Goal: Task Accomplishment & Management: Complete application form

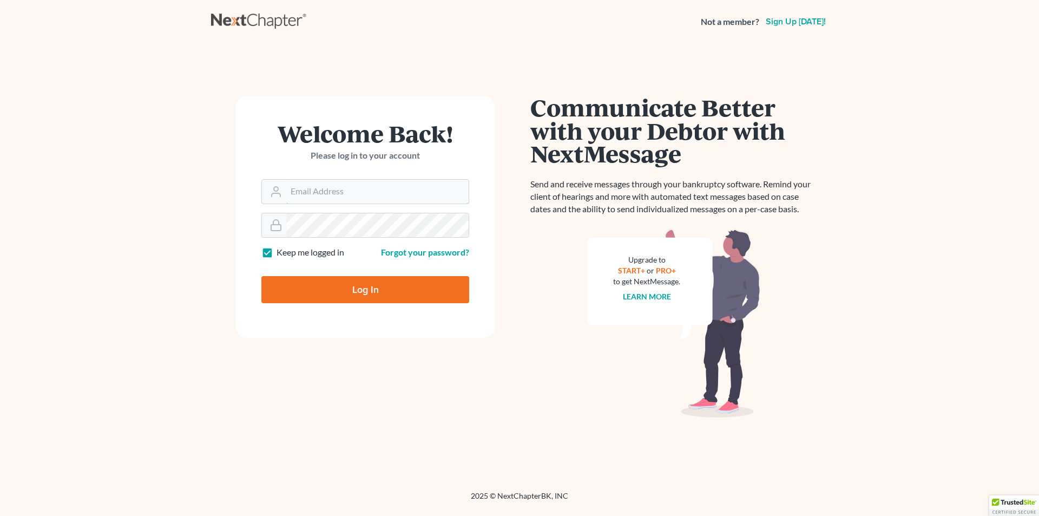
type input "[PERSON_NAME][EMAIL_ADDRESS][DOMAIN_NAME]"
click at [381, 292] on input "Log In" at bounding box center [365, 289] width 208 height 27
type input "Thinking..."
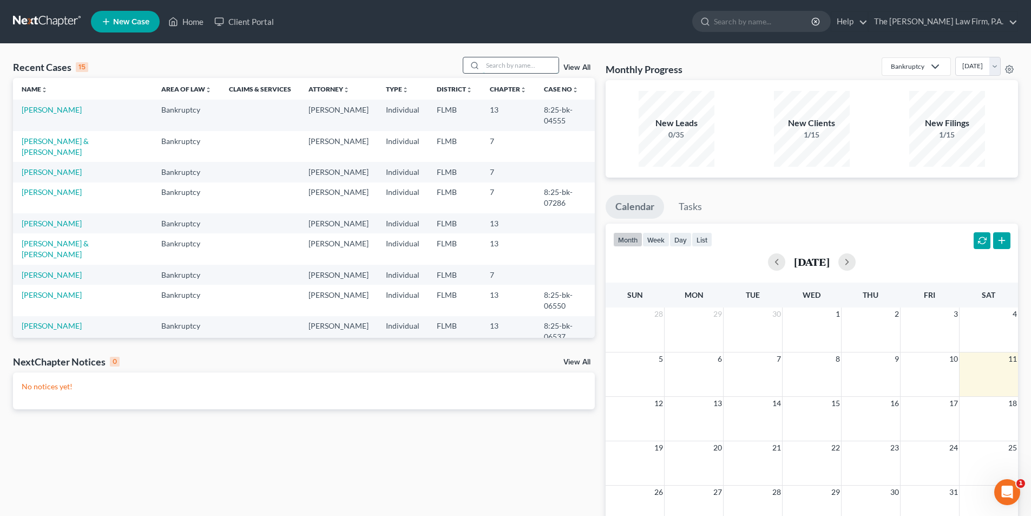
click at [503, 64] on input "search" at bounding box center [521, 65] width 76 height 16
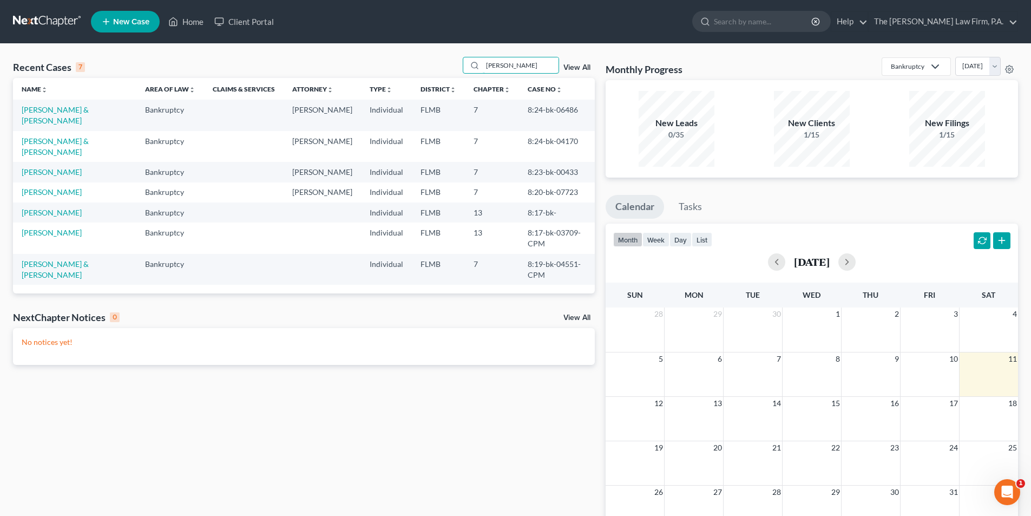
type input "[PERSON_NAME]"
click at [129, 27] on link "New Case" at bounding box center [125, 22] width 69 height 22
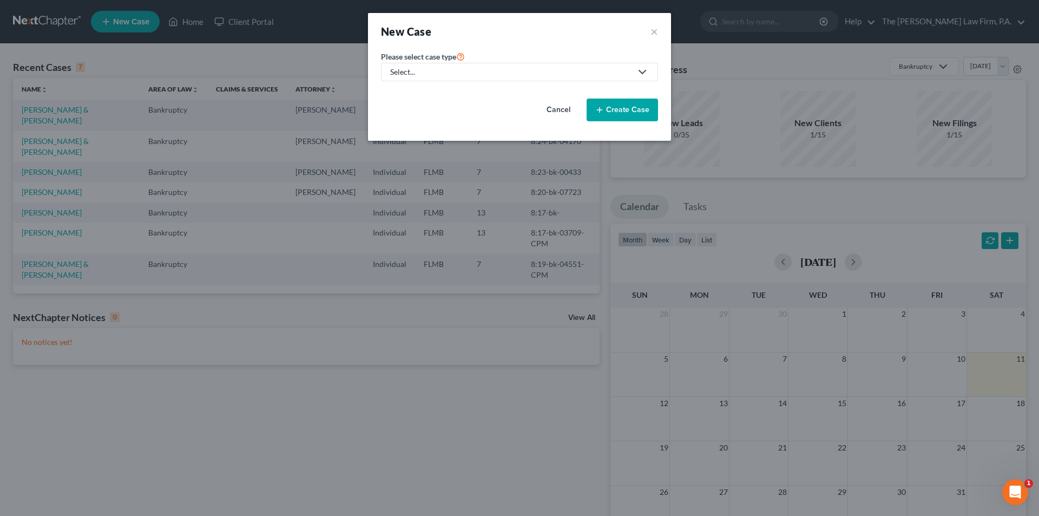
click at [429, 69] on div "Select..." at bounding box center [510, 72] width 241 height 11
click at [415, 91] on div "Bankruptcy" at bounding box center [410, 93] width 39 height 11
select select "15"
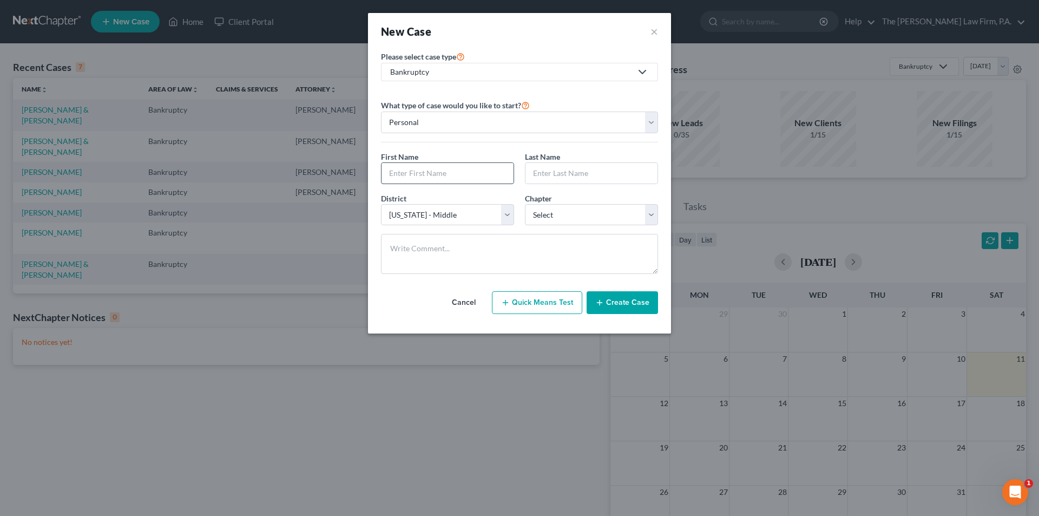
click at [427, 175] on input "text" at bounding box center [448, 173] width 132 height 21
type input "[PERSON_NAME]"
click at [550, 216] on select "Select 7 11 12 13" at bounding box center [591, 215] width 133 height 22
select select "0"
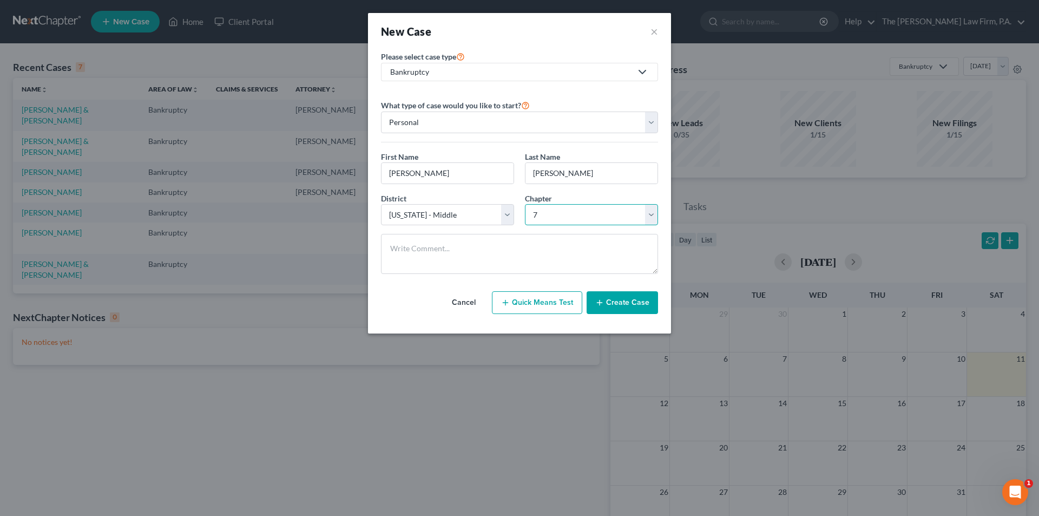
click at [525, 204] on select "Select 7 11 12 13" at bounding box center [591, 215] width 133 height 22
click at [598, 305] on icon "button" at bounding box center [599, 302] width 9 height 9
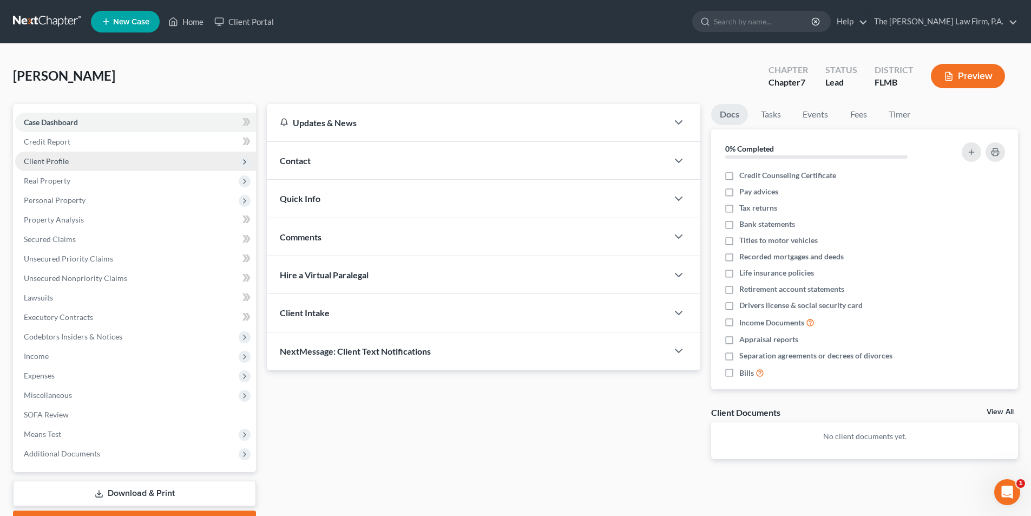
click at [50, 164] on span "Client Profile" at bounding box center [46, 160] width 45 height 9
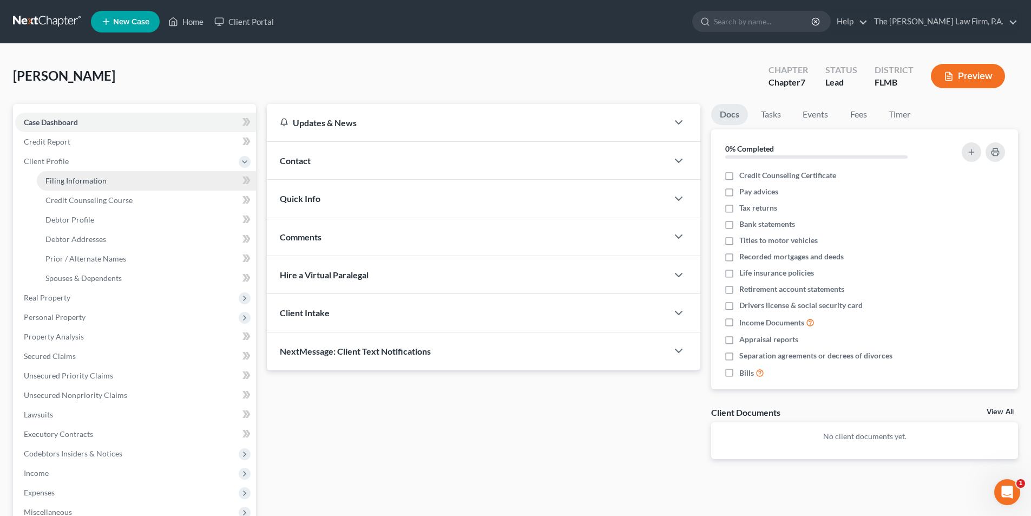
click at [68, 181] on span "Filing Information" at bounding box center [75, 180] width 61 height 9
select select "1"
select select "0"
select select "15"
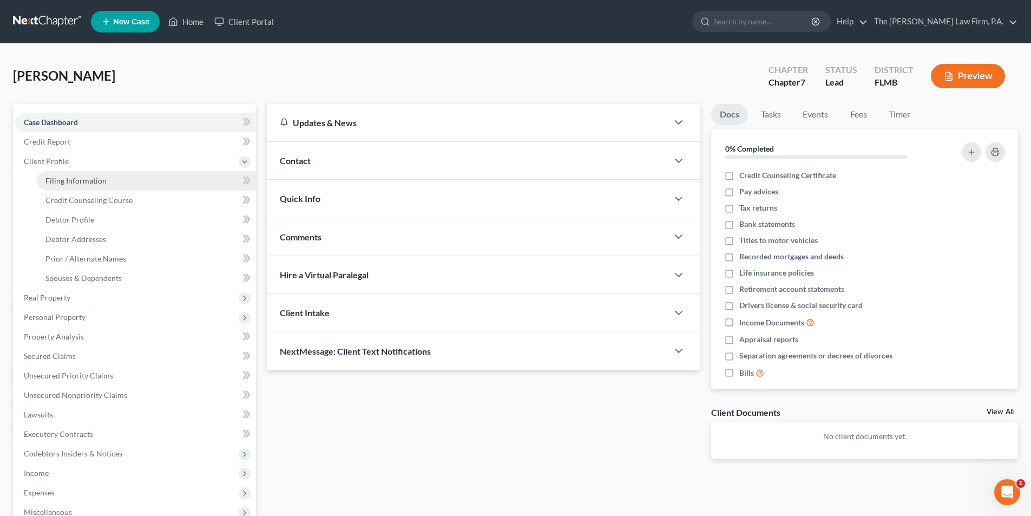
select select "9"
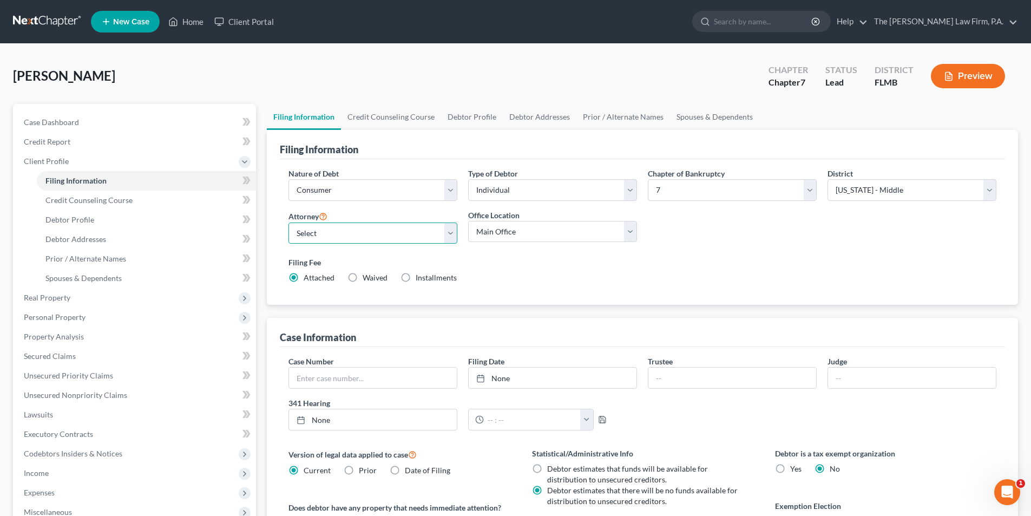
click at [306, 230] on select "Select [PERSON_NAME] - FLMB [PERSON_NAME] - FLMB" at bounding box center [373, 233] width 169 height 22
select select "0"
click at [289, 222] on select "Select [PERSON_NAME] - FLMB [PERSON_NAME] - FLMB" at bounding box center [373, 233] width 169 height 22
click at [503, 231] on select "Main Office [PERSON_NAME], Esq." at bounding box center [552, 232] width 169 height 22
select select "0"
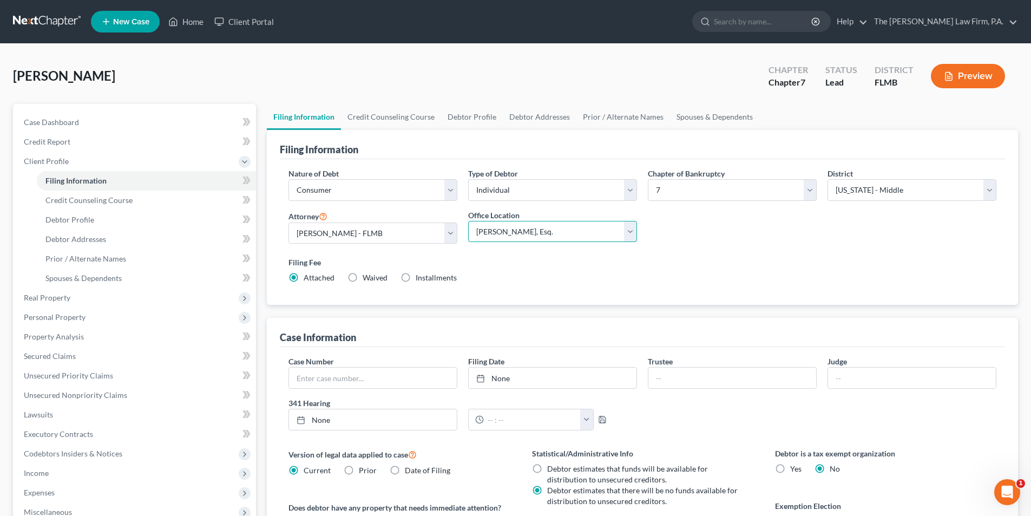
click at [468, 221] on select "Main Office [PERSON_NAME], Esq." at bounding box center [552, 232] width 169 height 22
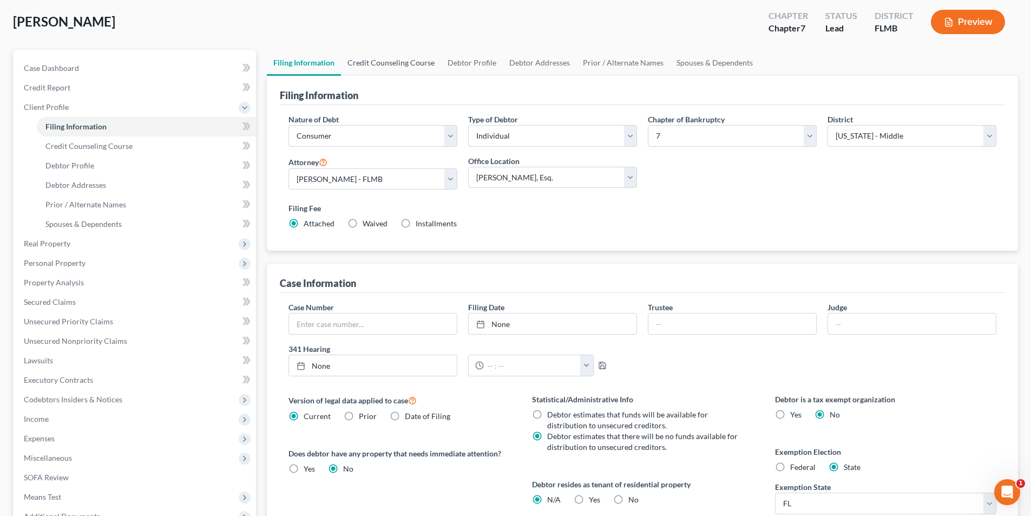
click at [377, 68] on link "Credit Counseling Course" at bounding box center [391, 63] width 100 height 26
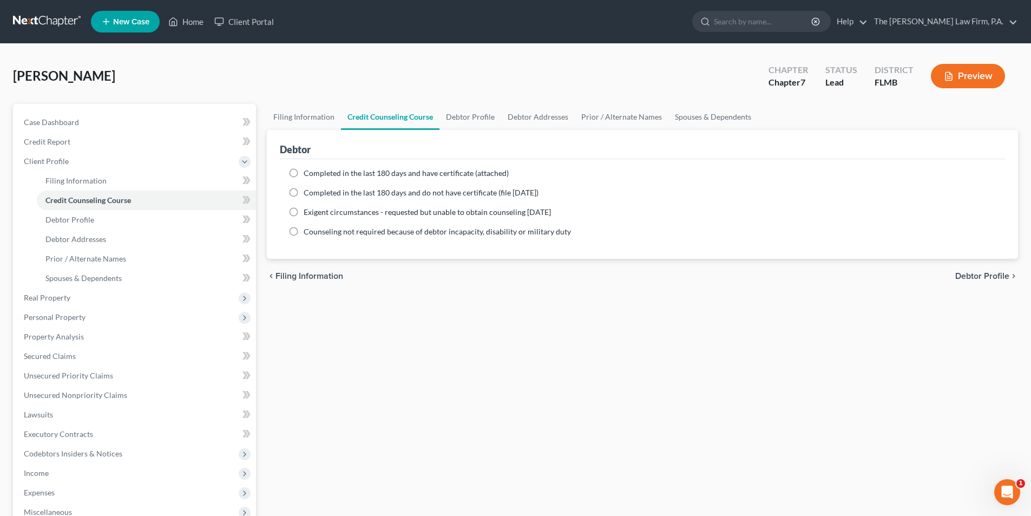
click at [306, 192] on span "Completed in the last 180 days and do not have certificate (file [DATE])" at bounding box center [421, 192] width 235 height 9
click at [308, 192] on input "Completed in the last 180 days and do not have certificate (file [DATE])" at bounding box center [311, 190] width 7 height 7
radio input "true"
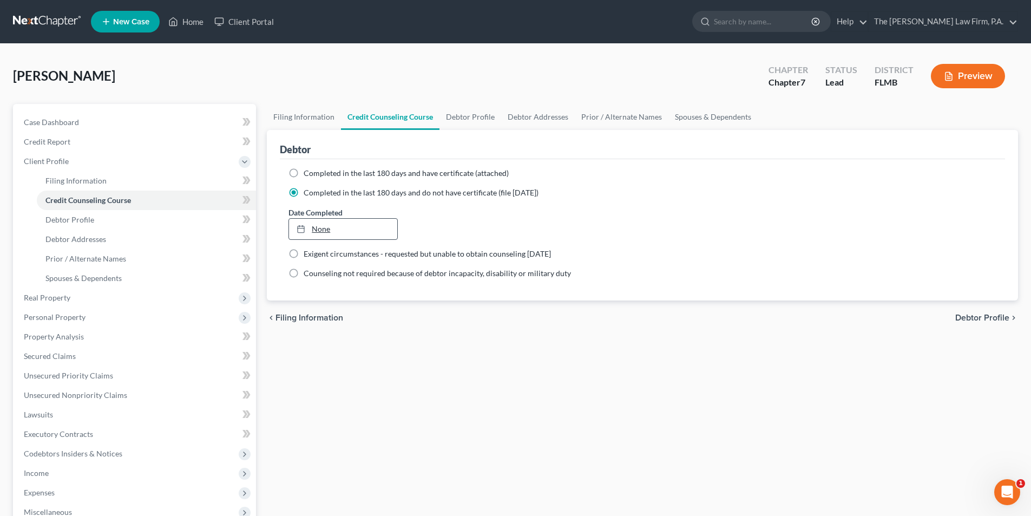
type input "[DATE]"
click at [329, 224] on link "[DATE]" at bounding box center [343, 229] width 108 height 21
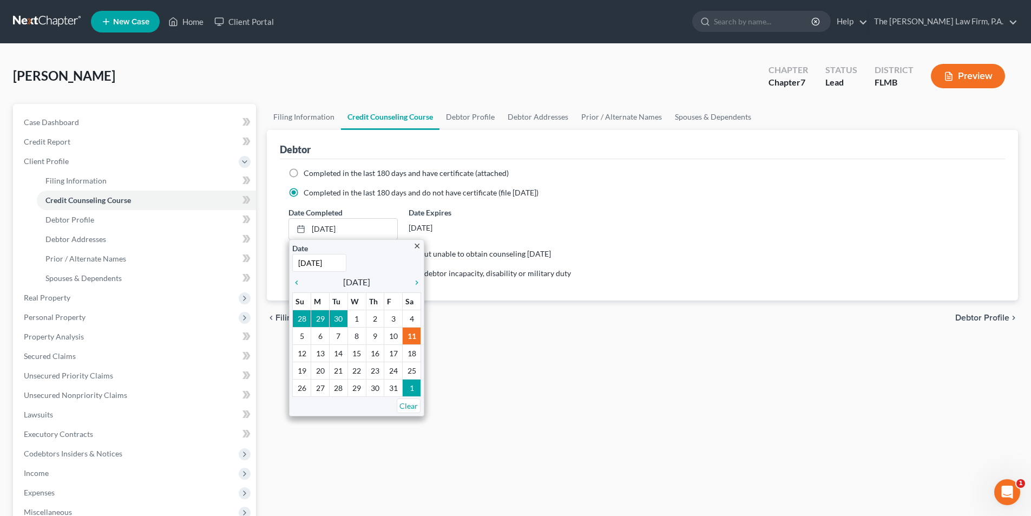
click at [577, 228] on div "Date Completed [DATE] close Date [DATE] Time 12:00 AM chevron_left [DATE] chevr…" at bounding box center [642, 223] width 719 height 33
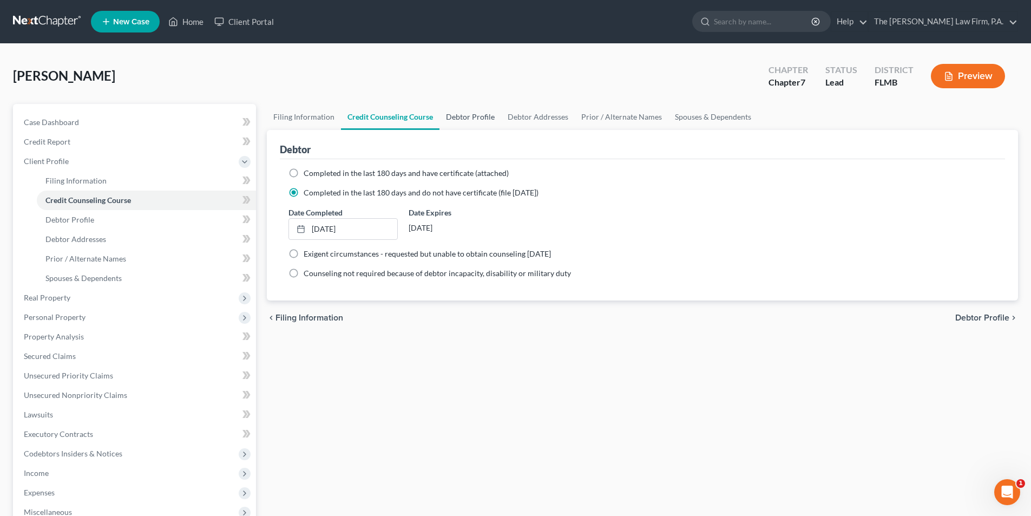
click at [466, 115] on link "Debtor Profile" at bounding box center [471, 117] width 62 height 26
select select "0"
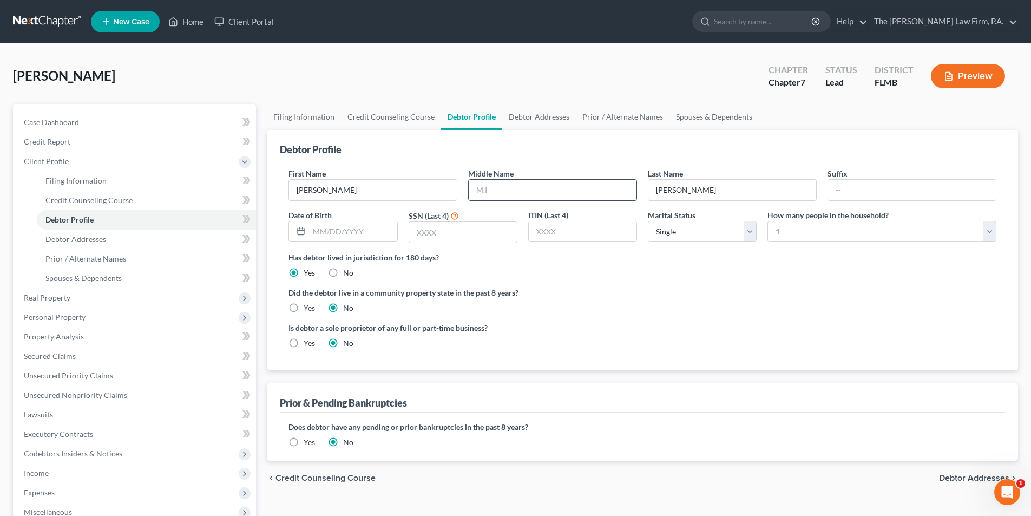
click at [505, 195] on input "text" at bounding box center [553, 190] width 168 height 21
type input "H."
click at [526, 121] on link "Debtor Addresses" at bounding box center [539, 117] width 74 height 26
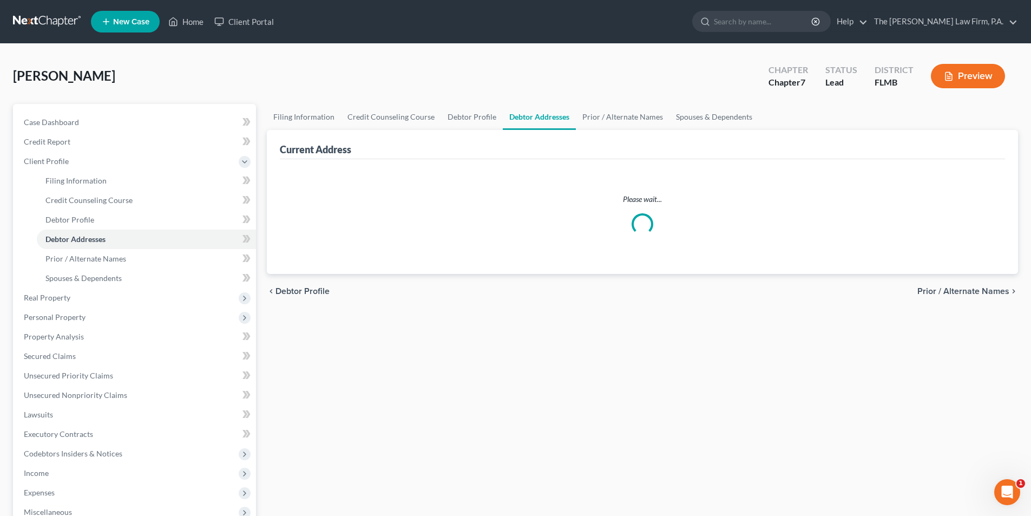
select select "0"
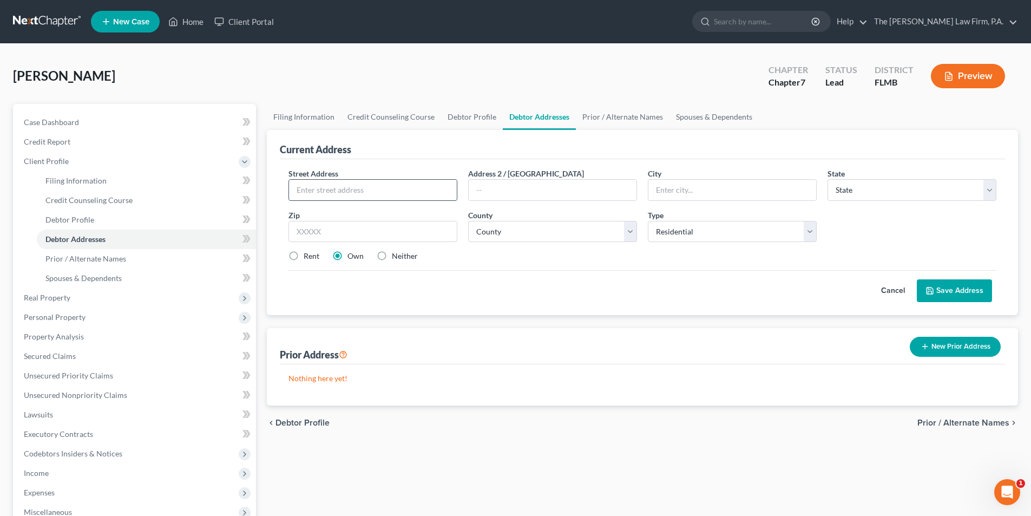
click at [335, 188] on input "text" at bounding box center [373, 190] width 168 height 21
click at [360, 192] on input "text" at bounding box center [373, 190] width 168 height 21
type input "[STREET_ADDRESS]"
type input "Lakeland"
select select "9"
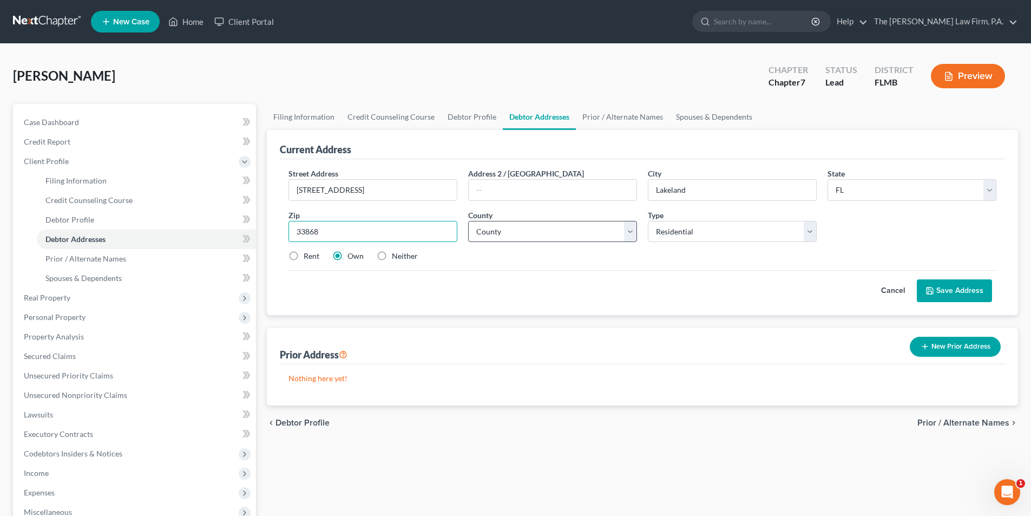
type input "33868"
type input "[GEOGRAPHIC_DATA]"
click at [525, 228] on select "County [GEOGRAPHIC_DATA] [GEOGRAPHIC_DATA] [GEOGRAPHIC_DATA] [GEOGRAPHIC_DATA] …" at bounding box center [552, 232] width 169 height 22
select select "52"
click at [468, 221] on select "County [GEOGRAPHIC_DATA] [GEOGRAPHIC_DATA] [GEOGRAPHIC_DATA] [GEOGRAPHIC_DATA] …" at bounding box center [552, 232] width 169 height 22
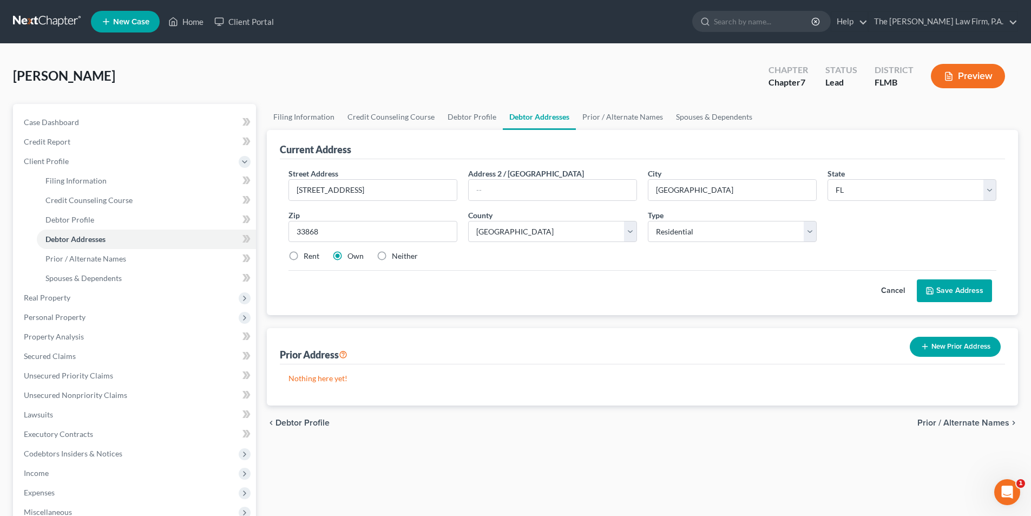
click at [975, 286] on button "Save Address" at bounding box center [954, 290] width 75 height 23
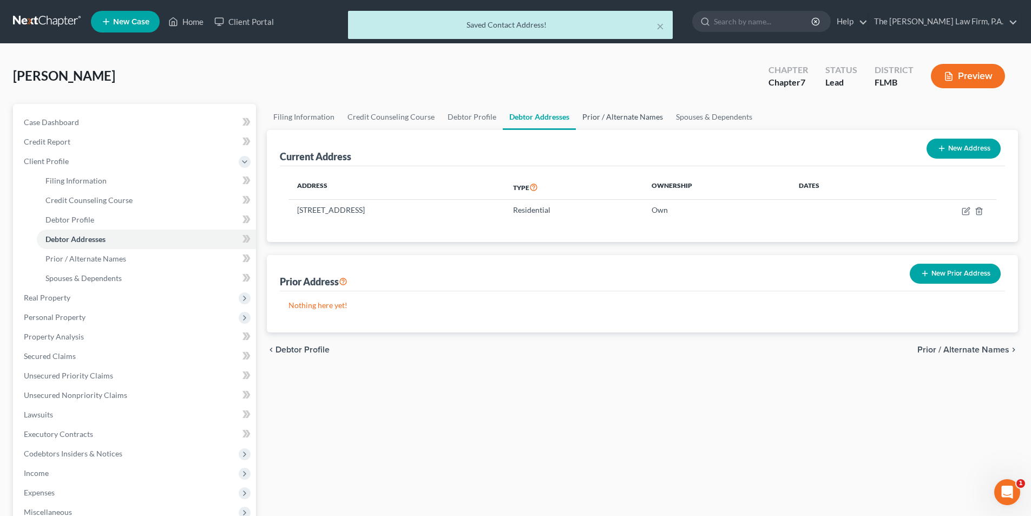
click at [606, 118] on link "Prior / Alternate Names" at bounding box center [623, 117] width 94 height 26
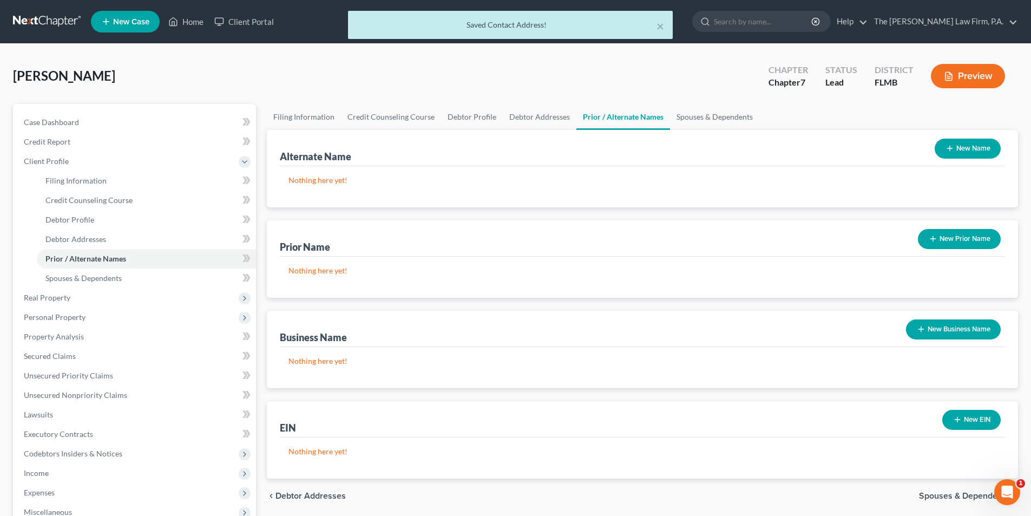
drag, startPoint x: 977, startPoint y: 152, endPoint x: 843, endPoint y: 149, distance: 133.7
click at [977, 152] on button "New Name" at bounding box center [968, 149] width 66 height 20
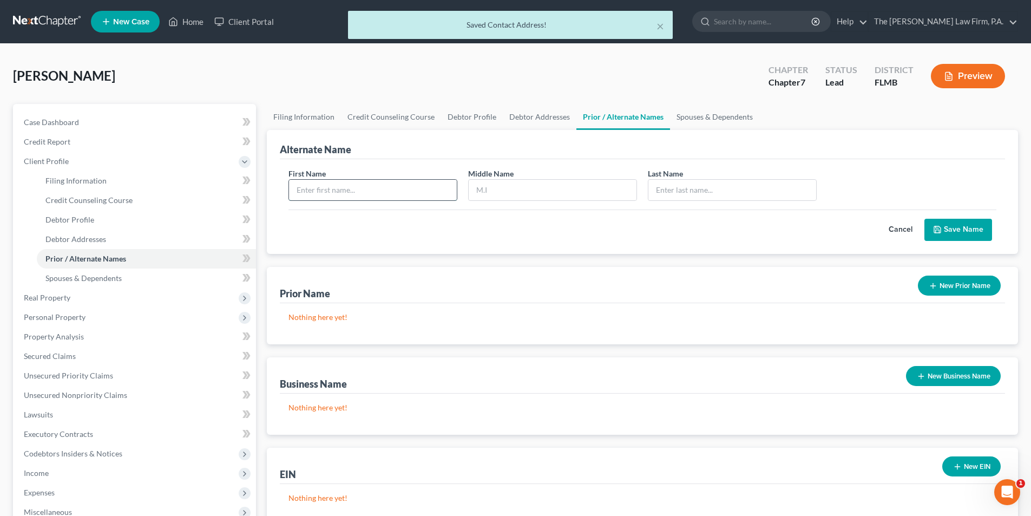
click at [382, 185] on input "text" at bounding box center [373, 190] width 168 height 21
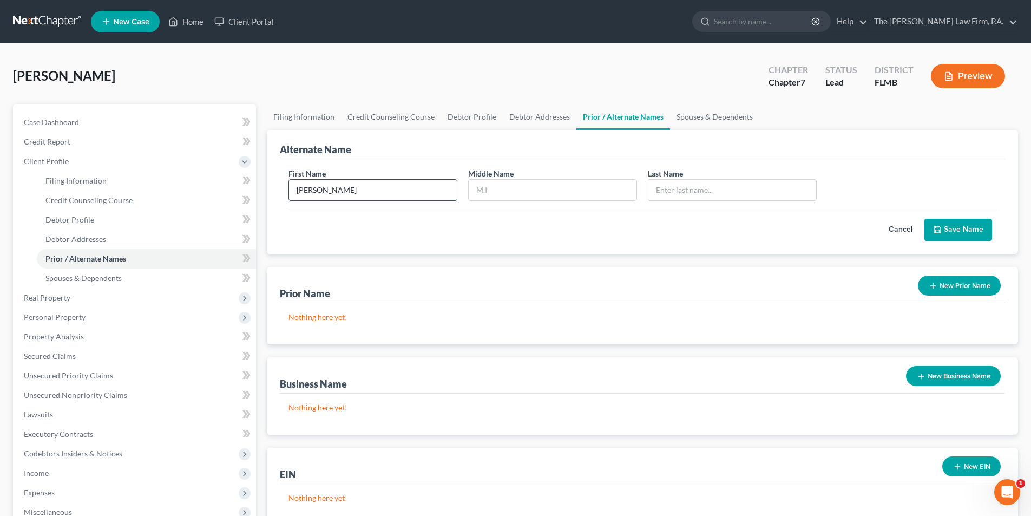
type input "[PERSON_NAME]"
drag, startPoint x: 962, startPoint y: 226, endPoint x: 909, endPoint y: 214, distance: 54.8
click at [960, 224] on button "Save Name" at bounding box center [959, 230] width 68 height 23
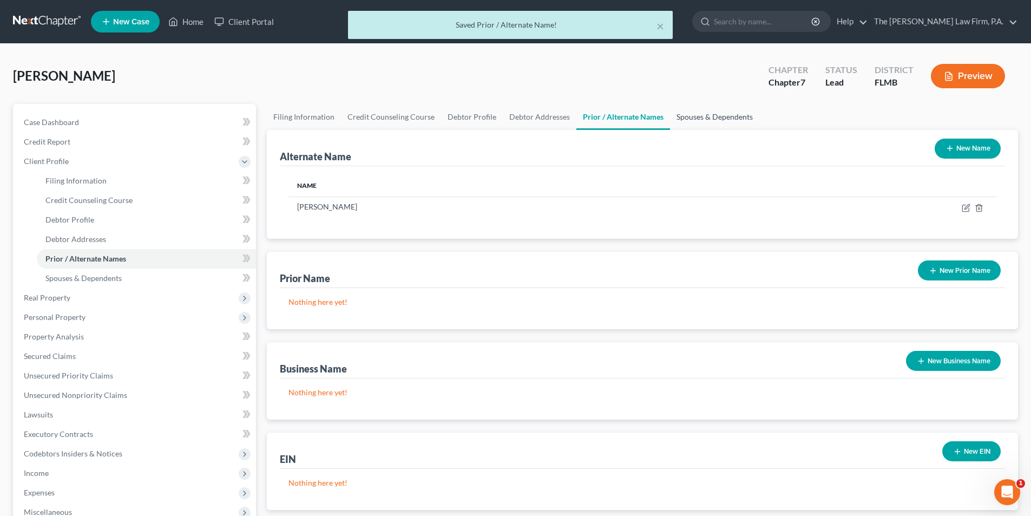
click at [711, 112] on link "Spouses & Dependents" at bounding box center [714, 117] width 89 height 26
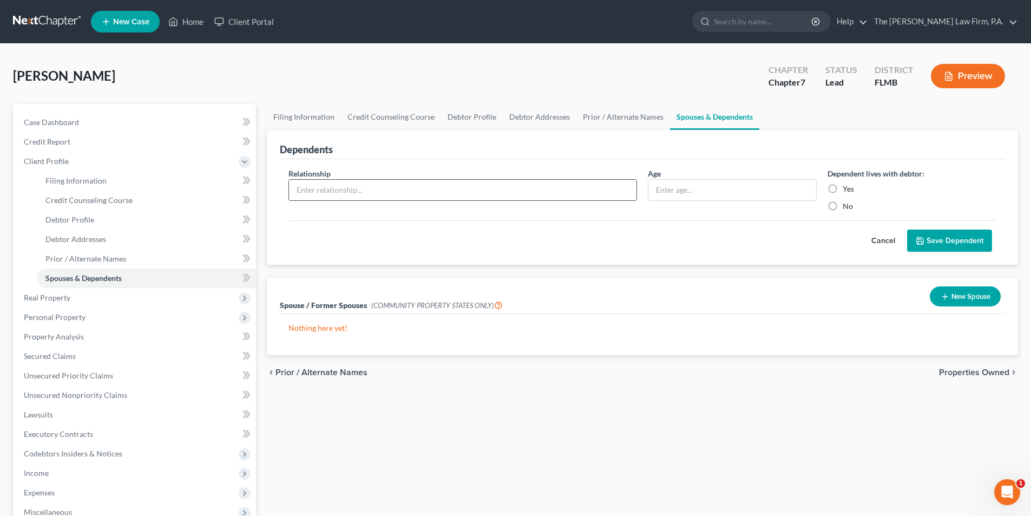
click at [372, 187] on input "text" at bounding box center [463, 190] width 348 height 21
type input "Spouse"
click at [650, 193] on input "text" at bounding box center [733, 190] width 168 height 21
type input "42"
click at [843, 191] on label "Yes" at bounding box center [848, 189] width 11 height 11
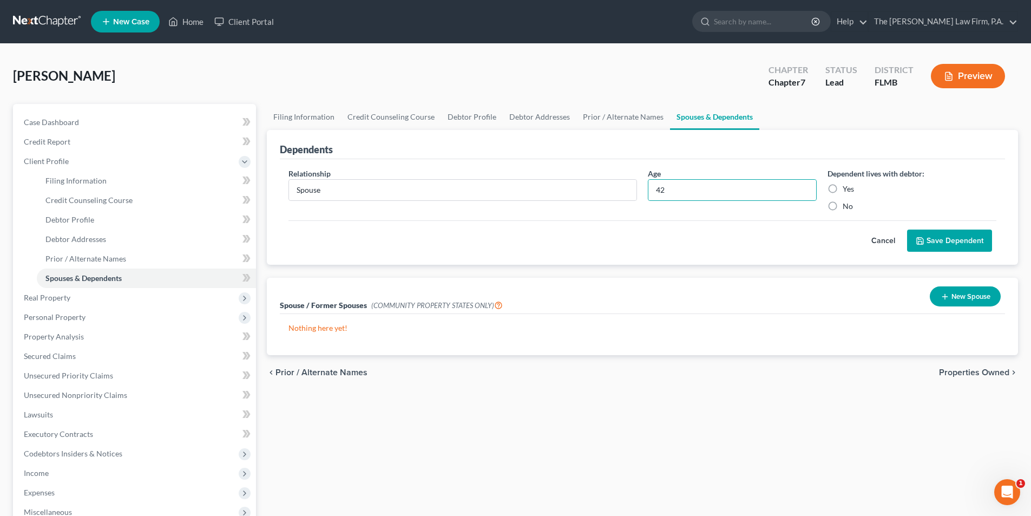
click at [847, 191] on input "Yes" at bounding box center [850, 187] width 7 height 7
radio input "true"
click at [946, 245] on button "Save Dependent" at bounding box center [949, 241] width 85 height 23
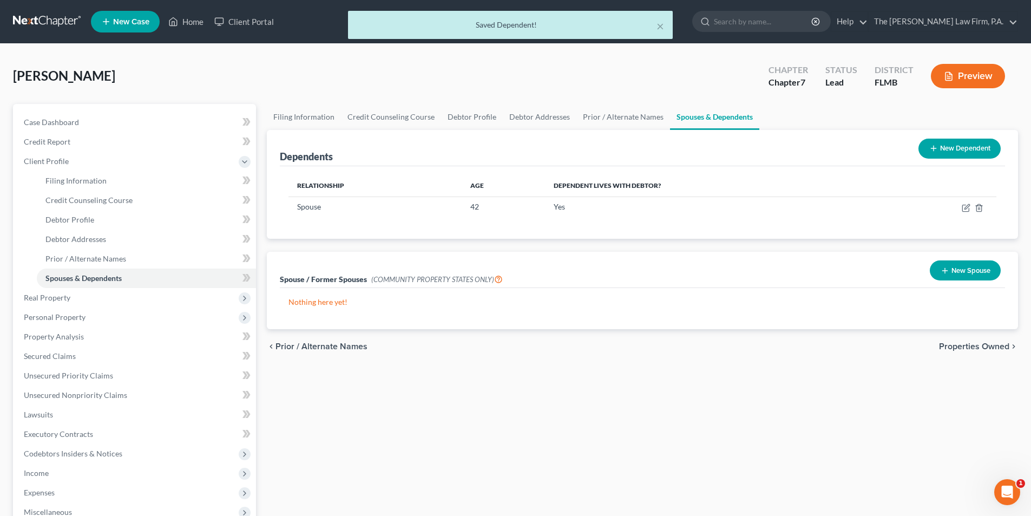
click at [960, 149] on button "New Dependent" at bounding box center [960, 149] width 82 height 20
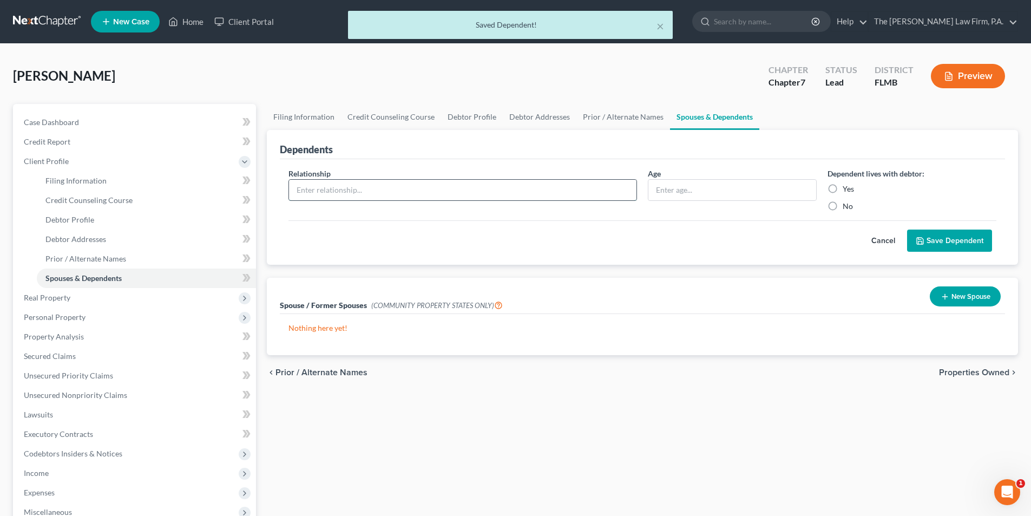
click at [322, 184] on input "text" at bounding box center [463, 190] width 348 height 21
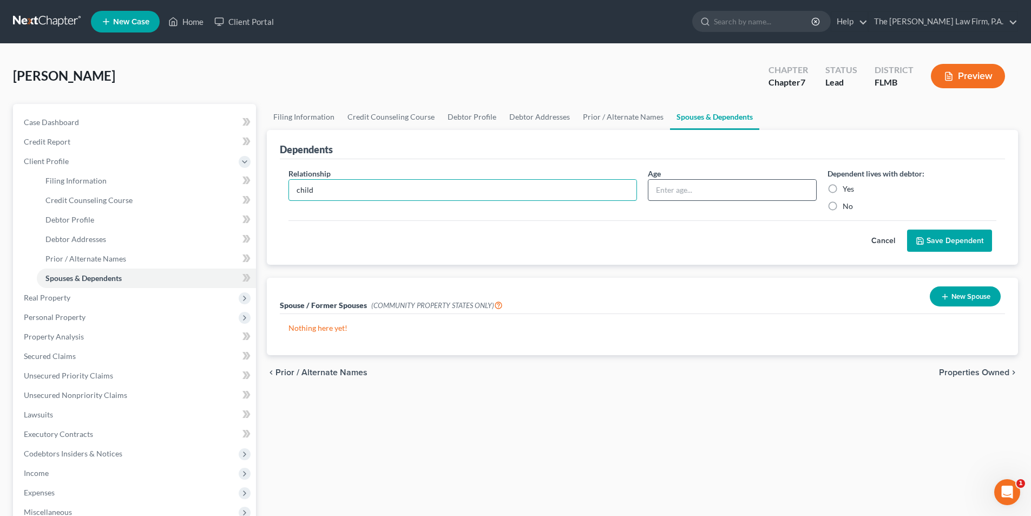
type input "child"
click at [689, 195] on input "text" at bounding box center [733, 190] width 168 height 21
type input "17"
click at [848, 187] on label "Yes" at bounding box center [848, 189] width 11 height 11
click at [848, 187] on input "Yes" at bounding box center [850, 187] width 7 height 7
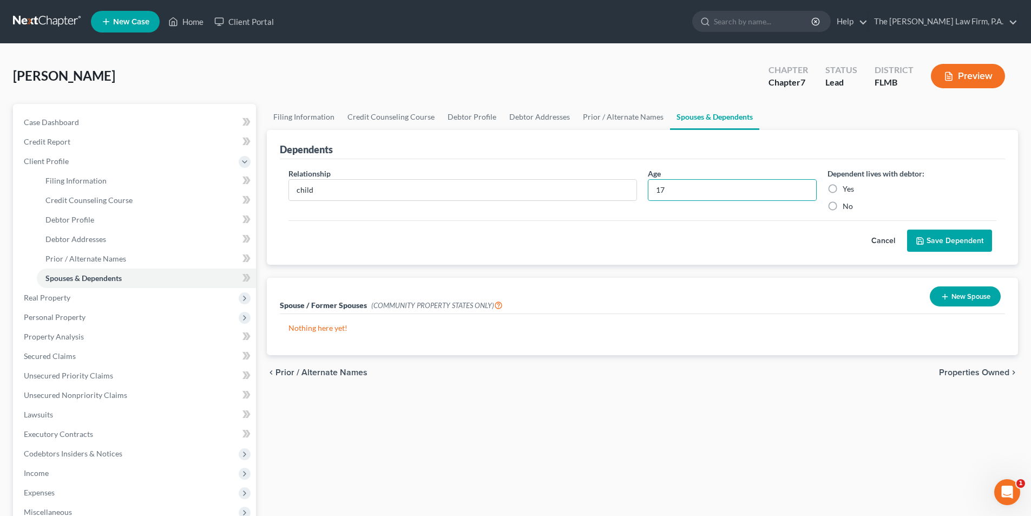
radio input "true"
click at [951, 247] on button "Save Dependent" at bounding box center [949, 241] width 85 height 23
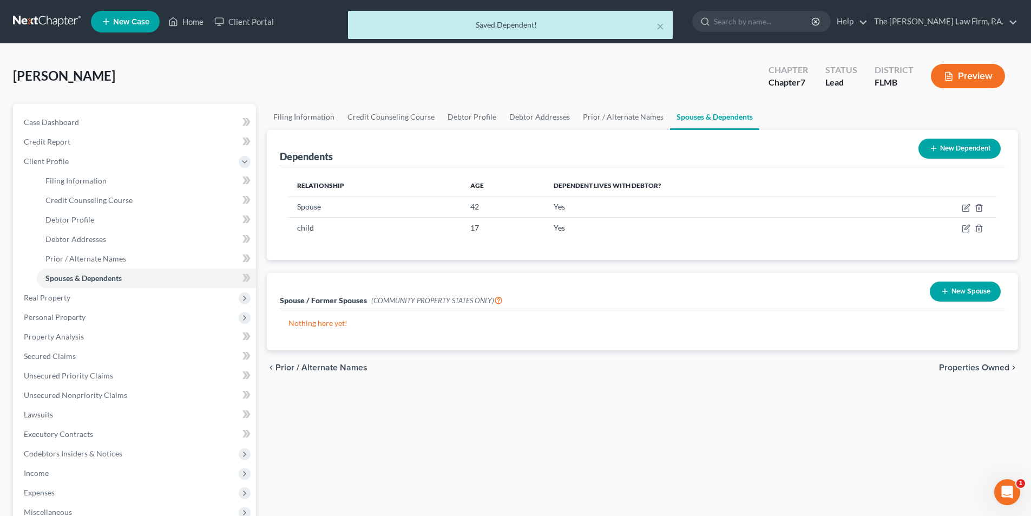
click at [941, 154] on button "New Dependent" at bounding box center [960, 149] width 82 height 20
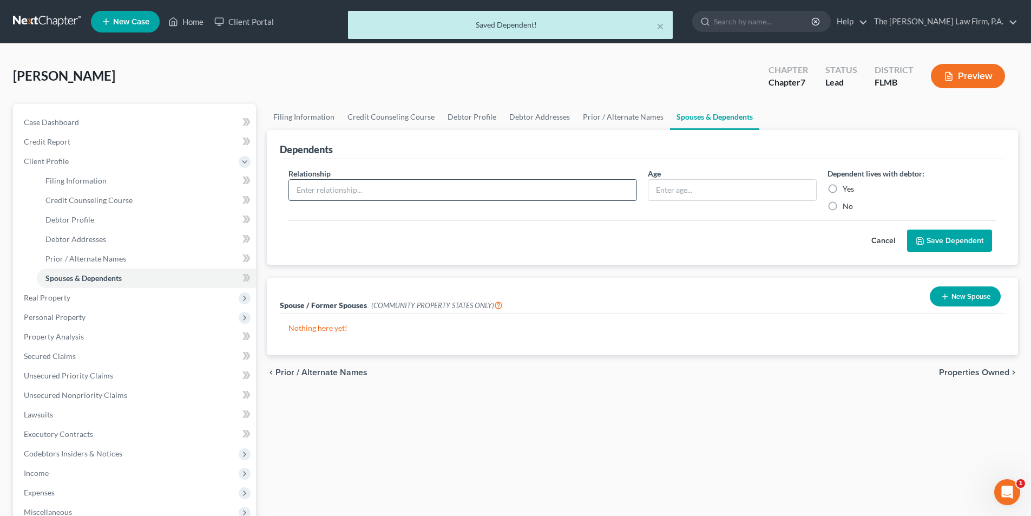
click at [320, 184] on input "text" at bounding box center [463, 190] width 348 height 21
type input "child"
click at [680, 193] on input "text" at bounding box center [733, 190] width 168 height 21
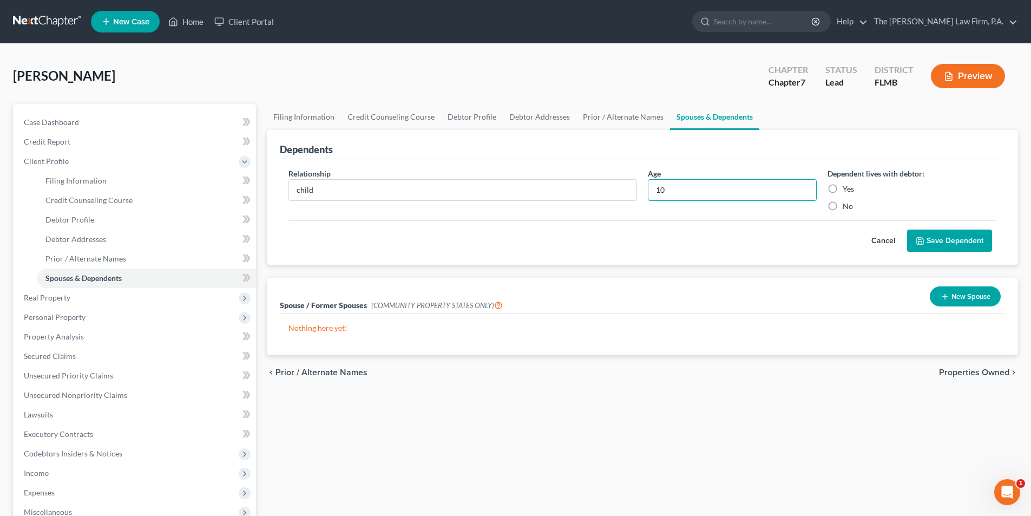
type input "10"
click at [843, 189] on label "Yes" at bounding box center [848, 189] width 11 height 11
click at [847, 189] on input "Yes" at bounding box center [850, 187] width 7 height 7
radio input "true"
click at [941, 239] on button "Save Dependent" at bounding box center [949, 241] width 85 height 23
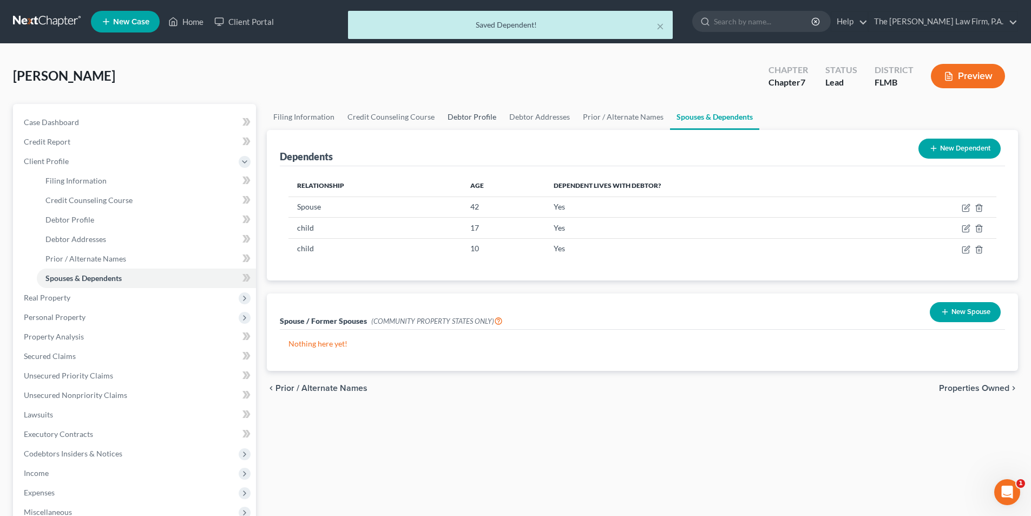
click at [478, 121] on link "Debtor Profile" at bounding box center [472, 117] width 62 height 26
select select "0"
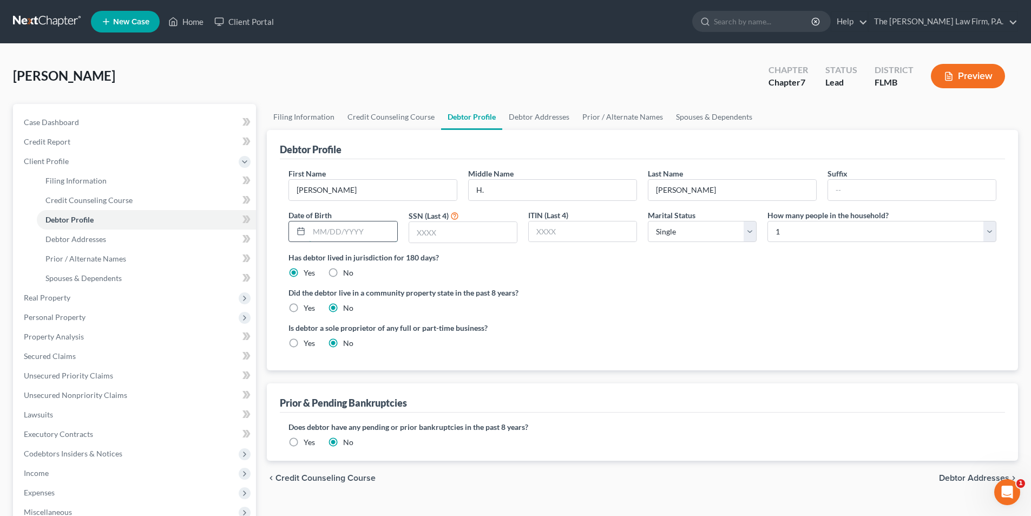
click at [345, 231] on input "text" at bounding box center [353, 231] width 88 height 21
type input "[DATE]"
click at [452, 237] on input "text" at bounding box center [463, 232] width 108 height 21
type input "3321"
click at [674, 234] on select "Select Single Married Separated Divorced Widowed" at bounding box center [702, 232] width 109 height 22
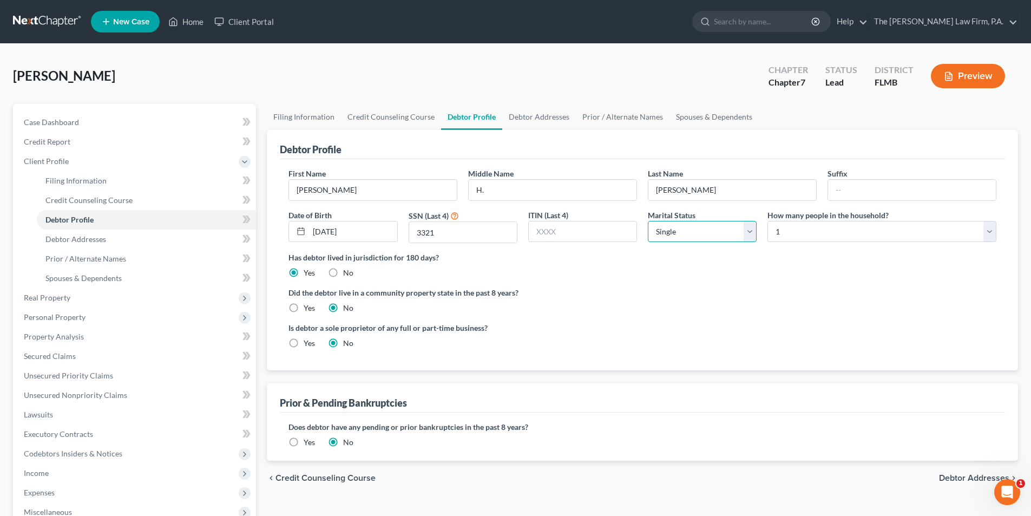
select select "1"
click at [648, 221] on select "Select Single Married Separated Divorced Widowed" at bounding box center [702, 232] width 109 height 22
click at [787, 234] on select "Select 1 2 3 4 5 6 7 8 9 10 11 12 13 14 15 16 17 18 19 20" at bounding box center [882, 232] width 229 height 22
select select "3"
click at [768, 221] on select "Select 1 2 3 4 5 6 7 8 9 10 11 12 13 14 15 16 17 18 19 20" at bounding box center [882, 232] width 229 height 22
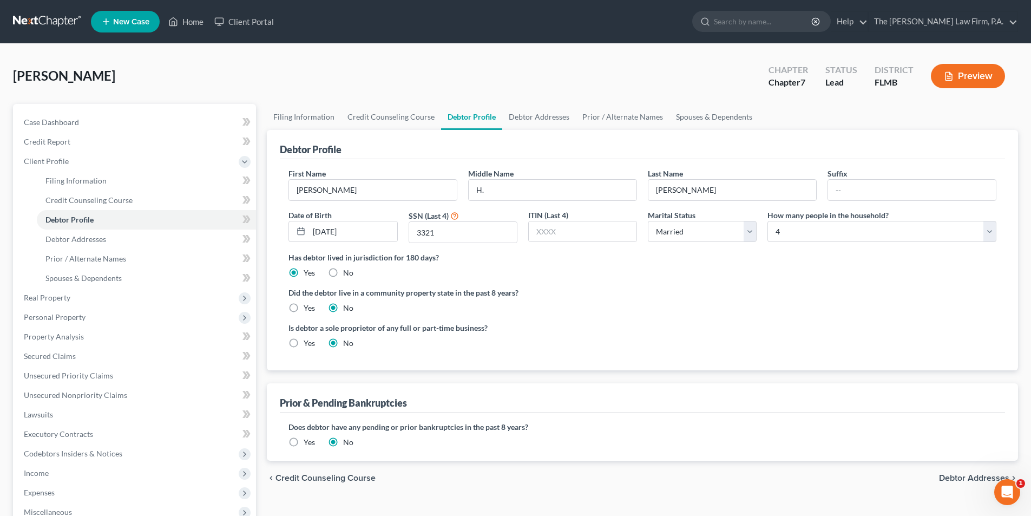
click at [666, 312] on div "Did the debtor live in a community property state in the past 8 years? Yes No" at bounding box center [643, 300] width 708 height 27
click at [77, 299] on span "Real Property" at bounding box center [135, 297] width 241 height 19
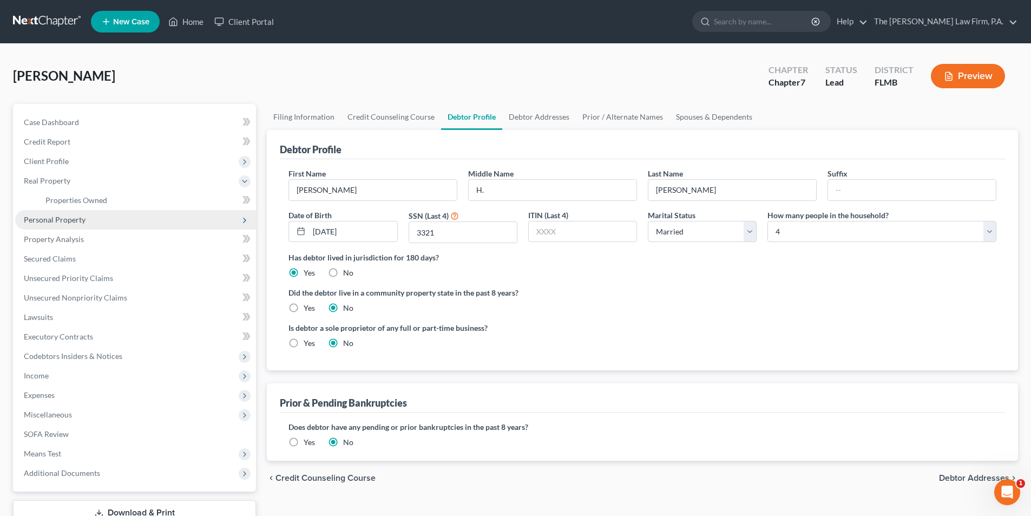
click at [87, 216] on span "Personal Property" at bounding box center [135, 219] width 241 height 19
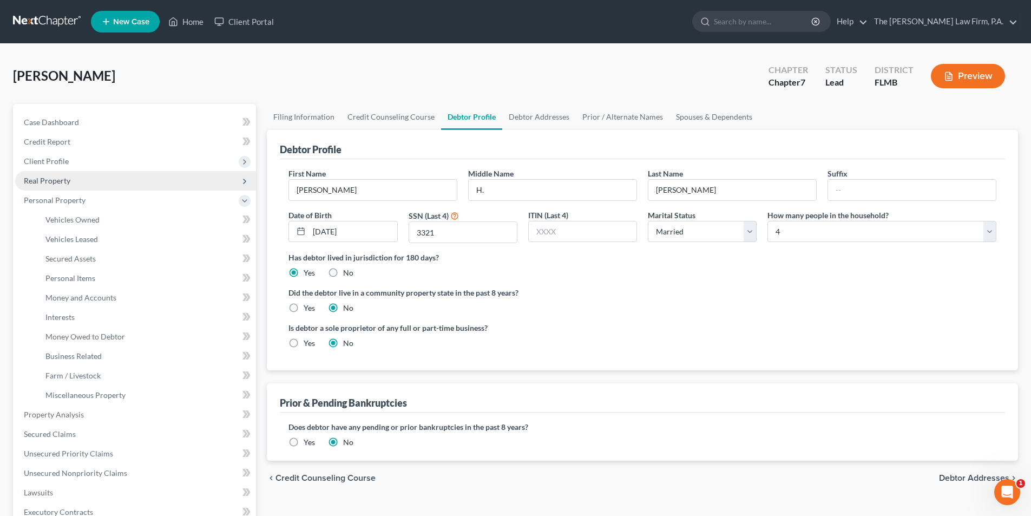
click at [76, 182] on span "Real Property" at bounding box center [135, 180] width 241 height 19
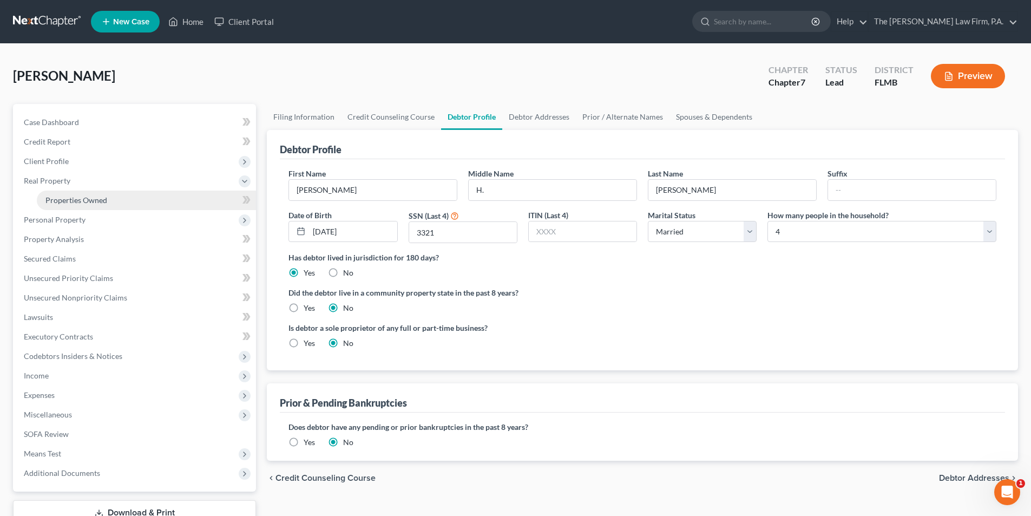
click at [76, 196] on span "Properties Owned" at bounding box center [76, 199] width 62 height 9
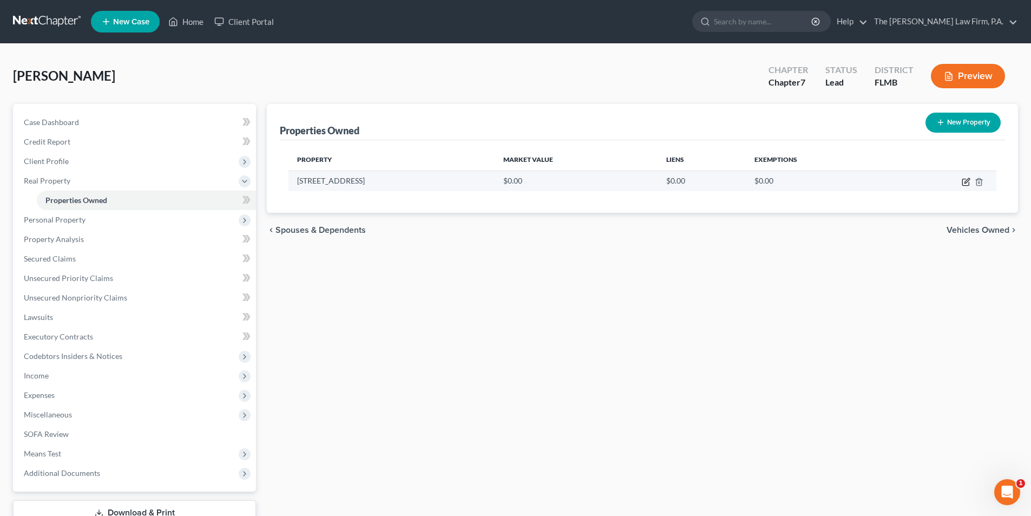
click at [962, 183] on icon "button" at bounding box center [966, 182] width 9 height 9
select select "9"
select select "52"
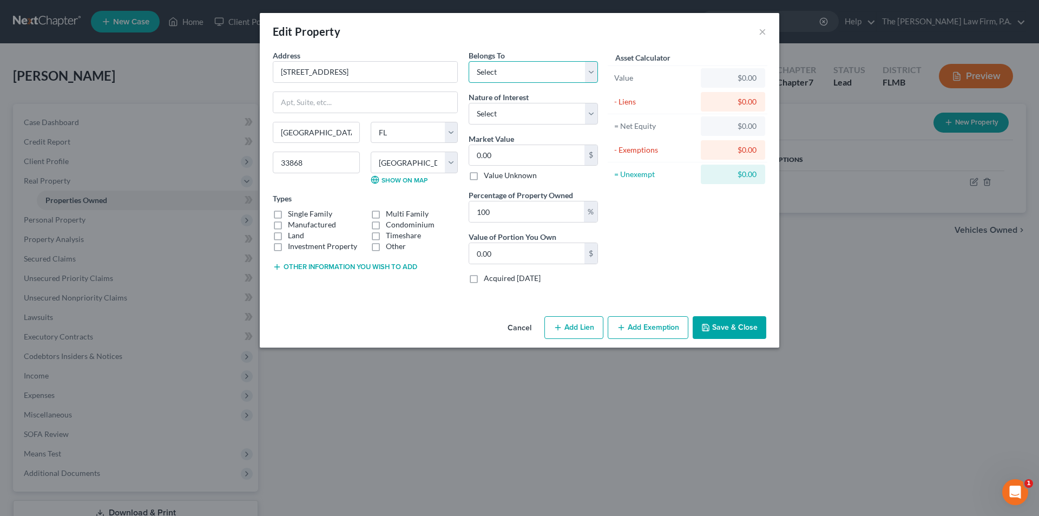
click at [498, 79] on select "Select Debtor 1 Only Debtor 2 Only Debtor 1 And Debtor 2 Only At Least One Of T…" at bounding box center [533, 72] width 129 height 22
select select "3"
click at [469, 61] on select "Select Debtor 1 Only Debtor 2 Only Debtor 1 And Debtor 2 Only At Least One Of T…" at bounding box center [533, 72] width 129 height 22
click at [515, 114] on select "Select Fee Simple Joint Tenant Life Estate Equitable Interest Future Interest T…" at bounding box center [533, 114] width 129 height 22
select select "5"
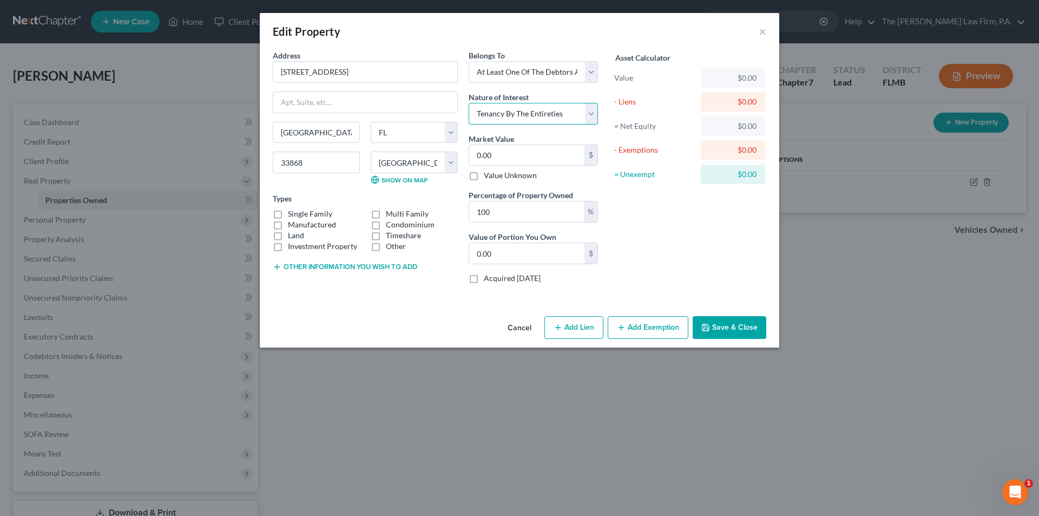
click at [469, 103] on select "Select Fee Simple Joint Tenant Life Estate Equitable Interest Future Interest T…" at bounding box center [533, 114] width 129 height 22
click at [509, 151] on input "0.00" at bounding box center [526, 155] width 115 height 21
type input "2"
type input "2.00"
type input "24"
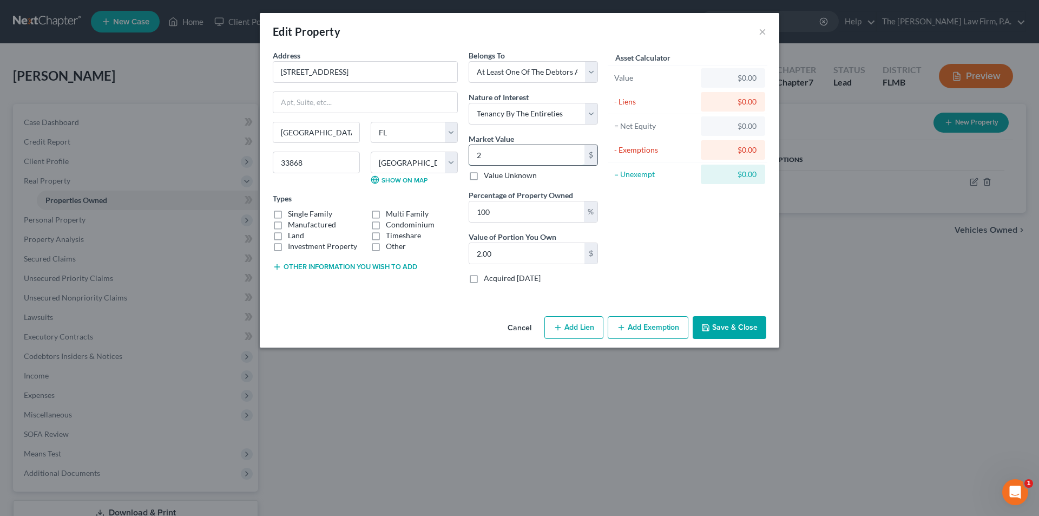
type input "24.00"
type input "245"
type input "245.00"
type input "2450"
type input "2,450.00"
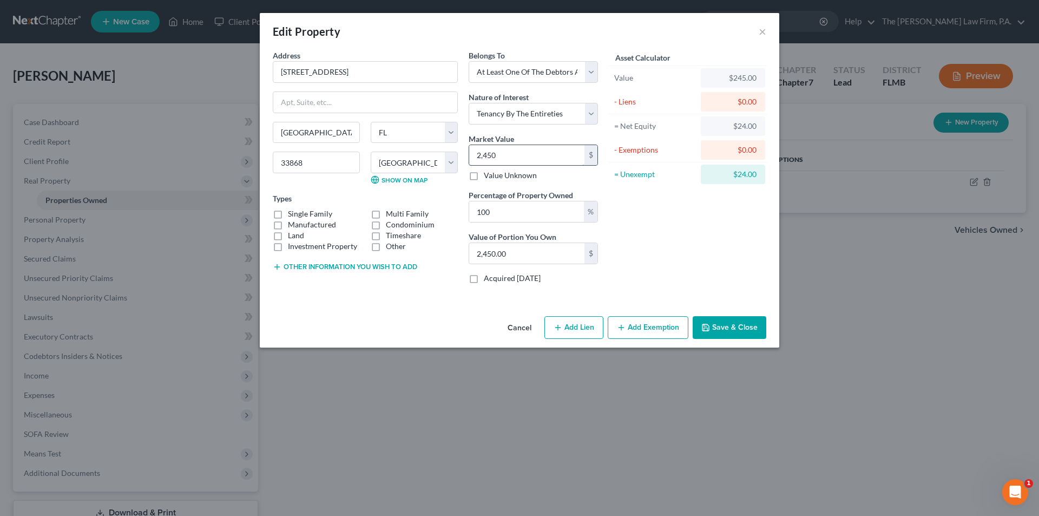
type input "2,4500"
type input "24,500.00"
type input "24,5000"
type input "245,000.00"
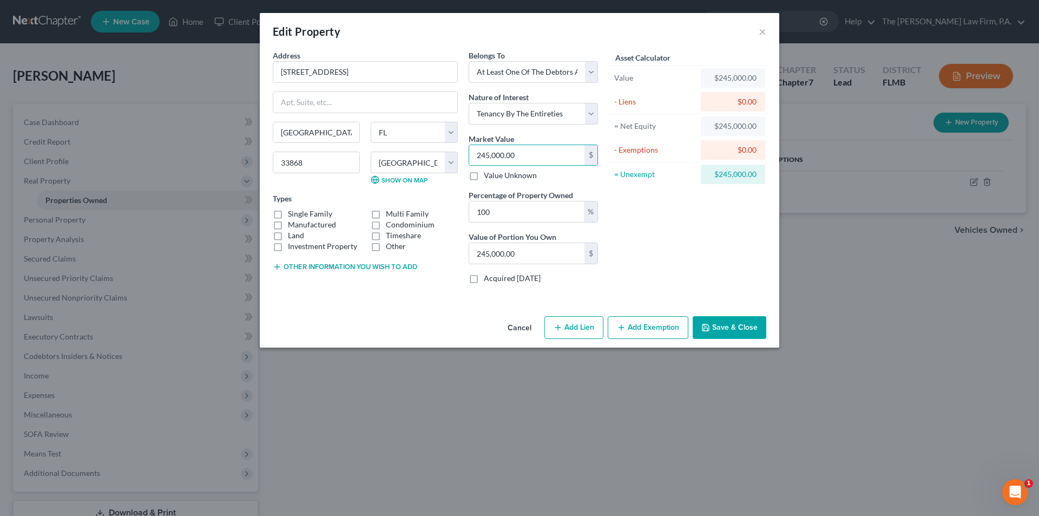
click at [617, 187] on div "Asset Calculator Value $245,000.00 - Liens $0.00 = Net Equity $245,000.00 - Exe…" at bounding box center [688, 171] width 168 height 243
click at [318, 213] on label "Single Family" at bounding box center [310, 213] width 44 height 11
click at [299, 213] on input "Single Family" at bounding box center [295, 211] width 7 height 7
checkbox input "true"
click at [720, 329] on button "Save & Close" at bounding box center [730, 327] width 74 height 23
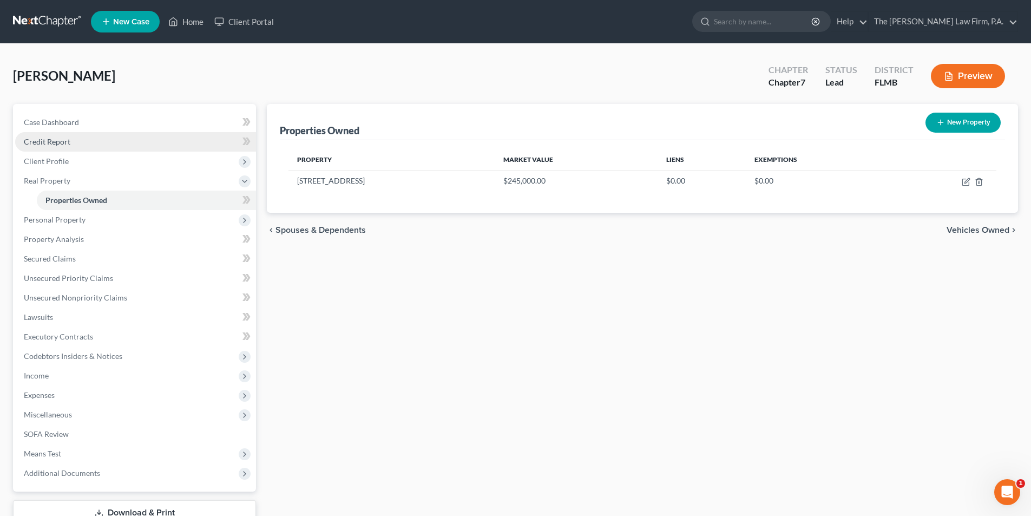
click at [53, 146] on span "Credit Report" at bounding box center [47, 141] width 47 height 9
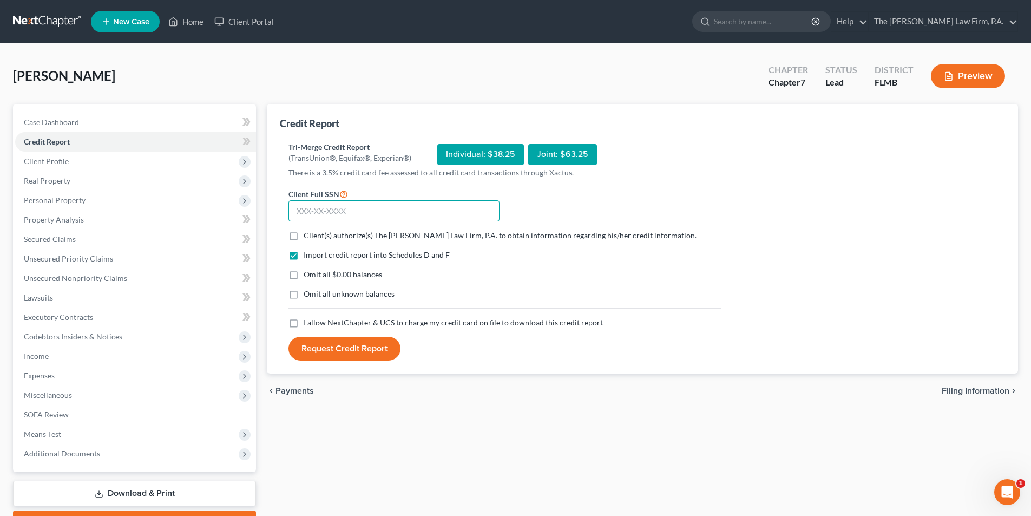
click at [337, 210] on input "text" at bounding box center [394, 211] width 211 height 22
type input "593-18-3321"
click at [304, 325] on label "I allow NextChapter & UCS to charge my credit card on file to download this cre…" at bounding box center [453, 322] width 299 height 11
click at [308, 324] on input "I allow NextChapter & UCS to charge my credit card on file to download this cre…" at bounding box center [311, 320] width 7 height 7
checkbox input "true"
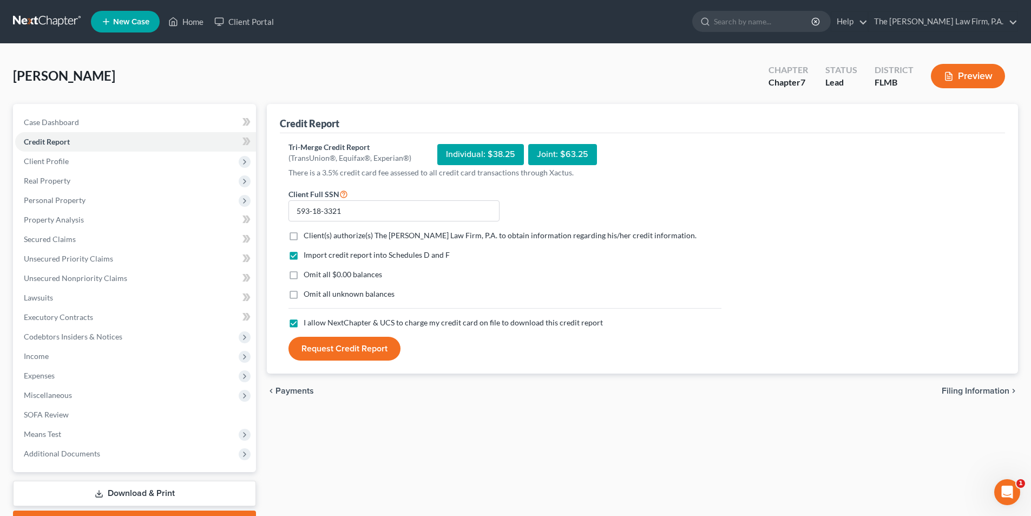
click at [304, 237] on label "Client(s) authorize(s) The [PERSON_NAME] Law Firm, P.A. to obtain information r…" at bounding box center [500, 235] width 393 height 11
click at [308, 237] on input "Client(s) authorize(s) The [PERSON_NAME] Law Firm, P.A. to obtain information r…" at bounding box center [311, 233] width 7 height 7
checkbox input "true"
click at [342, 347] on button "Request Credit Report" at bounding box center [345, 349] width 112 height 24
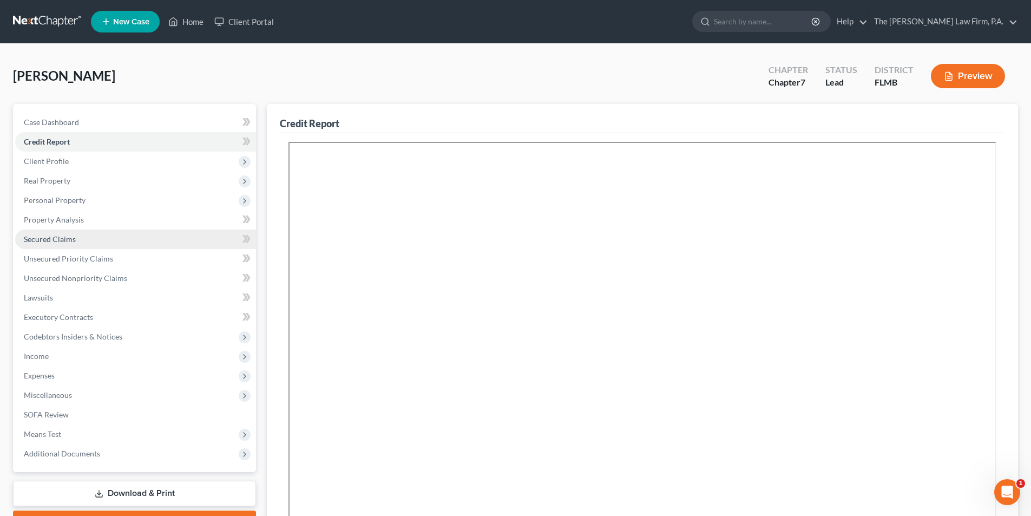
click at [54, 238] on span "Secured Claims" at bounding box center [50, 238] width 52 height 9
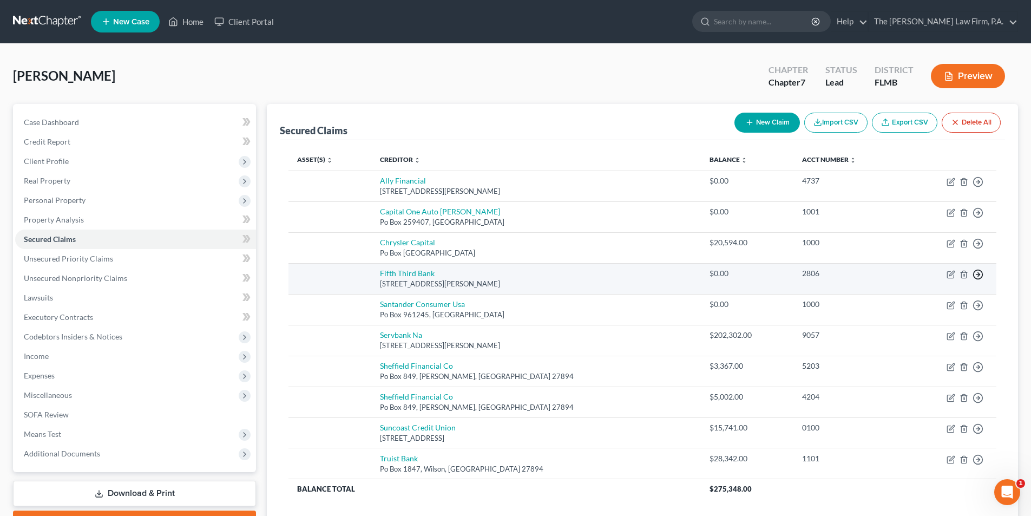
click at [978, 276] on icon "button" at bounding box center [978, 274] width 11 height 11
click at [915, 299] on link "Move to F" at bounding box center [928, 300] width 90 height 18
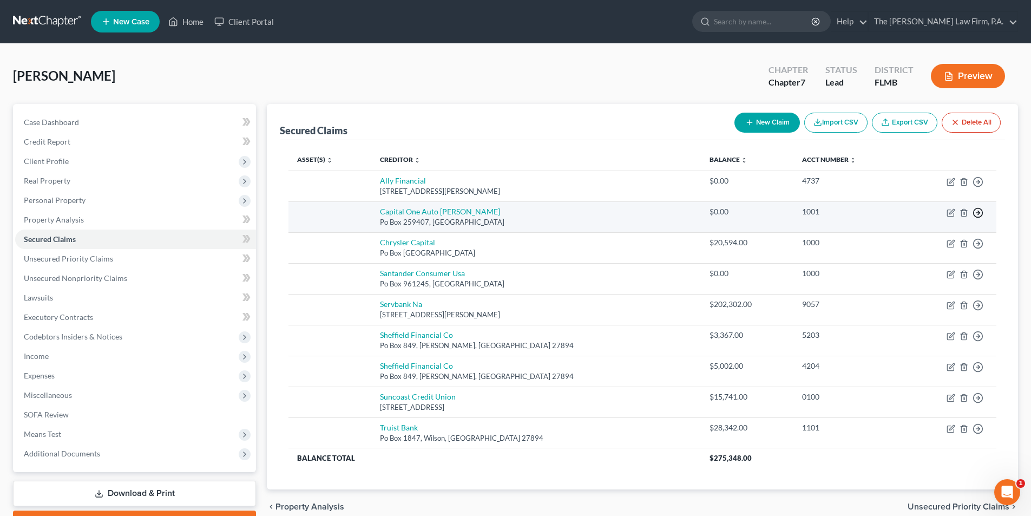
click at [981, 211] on icon "button" at bounding box center [978, 212] width 11 height 11
click at [915, 236] on link "Move to F" at bounding box center [928, 239] width 90 height 18
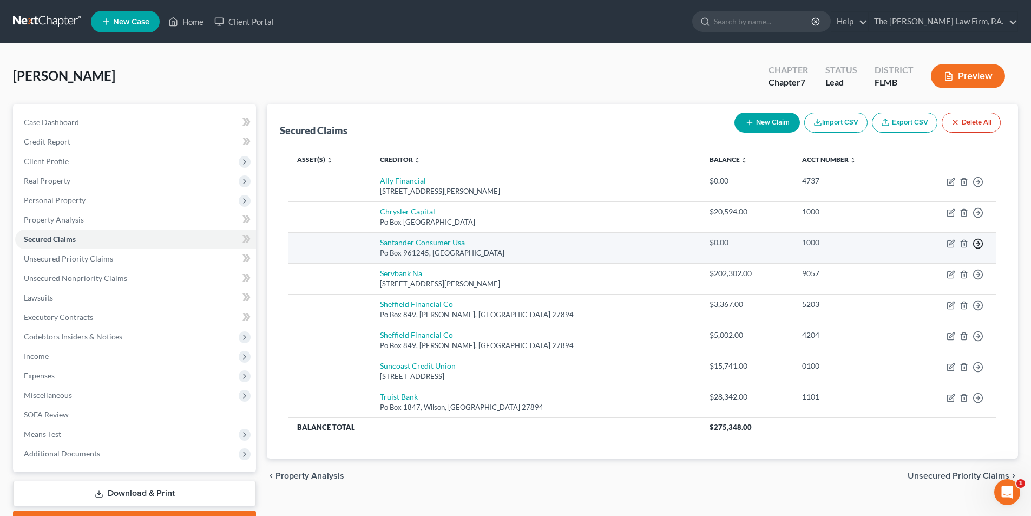
click at [978, 243] on icon "button" at bounding box center [978, 243] width 11 height 11
click at [923, 271] on link "Move to F" at bounding box center [928, 269] width 90 height 18
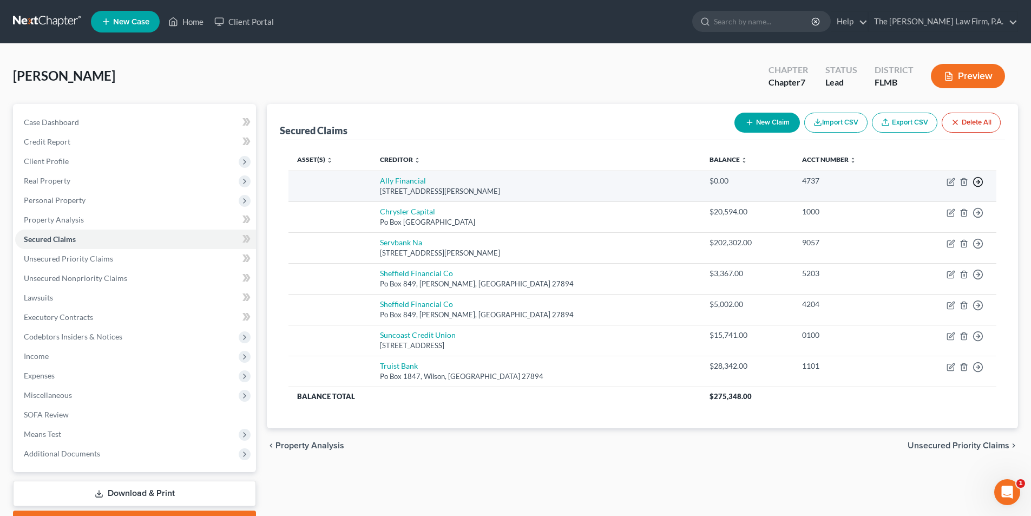
click at [980, 182] on line "button" at bounding box center [979, 182] width 4 height 0
click at [926, 205] on link "Move to F" at bounding box center [928, 208] width 90 height 18
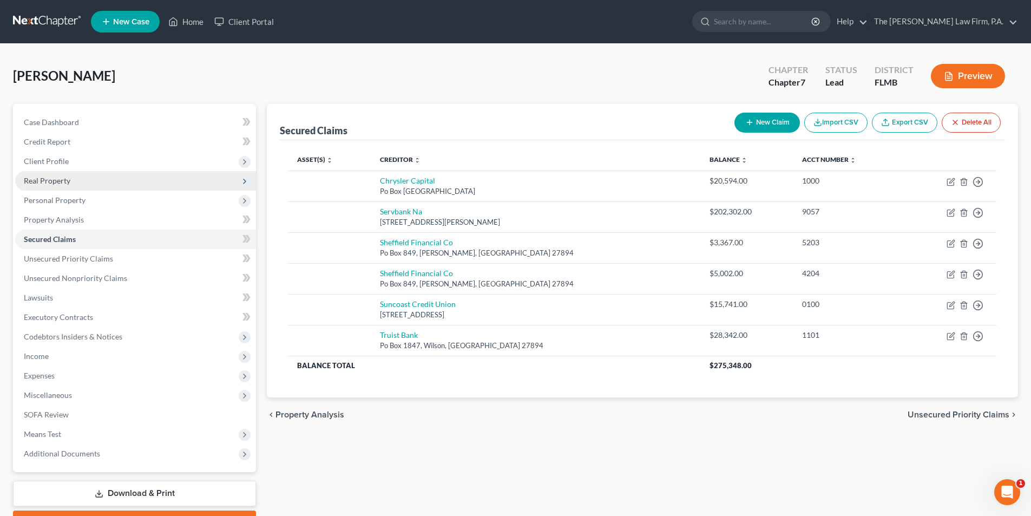
click at [57, 179] on span "Real Property" at bounding box center [47, 180] width 47 height 9
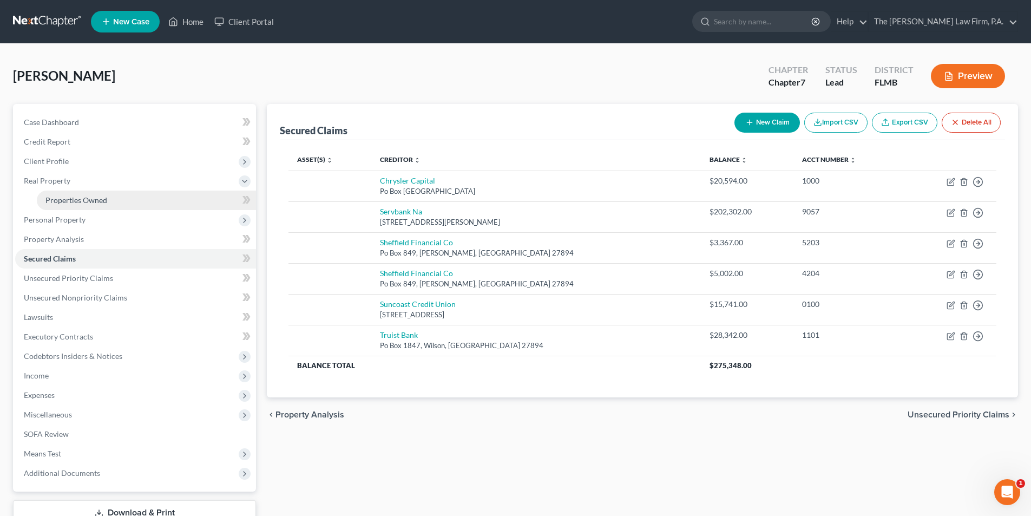
click at [75, 201] on span "Properties Owned" at bounding box center [76, 199] width 62 height 9
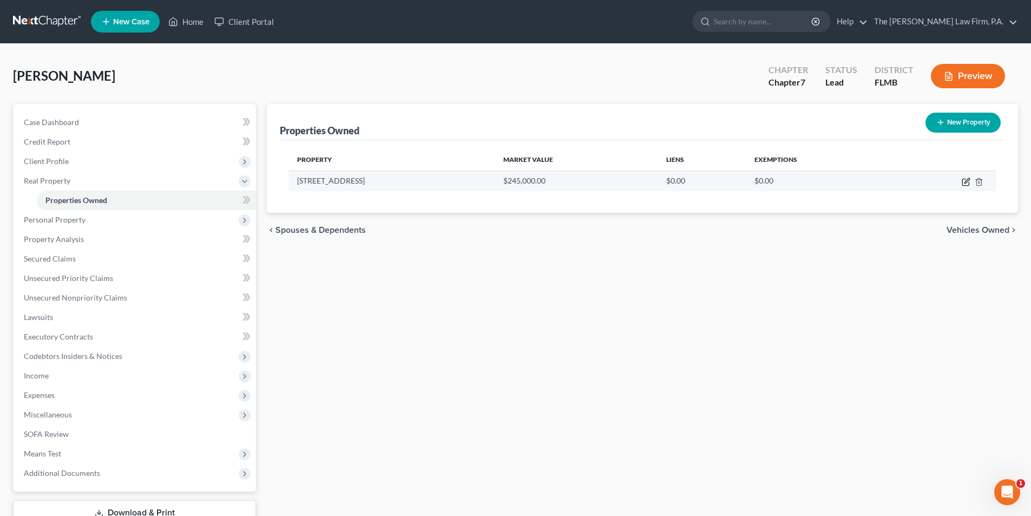
click at [967, 180] on icon "button" at bounding box center [967, 180] width 5 height 5
select select "9"
select select "52"
select select "3"
select select "5"
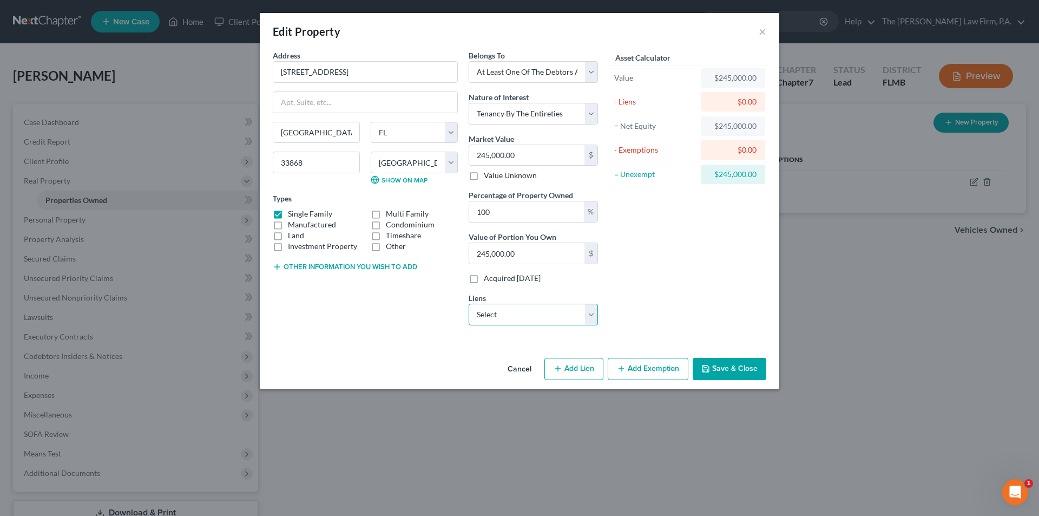
click at [500, 320] on select "Select Servbank Na - $202,302.00 Truist Bank - $28,342.00 Chrysler Capital - $2…" at bounding box center [533, 315] width 129 height 22
select select "0"
click at [469, 304] on select "Select Servbank Na - $202,302.00 Truist Bank - $28,342.00 Chrysler Capital - $2…" at bounding box center [533, 315] width 129 height 22
select select
select select "35"
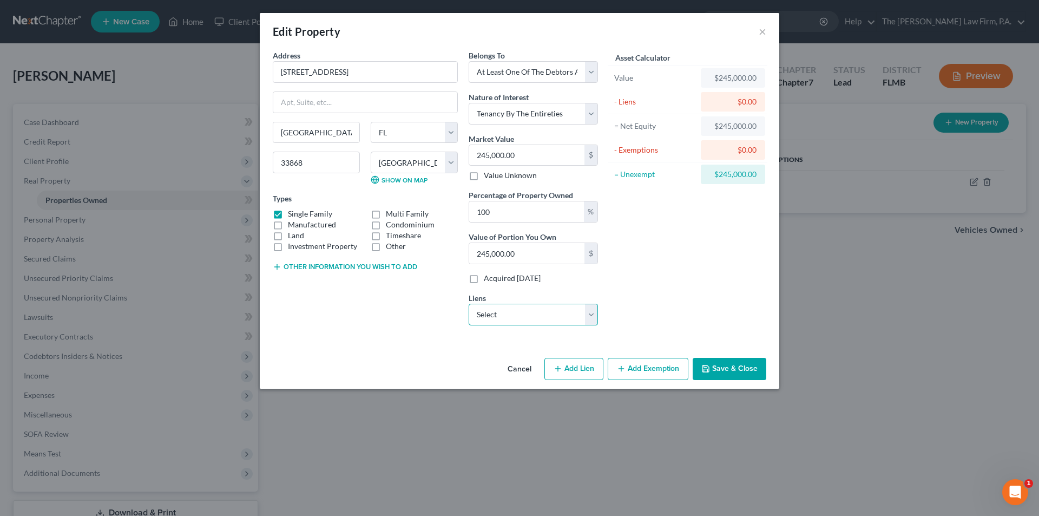
select select "0"
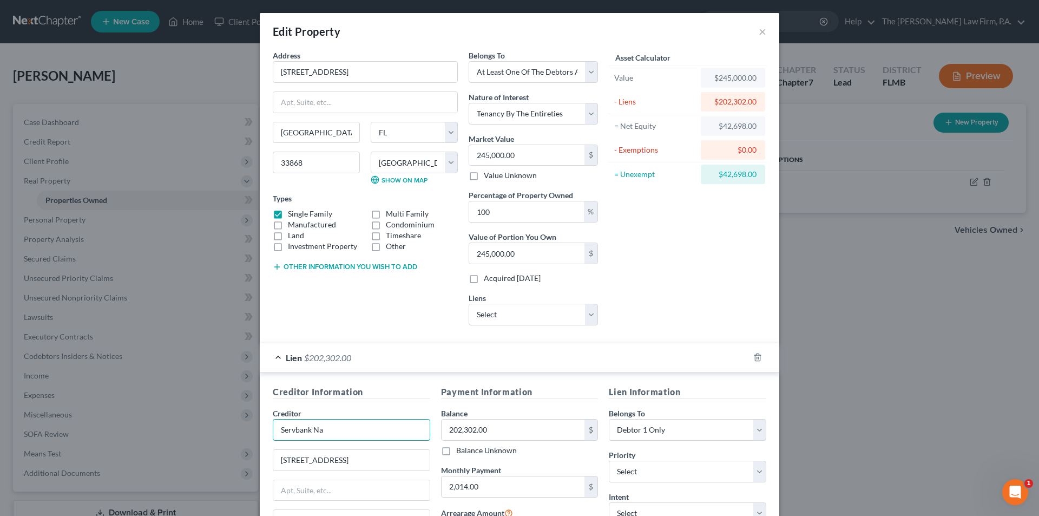
drag, startPoint x: 337, startPoint y: 434, endPoint x: 266, endPoint y: 428, distance: 70.6
click at [267, 428] on div "Creditor Information Creditor * Servbank Na 135 Maxess [PERSON_NAME] State [US_…" at bounding box center [351, 487] width 168 height 204
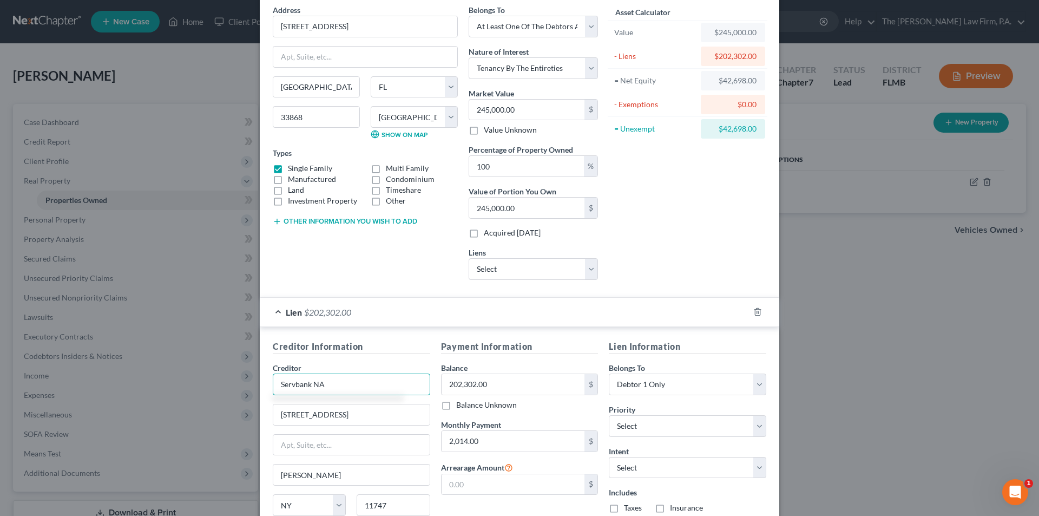
scroll to position [142, 0]
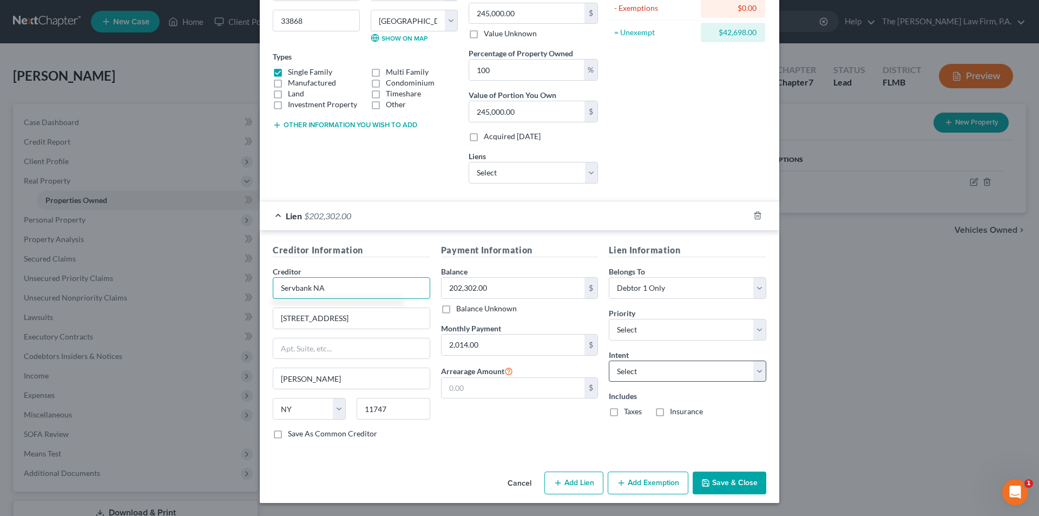
type input "Servbank NA"
click at [626, 374] on select "Select Surrender Redeem Reaffirm Avoid Other" at bounding box center [688, 372] width 158 height 22
select select "2"
click at [609, 361] on select "Select Surrender Redeem Reaffirm Avoid Other" at bounding box center [688, 372] width 158 height 22
click at [624, 412] on label "Taxes" at bounding box center [633, 411] width 18 height 11
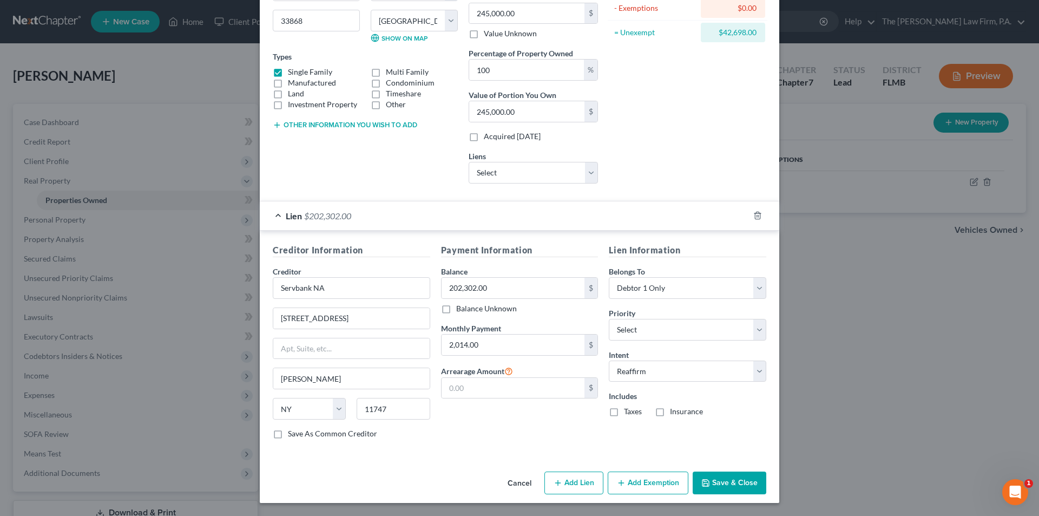
click at [628, 412] on input "Taxes" at bounding box center [631, 409] width 7 height 7
checkbox input "true"
click at [670, 414] on label "Insurance" at bounding box center [686, 411] width 33 height 11
click at [674, 413] on input "Insurance" at bounding box center [677, 409] width 7 height 7
checkbox input "true"
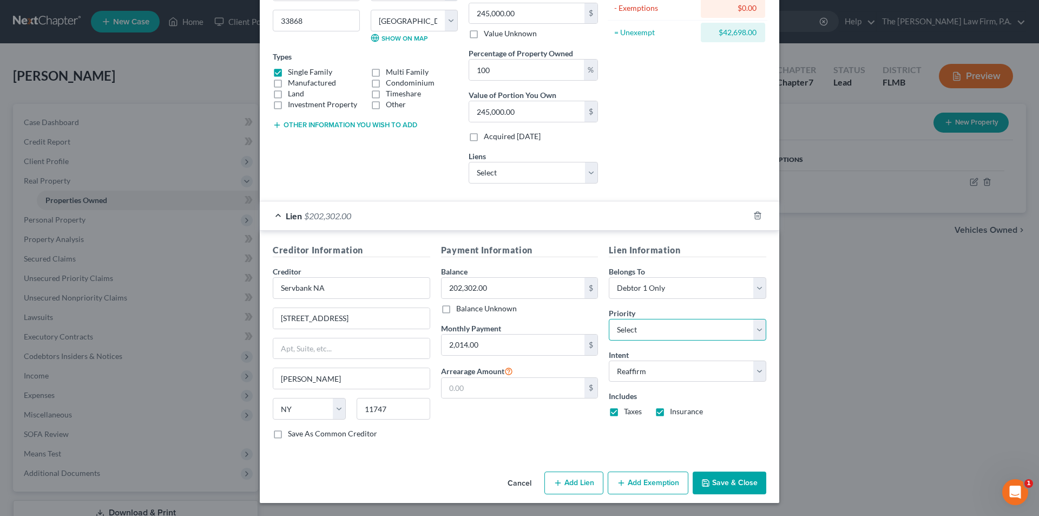
click at [633, 334] on select "Select 1st 2nd 3rd 4th 5th 6th 7th 8th 9th 10th 11th 12th 13th 14th 15th 16th 1…" at bounding box center [688, 330] width 158 height 22
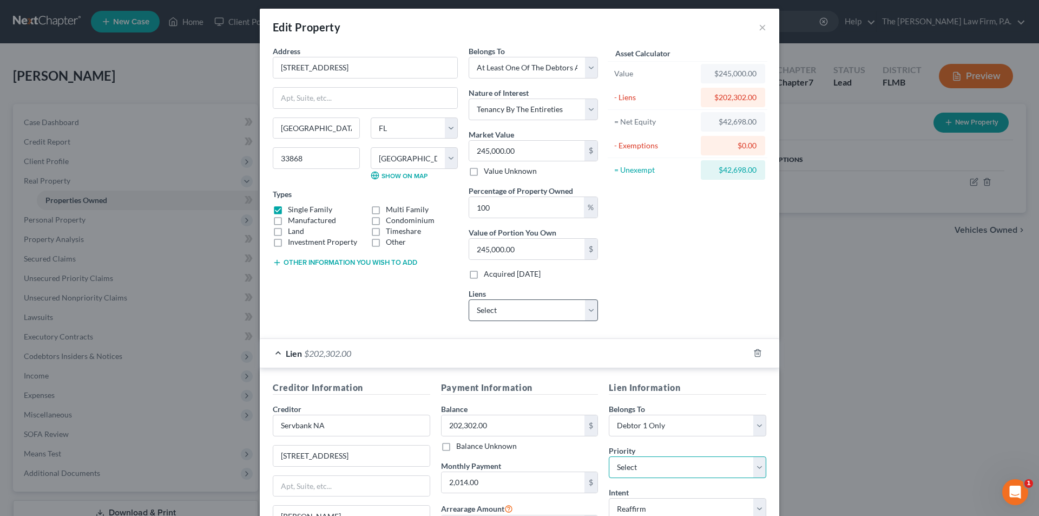
scroll to position [0, 0]
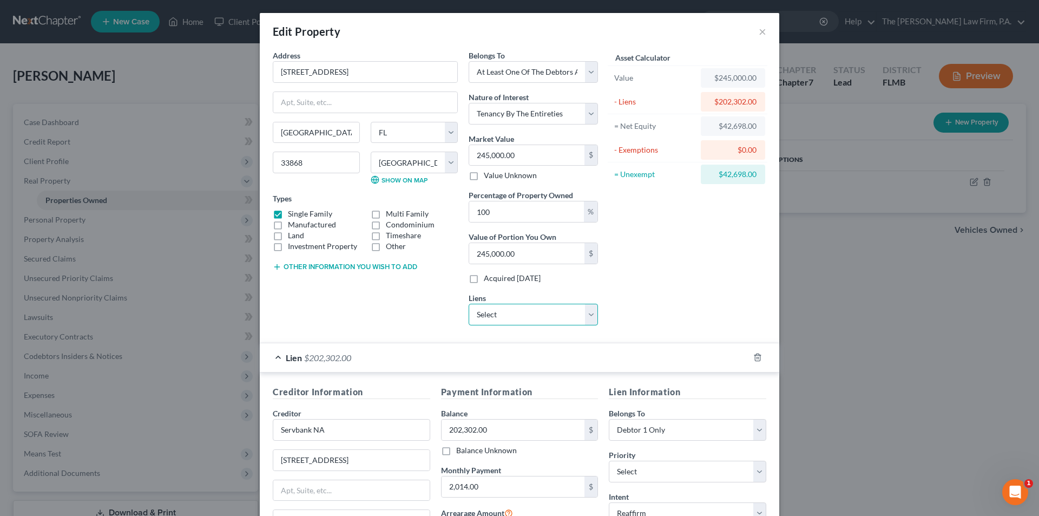
click at [487, 313] on select "Select Truist Bank - $28,342.00 Chrysler Capital - $20,594.00 Suncoast Credit U…" at bounding box center [533, 315] width 129 height 22
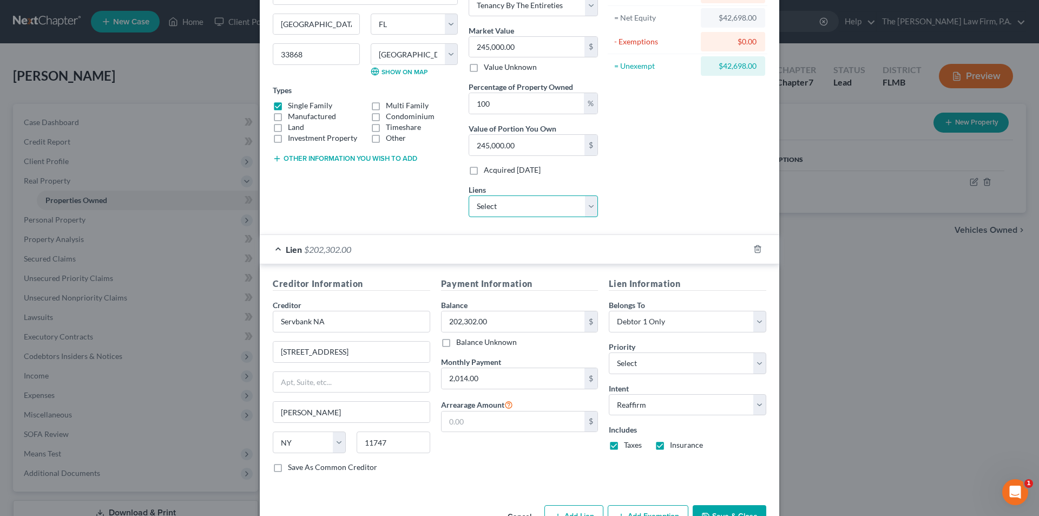
scroll to position [142, 0]
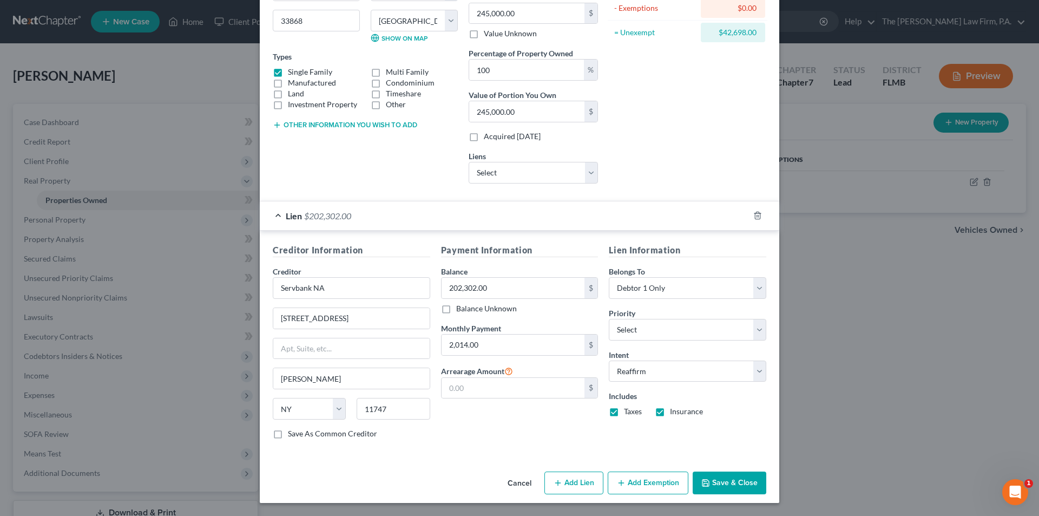
click at [640, 487] on button "Add Exemption" at bounding box center [648, 482] width 81 height 23
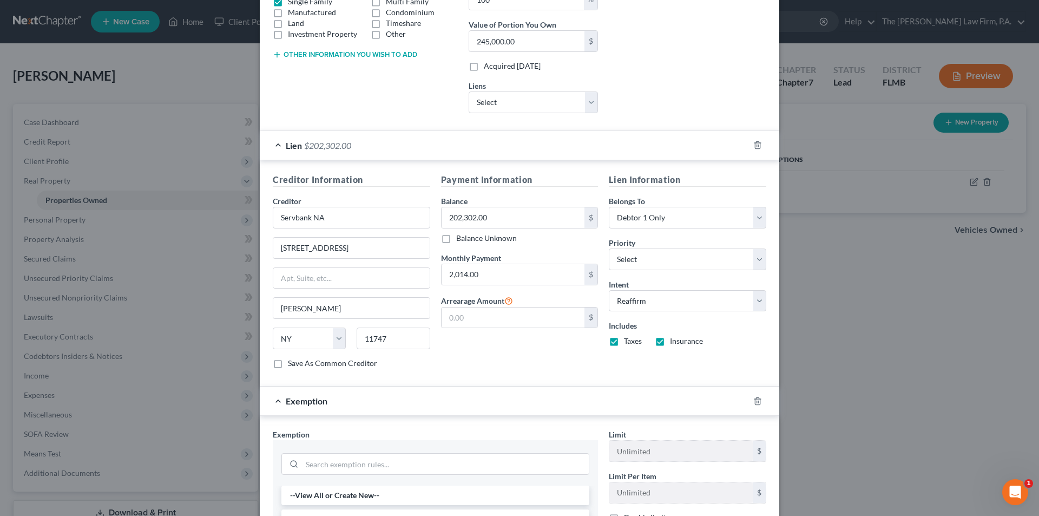
scroll to position [412, 0]
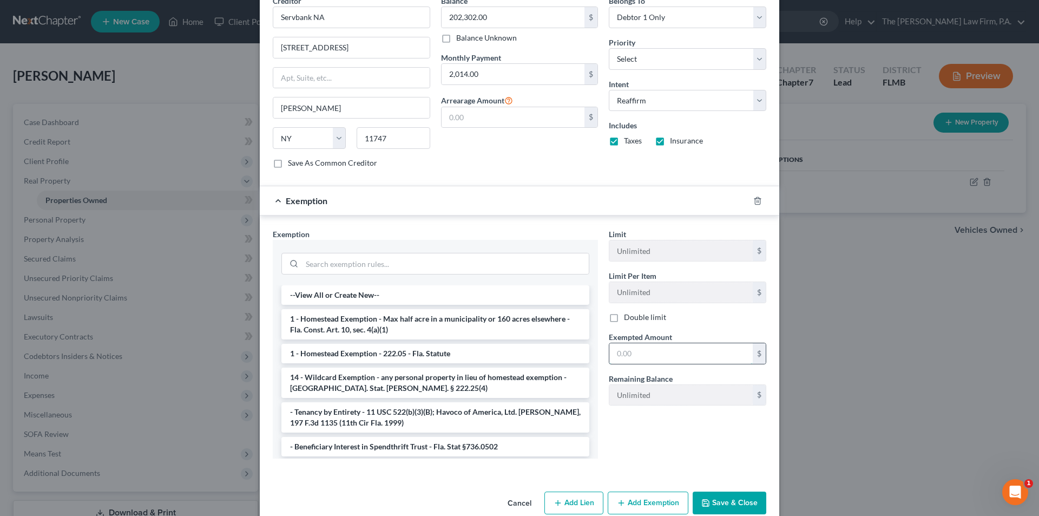
click at [624, 352] on input "text" at bounding box center [681, 353] width 143 height 21
type input "42,698.00"
click at [438, 259] on input "search" at bounding box center [445, 263] width 287 height 21
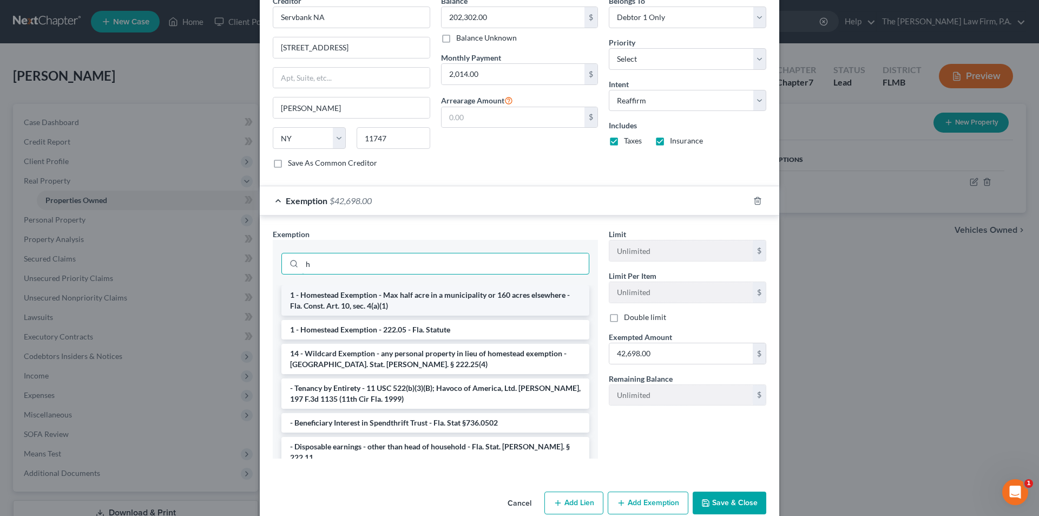
type input "h"
click at [389, 292] on li "1 - Homestead Exemption - Max half acre in a municipality or 160 acres elsewher…" at bounding box center [435, 300] width 308 height 30
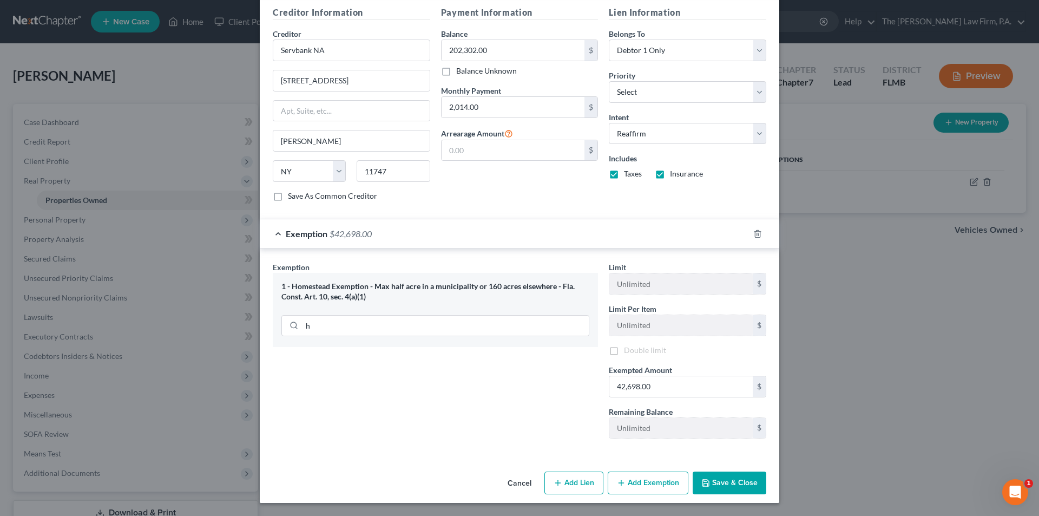
scroll to position [381, 0]
click at [731, 481] on button "Save & Close" at bounding box center [730, 482] width 74 height 23
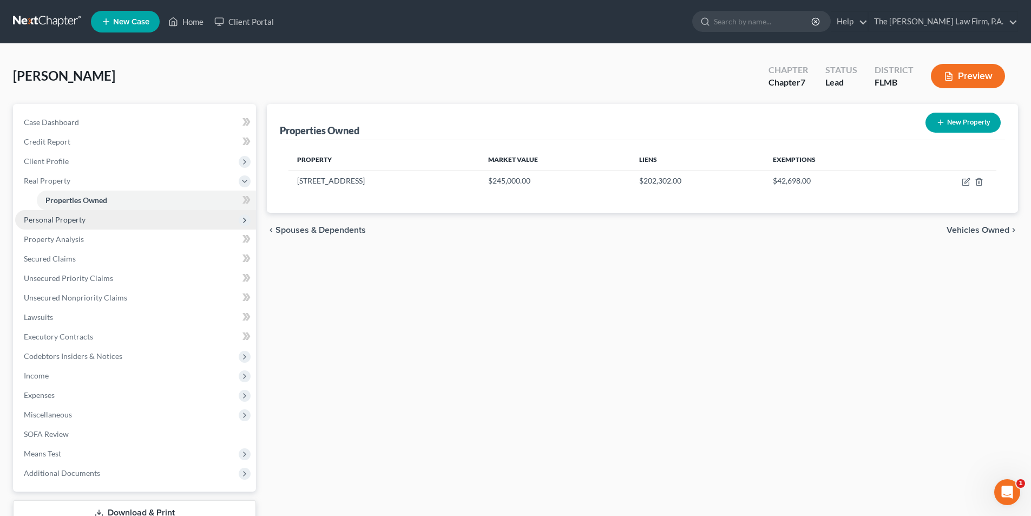
click at [54, 224] on span "Personal Property" at bounding box center [135, 219] width 241 height 19
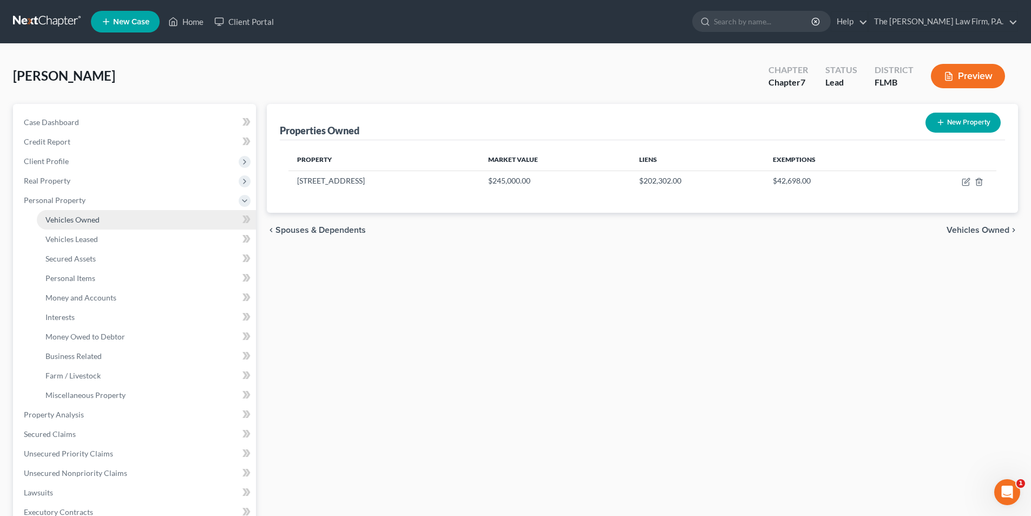
click at [80, 224] on link "Vehicles Owned" at bounding box center [146, 219] width 219 height 19
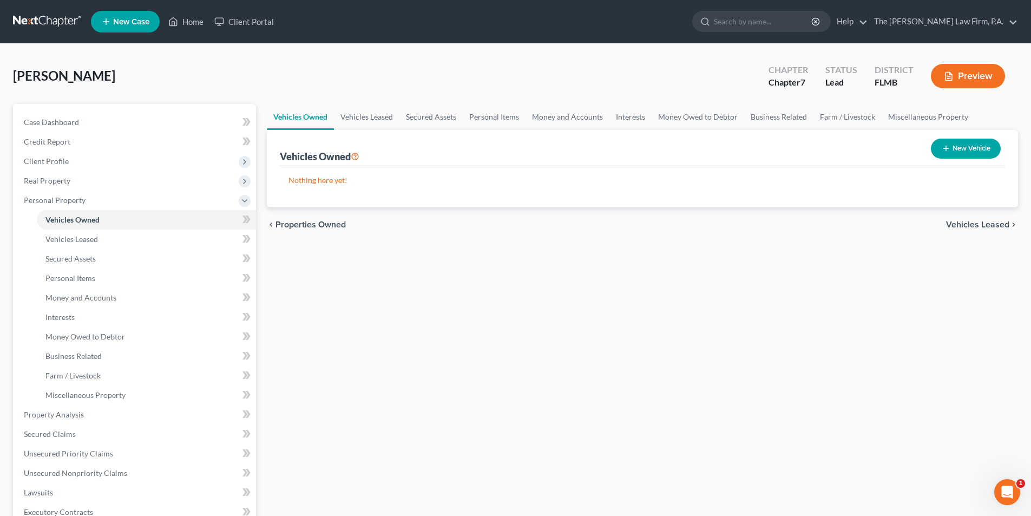
click at [946, 150] on icon "button" at bounding box center [946, 148] width 9 height 9
select select "0"
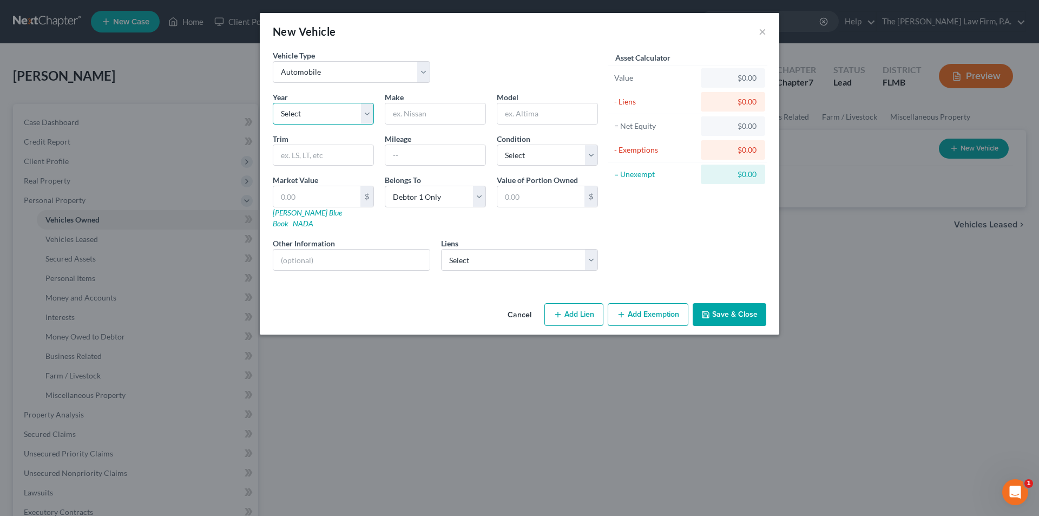
click at [300, 120] on select "Select 2026 2025 2024 2023 2022 2021 2020 2019 2018 2017 2016 2015 2014 2013 20…" at bounding box center [323, 114] width 101 height 22
select select "6"
click at [273, 103] on select "Select 2026 2025 2024 2023 2022 2021 2020 2019 2018 2017 2016 2015 2014 2013 20…" at bounding box center [323, 114] width 101 height 22
click at [424, 114] on input "text" at bounding box center [435, 113] width 100 height 21
type input "Ford"
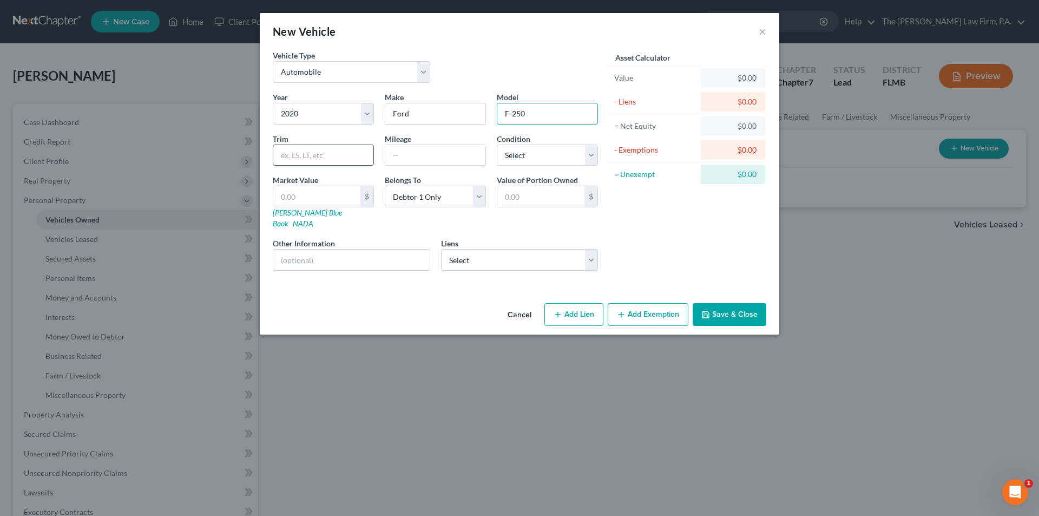
type input "F-250"
click at [319, 154] on input "text" at bounding box center [323, 155] width 100 height 21
type input "Super Duty XL"
type input "106078"
click at [525, 154] on select "Select Excellent Very Good Good Fair Poor" at bounding box center [547, 156] width 101 height 22
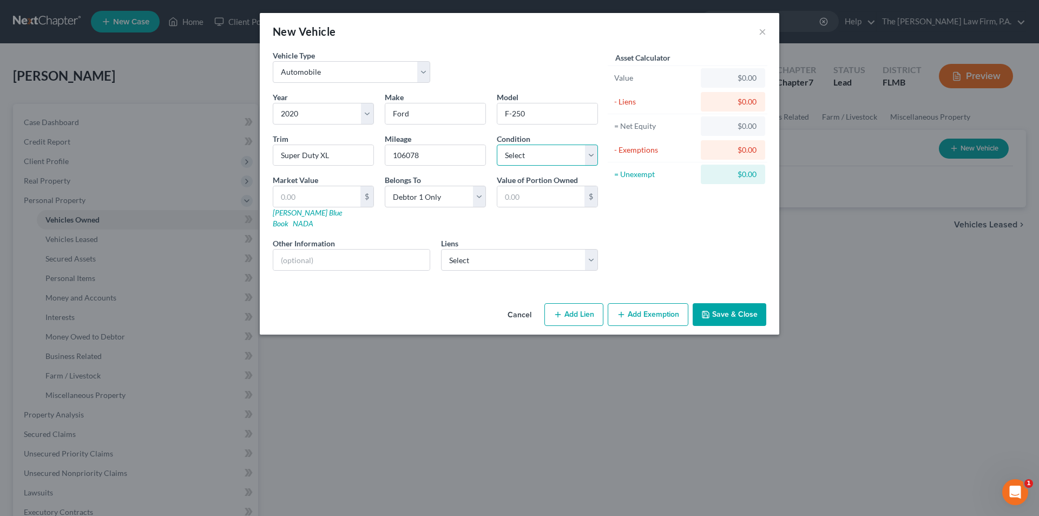
select select "2"
click at [497, 145] on select "Select Excellent Very Good Good Fair Poor" at bounding box center [547, 156] width 101 height 22
click at [335, 198] on input "text" at bounding box center [316, 196] width 87 height 21
type input "2"
type input "2.00"
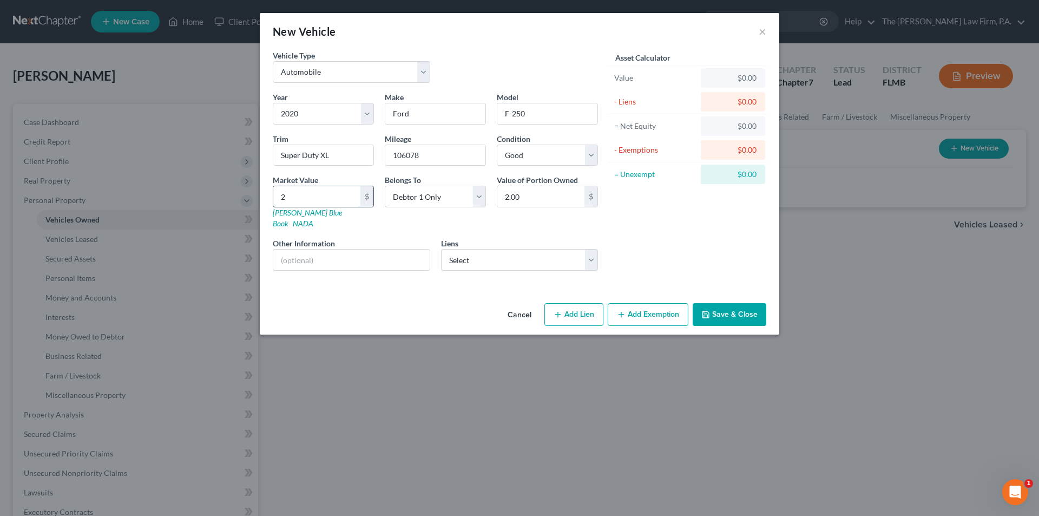
type input "23"
type input "23.00"
type input "230"
type input "230.00"
type input "2300"
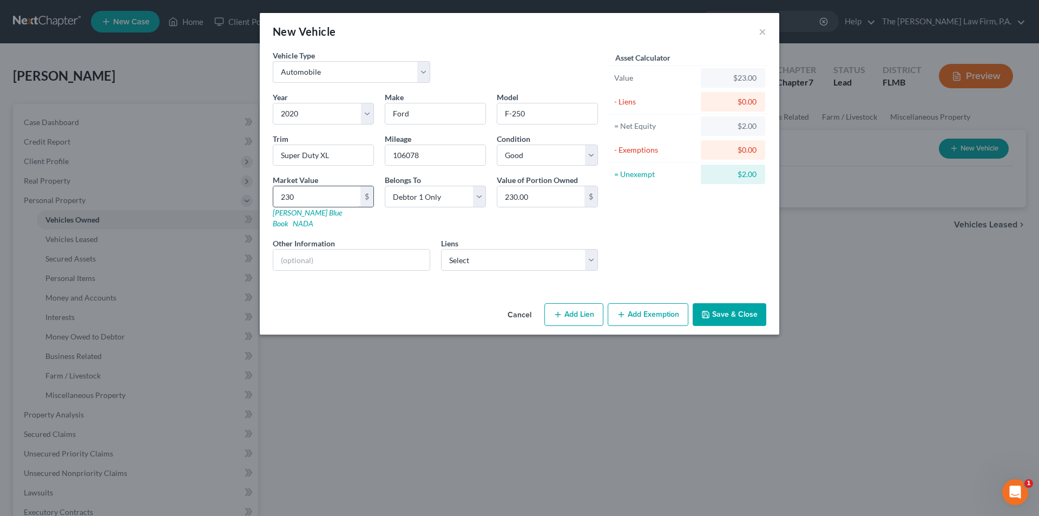
type input "2,300.00"
type input "2,3000"
type input "23,000.00"
type input "23,000"
click at [528, 249] on select "Select Truist Bank - $28,342.00 Chrysler Capital - $20,594.00 Suncoast Credit U…" at bounding box center [520, 260] width 158 height 22
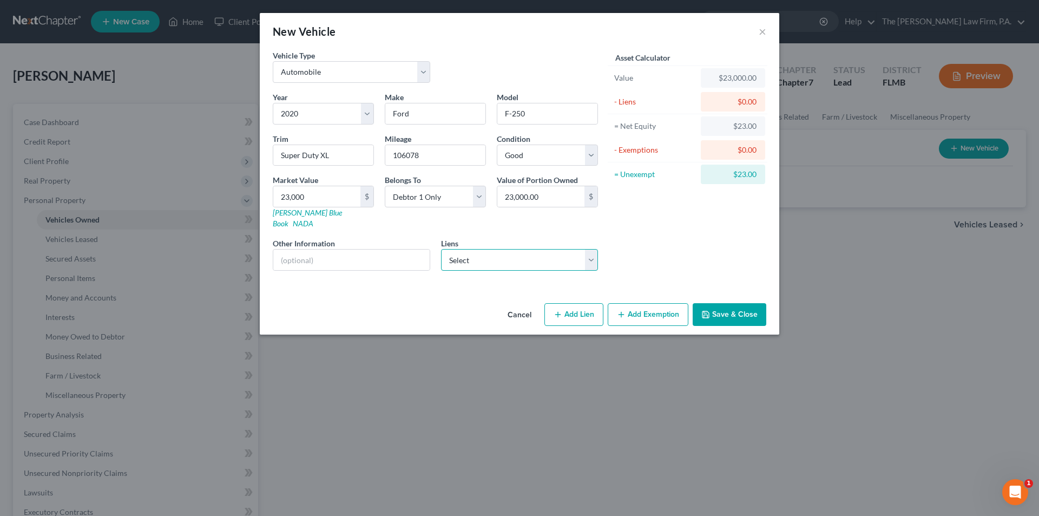
select select "0"
click at [441, 249] on select "Select Truist Bank - $28,342.00 Chrysler Capital - $20,594.00 Suncoast Credit U…" at bounding box center [520, 260] width 158 height 22
select select
select select "28"
select select "0"
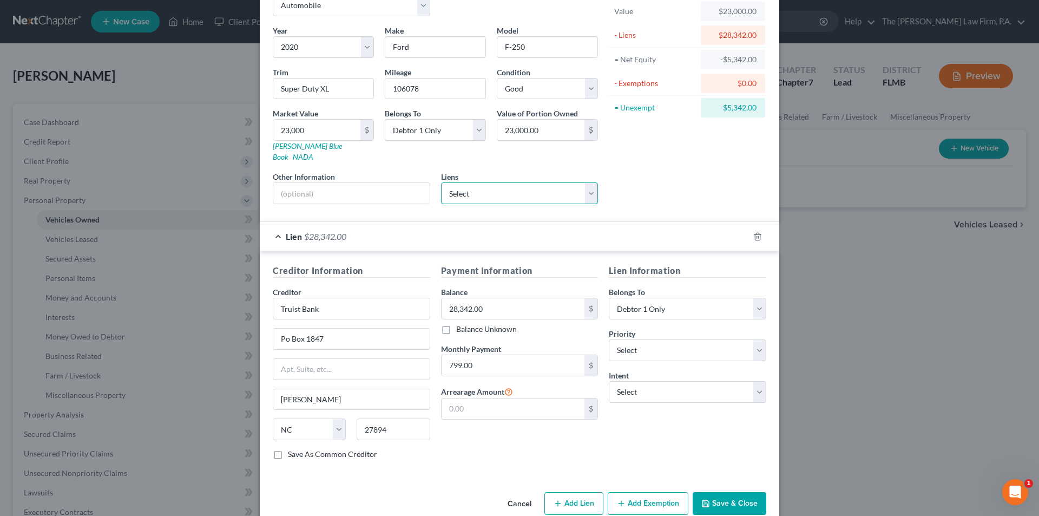
scroll to position [76, 0]
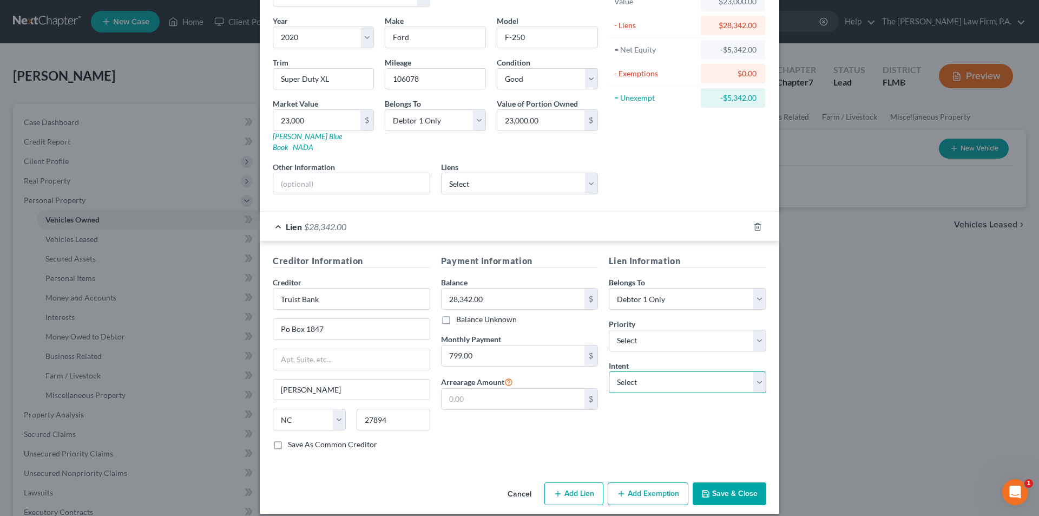
click at [643, 371] on select "Select Surrender Redeem Reaffirm Avoid Other" at bounding box center [688, 382] width 158 height 22
select select "2"
click at [609, 371] on select "Select Surrender Redeem Reaffirm Avoid Other" at bounding box center [688, 382] width 158 height 22
click at [638, 433] on div "Lien Information Belongs To * Select Debtor 1 Only Debtor 2 Only Debtor 1 And D…" at bounding box center [688, 356] width 168 height 204
click at [719, 483] on button "Save & Close" at bounding box center [730, 493] width 74 height 23
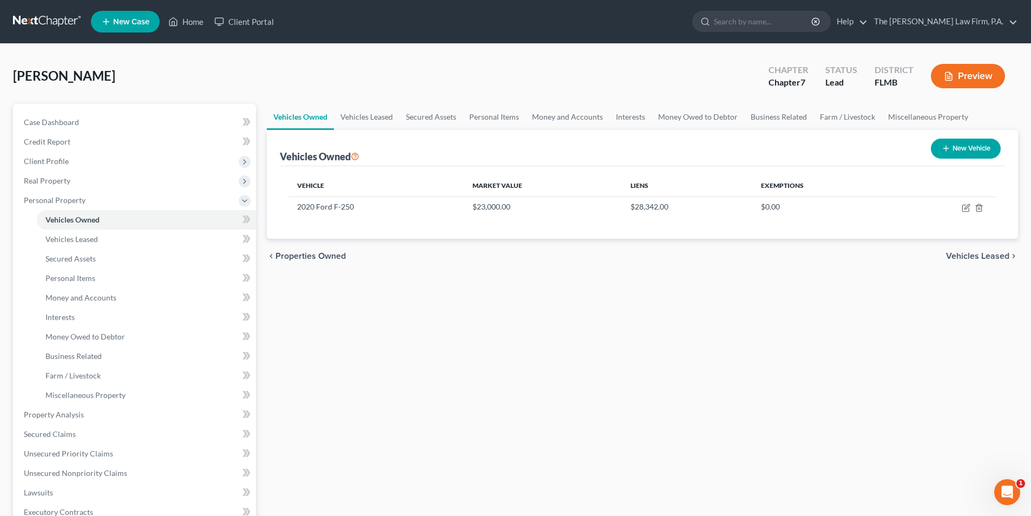
click at [953, 144] on button "New Vehicle" at bounding box center [966, 149] width 70 height 20
select select "0"
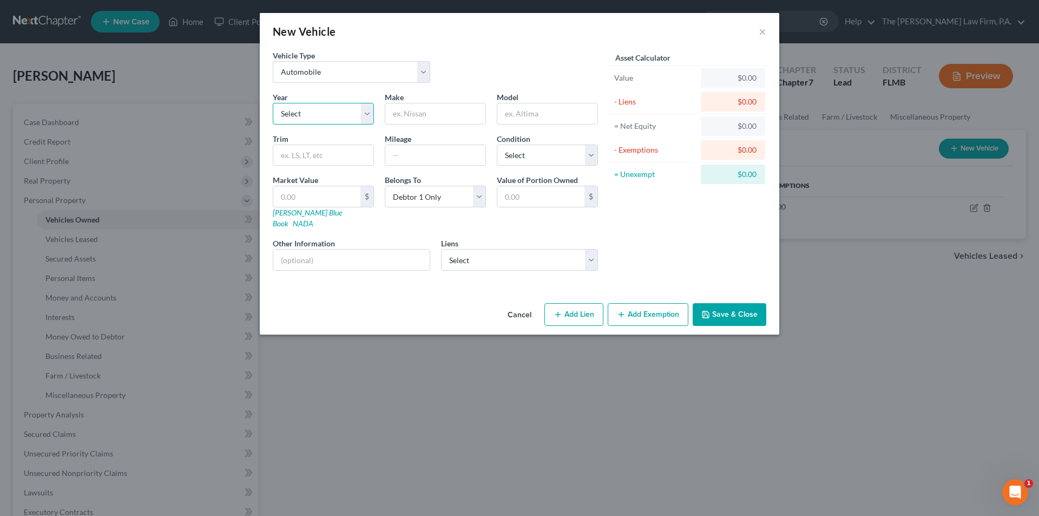
click at [311, 116] on select "Select 2026 2025 2024 2023 2022 2021 2020 2019 2018 2017 2016 2015 2014 2013 20…" at bounding box center [323, 114] width 101 height 22
select select "18"
click at [273, 103] on select "Select 2026 2025 2024 2023 2022 2021 2020 2019 2018 2017 2016 2015 2014 2013 20…" at bounding box center [323, 114] width 101 height 22
click at [415, 110] on input "text" at bounding box center [435, 113] width 100 height 21
type input "Volkswagen"
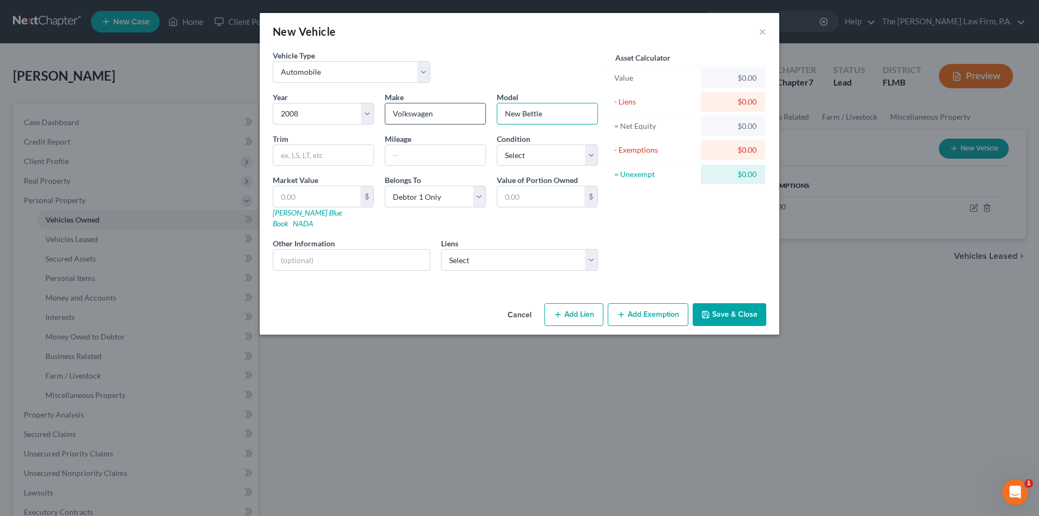
type input "New Bettle"
type input "SE"
type input "142306"
click at [539, 152] on select "Select Excellent Very Good Good Fair Poor" at bounding box center [547, 156] width 101 height 22
select select "3"
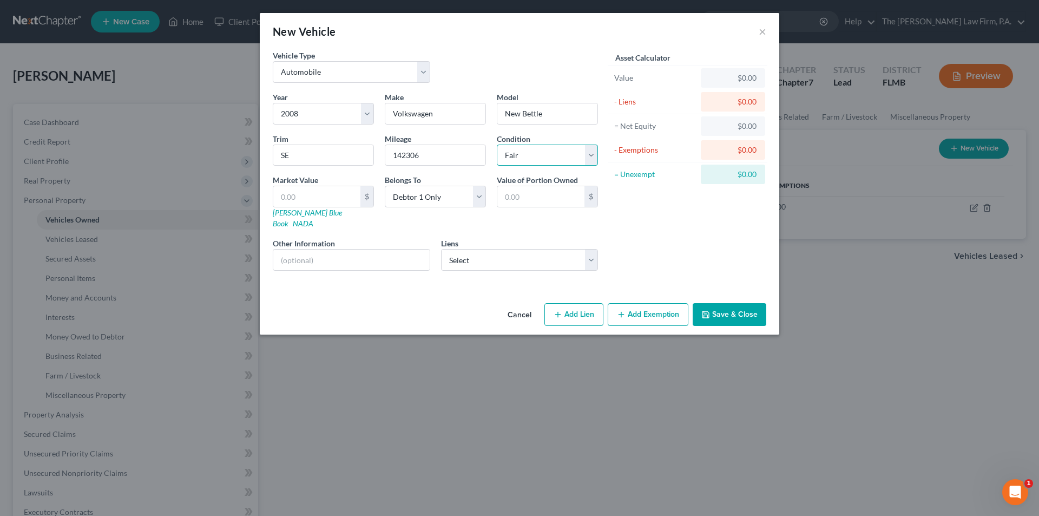
click at [497, 145] on select "Select Excellent Very Good Good Fair Poor" at bounding box center [547, 156] width 101 height 22
click at [307, 196] on input "text" at bounding box center [316, 196] width 87 height 21
type input "8"
type input "8.00"
type input "80"
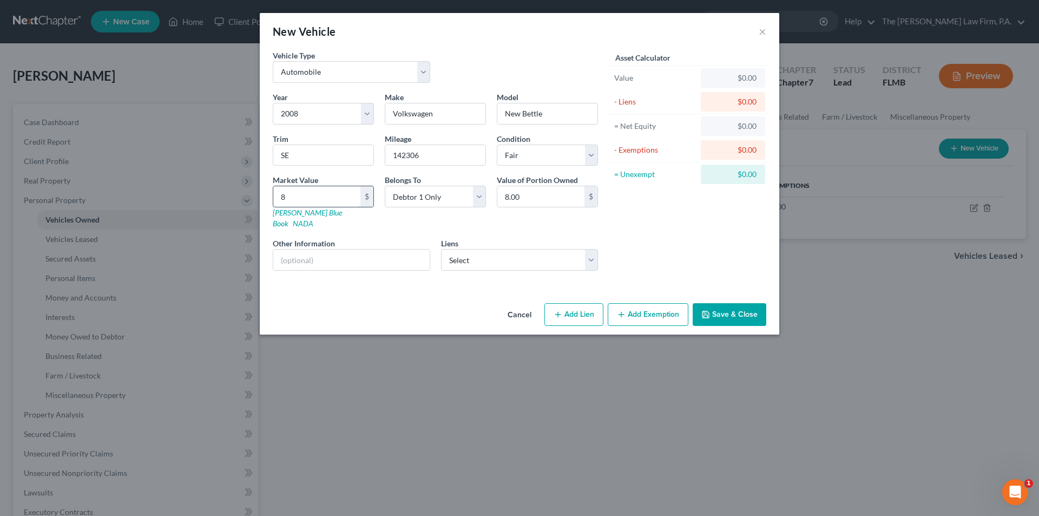
type input "80.00"
type input "800"
type input "800.00"
click at [412, 218] on div "Belongs To * Select Debtor 1 Only Debtor 2 Only Debtor 1 And Debtor 2 Only At L…" at bounding box center [435, 201] width 112 height 55
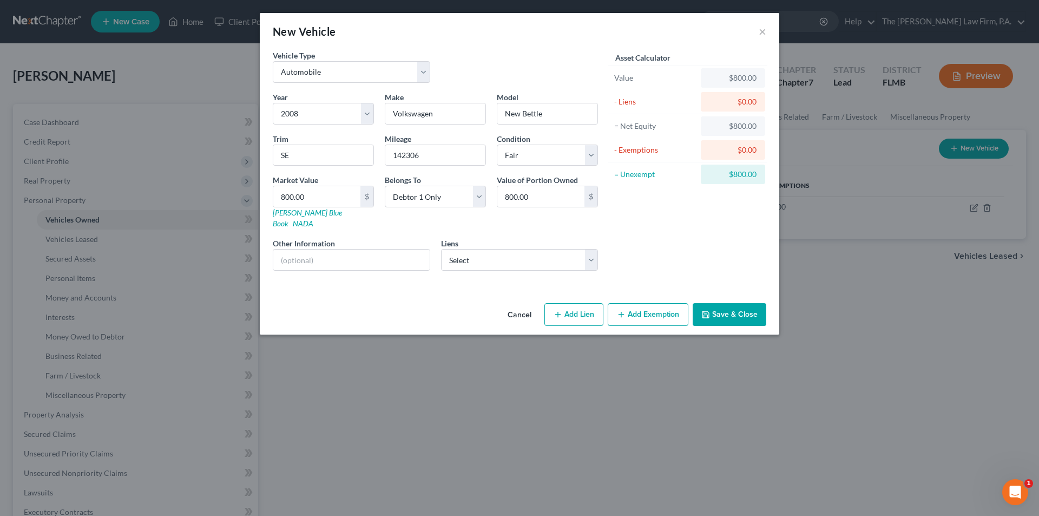
click at [742, 304] on button "Save & Close" at bounding box center [730, 314] width 74 height 23
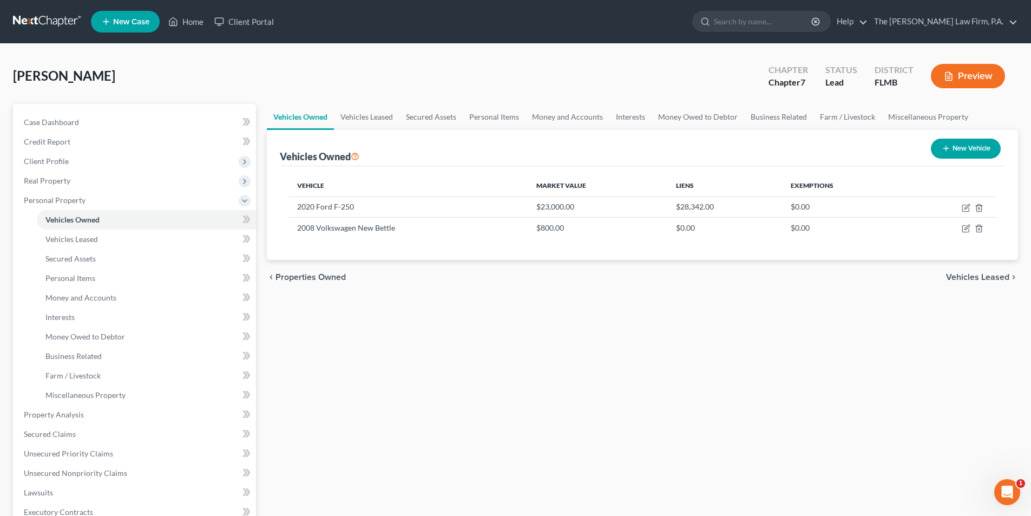
click at [967, 143] on button "New Vehicle" at bounding box center [966, 149] width 70 height 20
select select "0"
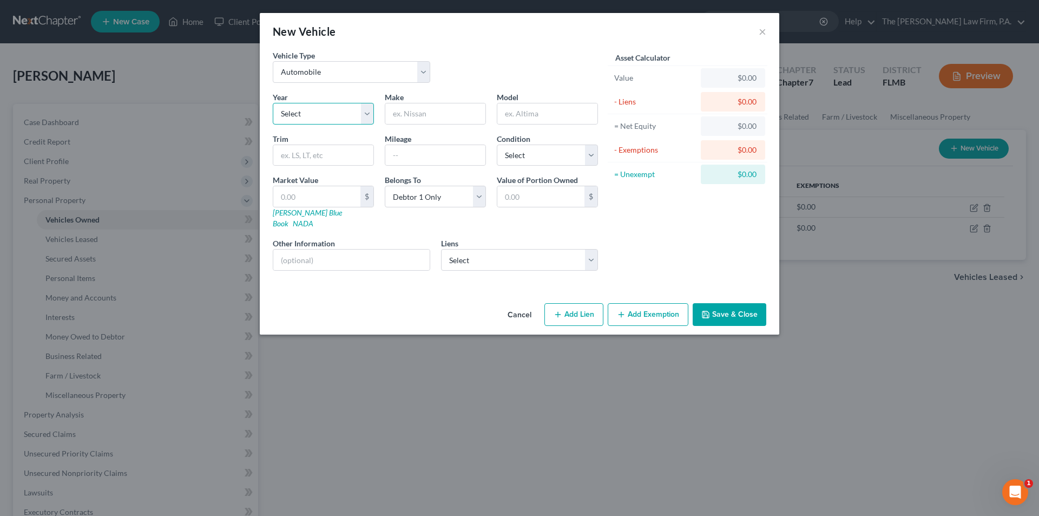
click at [306, 110] on select "Select 2026 2025 2024 2023 2022 2021 2020 2019 2018 2017 2016 2015 2014 2013 20…" at bounding box center [323, 114] width 101 height 22
select select "5"
click at [273, 103] on select "Select 2026 2025 2024 2023 2022 2021 2020 2019 2018 2017 2016 2015 2014 2013 20…" at bounding box center [323, 114] width 101 height 22
click at [424, 118] on input "text" at bounding box center [435, 113] width 100 height 21
type input "Jeep"
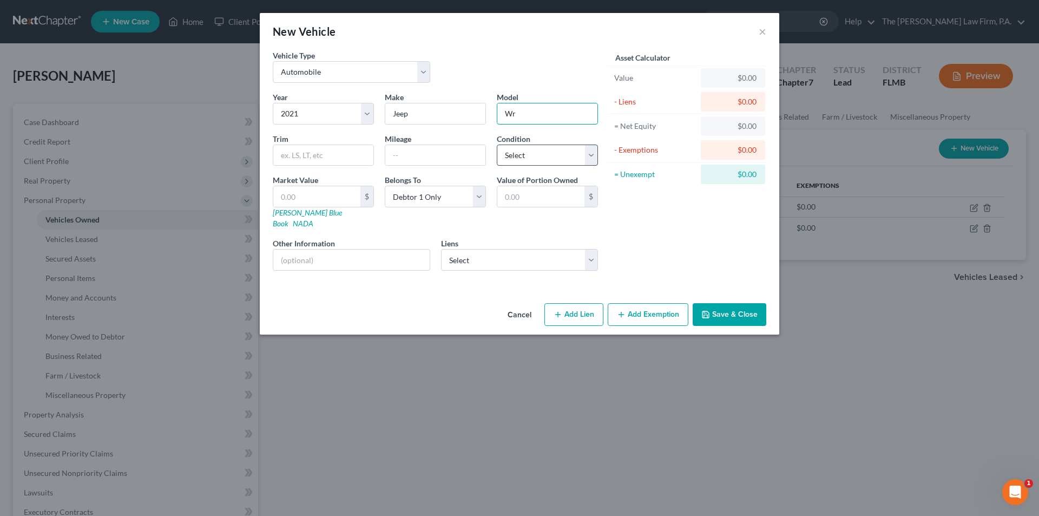
type input "Wrangler"
click at [324, 158] on input "text" at bounding box center [323, 155] width 100 height 21
type input "Ulimited"
type input "53000"
click at [523, 148] on select "Select Excellent Very Good Good Fair Poor" at bounding box center [547, 156] width 101 height 22
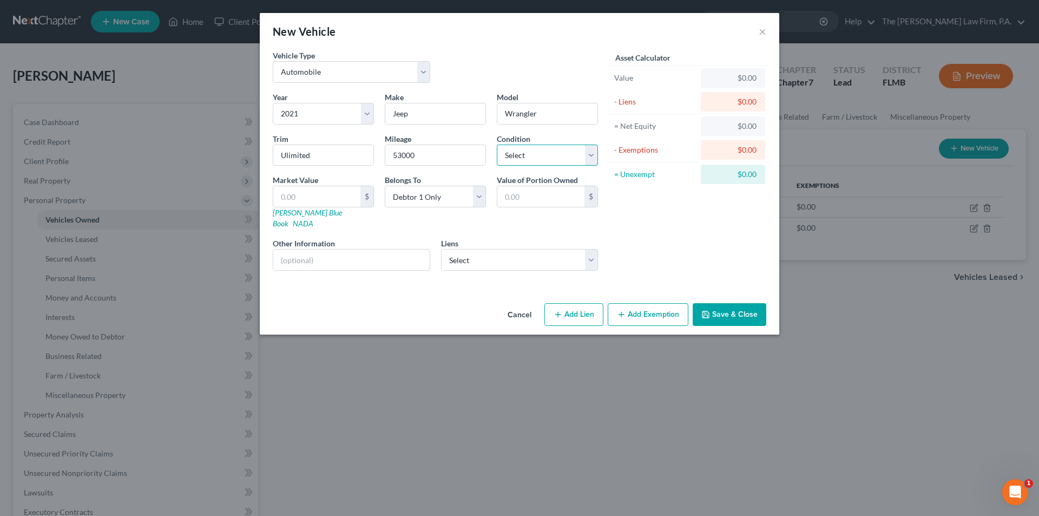
select select "2"
click at [497, 145] on select "Select Excellent Very Good Good Fair Poor" at bounding box center [547, 156] width 101 height 22
click at [303, 202] on input "text" at bounding box center [316, 196] width 87 height 21
type input "2"
type input "2.00"
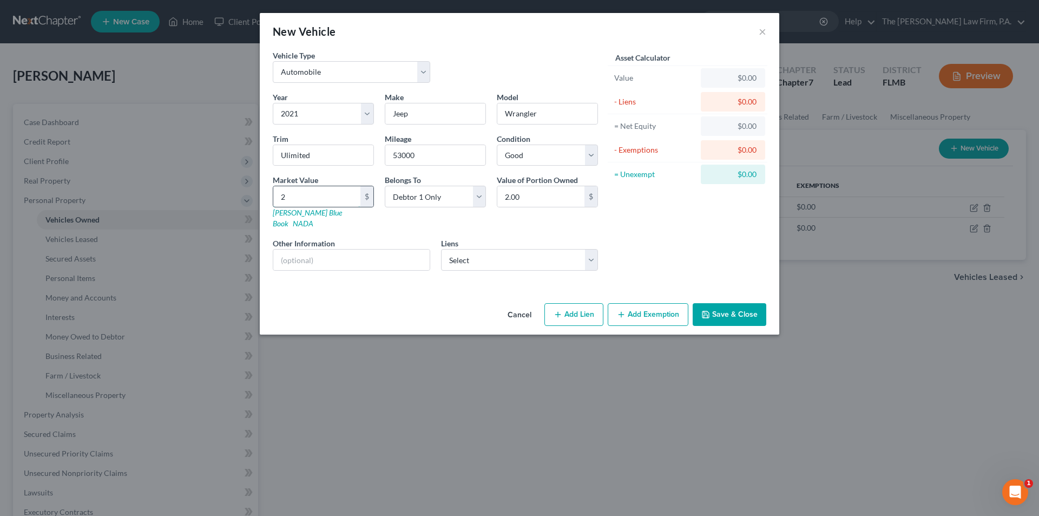
type input "26"
type input "26.00"
type input "263"
type input "263.00"
type input "2630"
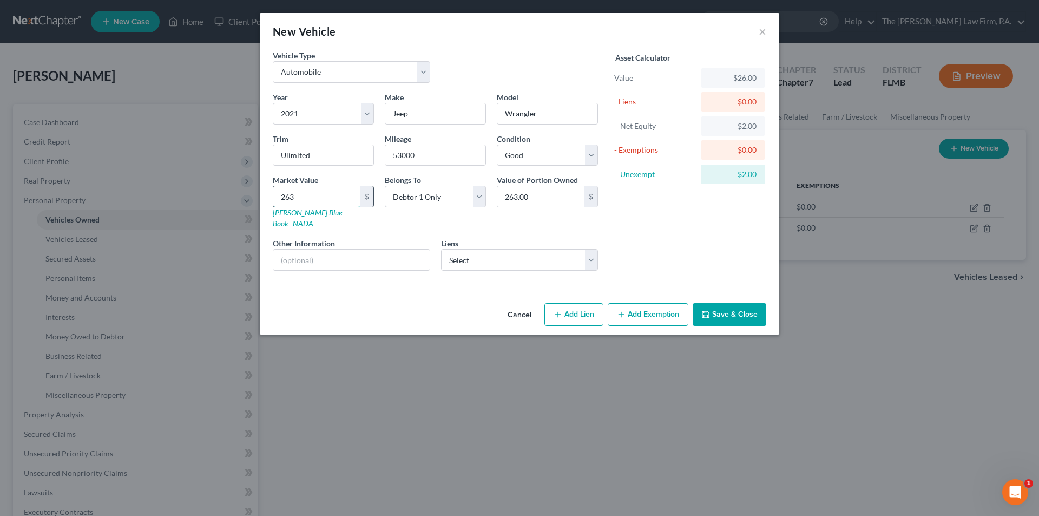
type input "2,630.00"
type input "2,6302"
type input "26,302.00"
click at [540, 256] on select "Select Chrysler Capital - $20,594.00 Suncoast Credit Union - $15,741.00 Sheffie…" at bounding box center [520, 260] width 158 height 22
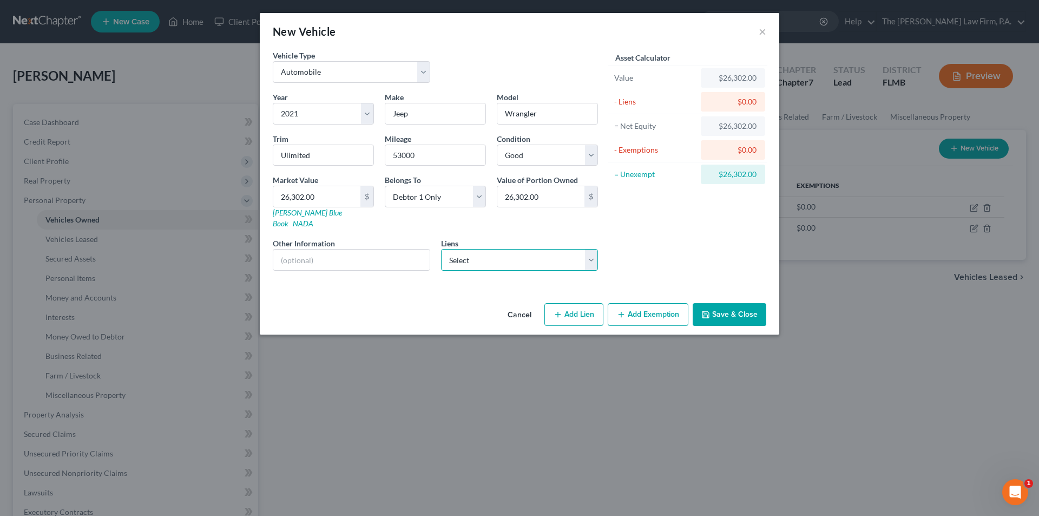
select select "0"
click at [441, 249] on select "Select Chrysler Capital - $20,594.00 Suncoast Credit Union - $15,741.00 Sheffie…" at bounding box center [520, 260] width 158 height 22
select select
select select "45"
select select "0"
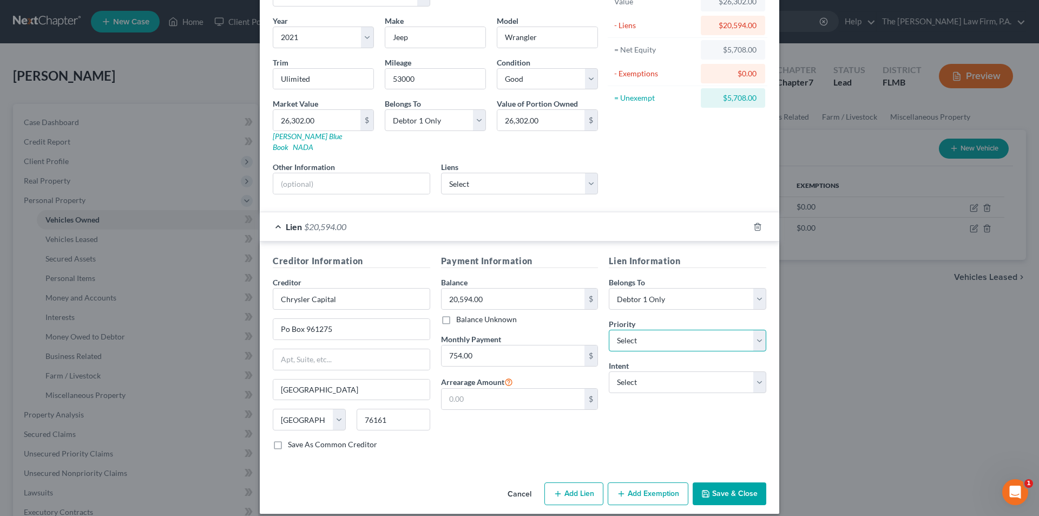
click at [634, 333] on select "Select 1st 2nd 3rd 4th 5th 6th 7th 8th 9th 10th 11th 12th 13th 14th 15th 16th 1…" at bounding box center [688, 341] width 158 height 22
click at [634, 330] on select "Select 1st 2nd 3rd 4th 5th 6th 7th 8th 9th 10th 11th 12th 13th 14th 15th 16th 1…" at bounding box center [688, 341] width 158 height 22
click at [637, 372] on select "Select Surrender Redeem Reaffirm Avoid Other" at bounding box center [688, 382] width 158 height 22
select select "2"
click at [609, 371] on select "Select Surrender Redeem Reaffirm Avoid Other" at bounding box center [688, 382] width 158 height 22
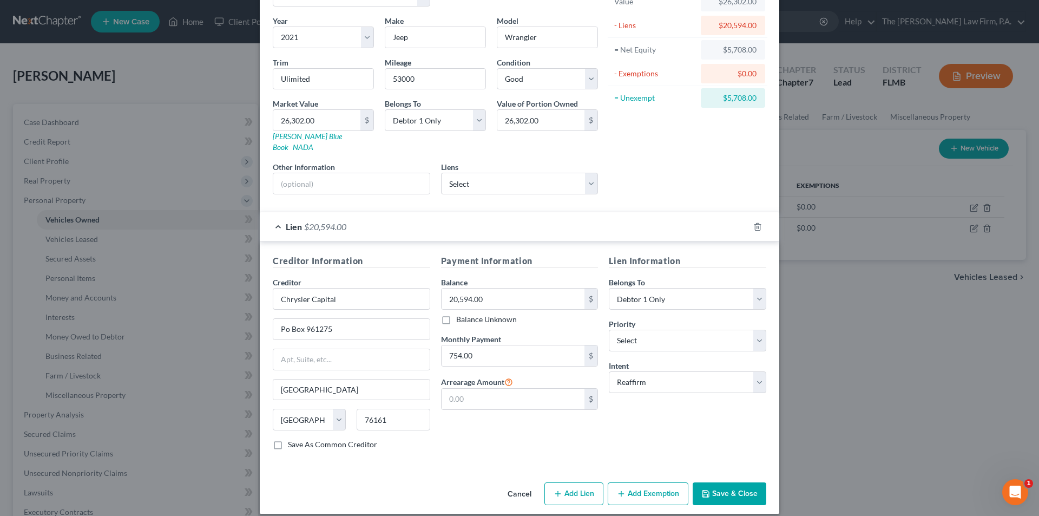
click at [509, 427] on div "Payment Information Balance 20,594.00 $ Balance Unknown Balance Undetermined 20…" at bounding box center [520, 356] width 168 height 204
click at [647, 484] on button "Add Exemption" at bounding box center [648, 493] width 81 height 23
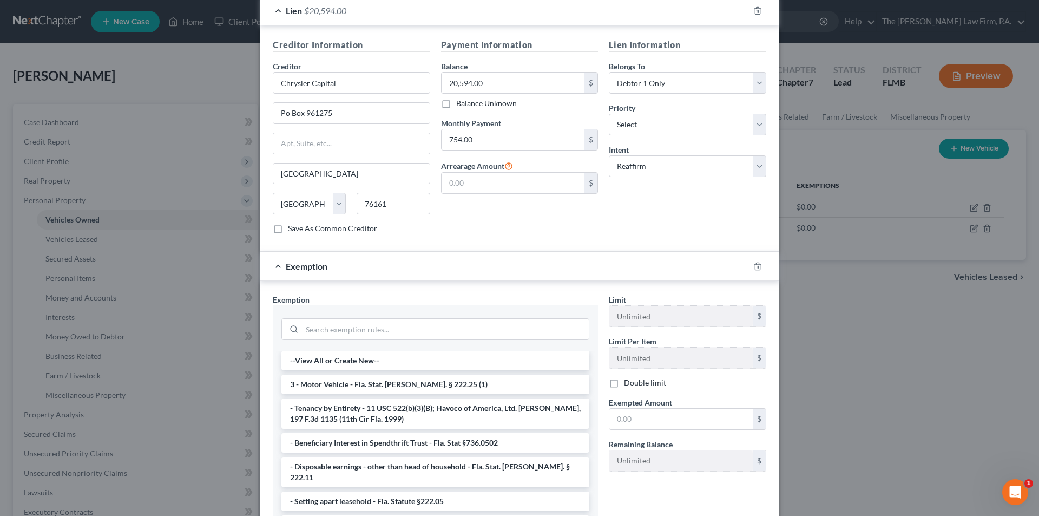
scroll to position [293, 0]
click at [337, 374] on li "3 - Motor Vehicle - Fla. Stat. [PERSON_NAME]. § 222.25 (1)" at bounding box center [435, 383] width 308 height 19
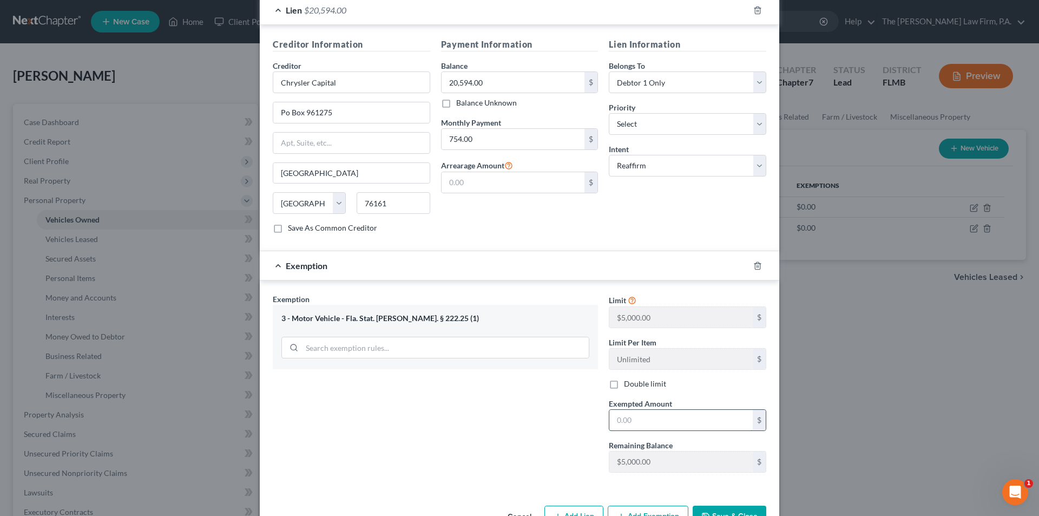
click at [626, 412] on input "text" at bounding box center [681, 420] width 143 height 21
type input "5,000.00"
click at [585, 416] on div "Exemption Set must be selected for CA. Exemption * 3 - Motor Vehicle - Fla. Sta…" at bounding box center [435, 386] width 336 height 187
click at [745, 507] on button "Save & Close" at bounding box center [730, 517] width 74 height 23
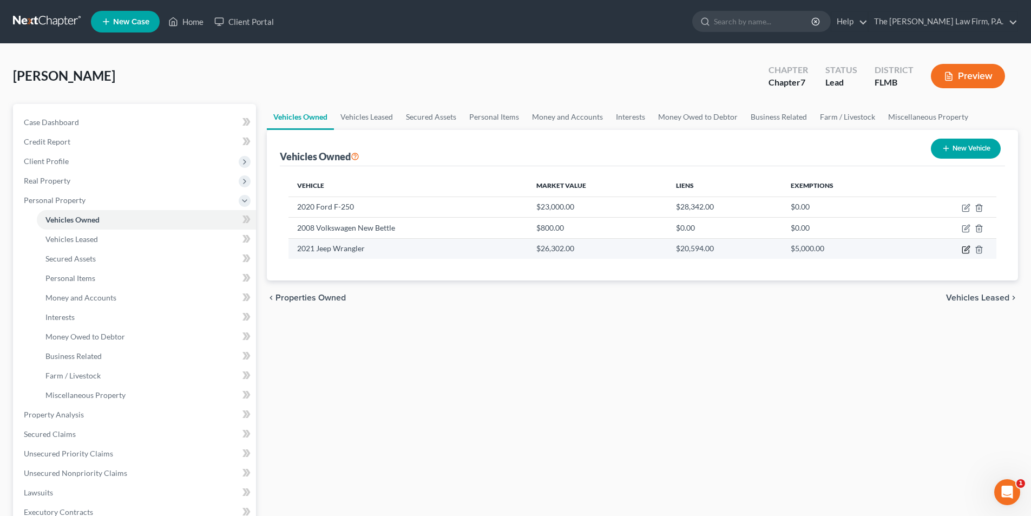
click at [964, 250] on icon "button" at bounding box center [966, 249] width 9 height 9
select select "0"
select select "5"
select select "2"
select select "0"
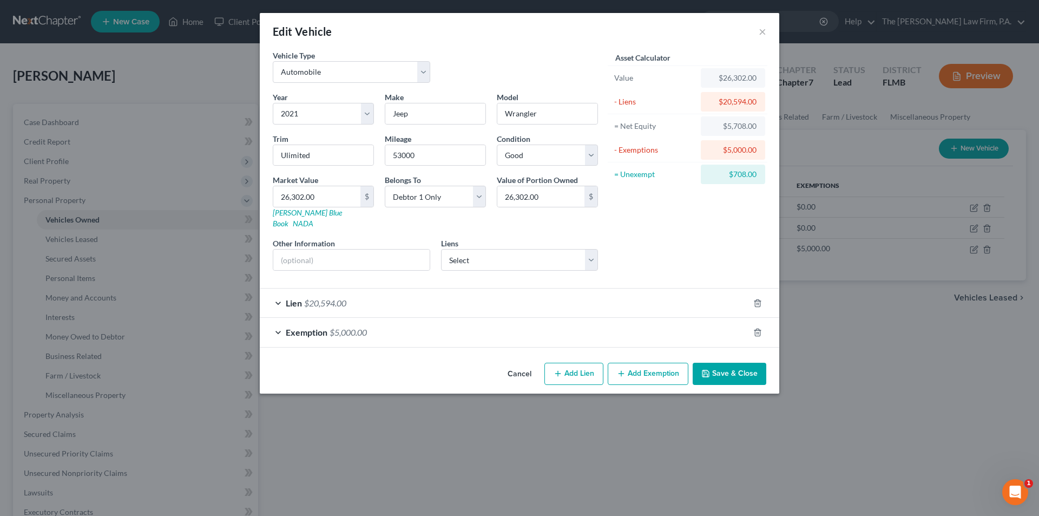
click at [372, 297] on div "Lien $20,594.00" at bounding box center [504, 303] width 489 height 29
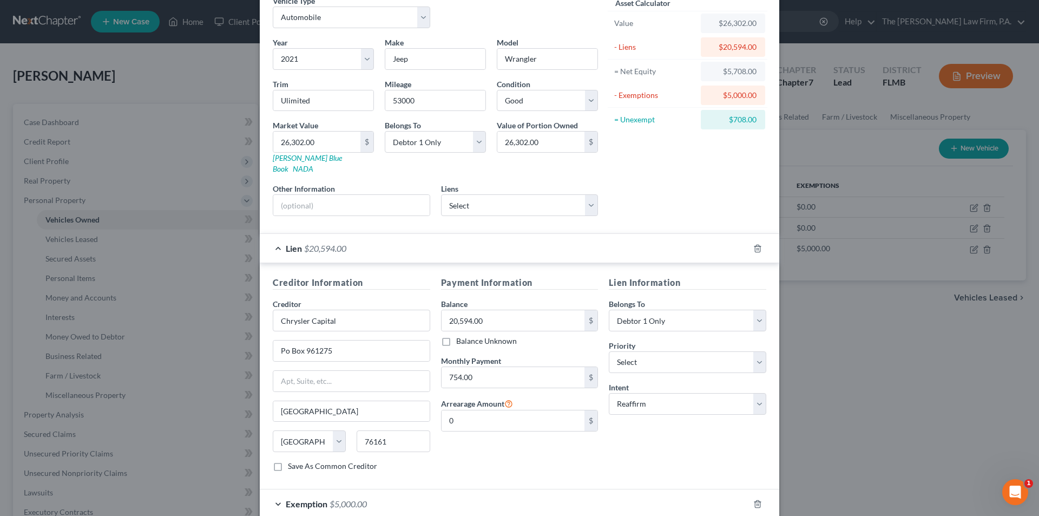
scroll to position [106, 0]
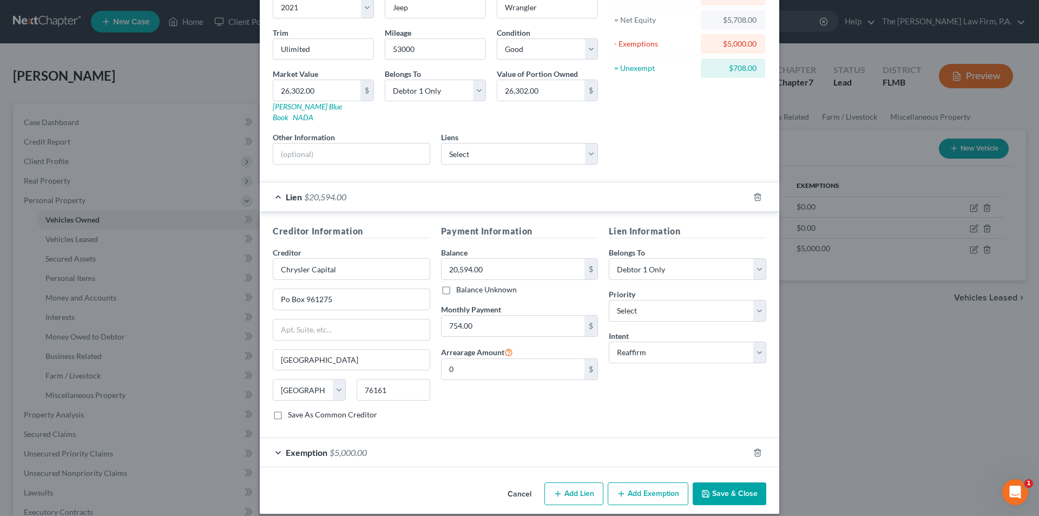
click at [737, 488] on button "Save & Close" at bounding box center [730, 493] width 74 height 23
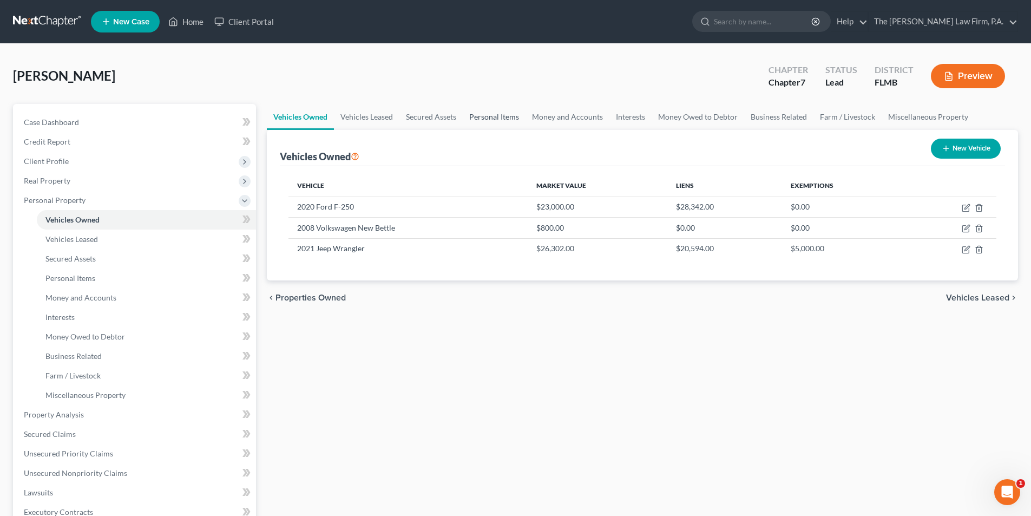
click at [487, 115] on link "Personal Items" at bounding box center [494, 117] width 63 height 26
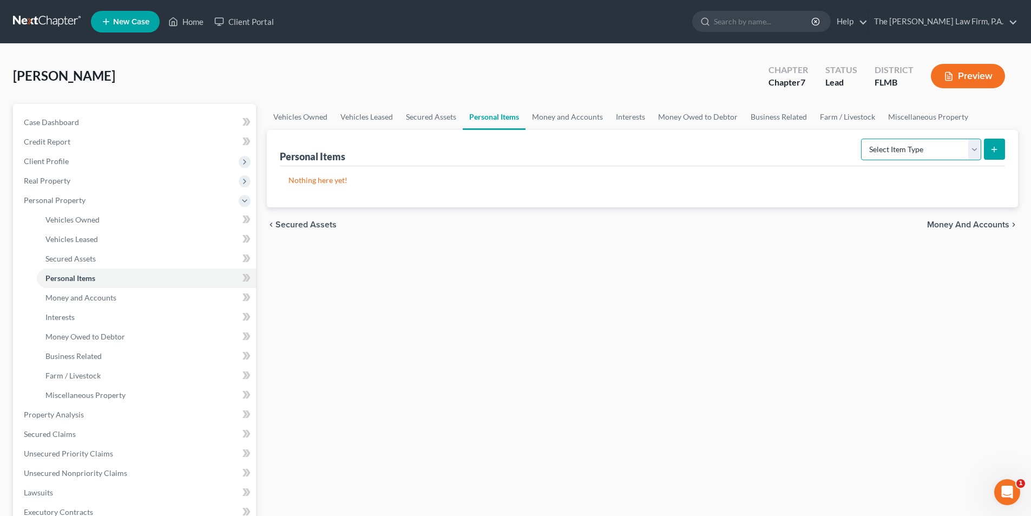
click at [925, 155] on select "Select Item Type Clothing Collectibles Of Value Electronics Firearms Household …" at bounding box center [921, 150] width 120 height 22
select select "other"
click at [862, 139] on select "Select Item Type Clothing Collectibles Of Value Electronics Firearms Household …" at bounding box center [921, 150] width 120 height 22
click at [998, 150] on icon "submit" at bounding box center [994, 149] width 9 height 9
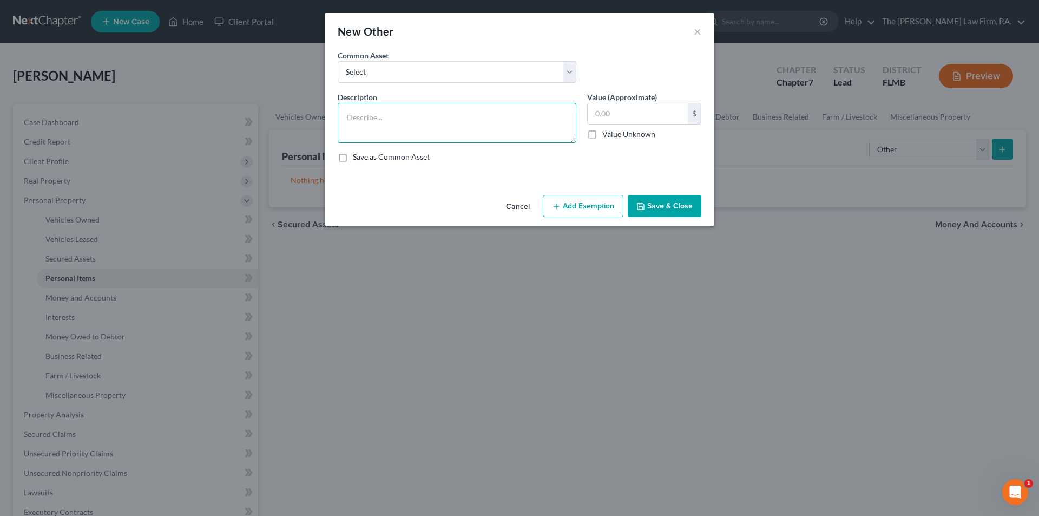
click at [422, 123] on textarea at bounding box center [457, 123] width 239 height 40
type textarea "Dump Trailer"
click at [667, 211] on button "Save & Close" at bounding box center [665, 206] width 74 height 23
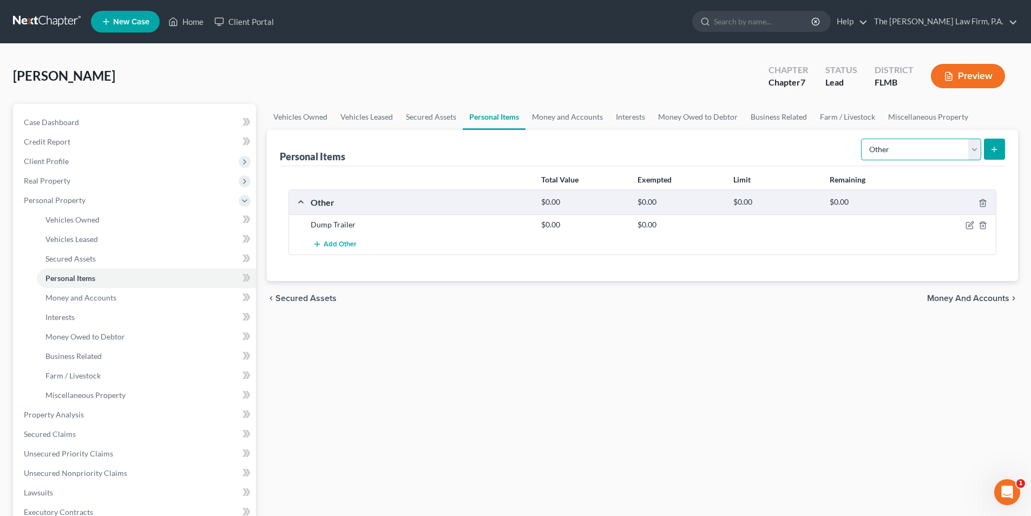
click at [890, 147] on select "Select Item Type Clothing Collectibles Of Value Electronics Firearms Household …" at bounding box center [921, 150] width 120 height 22
select select "sports_and_hobby_equipment"
click at [862, 139] on select "Select Item Type Clothing Collectibles Of Value Electronics Firearms Household …" at bounding box center [921, 150] width 120 height 22
click at [992, 148] on icon "submit" at bounding box center [994, 149] width 9 height 9
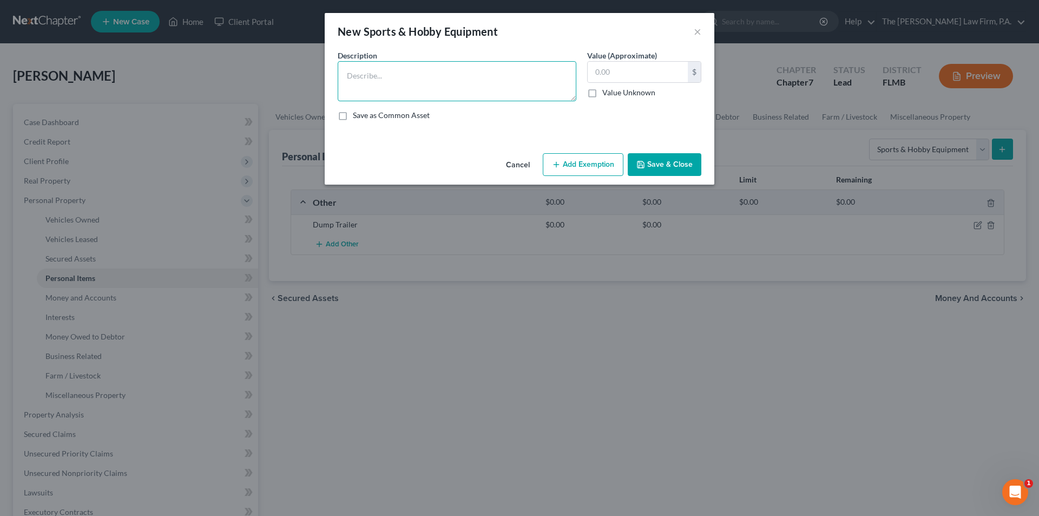
click at [381, 78] on textarea at bounding box center [457, 81] width 239 height 40
type textarea "1996 20' bass boat, Mercury 150 motor"
click at [656, 172] on button "Save & Close" at bounding box center [665, 164] width 74 height 23
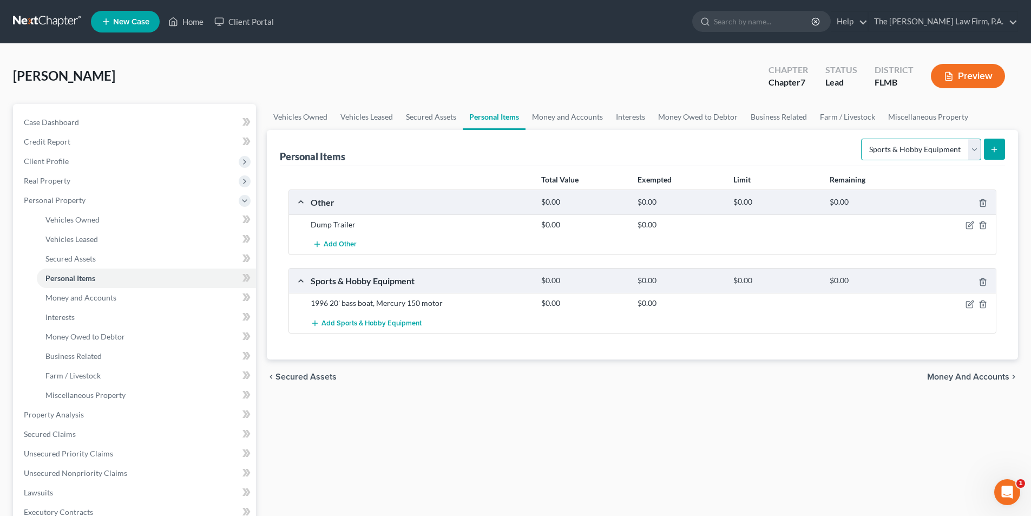
click at [946, 145] on select "Select Item Type Clothing Collectibles Of Value Electronics Firearms Household …" at bounding box center [921, 150] width 120 height 22
select select "household_goods"
click at [862, 139] on select "Select Item Type Clothing Collectibles Of Value Electronics Firearms Household …" at bounding box center [921, 150] width 120 height 22
click at [999, 145] on icon "submit" at bounding box center [994, 149] width 9 height 9
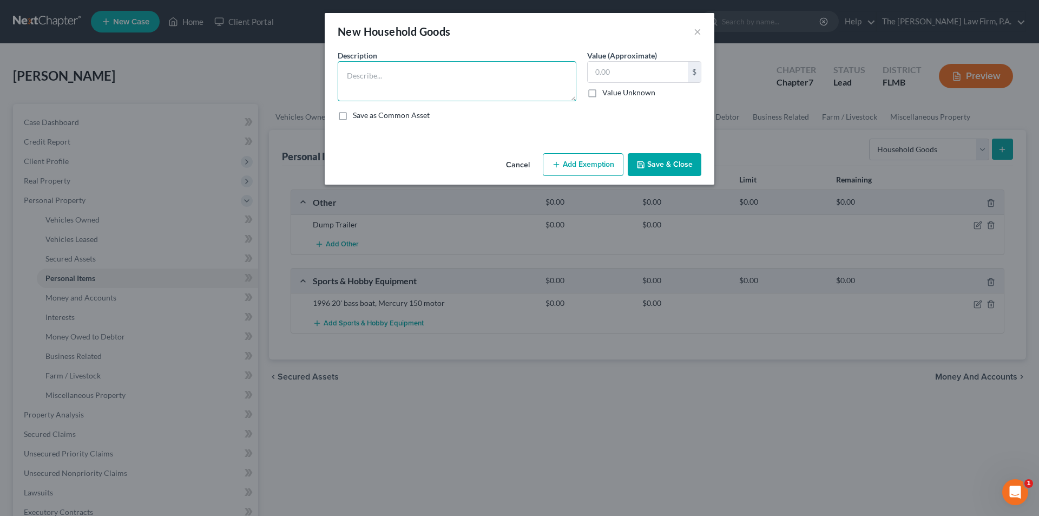
click at [386, 68] on textarea at bounding box center [457, 81] width 239 height 40
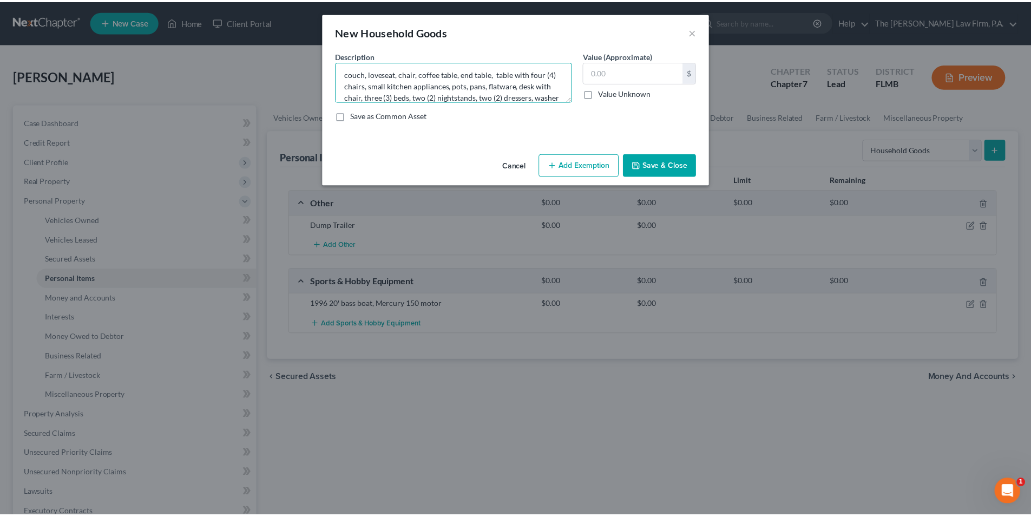
scroll to position [14, 0]
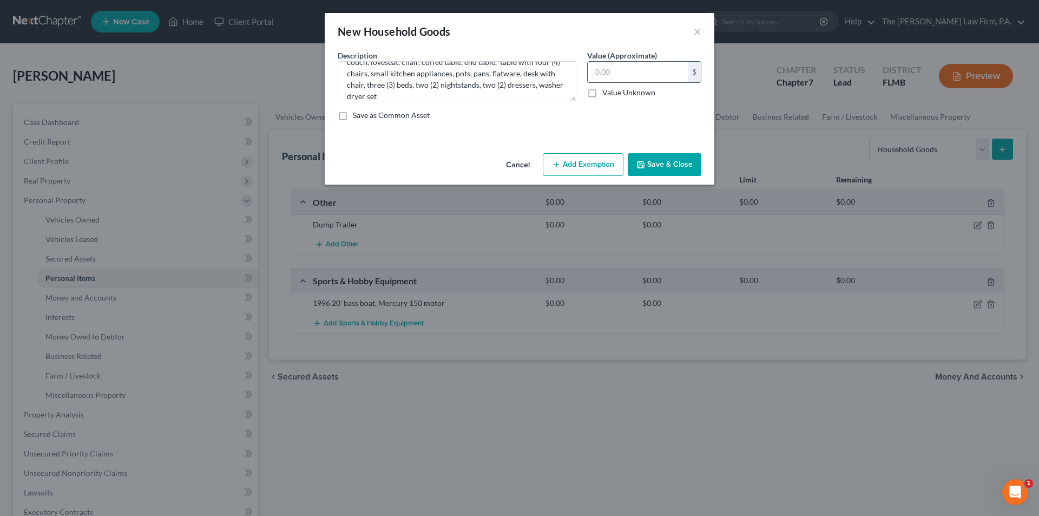
click at [619, 67] on input "text" at bounding box center [638, 72] width 100 height 21
click at [521, 75] on textarea "couch, loveseat, chair, coffee table, end table, table with four (4) chairs, sm…" at bounding box center [457, 81] width 239 height 40
type textarea "couch, loveseat, chair, coffee table, end table, table with four (4) chairs, sm…"
click at [608, 70] on input "text" at bounding box center [638, 72] width 100 height 21
type input "732.00"
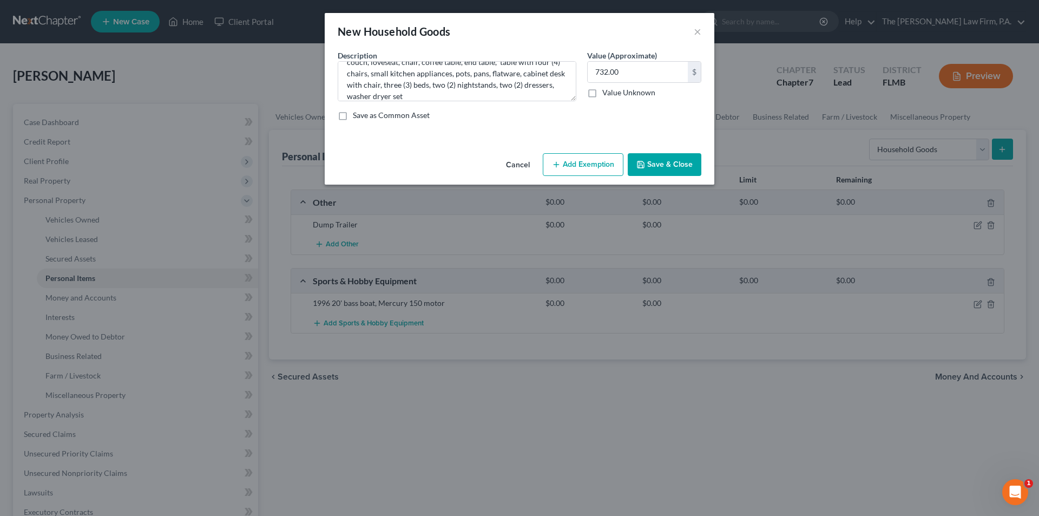
click at [569, 168] on button "Add Exemption" at bounding box center [583, 164] width 81 height 23
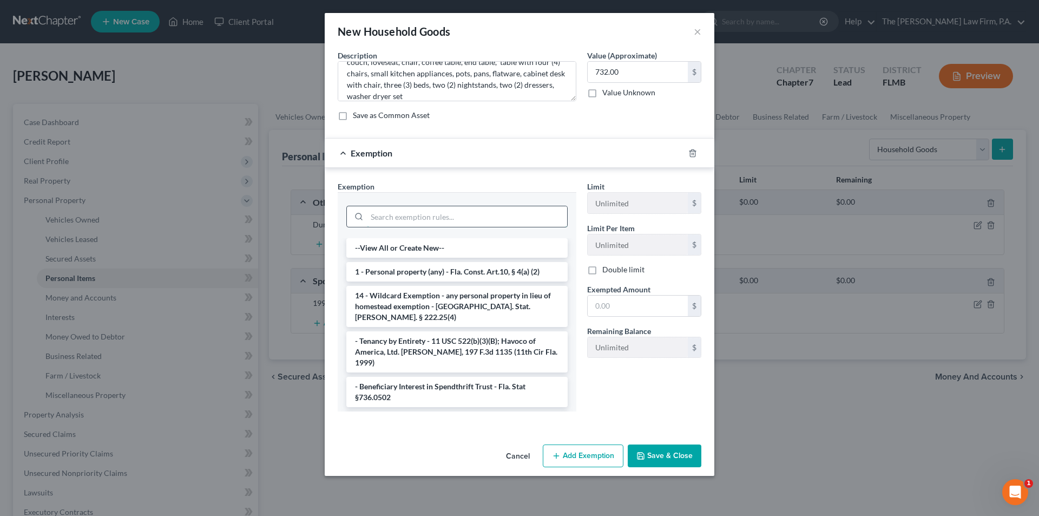
click at [450, 214] on input "search" at bounding box center [467, 216] width 200 height 21
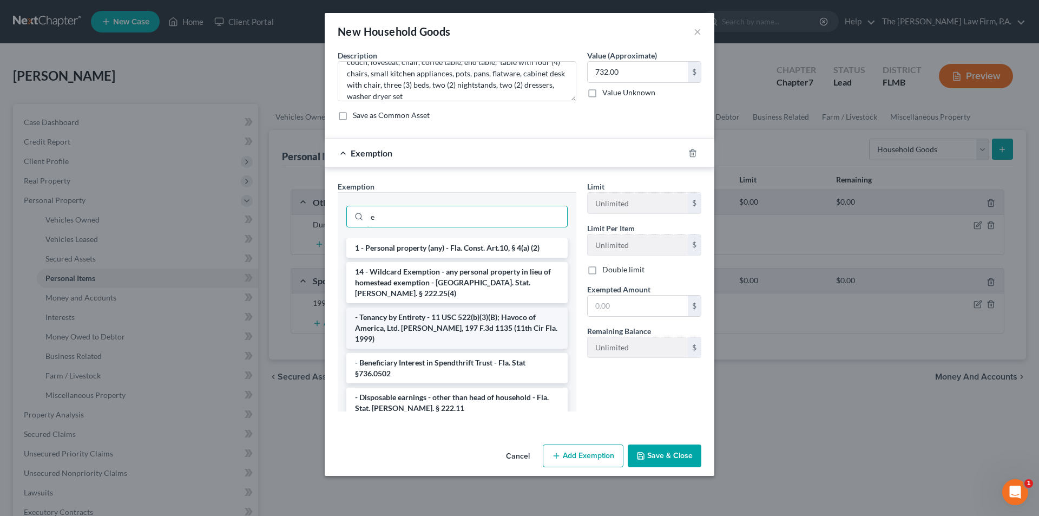
type input "e"
click at [447, 309] on li "- Tenancy by Entirety - 11 USC 522(b)(3)(B); Havoco of America, Ltd. [PERSON_NA…" at bounding box center [456, 327] width 221 height 41
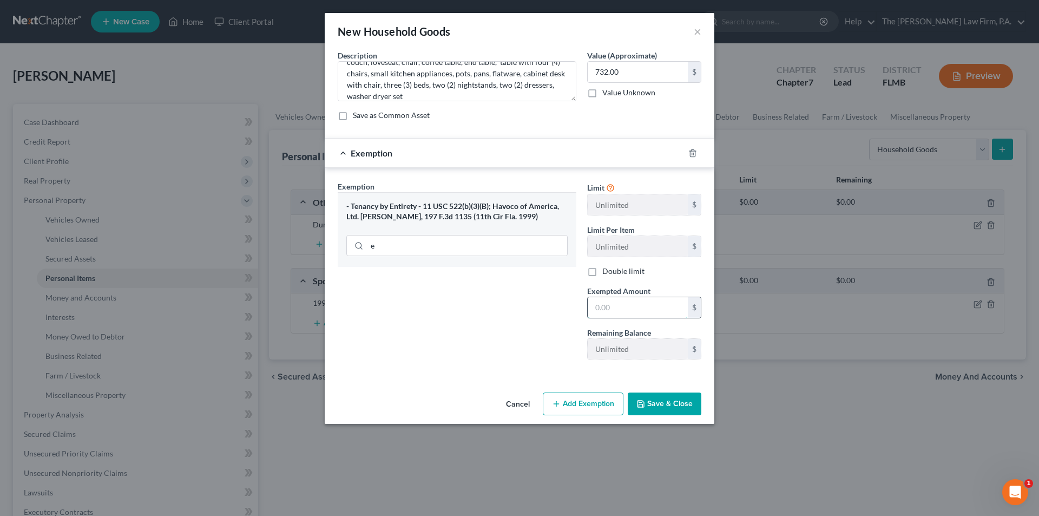
click at [607, 306] on input "text" at bounding box center [638, 307] width 100 height 21
type input "732.00"
click at [687, 398] on button "Save & Close" at bounding box center [665, 403] width 74 height 23
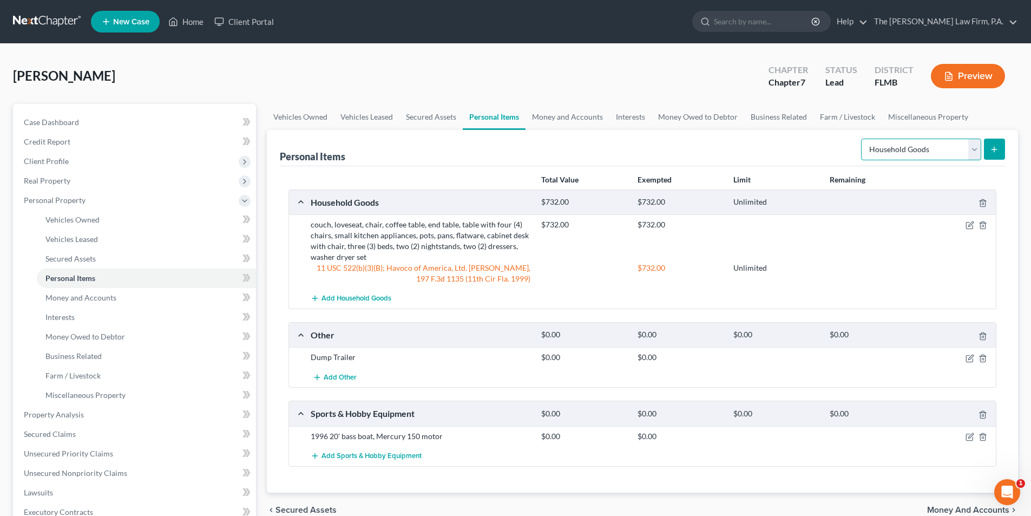
click at [974, 149] on select "Select Item Type Clothing Collectibles Of Value Electronics Firearms Household …" at bounding box center [921, 150] width 120 height 22
select select "clothing"
click at [862, 139] on select "Select Item Type Clothing Collectibles Of Value Electronics Firearms Household …" at bounding box center [921, 150] width 120 height 22
click at [998, 147] on icon "submit" at bounding box center [994, 149] width 9 height 9
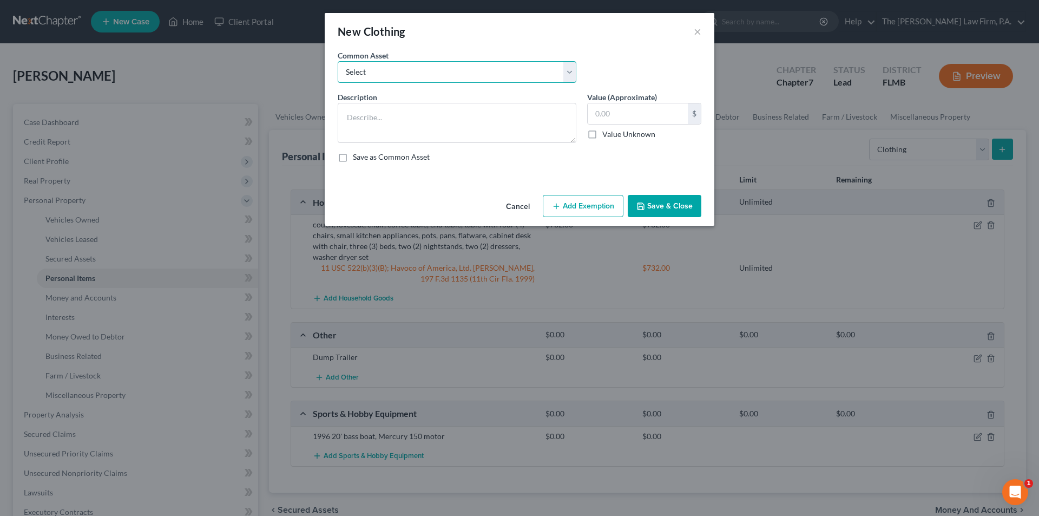
click at [434, 71] on select "Select Various items of wearing apparel" at bounding box center [457, 72] width 239 height 22
select select "0"
click at [338, 61] on select "Select Various items of wearing apparel" at bounding box center [457, 72] width 239 height 22
type textarea "Various items of wearing apparel"
type input "100.00"
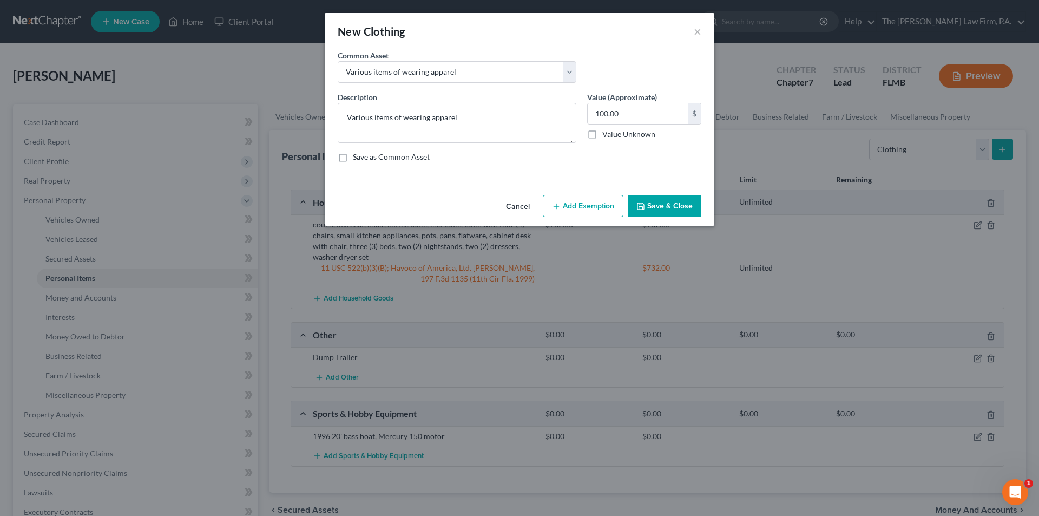
click at [579, 208] on button "Add Exemption" at bounding box center [583, 206] width 81 height 23
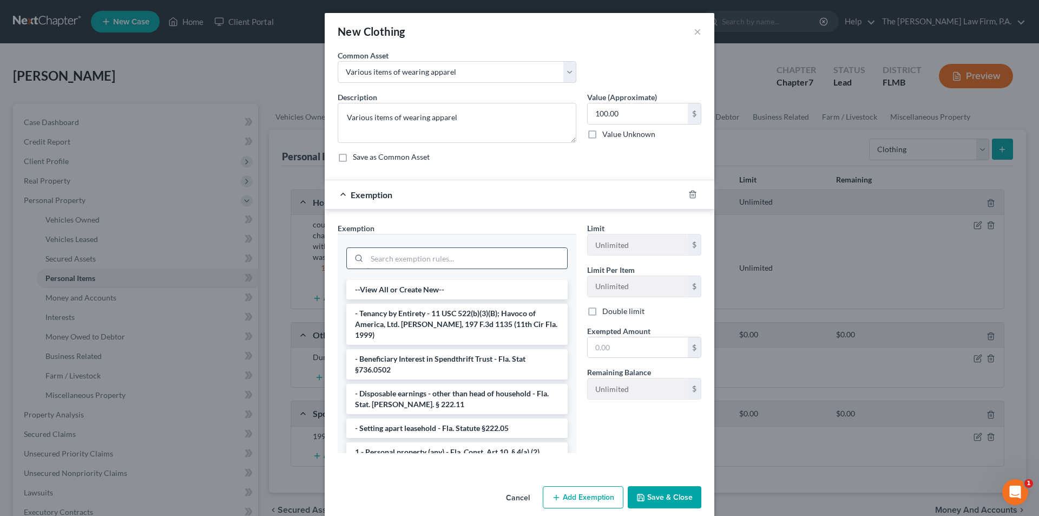
click at [401, 254] on input "search" at bounding box center [467, 258] width 200 height 21
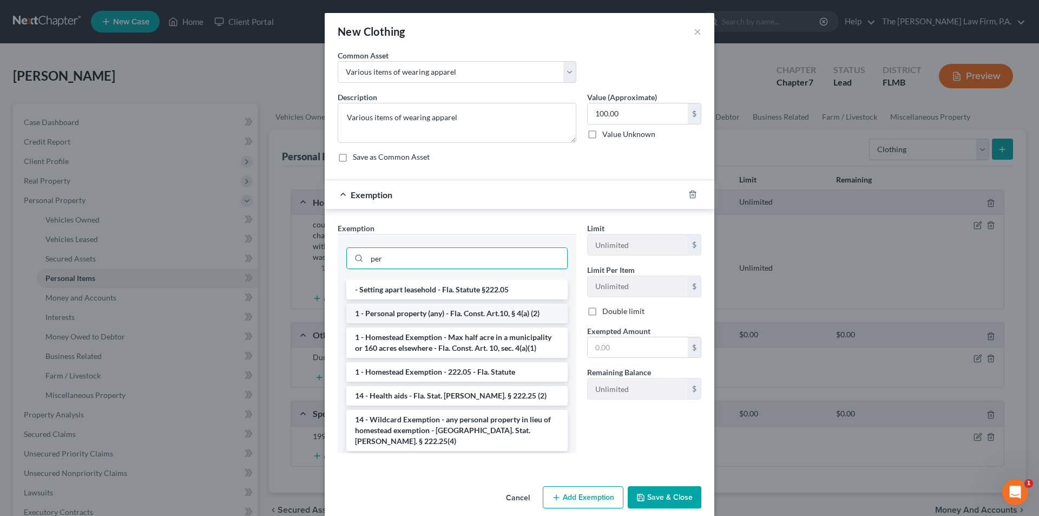
type input "per"
click at [403, 313] on li "1 - Personal property (any) - Fla. Const. Art.10, § 4(a) (2)" at bounding box center [456, 313] width 221 height 19
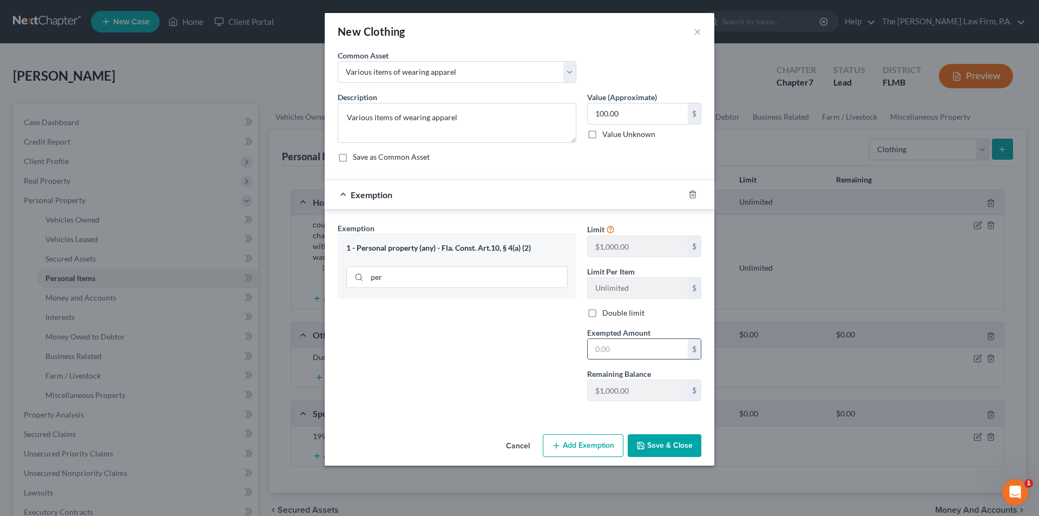
click at [611, 340] on input "text" at bounding box center [638, 349] width 100 height 21
type input "100.00"
click at [659, 446] on button "Save & Close" at bounding box center [665, 445] width 74 height 23
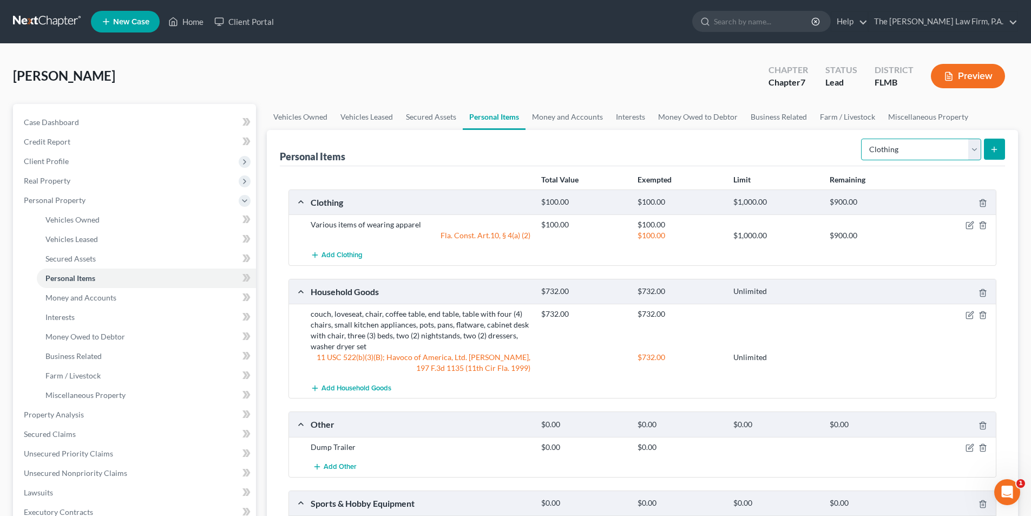
click at [970, 143] on select "Select Item Type Clothing Collectibles Of Value Electronics Firearms Household …" at bounding box center [921, 150] width 120 height 22
select select "sports_and_hobby_equipment"
click at [862, 139] on select "Select Item Type Clothing Collectibles Of Value Electronics Firearms Household …" at bounding box center [921, 150] width 120 height 22
click at [997, 149] on line "submit" at bounding box center [994, 149] width 5 height 0
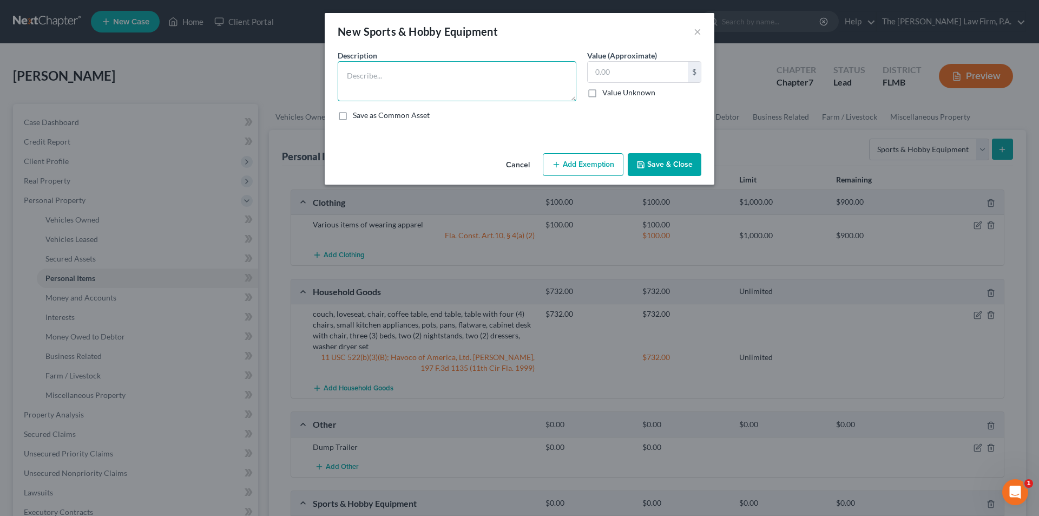
click at [376, 80] on textarea at bounding box center [457, 81] width 239 height 40
type textarea "fishing pools and related items, small hand tools, various small power tools, […"
click at [608, 70] on input "text" at bounding box center [638, 72] width 100 height 21
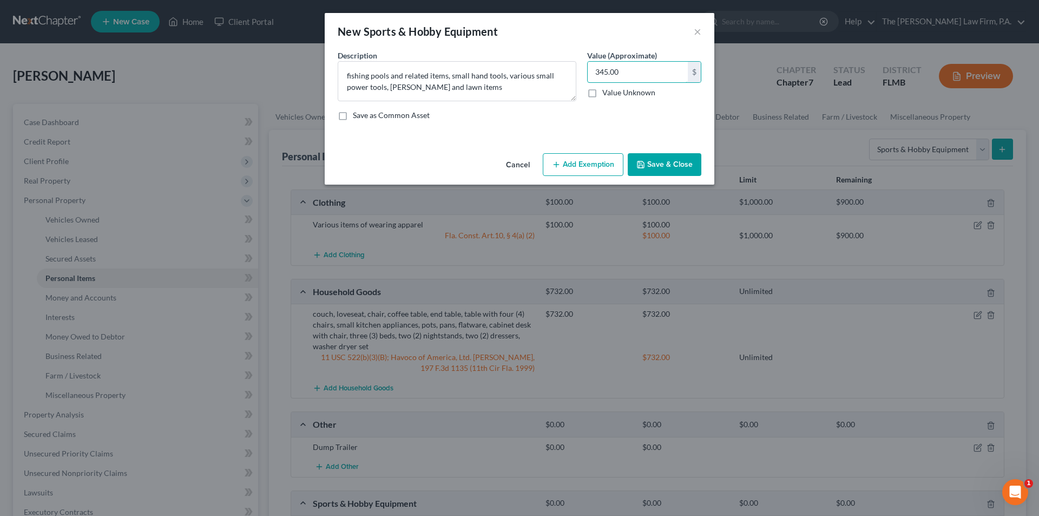
type input "345.00"
click at [581, 166] on button "Add Exemption" at bounding box center [583, 164] width 81 height 23
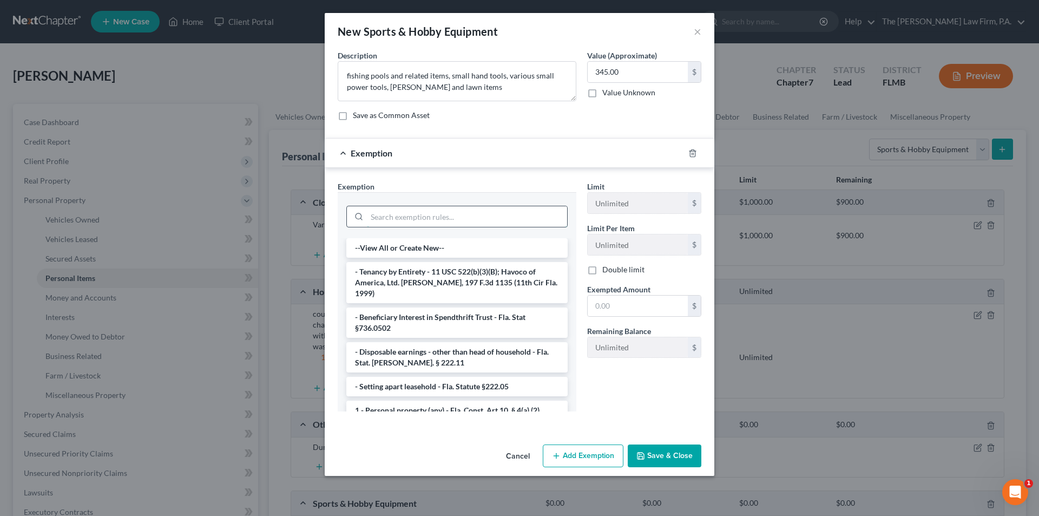
click at [448, 215] on input "search" at bounding box center [467, 216] width 200 height 21
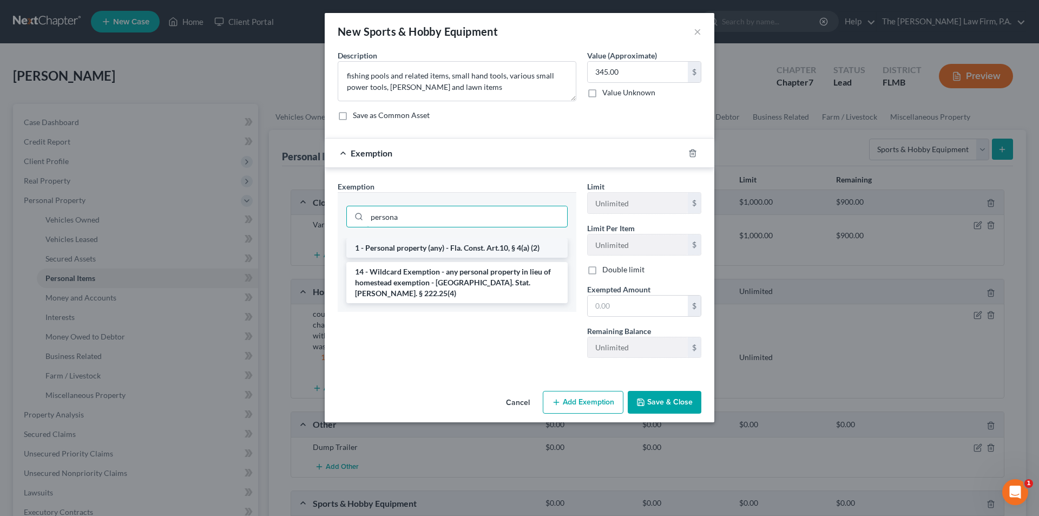
type input "persona"
click at [443, 248] on li "1 - Personal property (any) - Fla. Const. Art.10, § 4(a) (2)" at bounding box center [456, 247] width 221 height 19
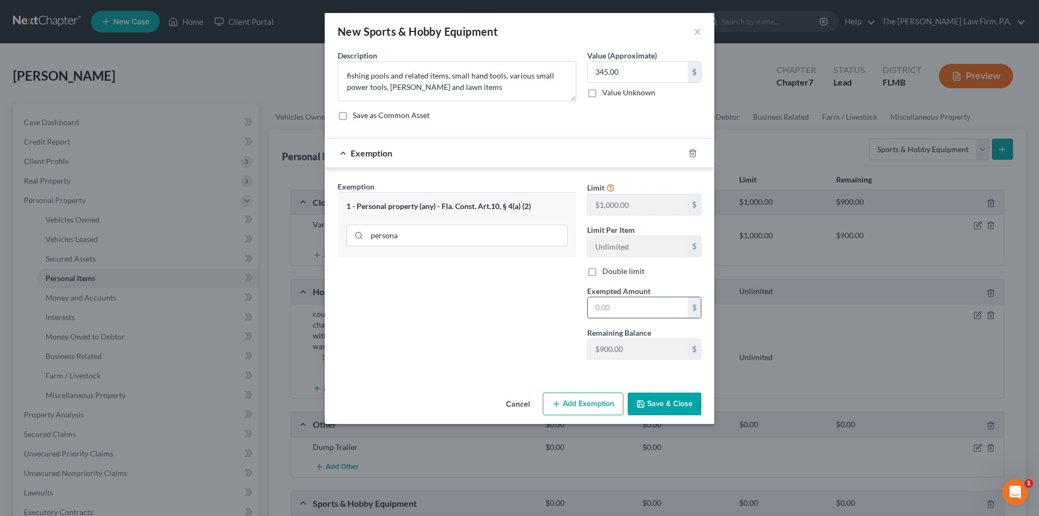
click at [623, 312] on input "text" at bounding box center [638, 307] width 100 height 21
type input "345.00"
click at [651, 404] on button "Save & Close" at bounding box center [665, 403] width 74 height 23
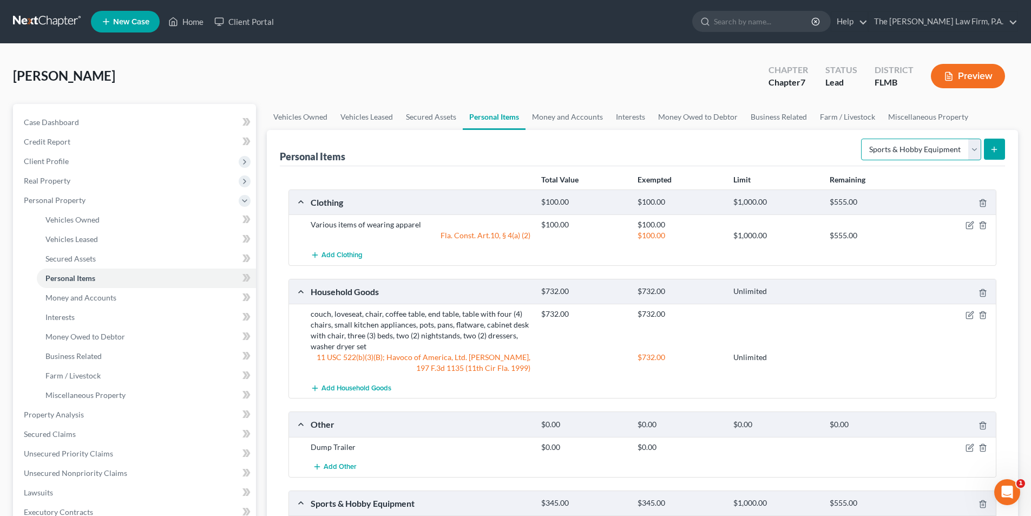
click at [909, 150] on select "Select Item Type Clothing Collectibles Of Value Electronics Firearms Household …" at bounding box center [921, 150] width 120 height 22
select select "jewelry"
click at [862, 139] on select "Select Item Type Clothing Collectibles Of Value Electronics Firearms Household …" at bounding box center [921, 150] width 120 height 22
click at [992, 154] on button "submit" at bounding box center [994, 149] width 21 height 21
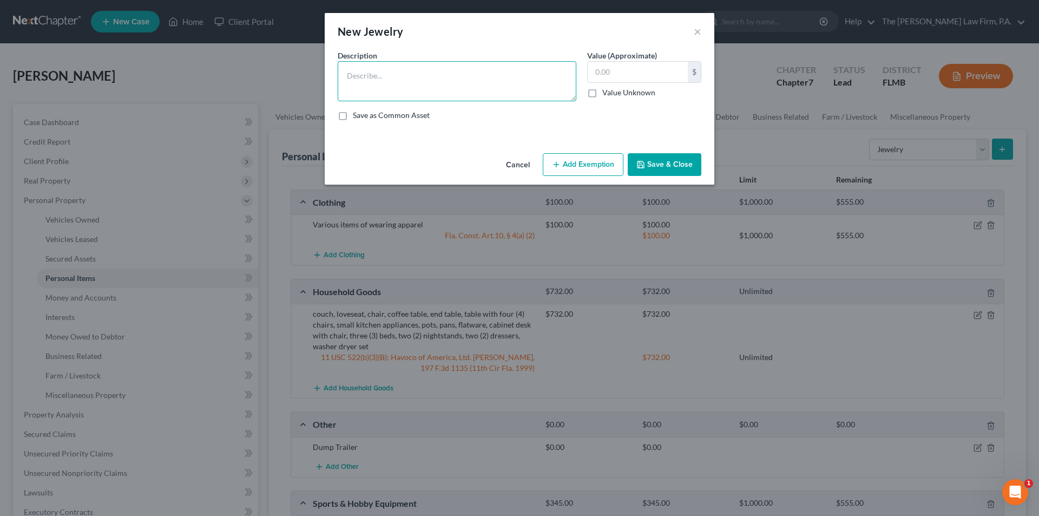
click at [406, 83] on textarea at bounding box center [457, 81] width 239 height 40
type textarea "Wedding ring"
click at [595, 76] on input "text" at bounding box center [638, 72] width 100 height 21
type input "30.00"
click at [601, 167] on button "Add Exemption" at bounding box center [583, 164] width 81 height 23
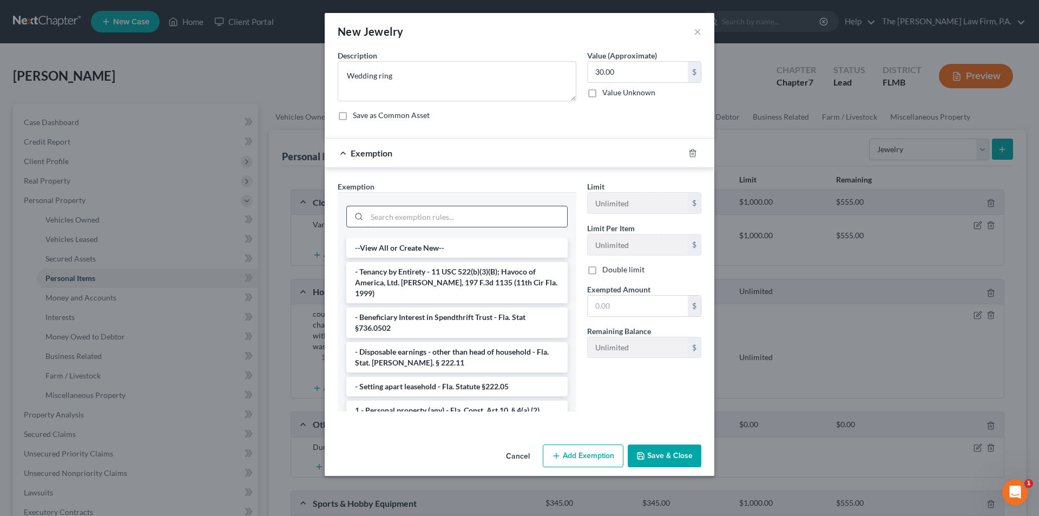
click at [461, 221] on input "search" at bounding box center [467, 216] width 200 height 21
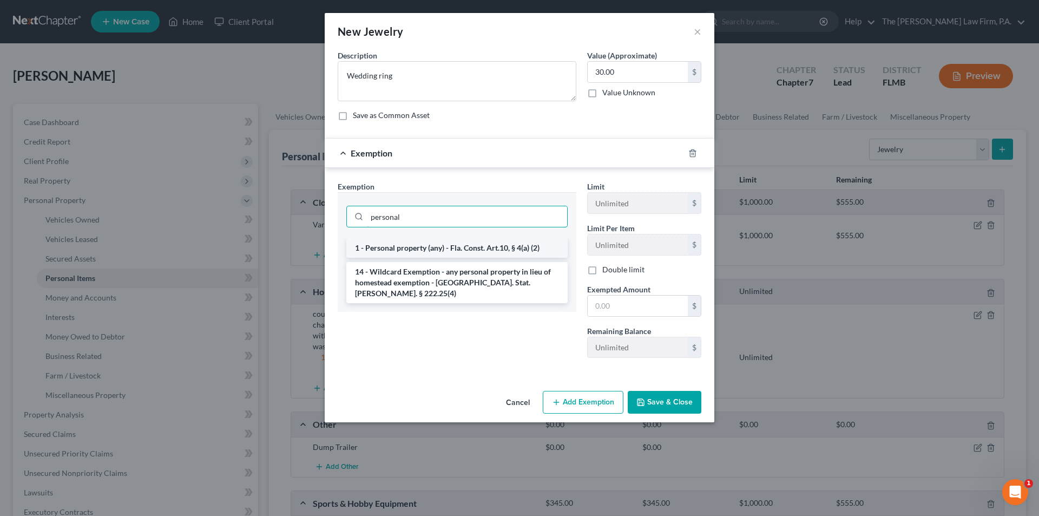
type input "personal"
click at [444, 246] on li "1 - Personal property (any) - Fla. Const. Art.10, § 4(a) (2)" at bounding box center [456, 247] width 221 height 19
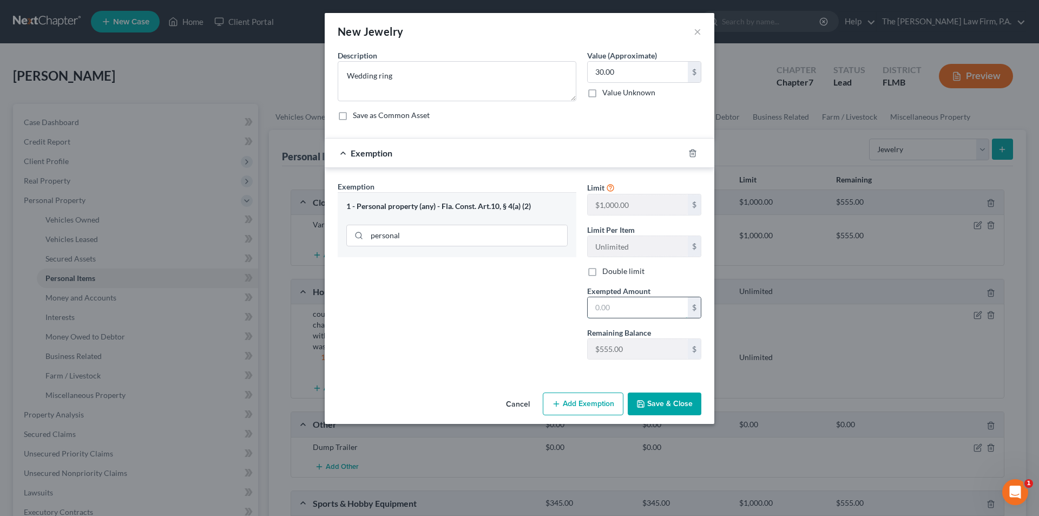
click at [609, 310] on input "text" at bounding box center [638, 307] width 100 height 21
type input "30.00"
click at [663, 414] on button "Save & Close" at bounding box center [665, 403] width 74 height 23
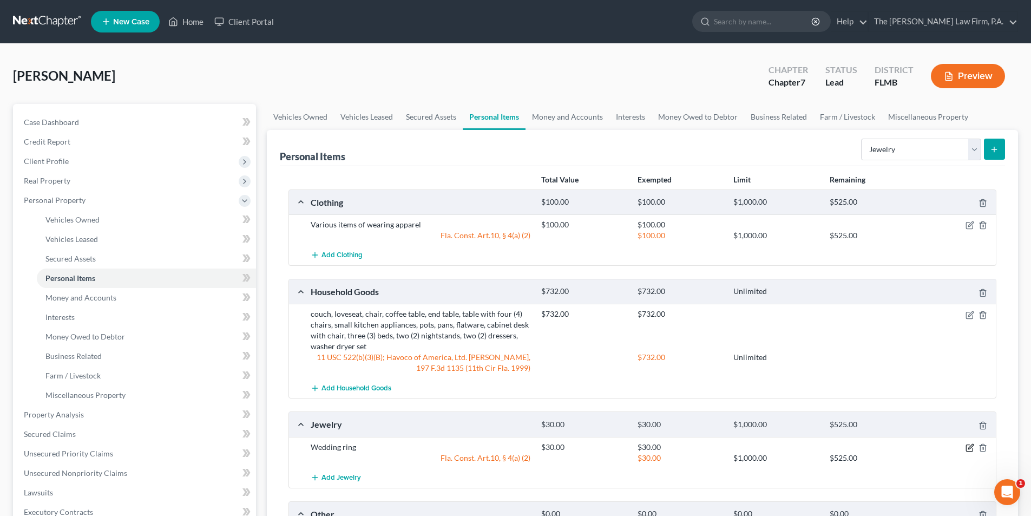
click at [970, 448] on icon "button" at bounding box center [970, 447] width 9 height 9
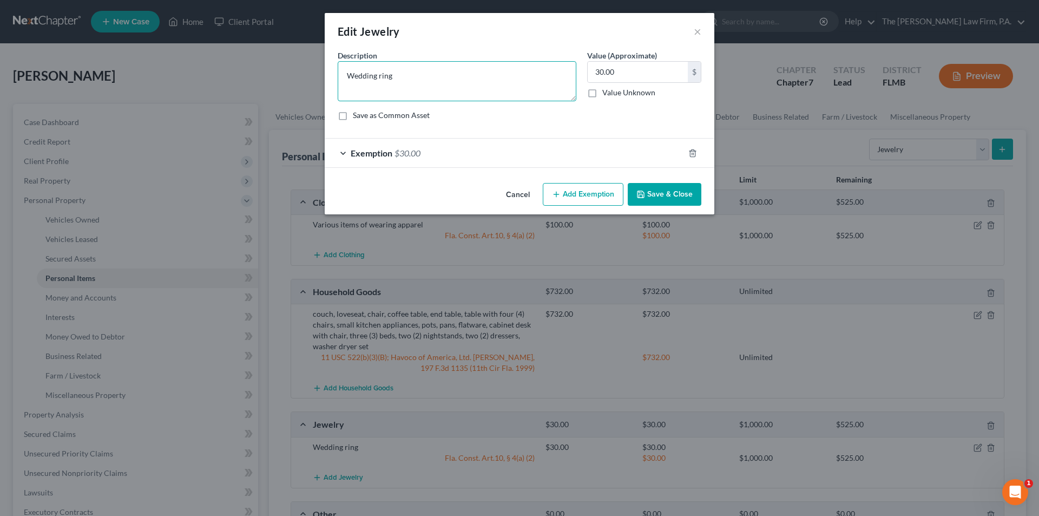
click at [396, 78] on textarea "Wedding ring" at bounding box center [457, 81] width 239 height 40
type textarea "Wedding band"
click at [652, 200] on button "Save & Close" at bounding box center [665, 194] width 74 height 23
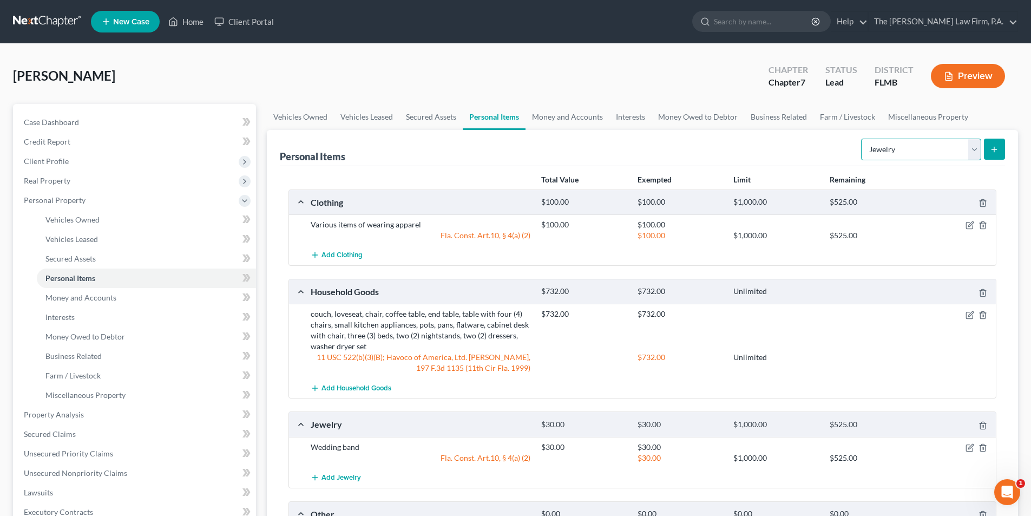
click at [903, 151] on select "Select Item Type Clothing Collectibles Of Value Electronics Firearms Household …" at bounding box center [921, 150] width 120 height 22
select select "electronics"
click at [862, 139] on select "Select Item Type Clothing Collectibles Of Value Electronics Firearms Household …" at bounding box center [921, 150] width 120 height 22
click at [994, 151] on icon "submit" at bounding box center [994, 149] width 9 height 9
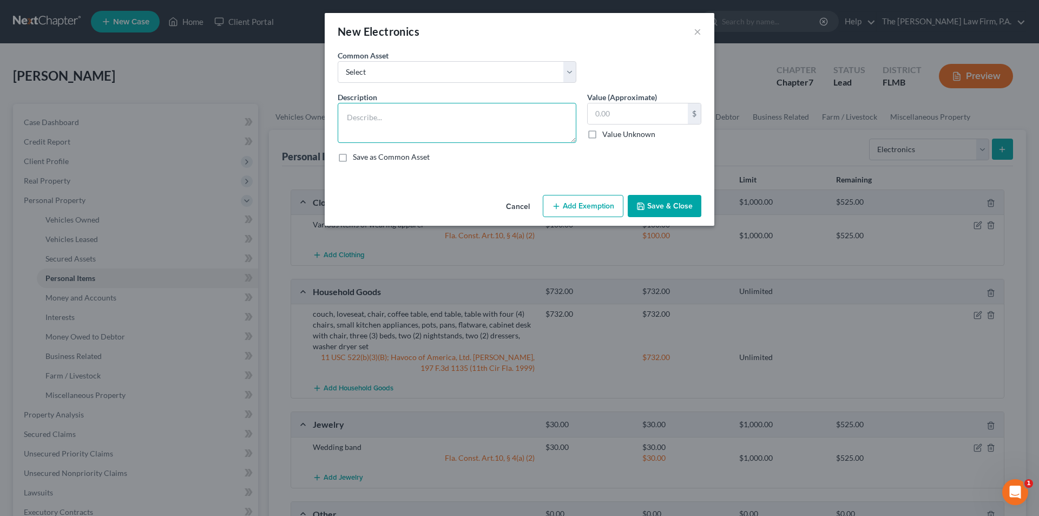
click at [406, 104] on textarea at bounding box center [457, 123] width 239 height 40
type textarea "Three (3) television sets"
click at [613, 116] on input "text" at bounding box center [638, 113] width 100 height 21
type input "300.00"
click at [592, 208] on button "Add Exemption" at bounding box center [583, 206] width 81 height 23
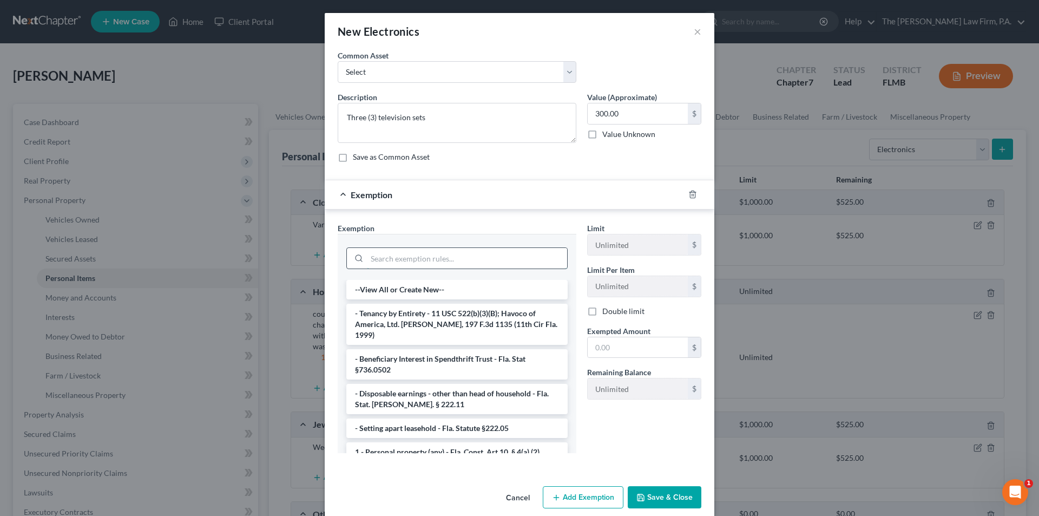
click at [415, 263] on input "search" at bounding box center [467, 258] width 200 height 21
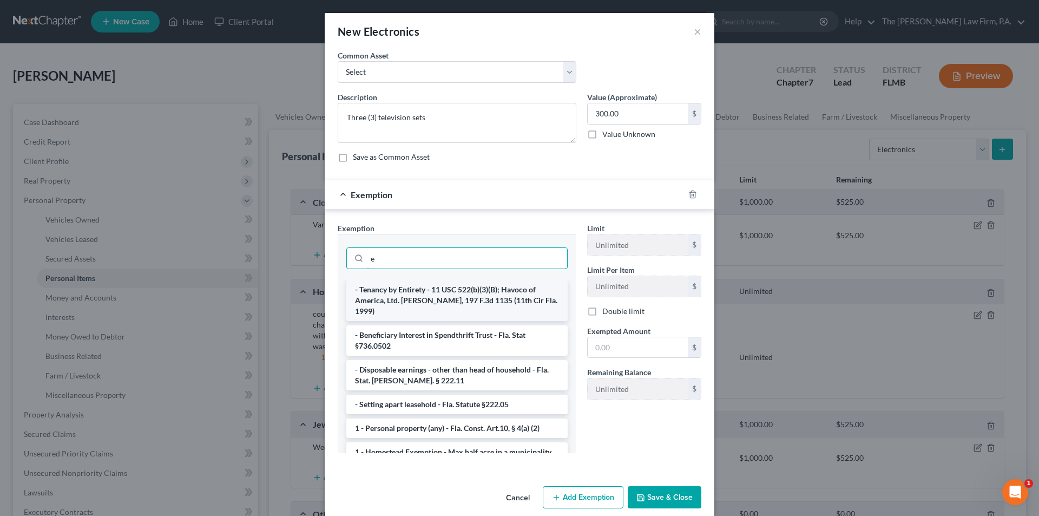
type input "e"
drag, startPoint x: 402, startPoint y: 287, endPoint x: 411, endPoint y: 294, distance: 11.6
click at [402, 288] on li "- Tenancy by Entirety - 11 USC 522(b)(3)(B); Havoco of America, Ltd. [PERSON_NA…" at bounding box center [456, 300] width 221 height 41
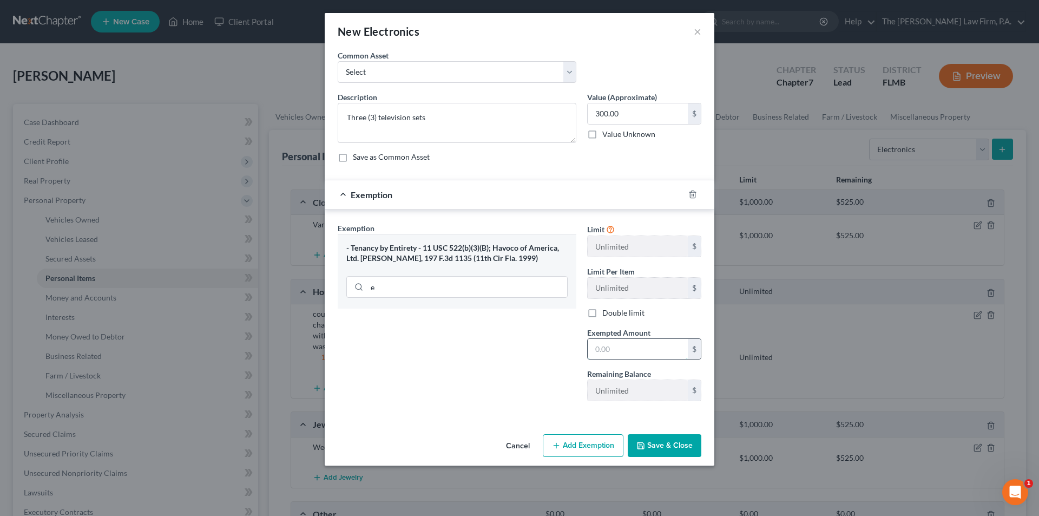
click at [614, 355] on input "text" at bounding box center [638, 349] width 100 height 21
type input "300.00"
click at [678, 447] on button "Save & Close" at bounding box center [665, 445] width 74 height 23
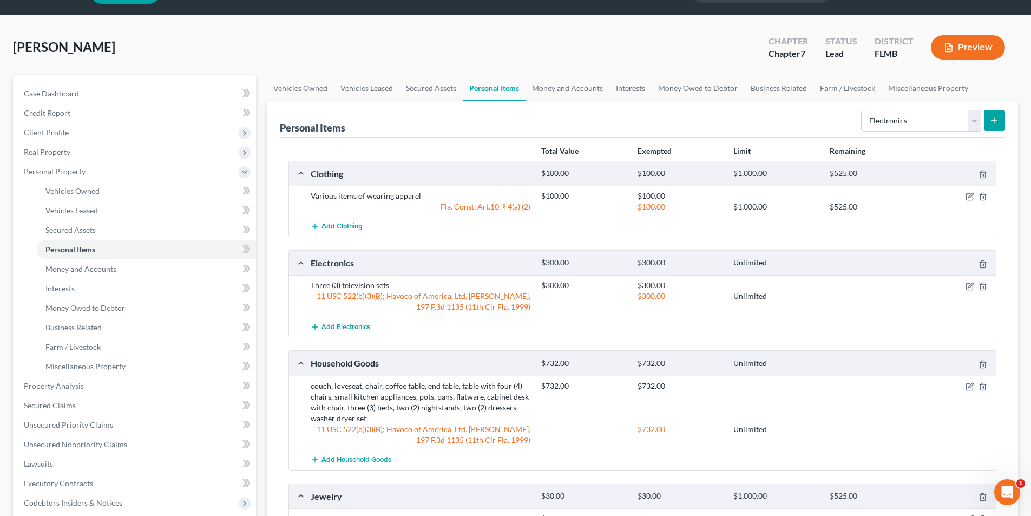
scroll to position [0, 0]
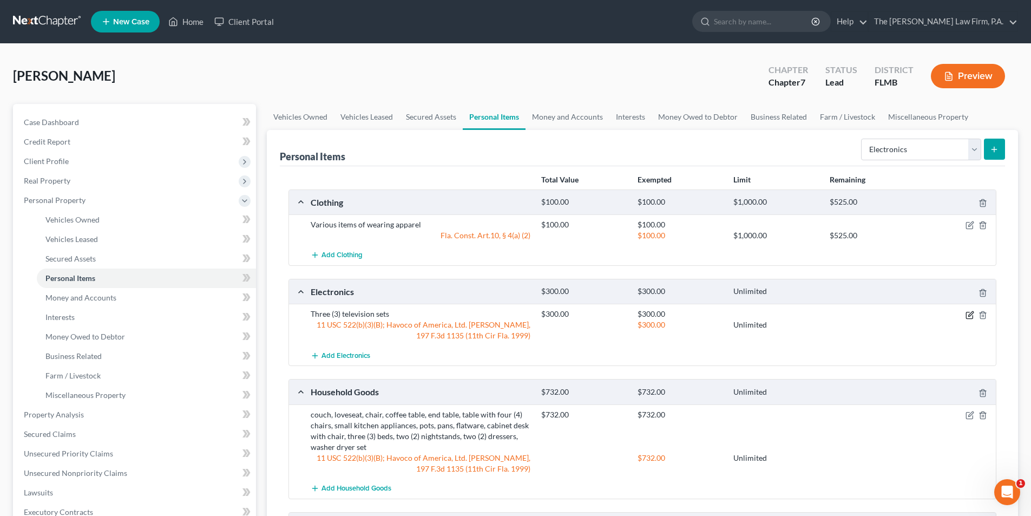
click at [968, 316] on icon "button" at bounding box center [970, 315] width 9 height 9
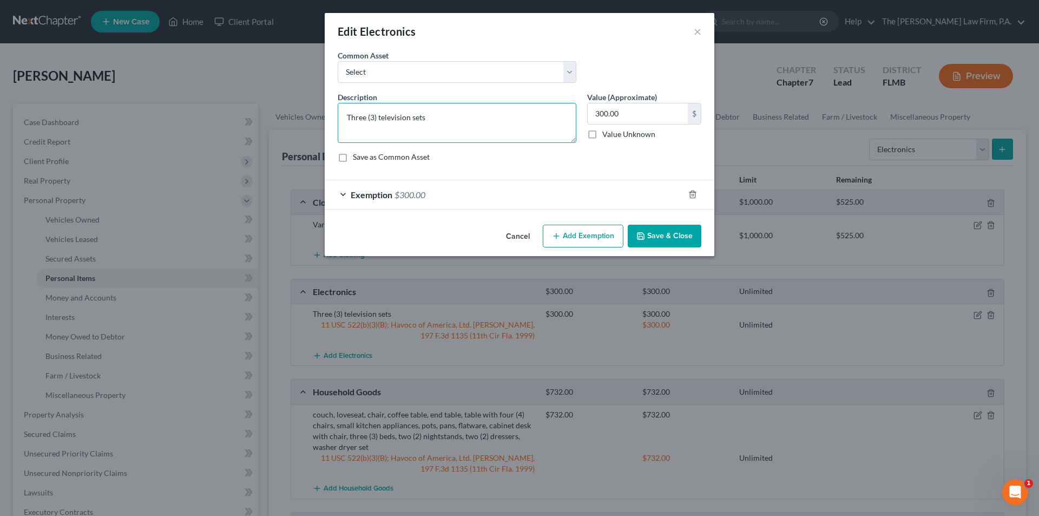
click at [435, 116] on textarea "Three (3) television sets" at bounding box center [457, 123] width 239 height 40
type textarea "Three (3) television sets, computer and printers"
click at [660, 236] on button "Save & Close" at bounding box center [665, 236] width 74 height 23
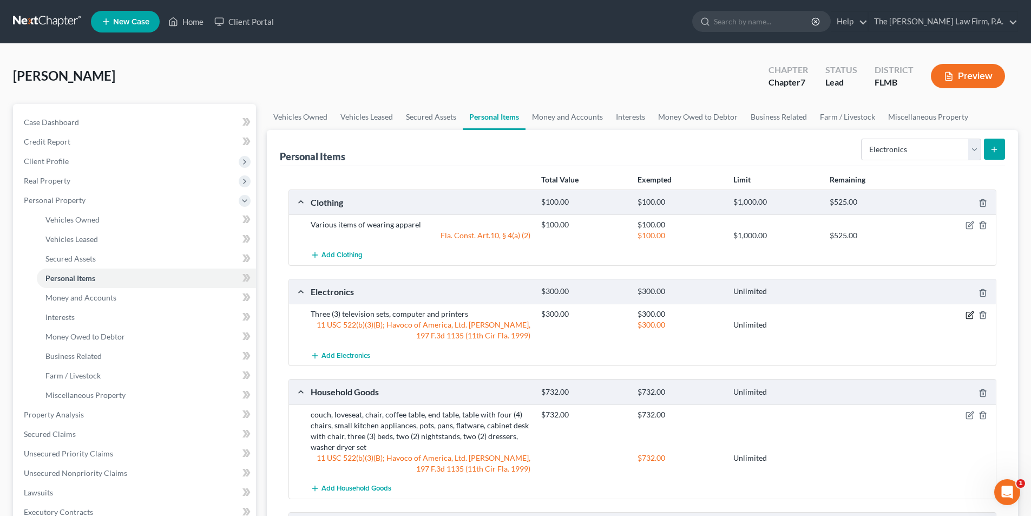
click at [971, 316] on icon "button" at bounding box center [970, 313] width 5 height 5
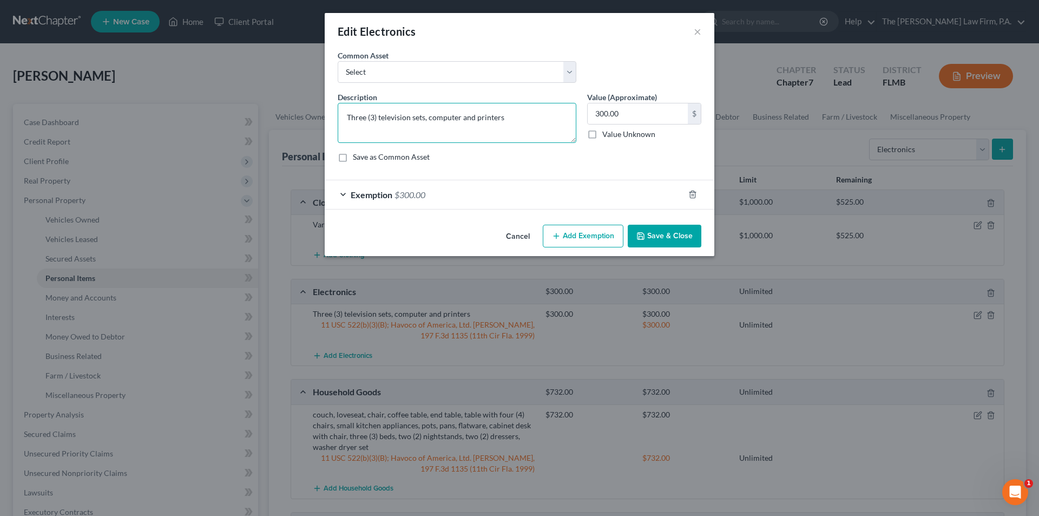
click at [503, 117] on textarea "Three (3) television sets, computer and printers" at bounding box center [457, 123] width 239 height 40
type textarea "Three (3) television sets, computer and printers"
click at [673, 239] on button "Save & Close" at bounding box center [665, 236] width 74 height 23
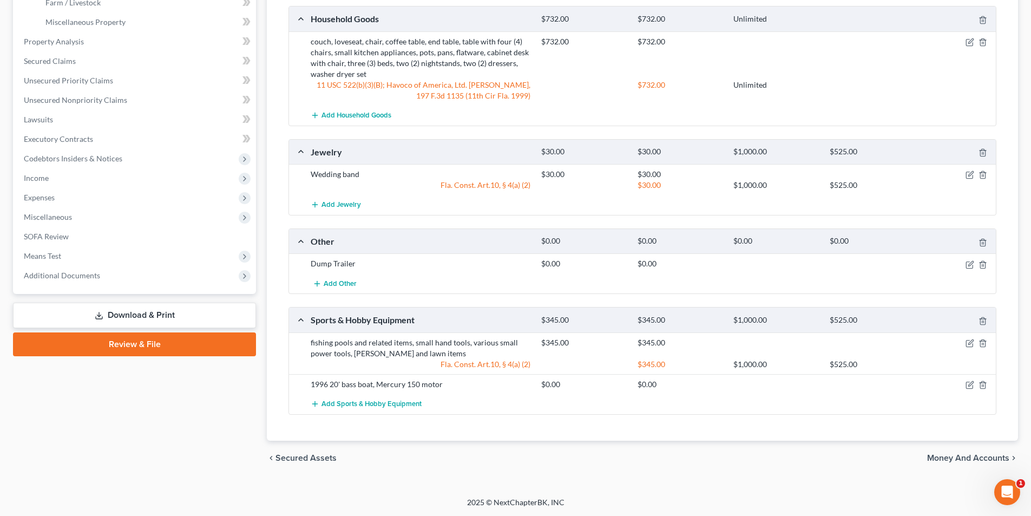
scroll to position [374, 0]
click at [970, 384] on icon "button" at bounding box center [970, 383] width 5 height 5
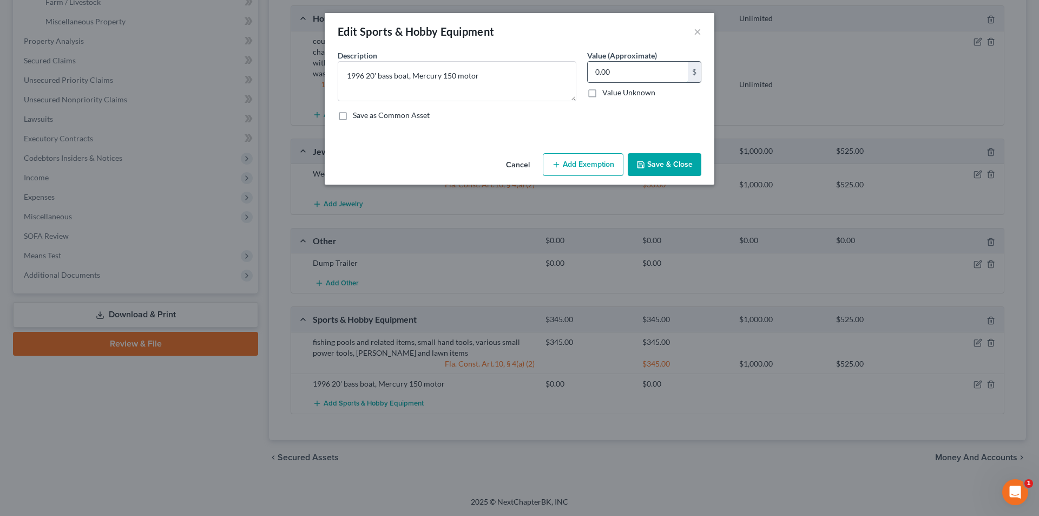
click at [611, 75] on input "0.00" at bounding box center [638, 72] width 100 height 21
type input "1,500.00"
click at [679, 165] on button "Save & Close" at bounding box center [665, 164] width 74 height 23
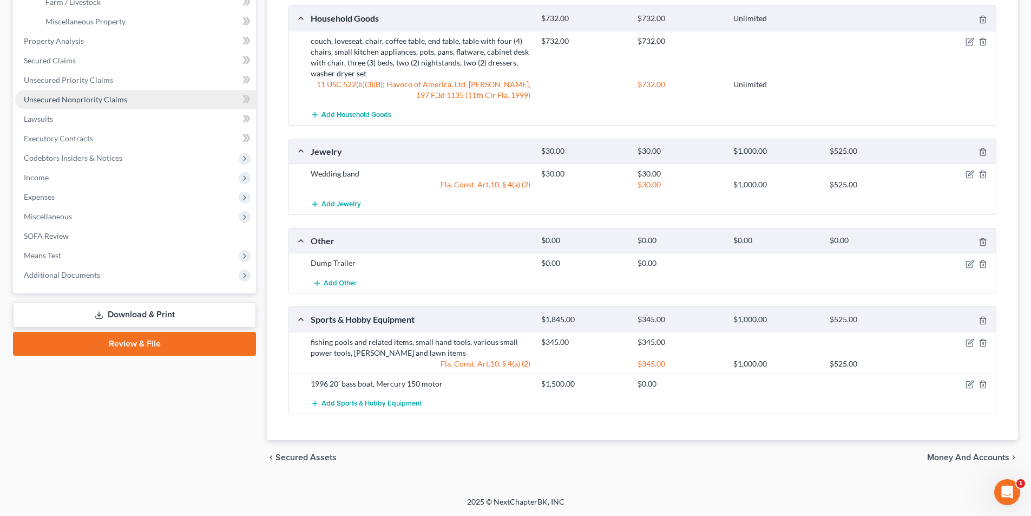
click at [43, 100] on span "Unsecured Nonpriority Claims" at bounding box center [75, 99] width 103 height 9
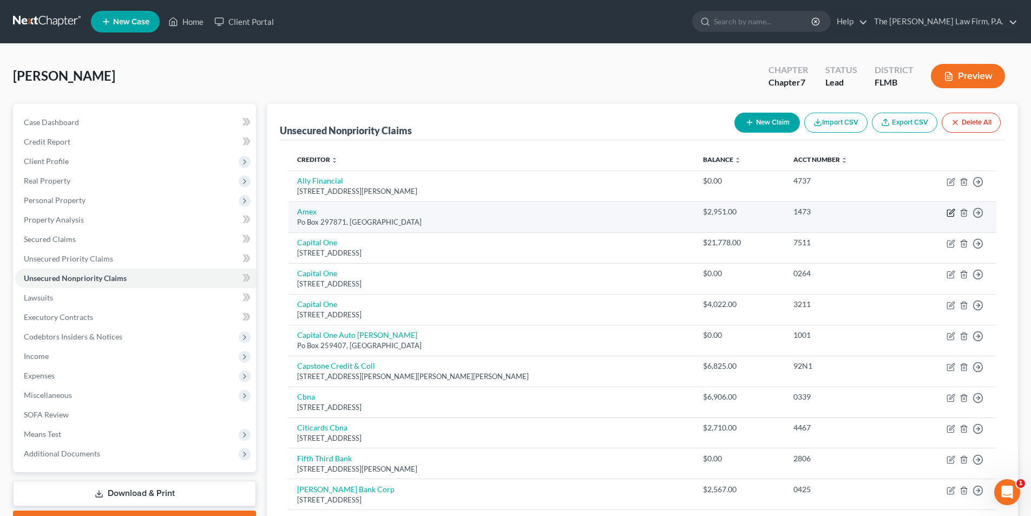
click at [950, 212] on icon "button" at bounding box center [951, 211] width 5 height 5
select select "9"
select select "2"
select select "0"
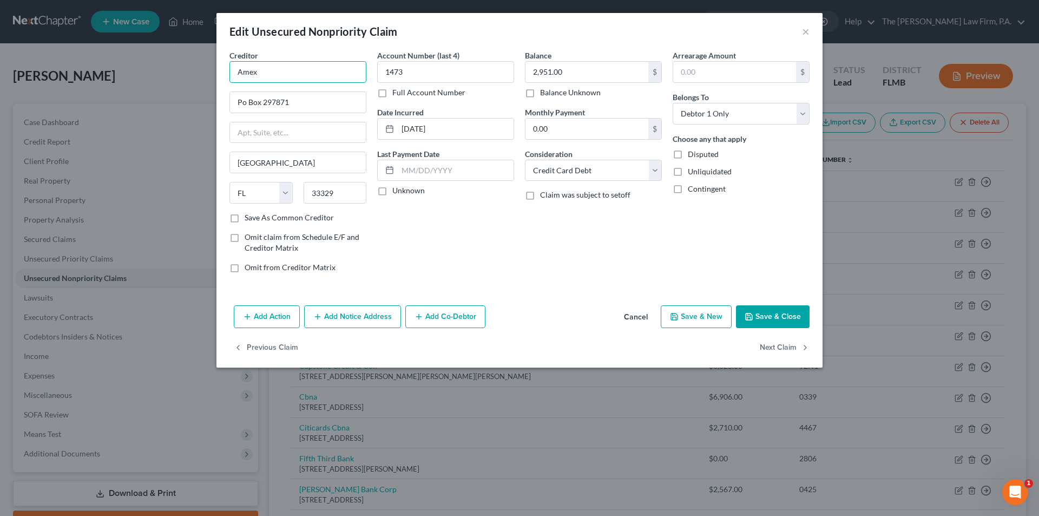
drag, startPoint x: 283, startPoint y: 64, endPoint x: 209, endPoint y: 66, distance: 73.1
click at [208, 66] on div "Edit Unsecured Nonpriority Claim × Creditor * Amex Po Box 297871 [GEOGRAPHIC_DA…" at bounding box center [519, 258] width 1039 height 516
type input "American Express"
click at [776, 325] on button "Save & Close" at bounding box center [773, 316] width 74 height 23
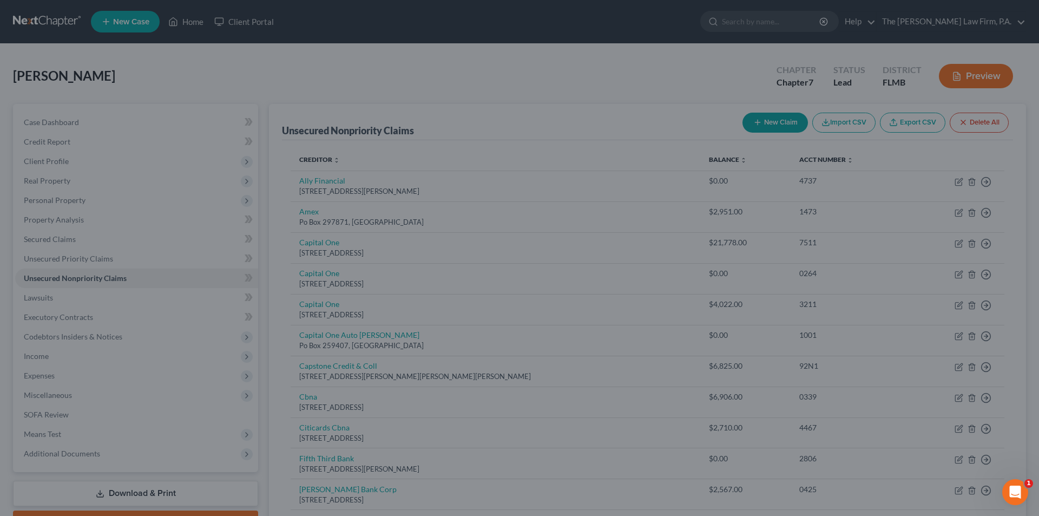
type input "0"
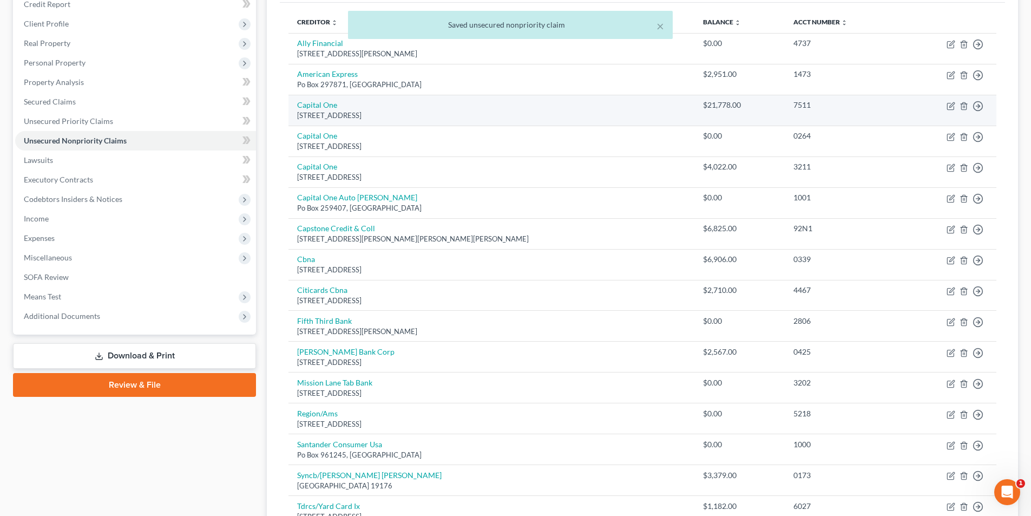
scroll to position [162, 0]
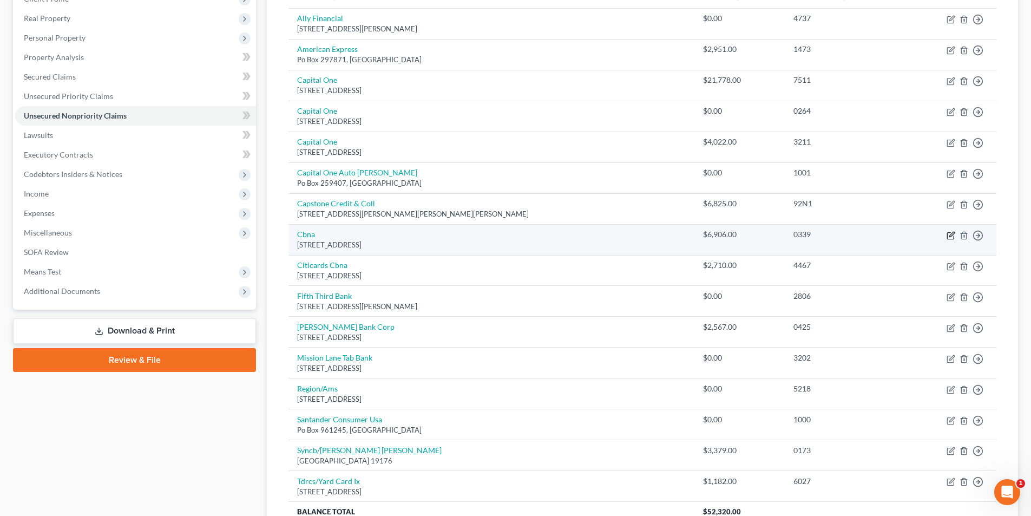
click at [949, 236] on icon "button" at bounding box center [951, 234] width 5 height 5
select select "14"
select select "2"
select select "0"
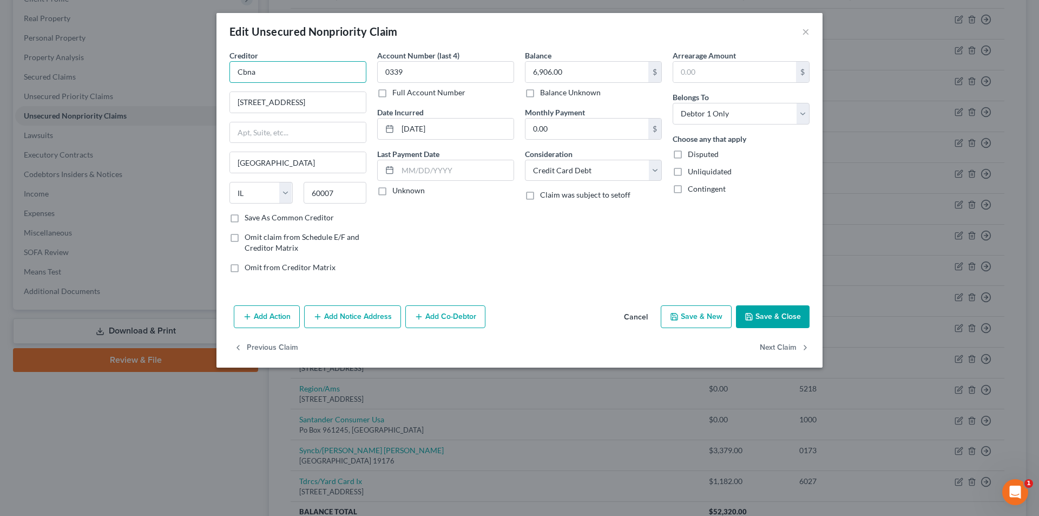
drag, startPoint x: 234, startPoint y: 71, endPoint x: 218, endPoint y: 67, distance: 17.5
click at [214, 67] on div "Edit Unsecured Nonpriority Claim × Creditor * Cbna [STREET_ADDRESS] [GEOGRAPHIC…" at bounding box center [519, 258] width 1039 height 516
type input "Chase Bank NA"
click at [768, 321] on button "Save & Close" at bounding box center [773, 316] width 74 height 23
type input "0"
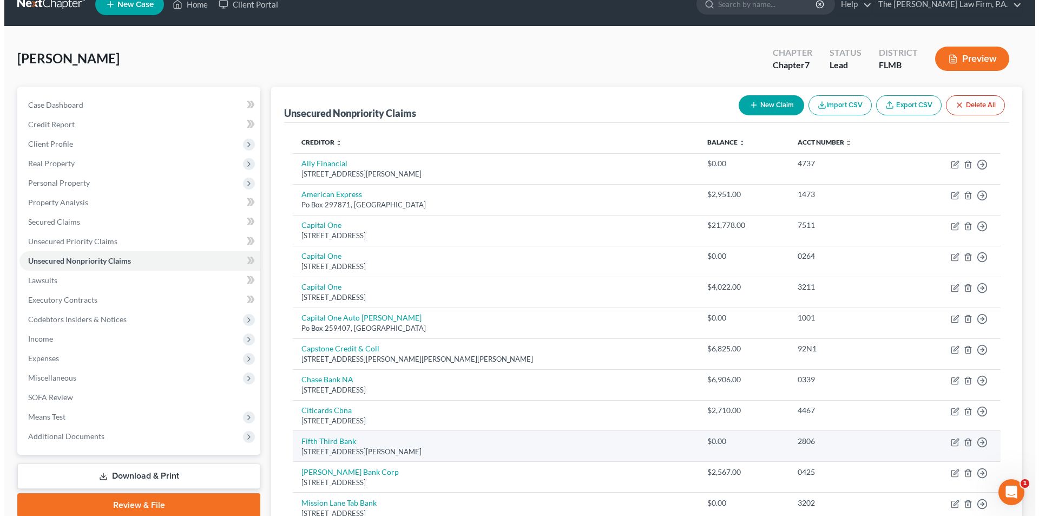
scroll to position [0, 0]
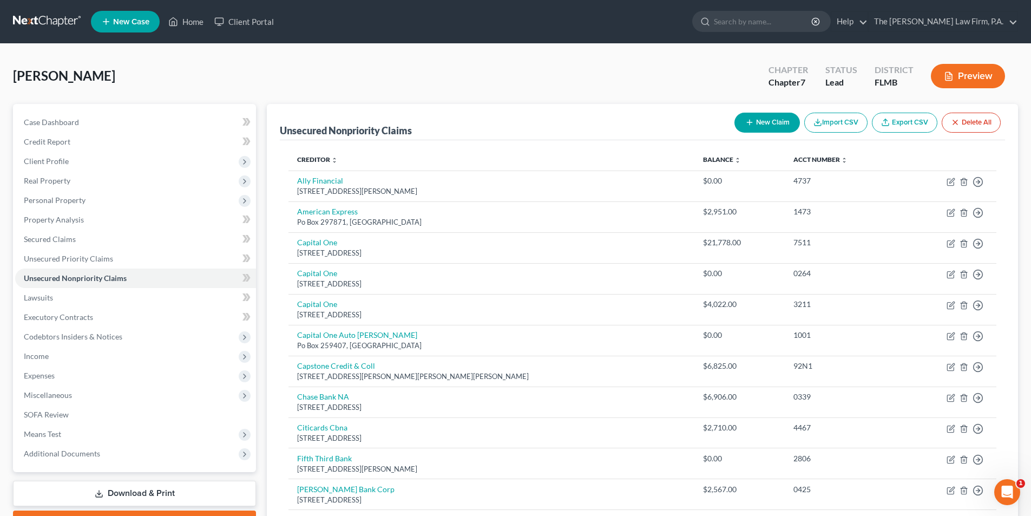
click at [753, 123] on button "New Claim" at bounding box center [767, 123] width 65 height 20
select select "0"
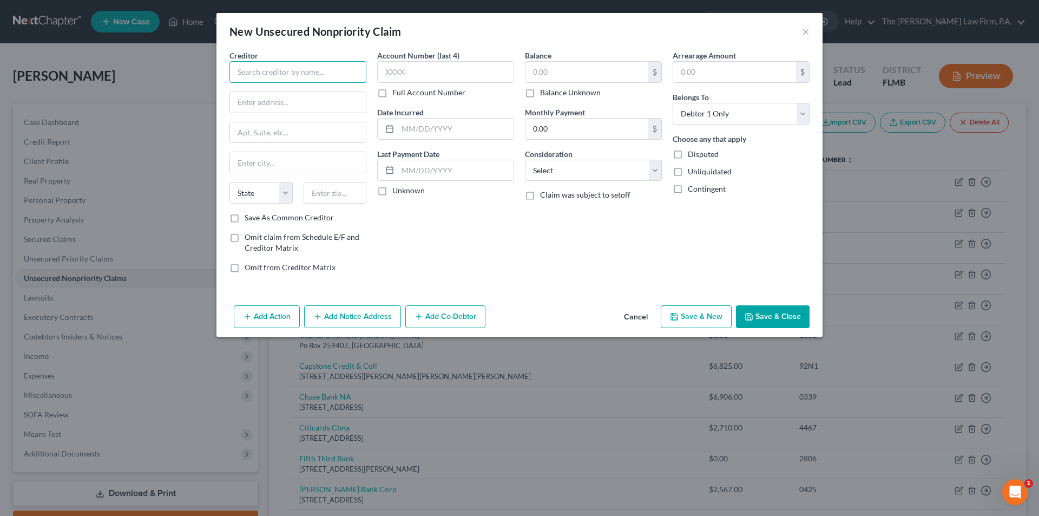
click at [287, 73] on input "text" at bounding box center [298, 72] width 137 height 22
type input "Internal Revenue Service"
click at [258, 100] on div "P.O. [GEOGRAPHIC_DATA]-7346" at bounding box center [294, 100] width 113 height 9
type input "P.O. Box 7346"
type input "[GEOGRAPHIC_DATA]"
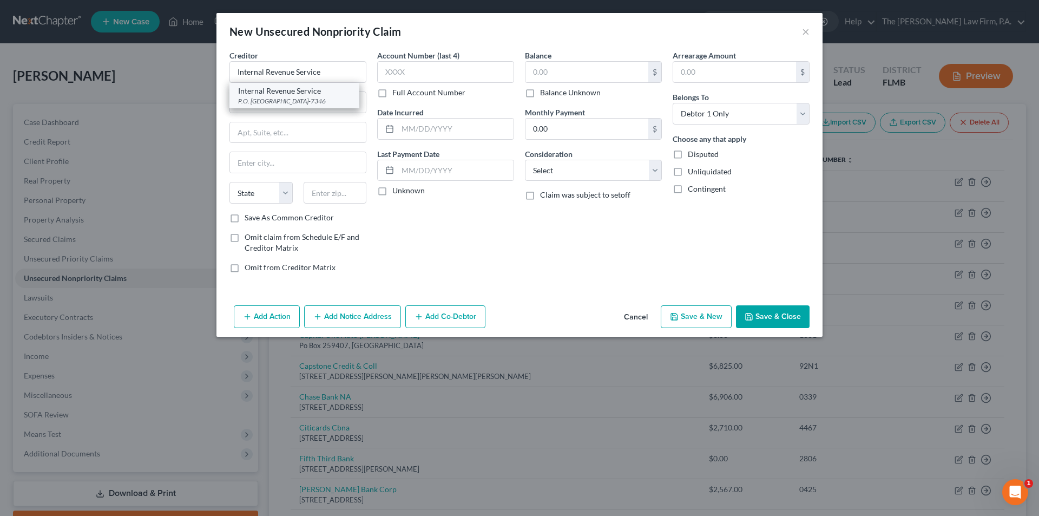
select select "39"
type input "19101-7346"
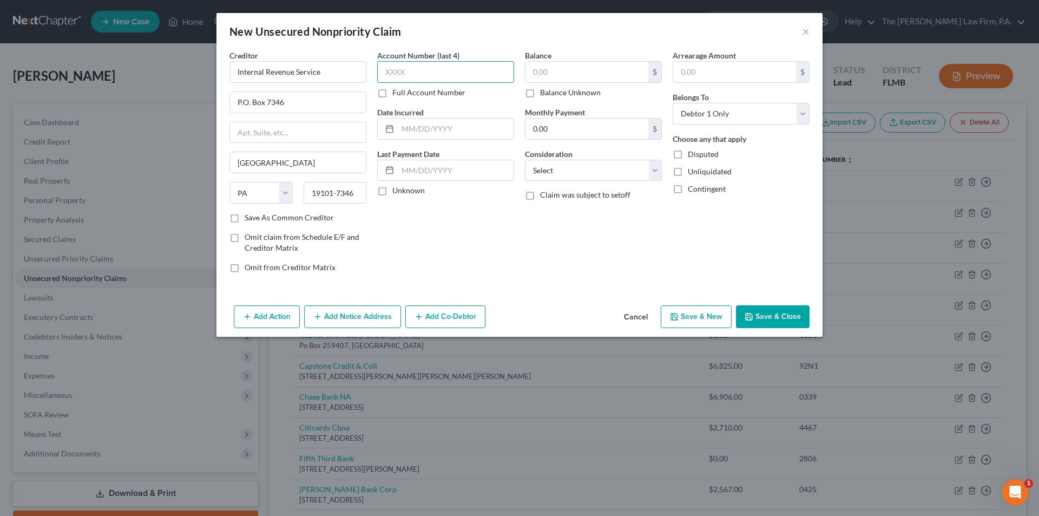
click at [401, 74] on input "text" at bounding box center [445, 72] width 137 height 22
type input "3321"
click at [430, 126] on input "text" at bounding box center [456, 129] width 116 height 21
type input "[DATE]"
drag, startPoint x: 442, startPoint y: 195, endPoint x: 483, endPoint y: 163, distance: 52.4
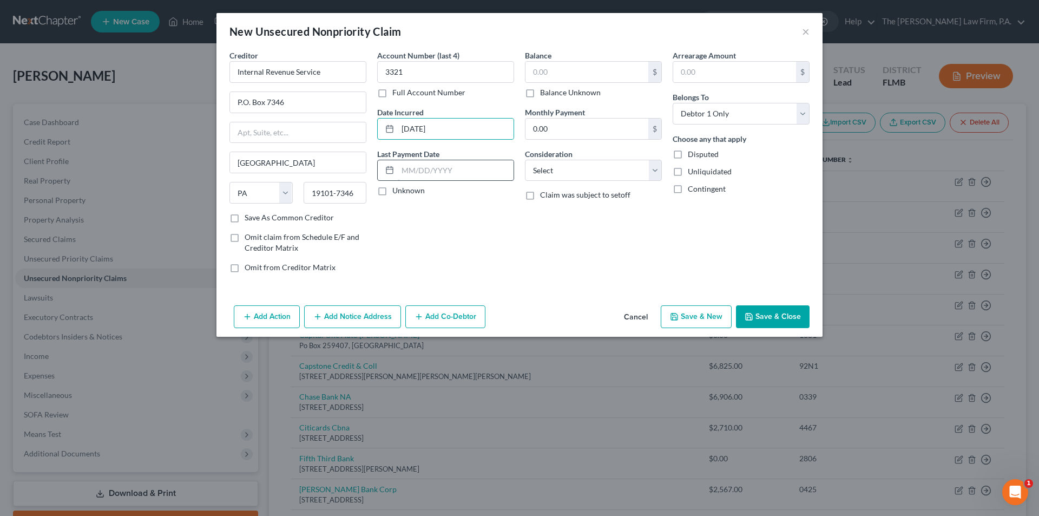
click at [443, 195] on div "Unknown" at bounding box center [445, 190] width 137 height 11
click at [597, 71] on input "text" at bounding box center [587, 72] width 123 height 21
type input "4,730.41"
click at [666, 228] on div "Balance 4,730.41 $ Balance Unknown Balance Undetermined 4,730.41 $ Balance Unkn…" at bounding box center [594, 166] width 148 height 232
click at [364, 318] on button "Add Notice Address" at bounding box center [352, 316] width 97 height 23
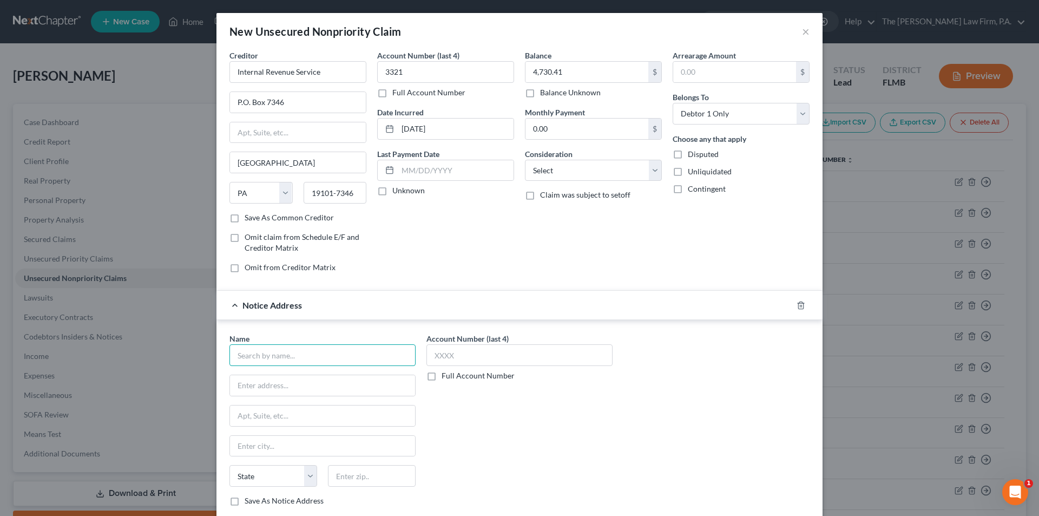
click at [263, 348] on input "text" at bounding box center [323, 355] width 186 height 22
click at [248, 349] on input "text" at bounding box center [323, 355] width 186 height 22
type input "U.S. Dept of Justice"
type input "Attn: Attorney General"
click at [483, 358] on input "text" at bounding box center [520, 355] width 186 height 22
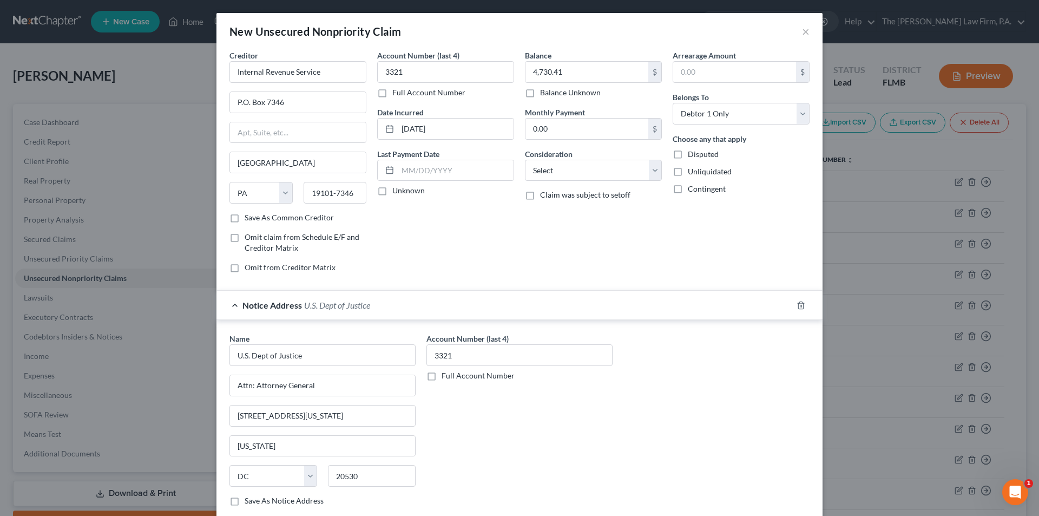
click at [512, 436] on div "Account Number (last 4) 3321 Full Account Number" at bounding box center [519, 424] width 197 height 182
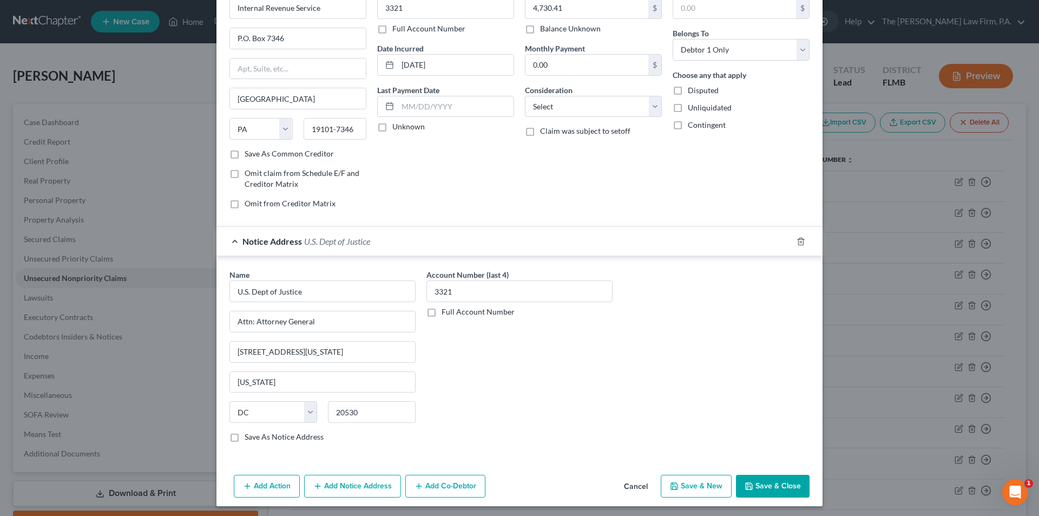
scroll to position [67, 0]
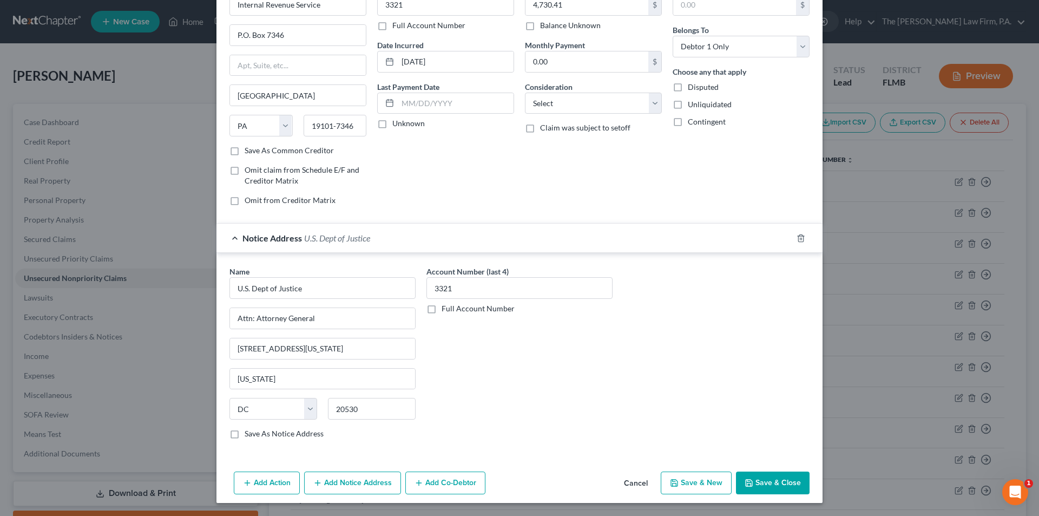
click at [359, 486] on button "Add Notice Address" at bounding box center [352, 482] width 97 height 23
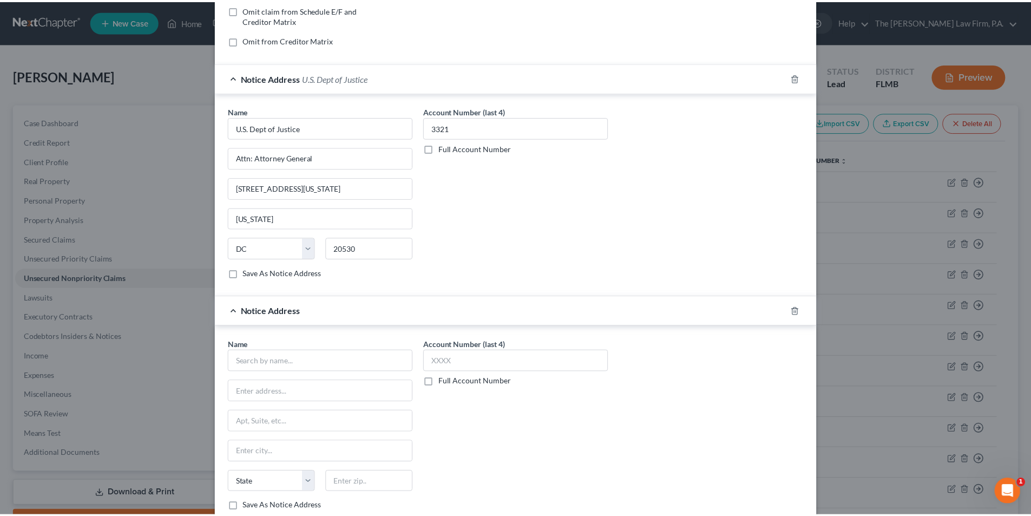
scroll to position [284, 0]
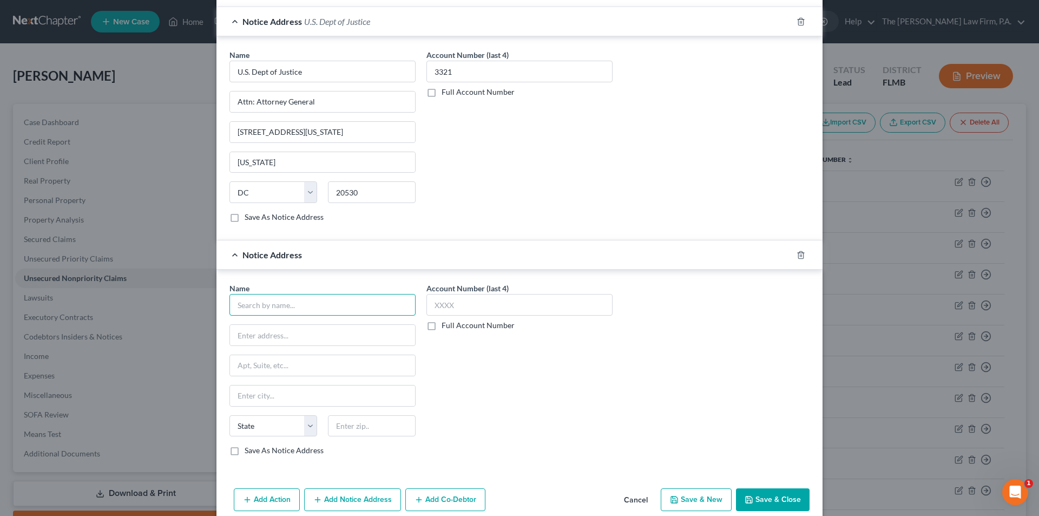
click at [260, 309] on input "text" at bounding box center [323, 305] width 186 height 22
click at [355, 429] on input "text" at bounding box center [372, 426] width 88 height 22
click at [329, 366] on input "[STREET_ADDRESS]" at bounding box center [322, 365] width 185 height 21
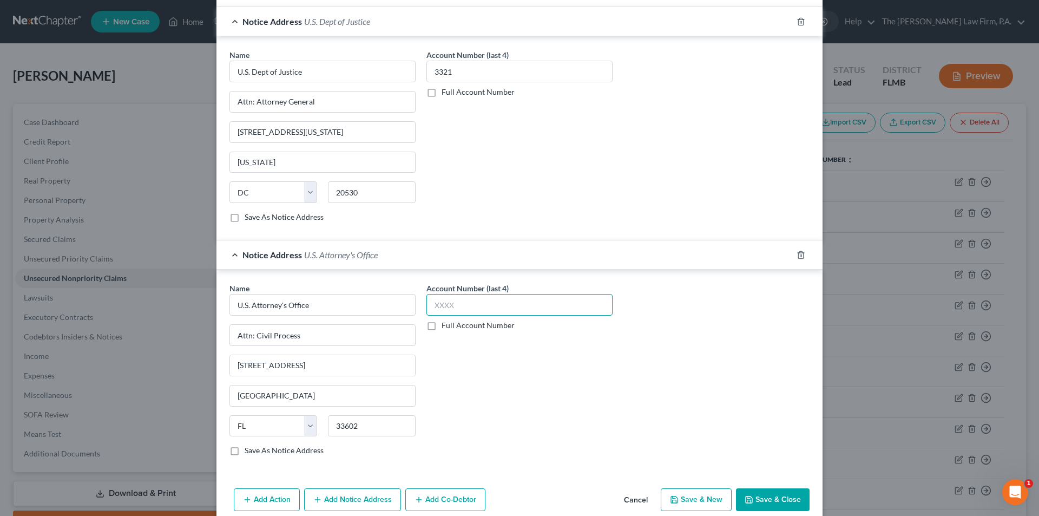
click at [455, 309] on input "text" at bounding box center [520, 305] width 186 height 22
click at [620, 411] on div "Name * U.S. Attorney's Office Attn: Civil Process [STREET_ADDRESS][GEOGRAPHIC_D…" at bounding box center [519, 374] width 591 height 182
click at [785, 504] on button "Save & Close" at bounding box center [773, 499] width 74 height 23
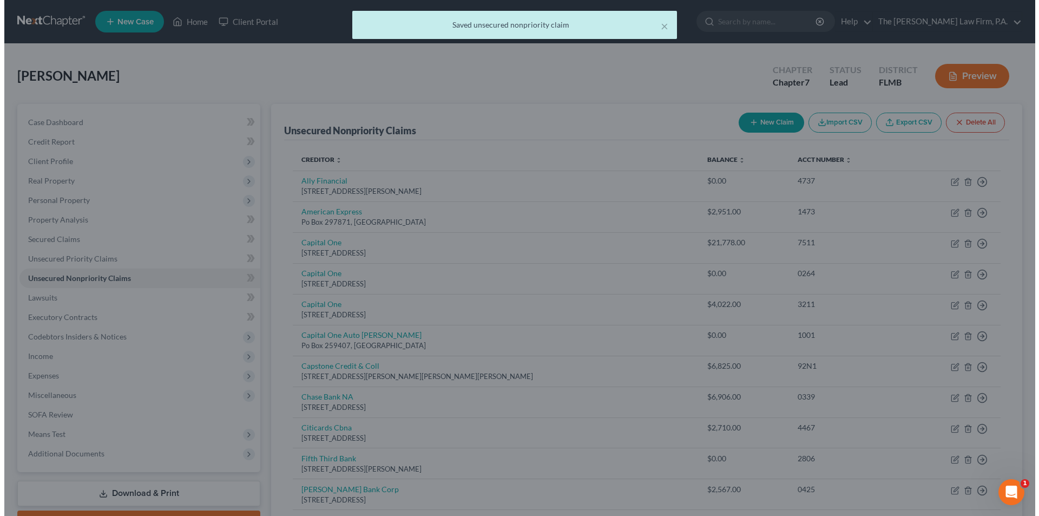
scroll to position [0, 0]
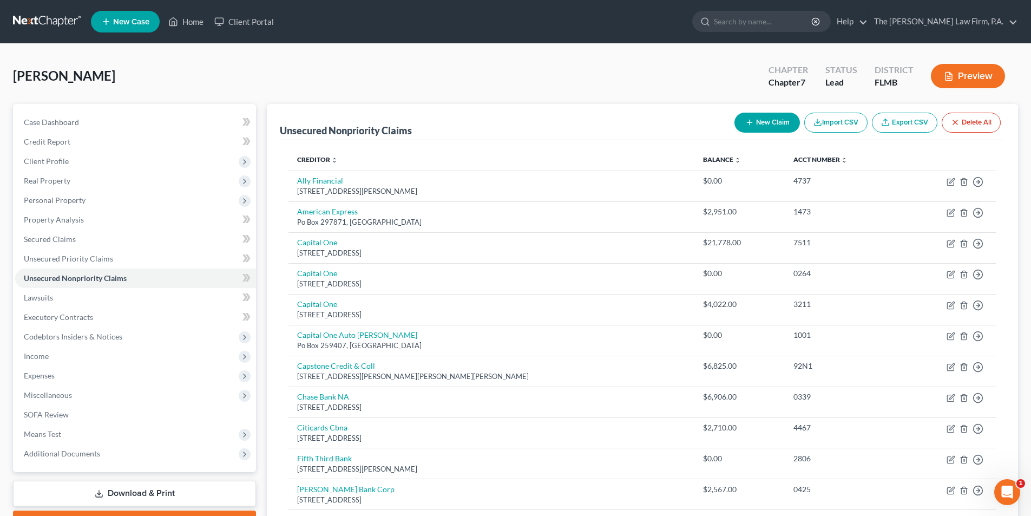
click at [737, 121] on button "New Claim" at bounding box center [767, 123] width 65 height 20
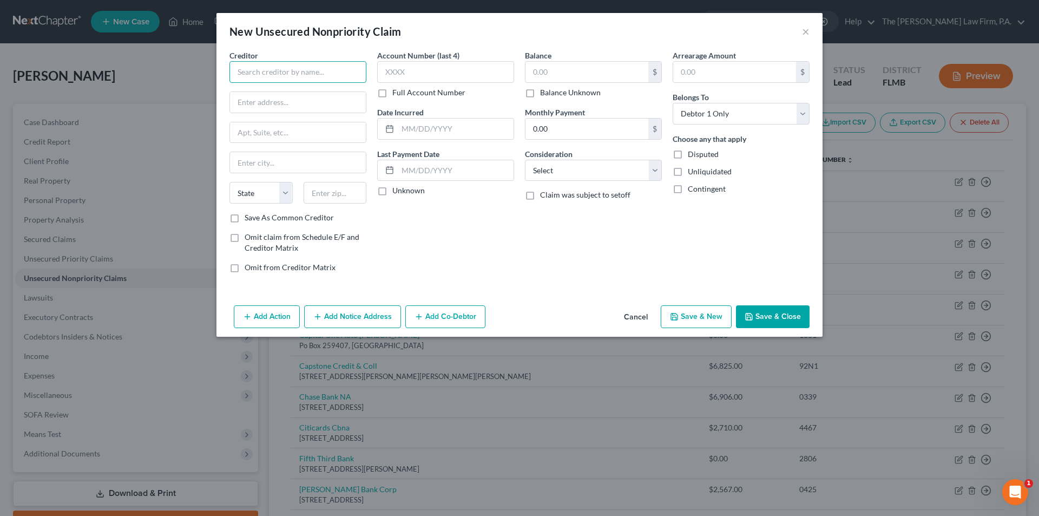
click at [271, 67] on input "text" at bounding box center [298, 72] width 137 height 22
click at [280, 70] on input "Lakeland Regional Health Physician Group" at bounding box center [298, 72] width 137 height 22
click at [270, 107] on input "text" at bounding box center [298, 102] width 136 height 21
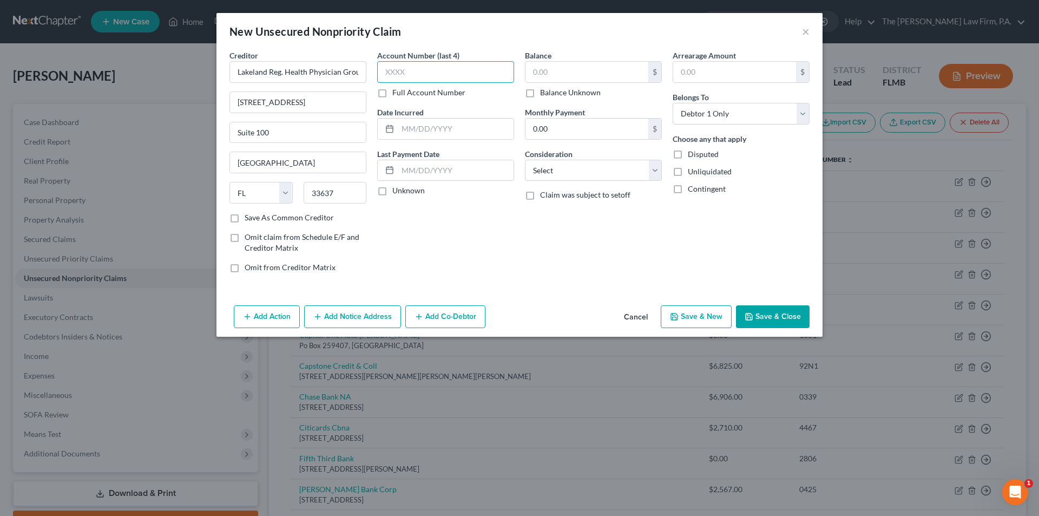
click at [414, 72] on input "text" at bounding box center [445, 72] width 137 height 22
click at [578, 70] on input "text" at bounding box center [587, 72] width 123 height 21
click at [433, 239] on div "Account Number (last 4) 9806 Full Account Number Date Incurred Last Payment Dat…" at bounding box center [446, 166] width 148 height 232
click at [380, 314] on button "Add Notice Address" at bounding box center [352, 316] width 97 height 23
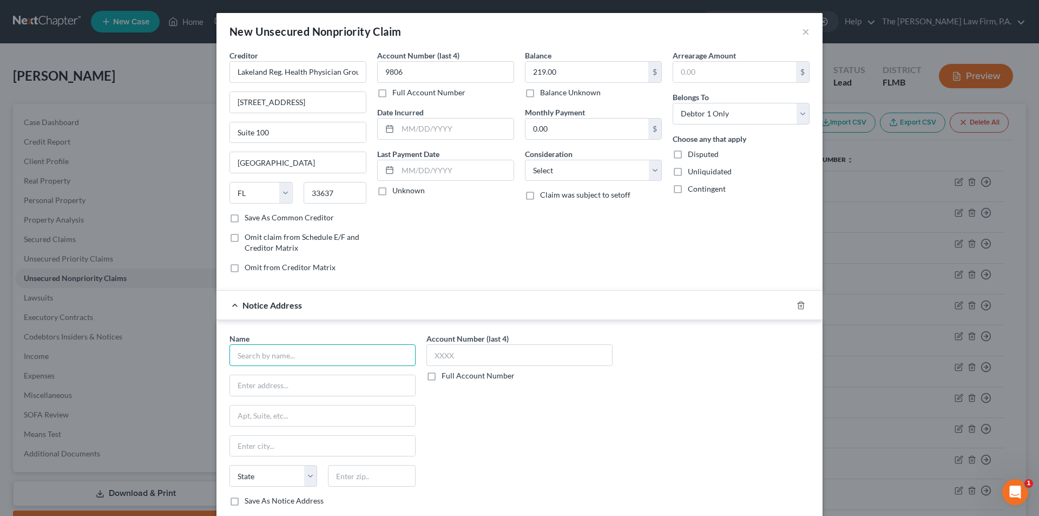
click at [298, 358] on input "text" at bounding box center [323, 355] width 186 height 22
click at [301, 449] on input "Tamp" at bounding box center [322, 446] width 185 height 21
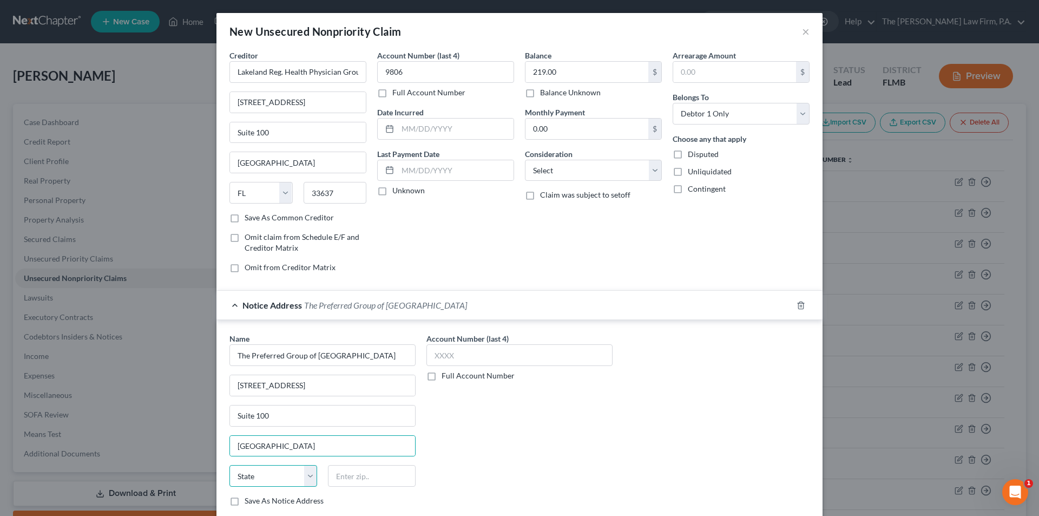
click at [287, 478] on select "State [US_STATE] AK AR AZ CA CO CT DE DC [GEOGRAPHIC_DATA] [GEOGRAPHIC_DATA] GU…" at bounding box center [274, 476] width 88 height 22
click at [230, 465] on select "State [US_STATE] AK AR AZ CA CO CT DE DC [GEOGRAPHIC_DATA] [GEOGRAPHIC_DATA] GU…" at bounding box center [274, 476] width 88 height 22
click at [348, 481] on input "text" at bounding box center [372, 476] width 88 height 22
click at [461, 353] on input "text" at bounding box center [520, 355] width 186 height 22
click at [522, 411] on div "Account Number (last 4) 9806 Full Account Number" at bounding box center [519, 424] width 197 height 182
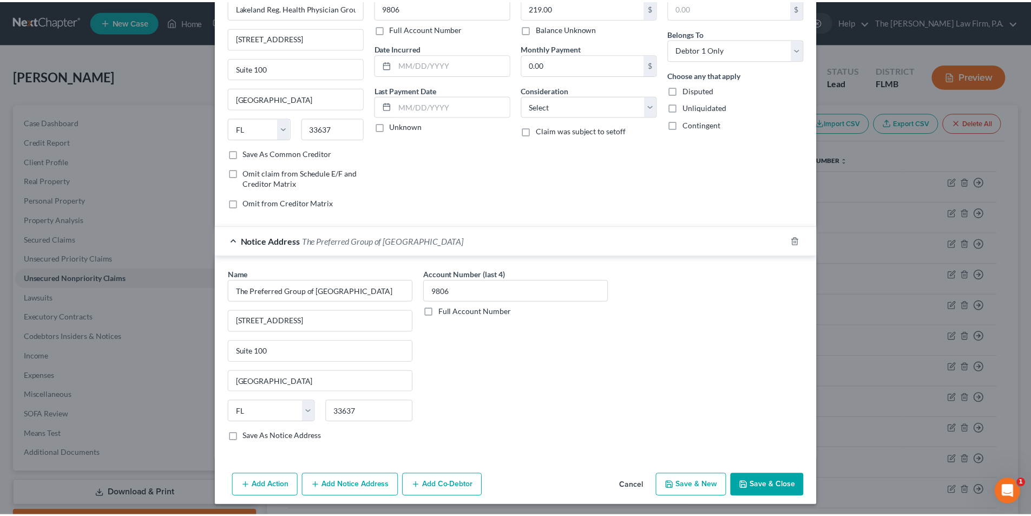
scroll to position [67, 0]
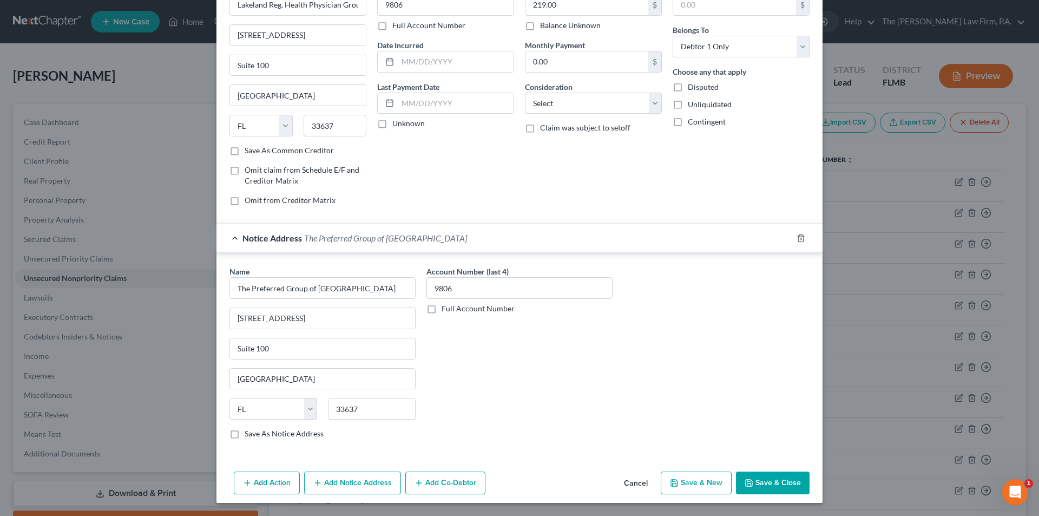
click at [771, 484] on button "Save & Close" at bounding box center [773, 482] width 74 height 23
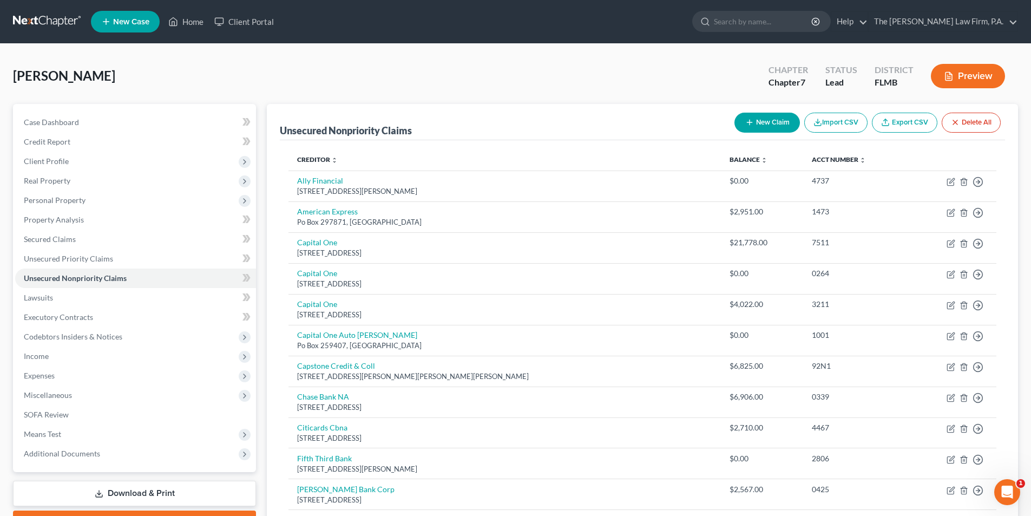
click at [766, 116] on button "New Claim" at bounding box center [767, 123] width 65 height 20
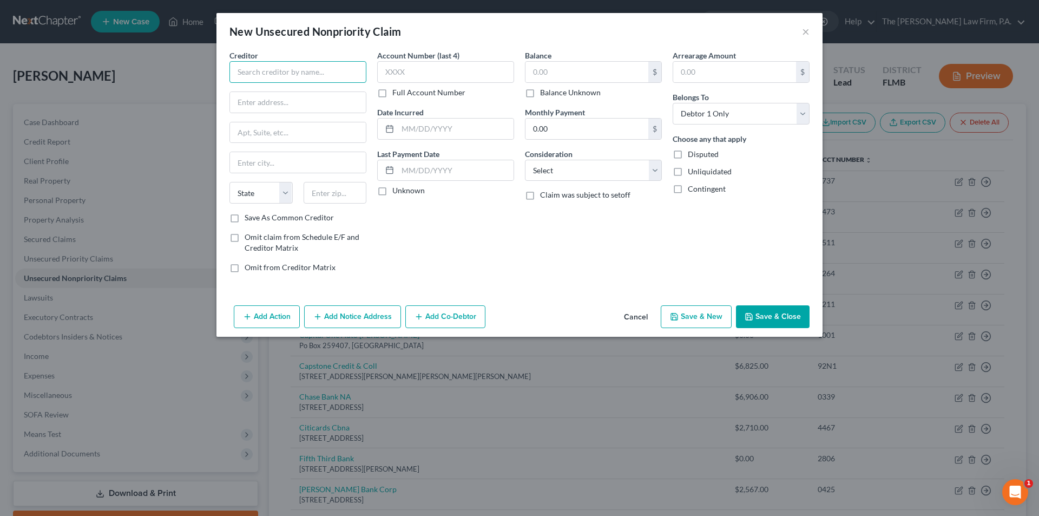
click at [276, 74] on input "text" at bounding box center [298, 72] width 137 height 22
click at [529, 227] on div "Balance $ Balance Unknown Balance Undetermined $ Balance Unknown Monthly Paymen…" at bounding box center [594, 166] width 148 height 232
click at [286, 100] on input "text" at bounding box center [298, 102] width 136 height 21
click at [313, 191] on input "text" at bounding box center [335, 193] width 63 height 22
click at [364, 224] on div "Creditor * Emergency Resources Group P.O. Box 1259 Dept 165956 State [US_STATE]…" at bounding box center [298, 166] width 148 height 232
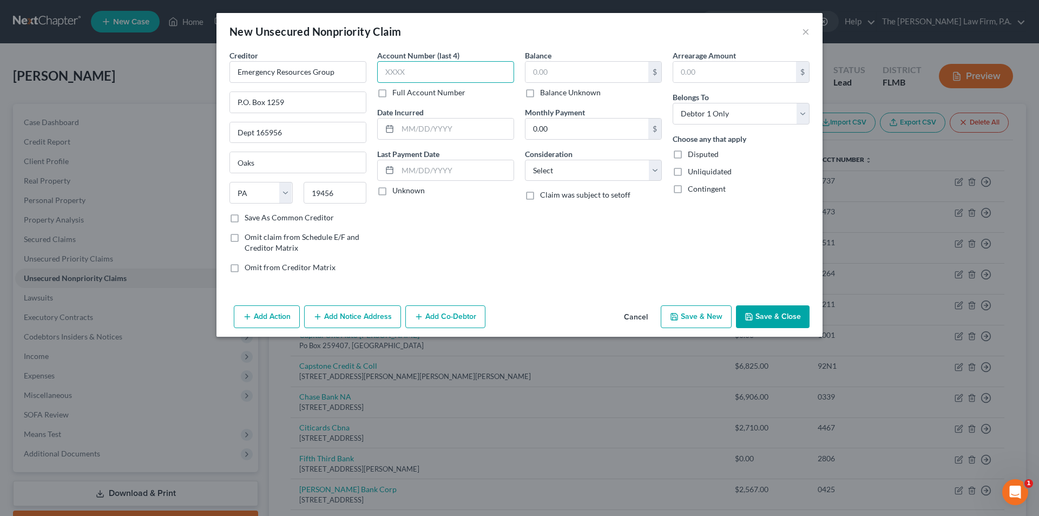
click at [412, 69] on input "text" at bounding box center [445, 72] width 137 height 22
click at [549, 73] on input "text" at bounding box center [587, 72] width 123 height 21
click at [435, 125] on input "text" at bounding box center [456, 129] width 116 height 21
click at [481, 212] on div "Account Number (last 4) 2229 Full Account Number Date Incurred [DATE] Last Paym…" at bounding box center [446, 166] width 148 height 232
click at [769, 315] on button "Save & Close" at bounding box center [773, 316] width 74 height 23
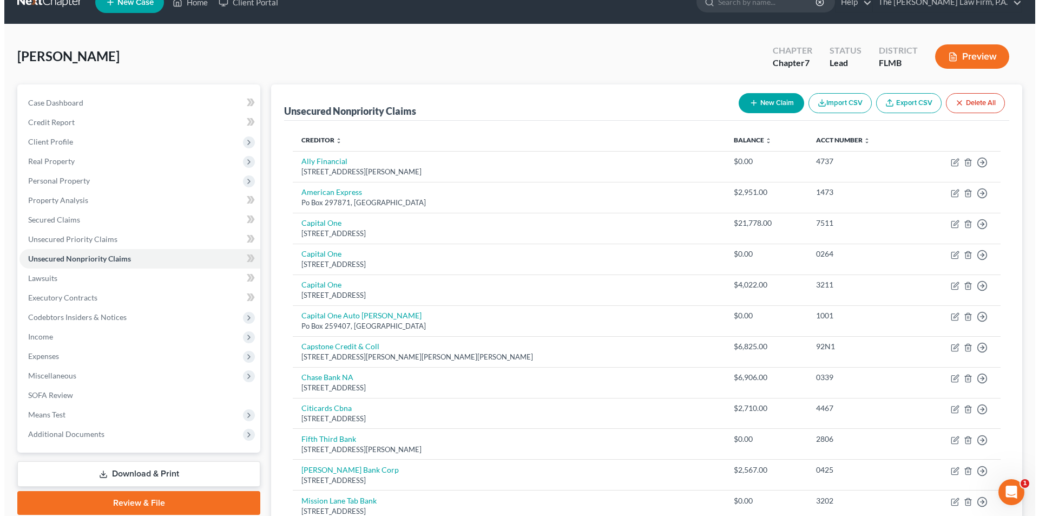
scroll to position [0, 0]
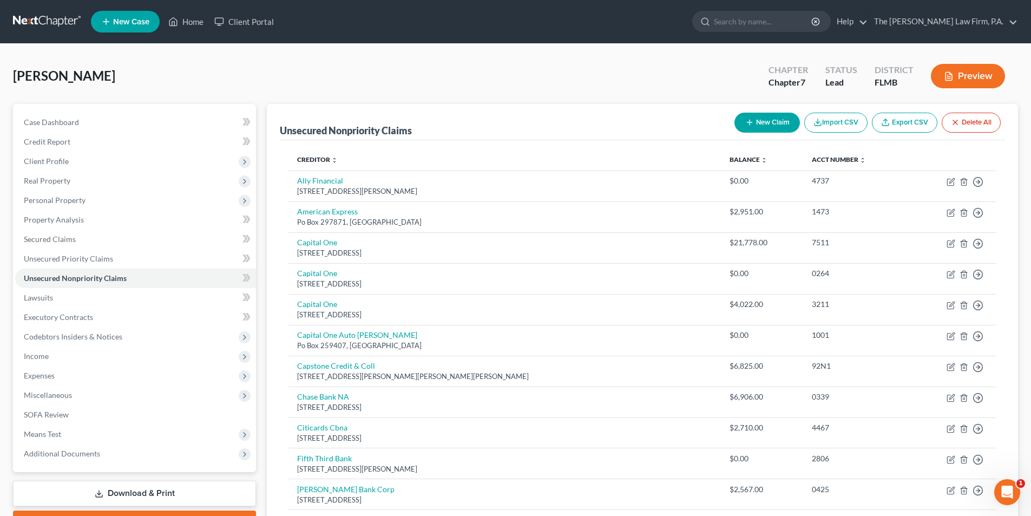
click at [767, 125] on button "New Claim" at bounding box center [767, 123] width 65 height 20
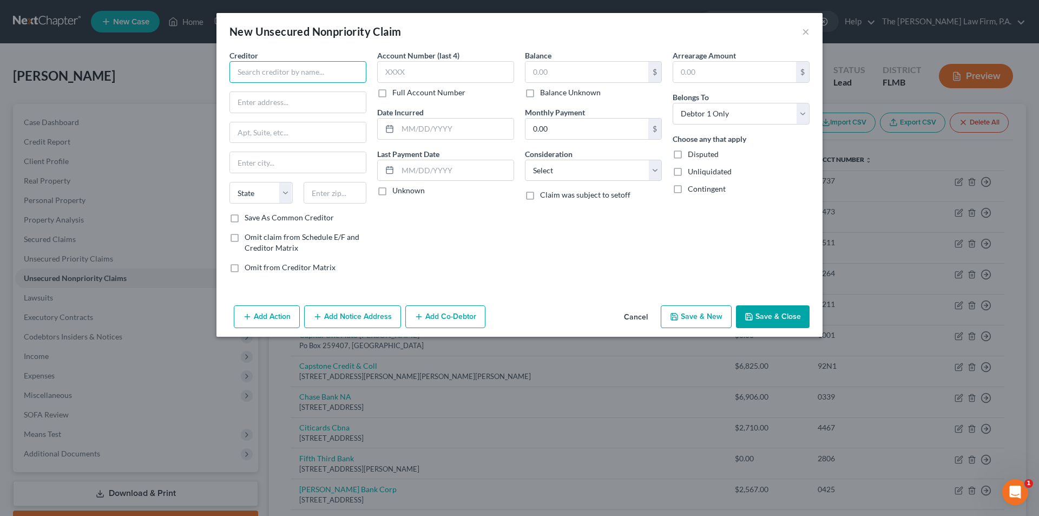
click at [282, 70] on input "text" at bounding box center [298, 72] width 137 height 22
click at [237, 103] on input "text" at bounding box center [298, 102] width 136 height 21
paste input "[STREET_ADDRESS]"
click at [320, 195] on input "text" at bounding box center [335, 193] width 63 height 22
click at [480, 261] on div "Account Number (last 4) Full Account Number Date Incurred Last Payment Date Unk…" at bounding box center [446, 166] width 148 height 232
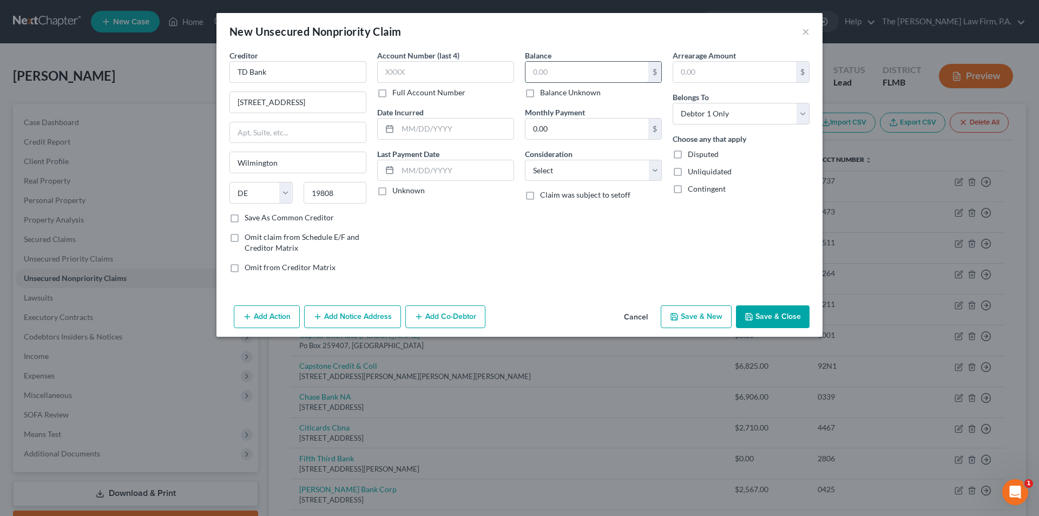
click at [544, 71] on input "text" at bounding box center [587, 72] width 123 height 21
click at [346, 315] on button "Add Notice Address" at bounding box center [352, 316] width 97 height 23
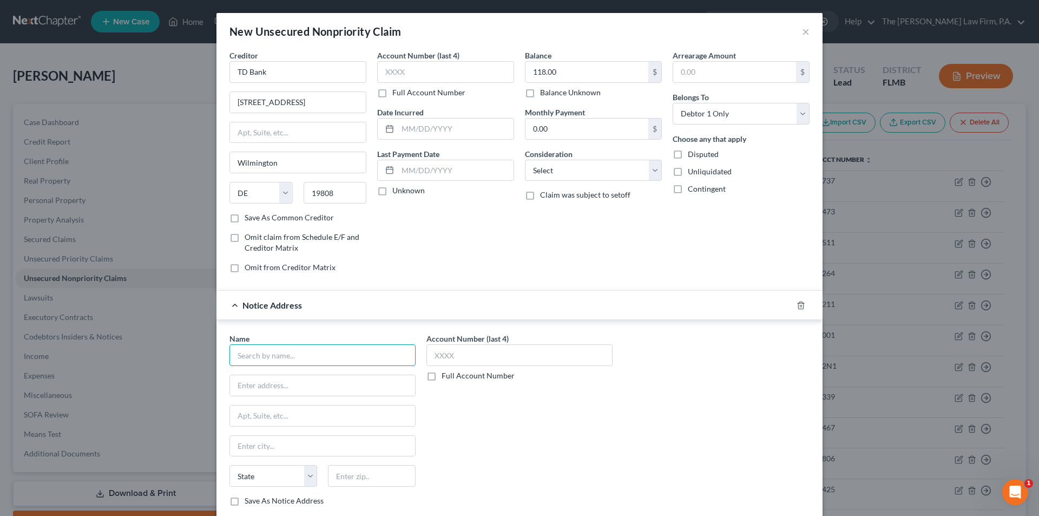
click at [252, 351] on input "text" at bounding box center [323, 355] width 186 height 22
click at [508, 420] on div "Account Number (last 4) Full Account Number" at bounding box center [519, 424] width 197 height 182
click at [474, 354] on input "text" at bounding box center [520, 355] width 186 height 22
click at [405, 78] on input "text" at bounding box center [445, 72] width 137 height 22
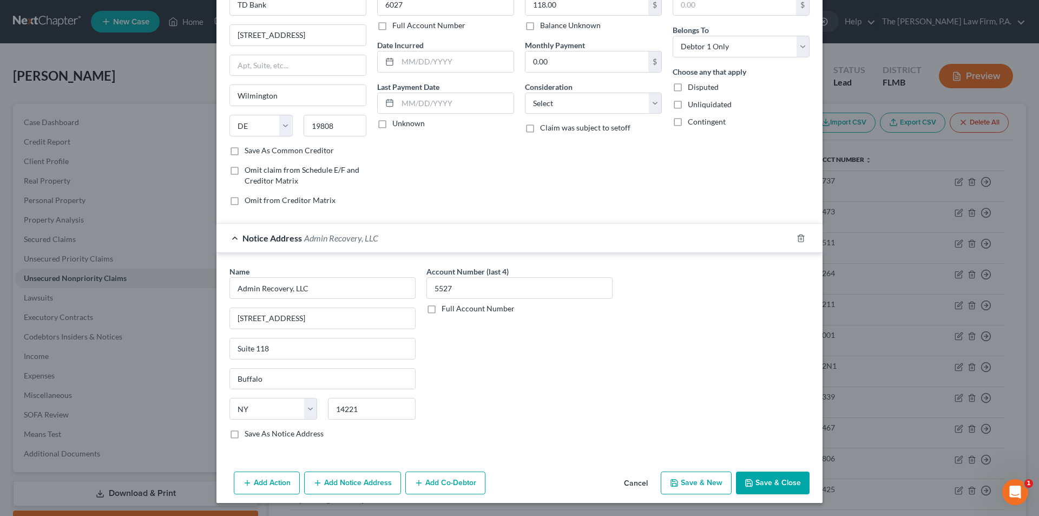
click at [748, 483] on polyline "button" at bounding box center [750, 484] width 4 height 3
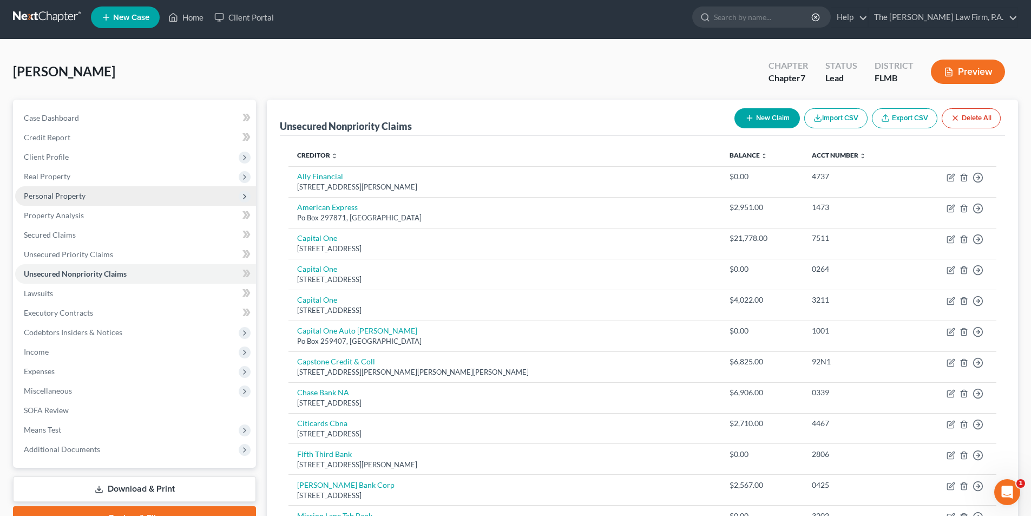
scroll to position [0, 0]
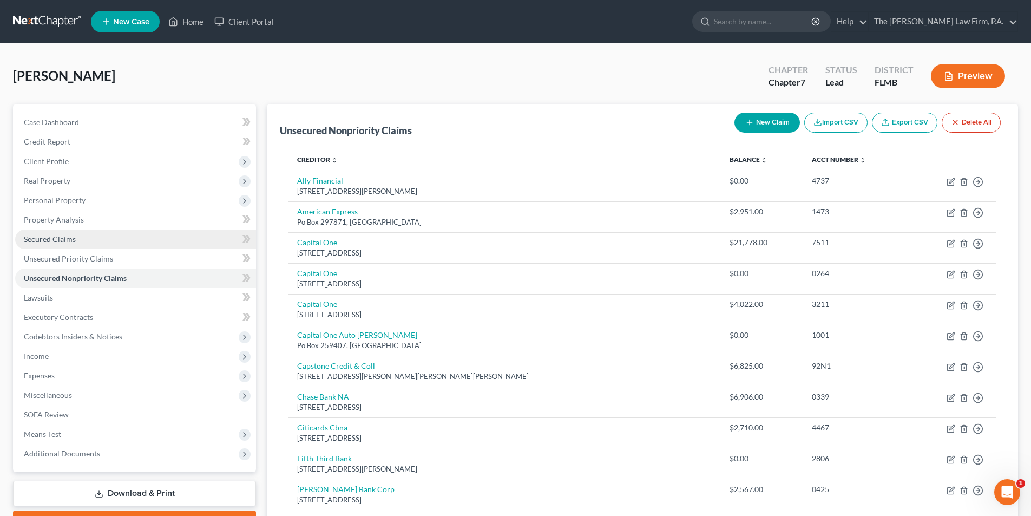
click at [56, 240] on span "Secured Claims" at bounding box center [50, 238] width 52 height 9
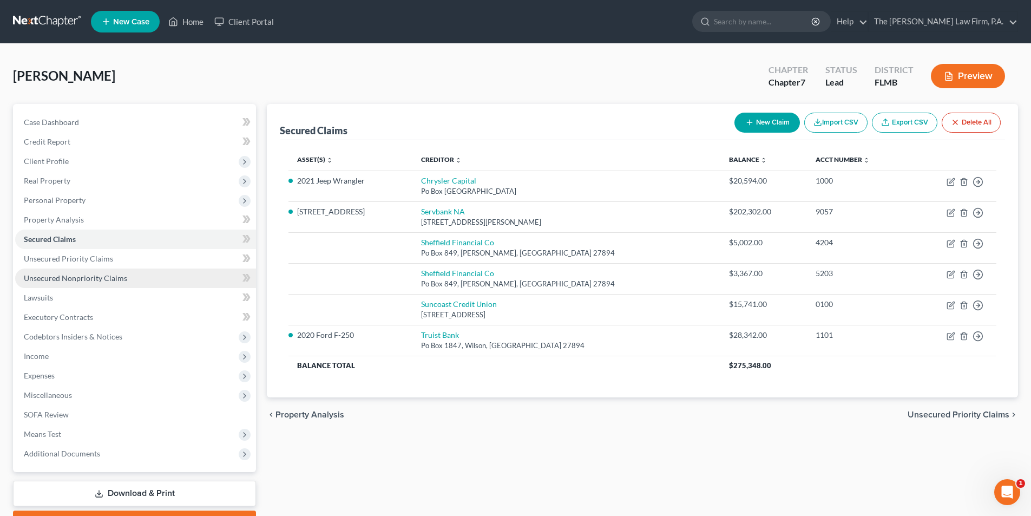
click at [57, 278] on span "Unsecured Nonpriority Claims" at bounding box center [75, 277] width 103 height 9
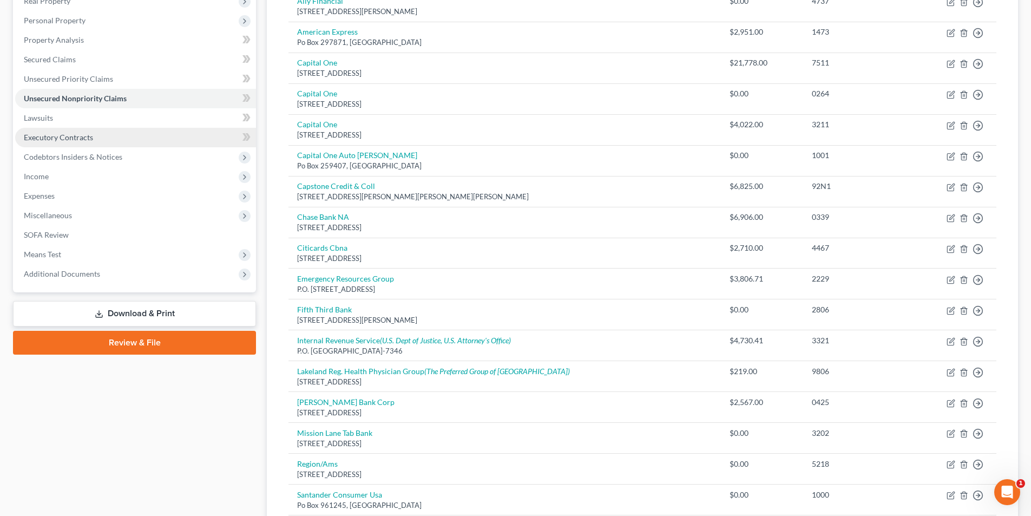
scroll to position [162, 0]
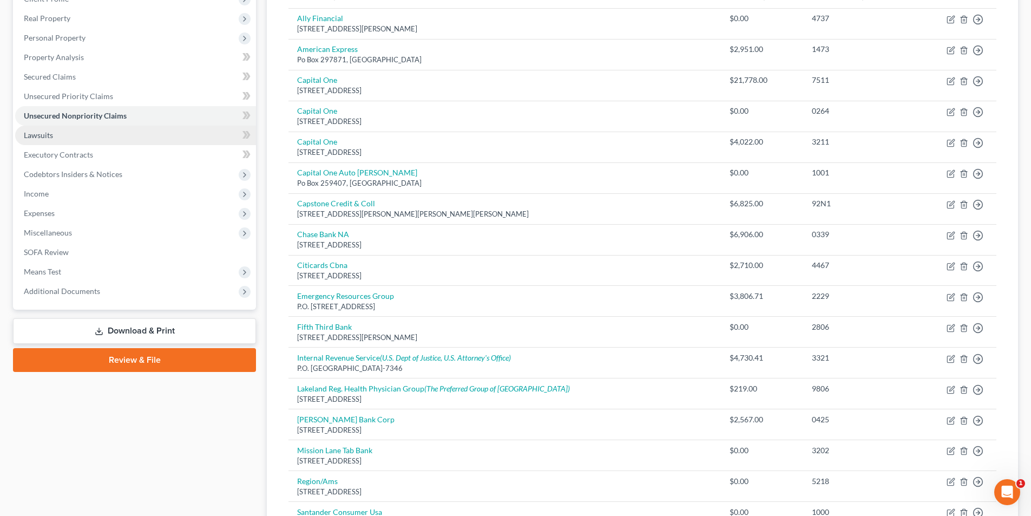
click at [41, 136] on span "Lawsuits" at bounding box center [38, 134] width 29 height 9
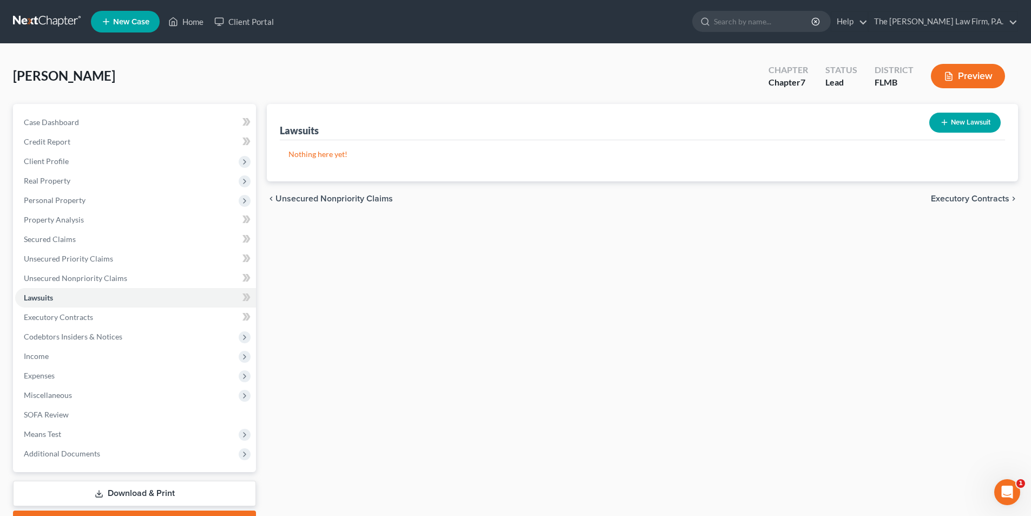
click at [956, 123] on button "New Lawsuit" at bounding box center [964, 123] width 71 height 20
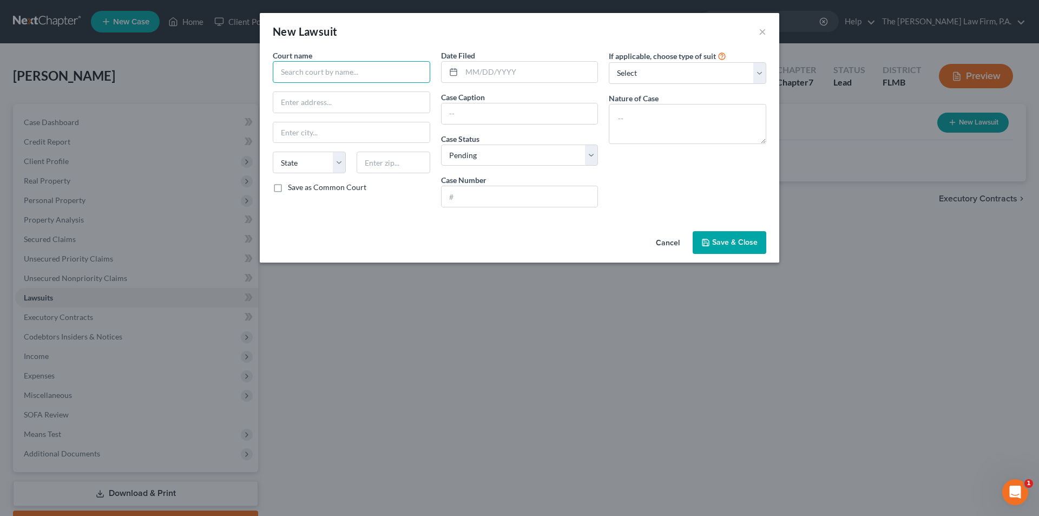
click at [293, 77] on input "text" at bounding box center [352, 72] width 158 height 22
click at [405, 238] on div "Cancel Save & Close" at bounding box center [520, 245] width 520 height 36
click at [481, 73] on input "text" at bounding box center [530, 72] width 136 height 21
click at [466, 116] on input "text" at bounding box center [520, 113] width 156 height 21
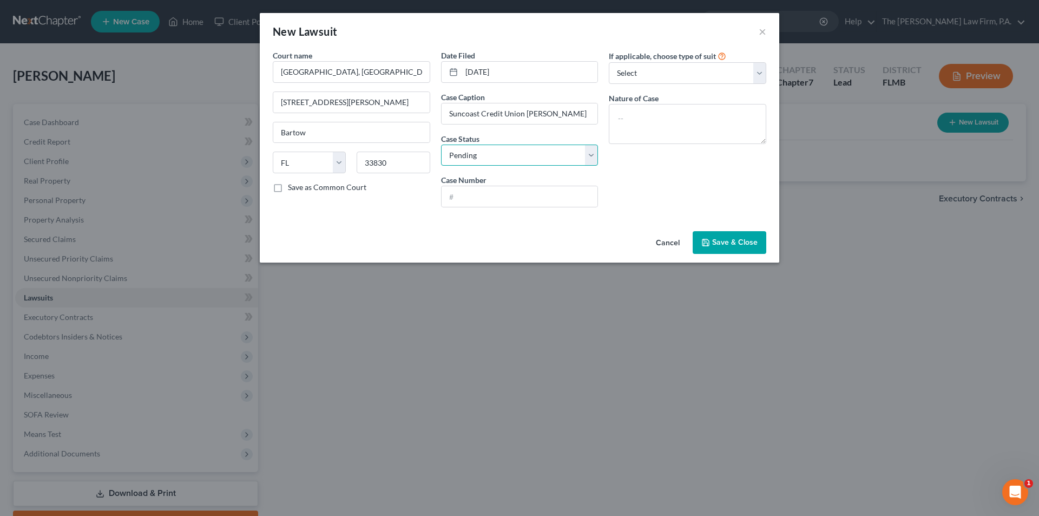
click at [462, 152] on select "Select Pending On Appeal Concluded" at bounding box center [520, 156] width 158 height 22
click at [441, 145] on select "Select Pending On Appeal Concluded" at bounding box center [520, 156] width 158 height 22
click at [475, 194] on input "text" at bounding box center [520, 196] width 156 height 21
click at [636, 69] on select "Select Repossession Garnishment Foreclosure Attached, Seized, Or Levied Other" at bounding box center [688, 73] width 158 height 22
click at [609, 62] on select "Select Repossession Garnishment Foreclosure Attached, Seized, Or Levied Other" at bounding box center [688, 73] width 158 height 22
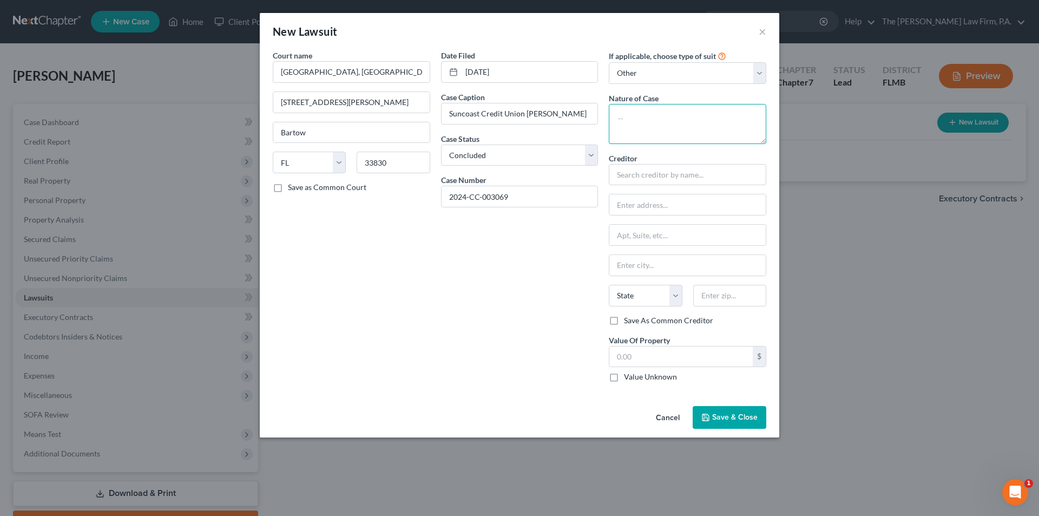
click at [632, 120] on textarea at bounding box center [688, 124] width 158 height 40
click at [634, 178] on input "text" at bounding box center [688, 175] width 158 height 22
click at [628, 209] on input "text" at bounding box center [688, 204] width 156 height 21
paste input "[STREET_ADDRESS]"
click at [641, 267] on input "text" at bounding box center [688, 265] width 156 height 21
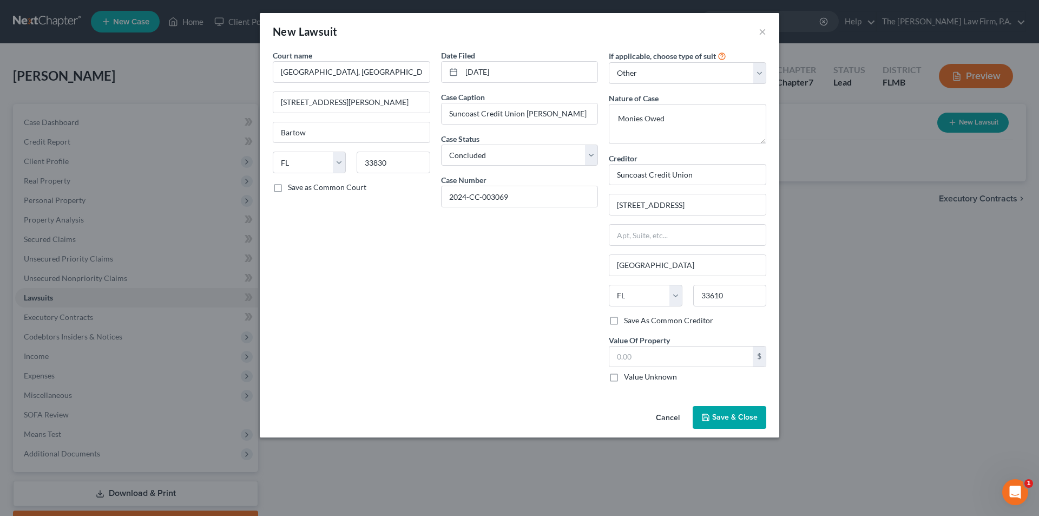
click at [541, 283] on div "Date Filed [DATE] Case Caption Suncoast Credit Union [PERSON_NAME] Case Status …" at bounding box center [520, 220] width 168 height 341
click at [730, 419] on span "Save & Close" at bounding box center [734, 416] width 45 height 9
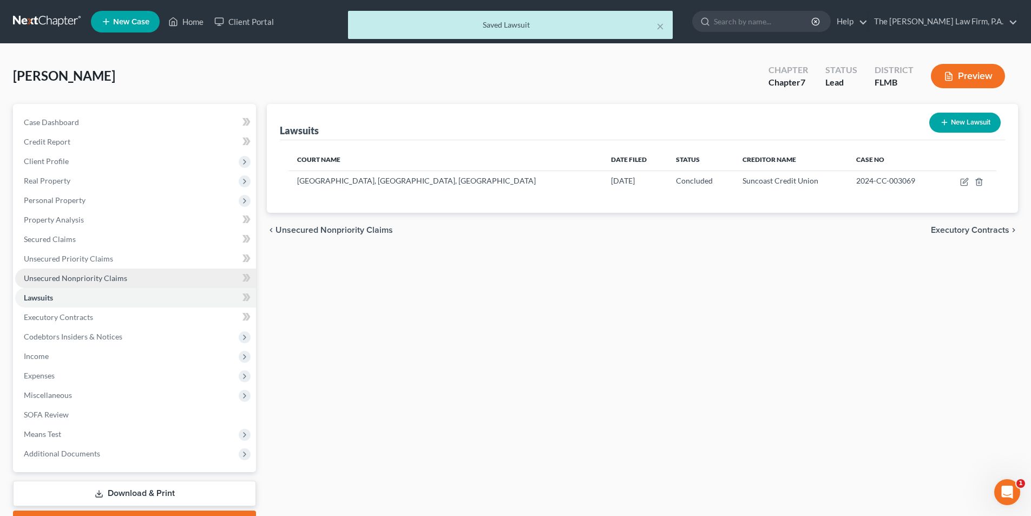
click at [82, 274] on span "Unsecured Nonpriority Claims" at bounding box center [75, 277] width 103 height 9
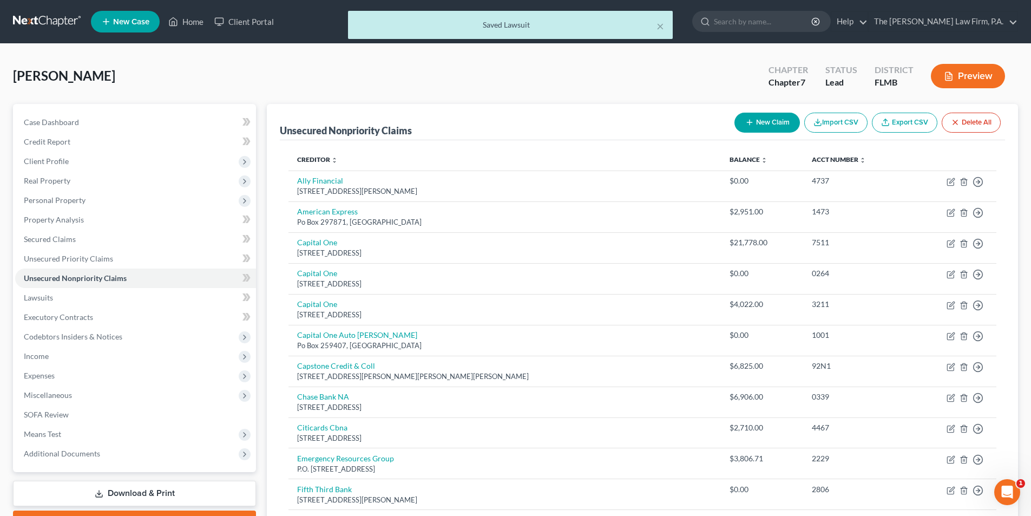
click at [762, 120] on button "New Claim" at bounding box center [767, 123] width 65 height 20
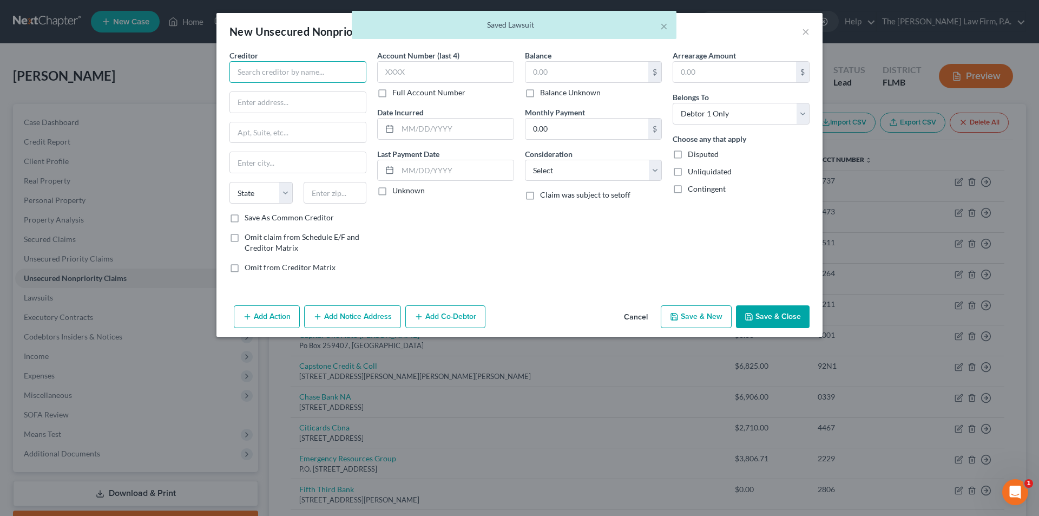
click at [293, 75] on input "text" at bounding box center [298, 72] width 137 height 22
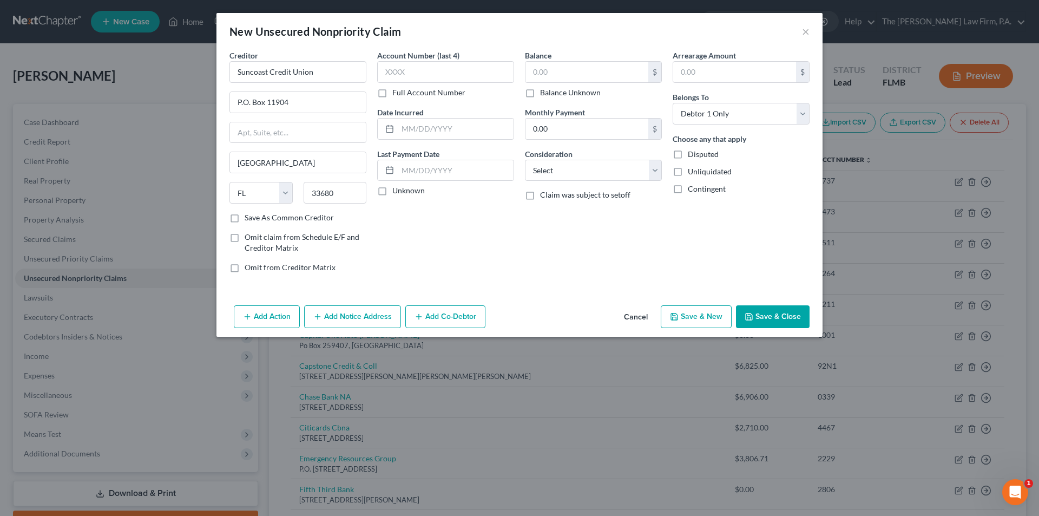
click at [340, 322] on button "Add Notice Address" at bounding box center [352, 316] width 97 height 23
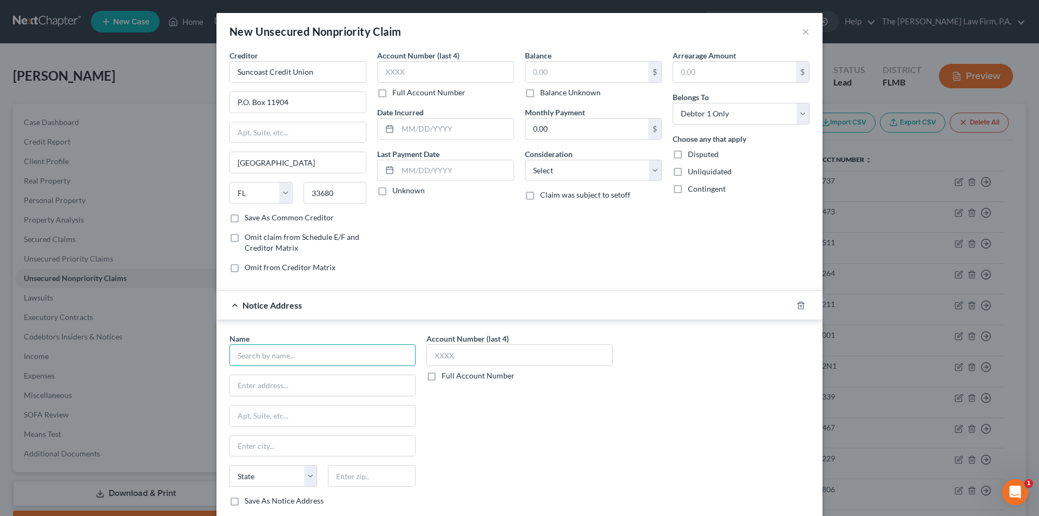
click at [266, 351] on input "text" at bounding box center [323, 355] width 186 height 22
paste input "[STREET_ADDRESS][PERSON_NAME][PERSON_NAME]"
drag, startPoint x: 257, startPoint y: 415, endPoint x: 258, endPoint y: 408, distance: 7.1
click at [258, 409] on input "text" at bounding box center [322, 415] width 185 height 21
click at [392, 383] on input "[STREET_ADDRESS][PERSON_NAME][PERSON_NAME]" at bounding box center [322, 385] width 185 height 21
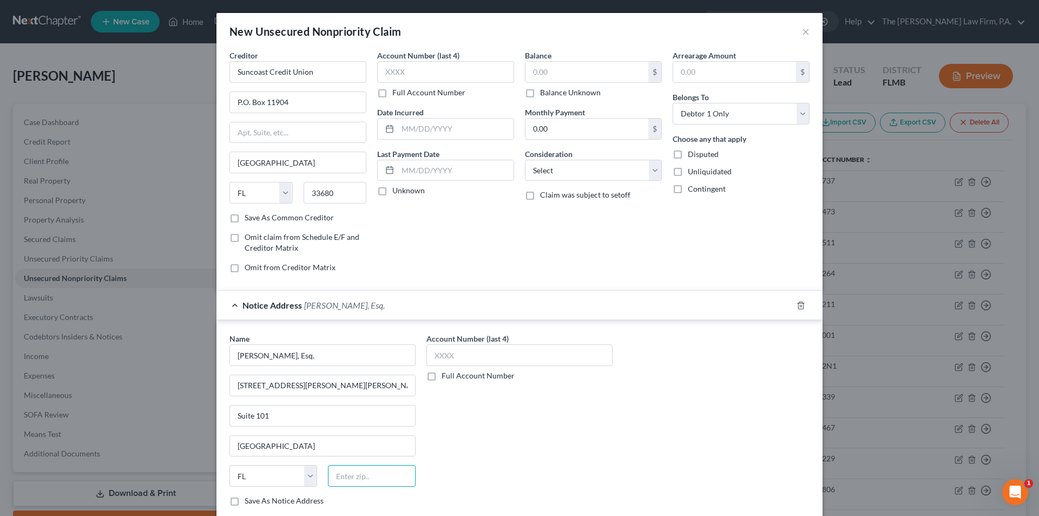
click at [362, 482] on input "text" at bounding box center [372, 476] width 88 height 22
click at [495, 486] on div "Account Number (last 4) Full Account Number" at bounding box center [519, 424] width 197 height 182
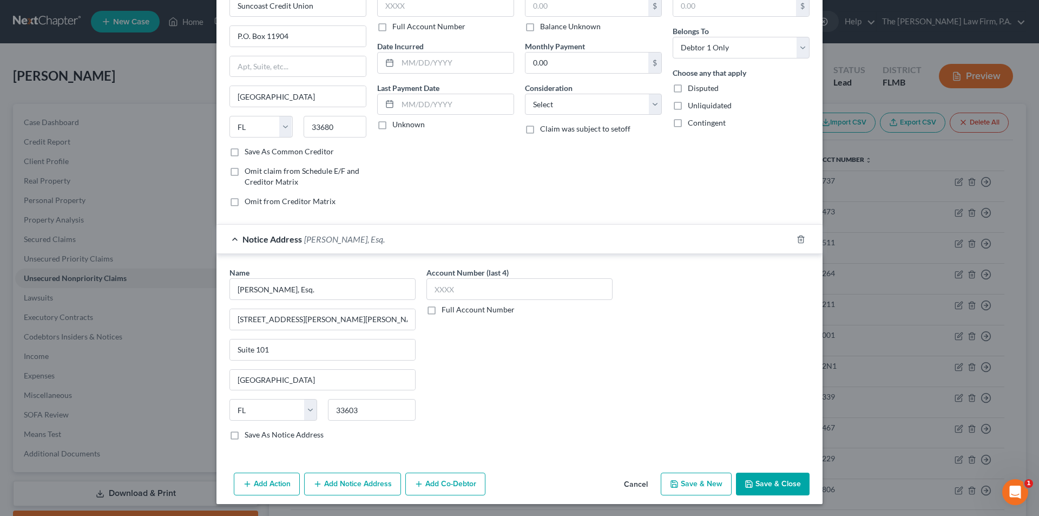
scroll to position [67, 0]
click at [256, 479] on button "Add Action" at bounding box center [267, 482] width 66 height 23
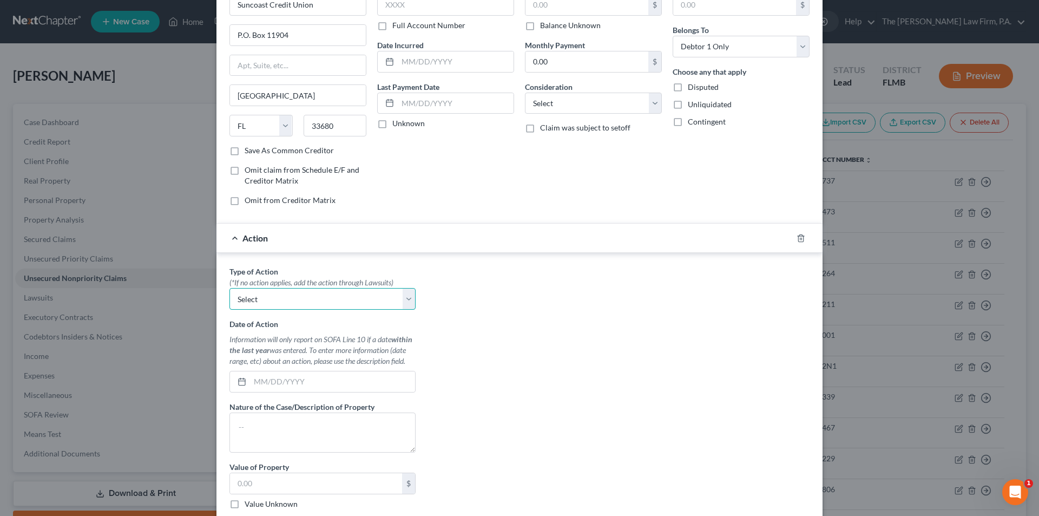
click at [294, 294] on select "Select Repossession Garnishment Foreclosure Personal Injury Attached, Seized, O…" at bounding box center [323, 299] width 186 height 22
click at [500, 319] on div "Type of Action * (*If no action applies, add the action through Lawsuits) Selec…" at bounding box center [519, 401] width 591 height 271
click at [801, 239] on icon "button" at bounding box center [801, 238] width 9 height 9
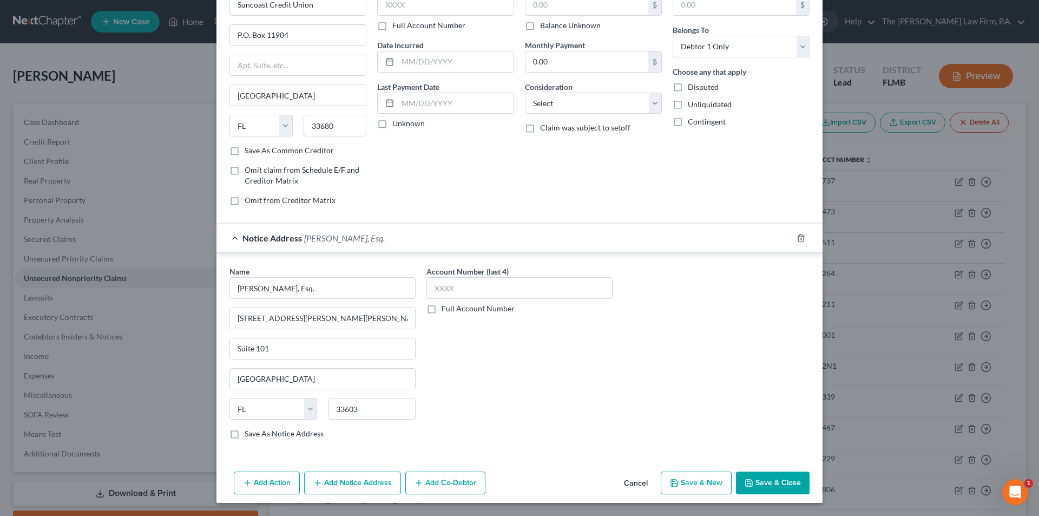
click at [749, 480] on icon "button" at bounding box center [749, 483] width 9 height 9
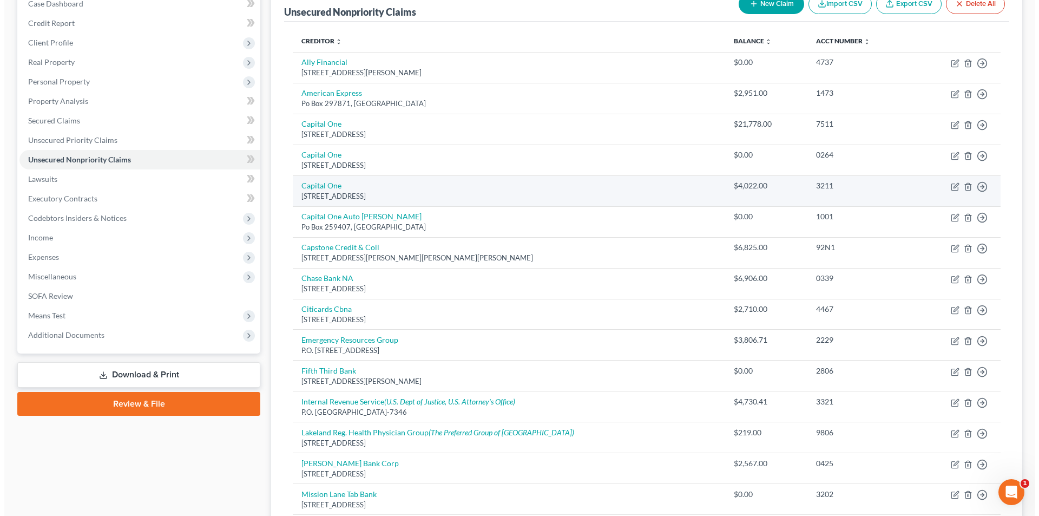
scroll to position [95, 0]
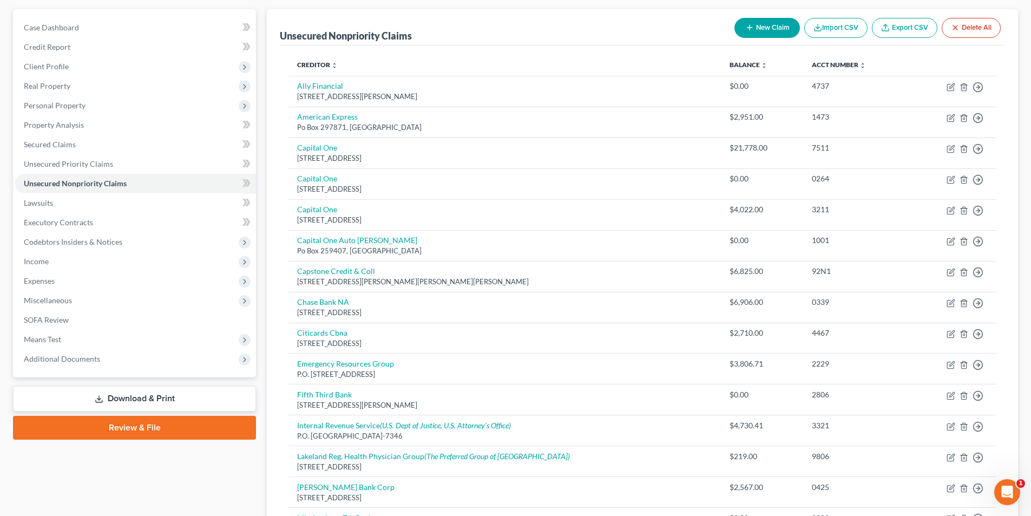
click at [774, 28] on button "New Claim" at bounding box center [767, 28] width 65 height 20
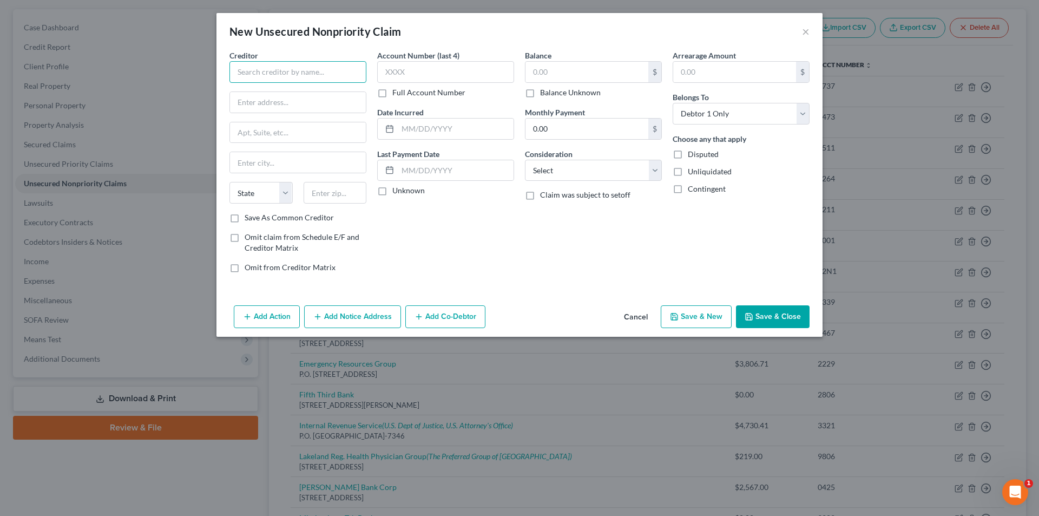
click at [307, 74] on input "text" at bounding box center [298, 72] width 137 height 22
click at [325, 191] on input "text" at bounding box center [335, 193] width 63 height 22
click at [460, 204] on div "Account Number (last 4) Full Account Number Date Incurred Last Payment Date Unk…" at bounding box center [446, 166] width 148 height 232
click at [417, 71] on input "text" at bounding box center [445, 72] width 137 height 22
click at [547, 70] on input "text" at bounding box center [587, 72] width 123 height 21
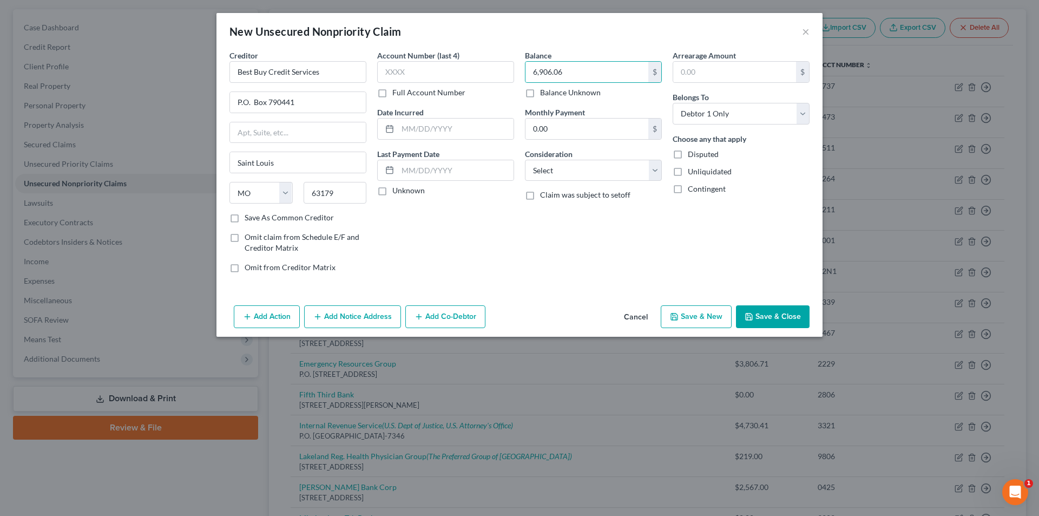
click at [573, 236] on div "Balance 6,906.06 $ Balance Unknown Balance Undetermined 6,906.06 $ Balance Unkn…" at bounding box center [594, 166] width 148 height 232
click at [379, 309] on button "Add Notice Address" at bounding box center [352, 316] width 97 height 23
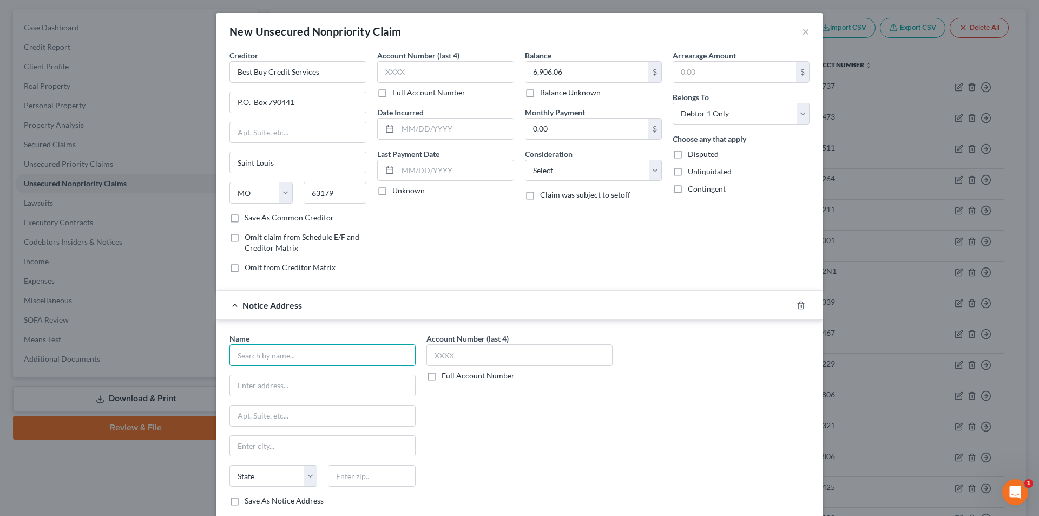
click at [287, 356] on input "text" at bounding box center [323, 355] width 186 height 22
click at [362, 479] on input "text" at bounding box center [372, 476] width 88 height 22
click at [457, 462] on div "Account Number (last 4) Full Account Number" at bounding box center [519, 424] width 197 height 182
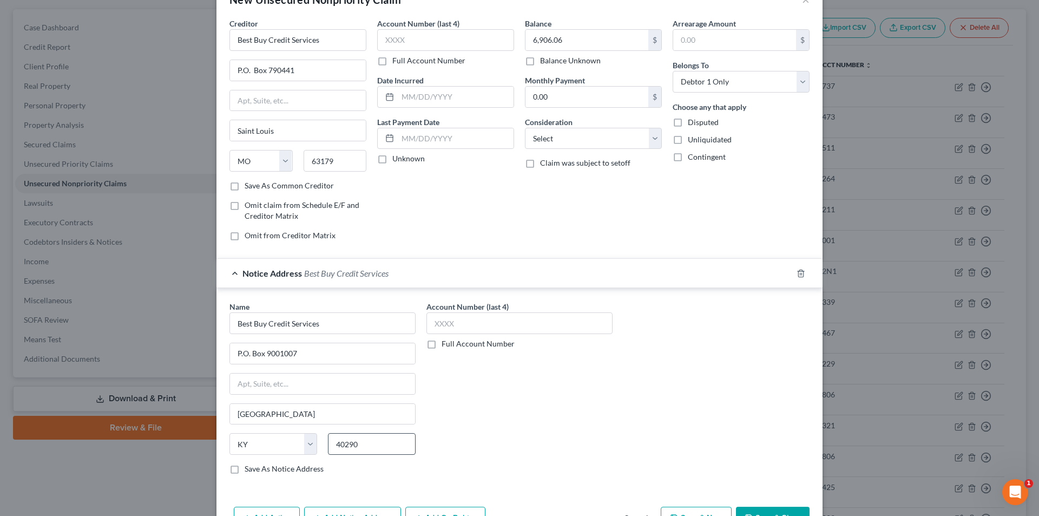
scroll to position [67, 0]
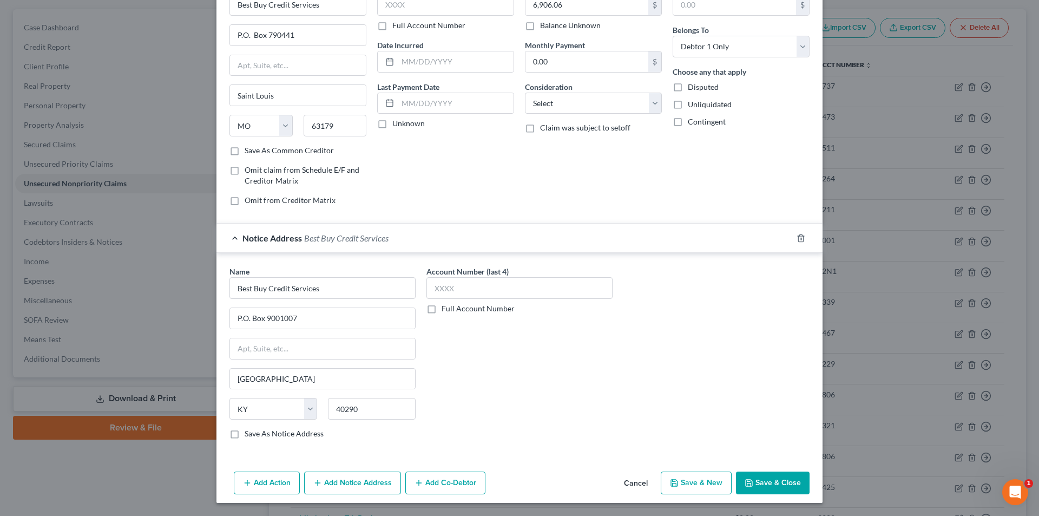
click at [322, 483] on button "Add Notice Address" at bounding box center [352, 482] width 97 height 23
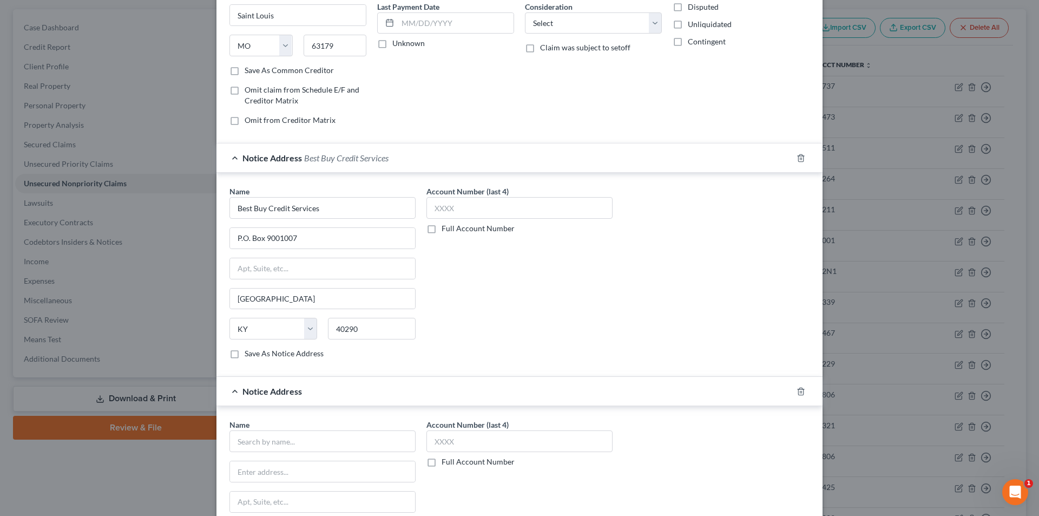
scroll to position [300, 0]
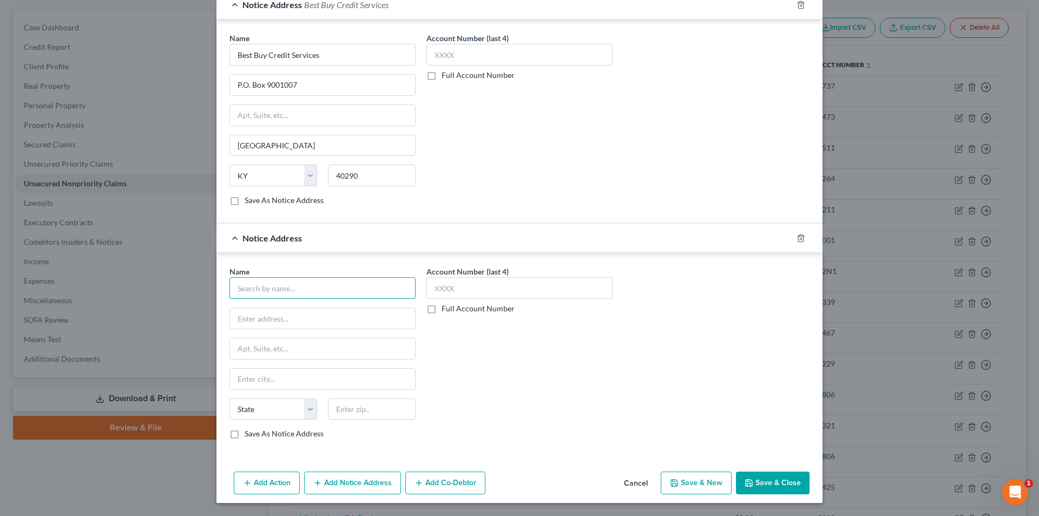
click at [251, 291] on input "text" at bounding box center [323, 288] width 186 height 22
click at [244, 318] on input "text" at bounding box center [322, 318] width 185 height 21
paste input "[STREET_ADDRESS]"
click at [357, 412] on input "text" at bounding box center [372, 409] width 88 height 22
click at [489, 393] on div "Account Number (last 4) Full Account Number" at bounding box center [519, 357] width 197 height 182
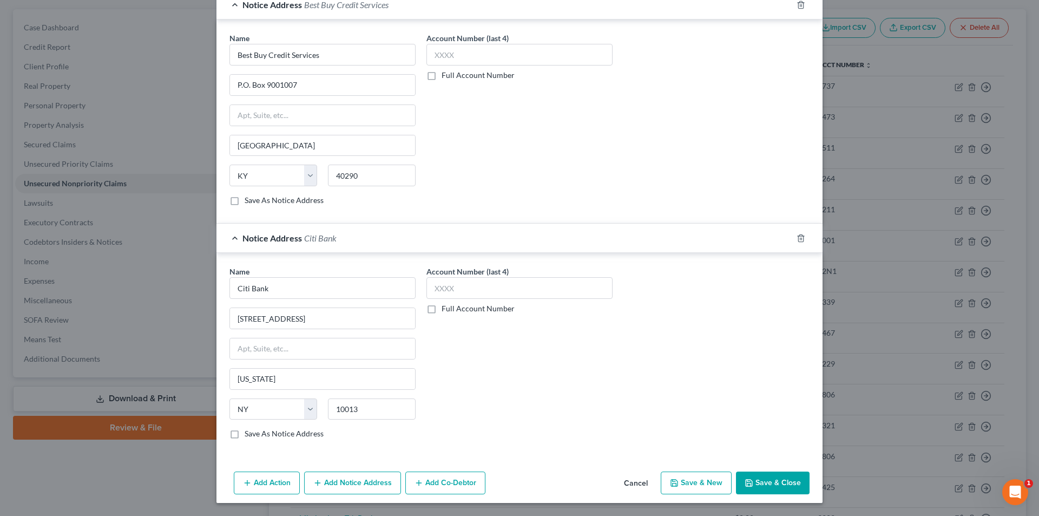
click at [362, 488] on button "Add Notice Address" at bounding box center [352, 482] width 97 height 23
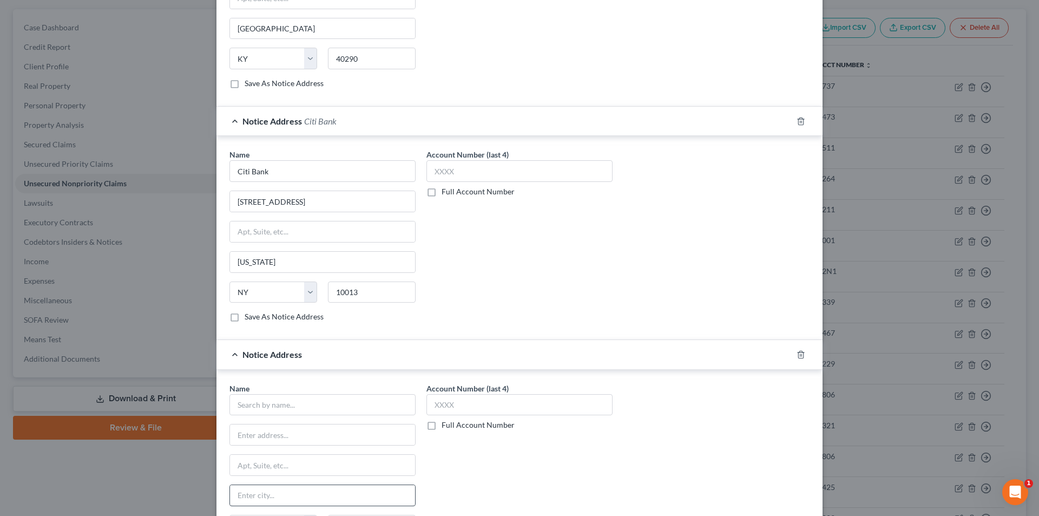
scroll to position [463, 0]
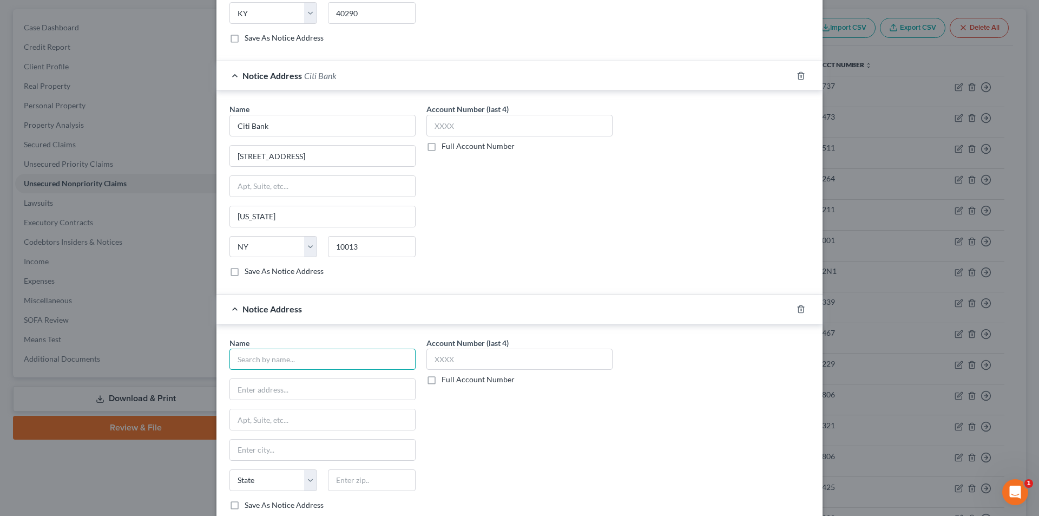
click at [271, 363] on input "text" at bounding box center [323, 360] width 186 height 22
click at [244, 361] on input "[PERSON_NAME]. Esq." at bounding box center [323, 360] width 186 height 22
click at [250, 387] on input "text" at bounding box center [322, 389] width 185 height 21
click at [354, 483] on input "text" at bounding box center [372, 480] width 88 height 22
click at [456, 454] on div "Account Number (last 4) Full Account Number" at bounding box center [519, 428] width 197 height 182
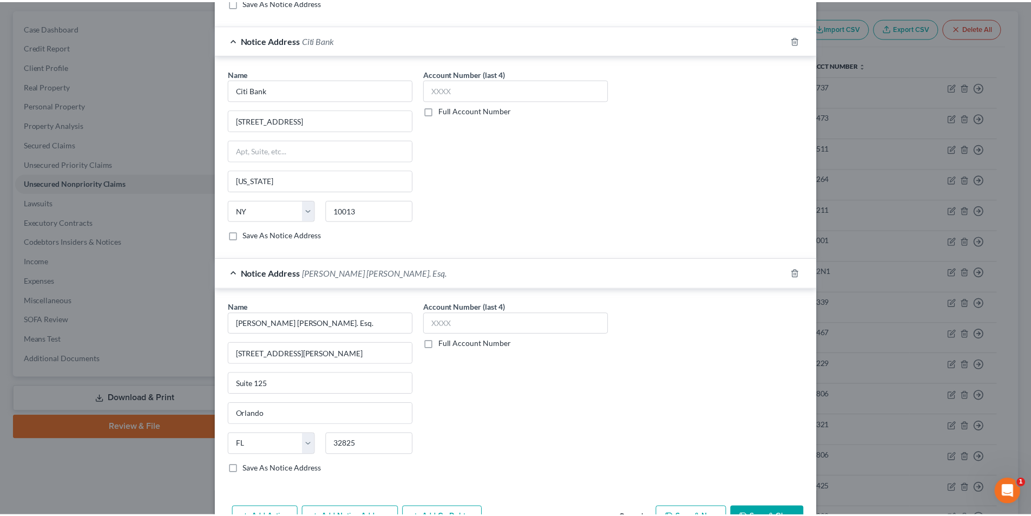
scroll to position [534, 0]
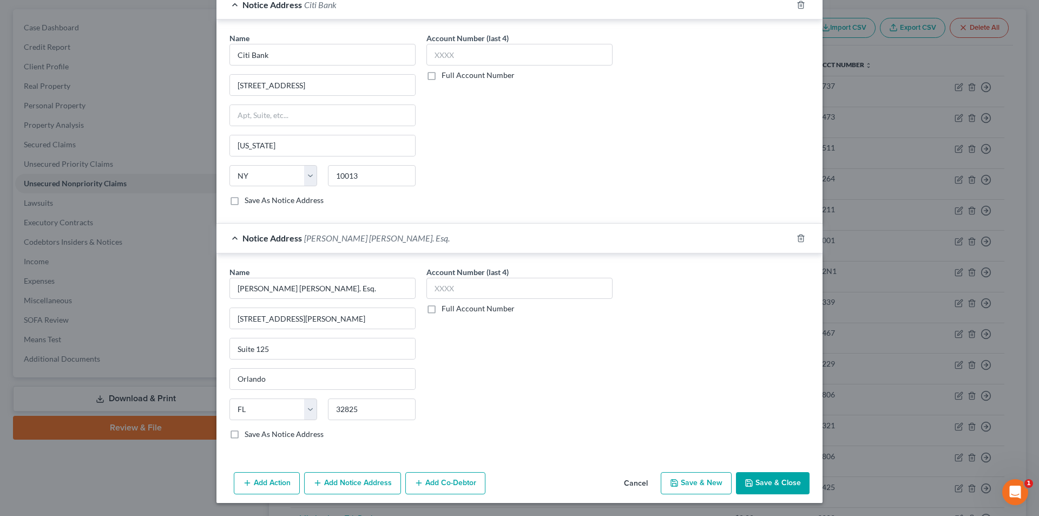
click at [768, 487] on button "Save & Close" at bounding box center [773, 483] width 74 height 23
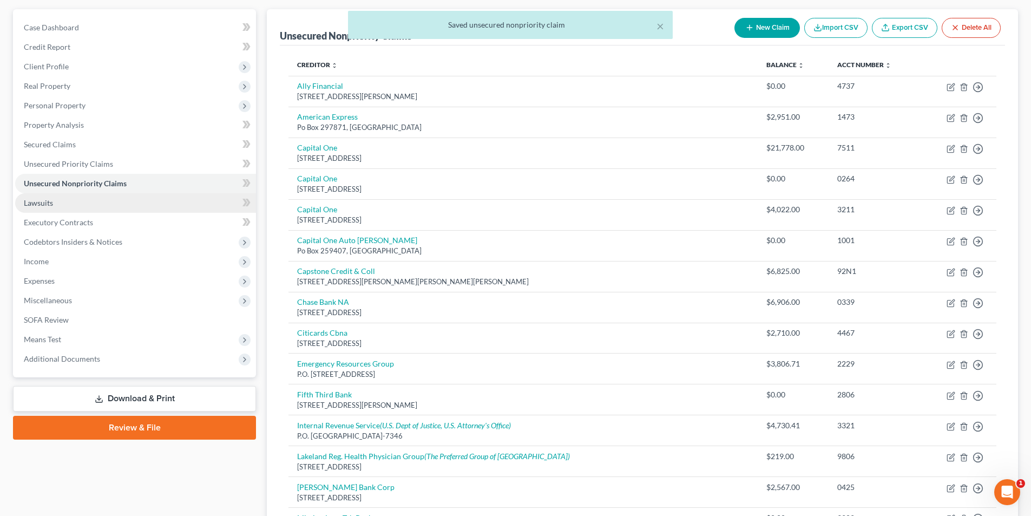
click at [48, 204] on span "Lawsuits" at bounding box center [38, 202] width 29 height 9
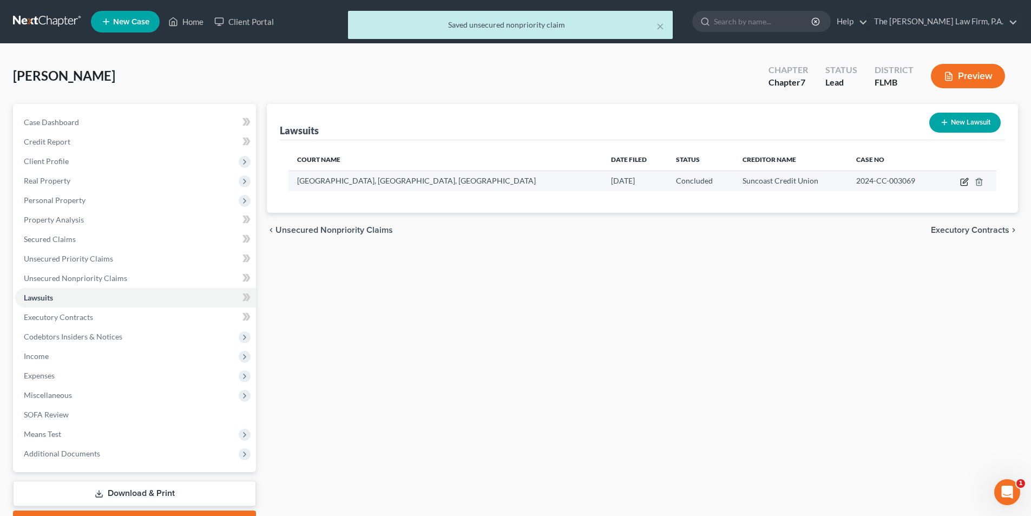
click at [965, 180] on icon "button" at bounding box center [964, 182] width 9 height 9
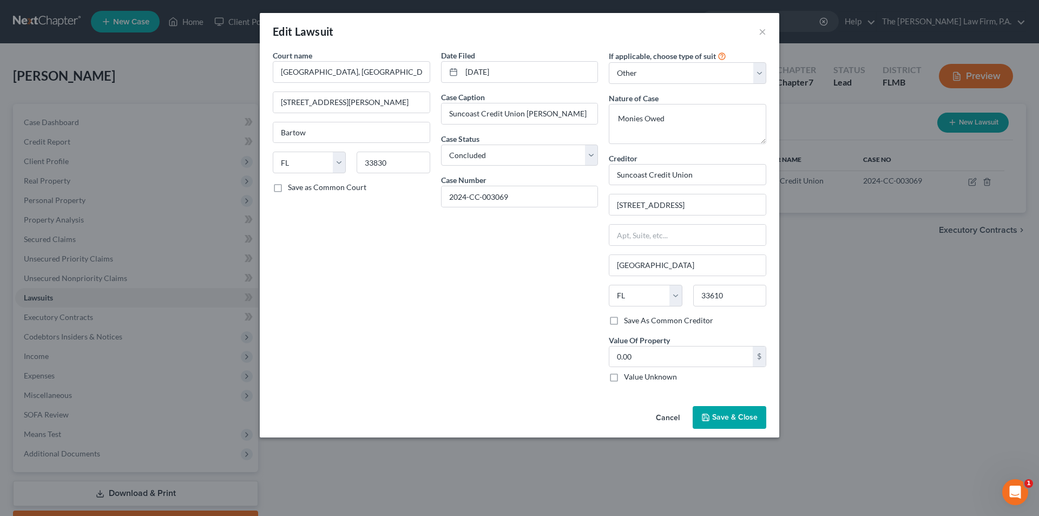
drag, startPoint x: 725, startPoint y: 418, endPoint x: 757, endPoint y: 381, distance: 49.1
click at [725, 418] on span "Save & Close" at bounding box center [734, 416] width 45 height 9
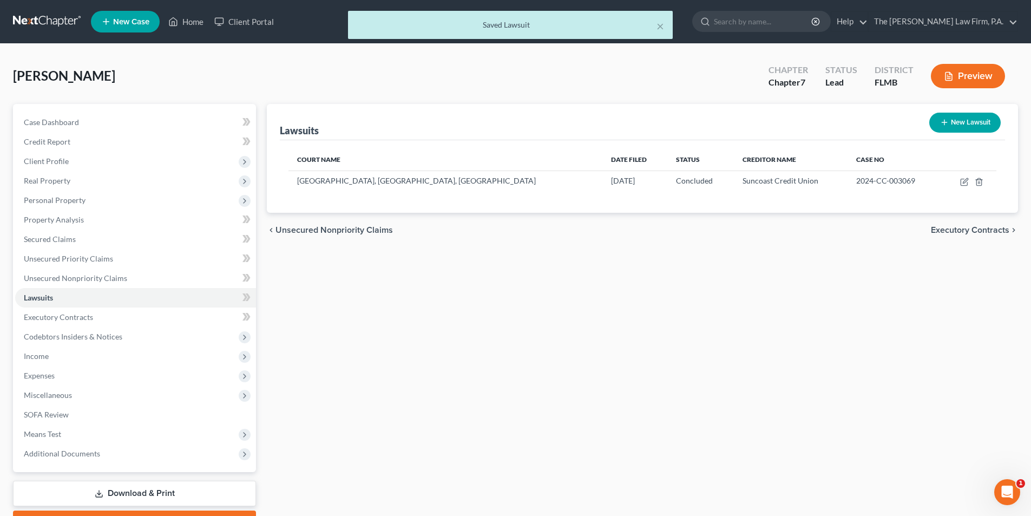
click at [951, 132] on button "New Lawsuit" at bounding box center [964, 123] width 71 height 20
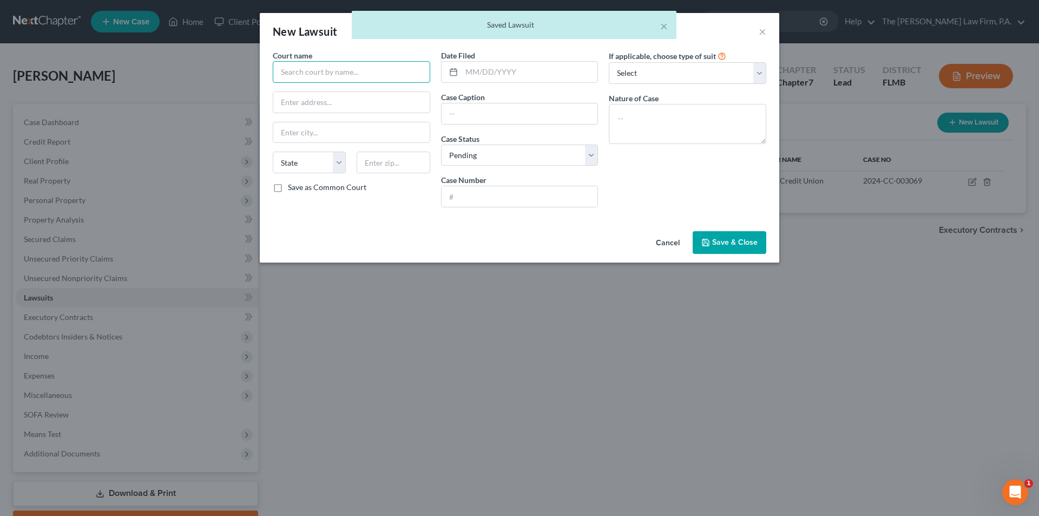
click at [320, 63] on input "text" at bounding box center [352, 72] width 158 height 22
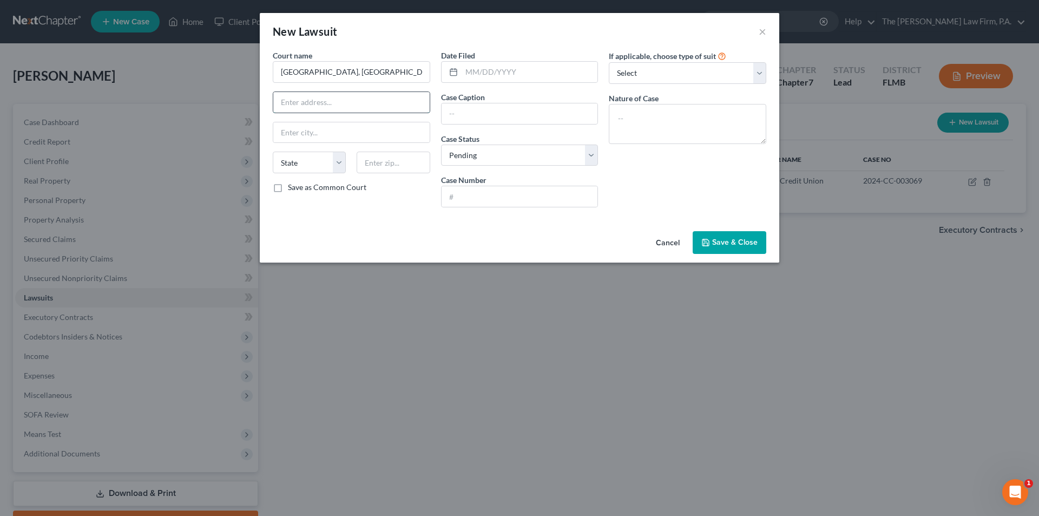
click at [315, 106] on input "text" at bounding box center [351, 102] width 156 height 21
click at [482, 69] on input "text" at bounding box center [530, 72] width 136 height 21
click at [474, 113] on input "text" at bounding box center [520, 113] width 156 height 21
click at [481, 191] on input "text" at bounding box center [520, 196] width 156 height 21
click at [630, 80] on select "Select Repossession Garnishment Foreclosure Attached, Seized, Or Levied Other" at bounding box center [688, 73] width 158 height 22
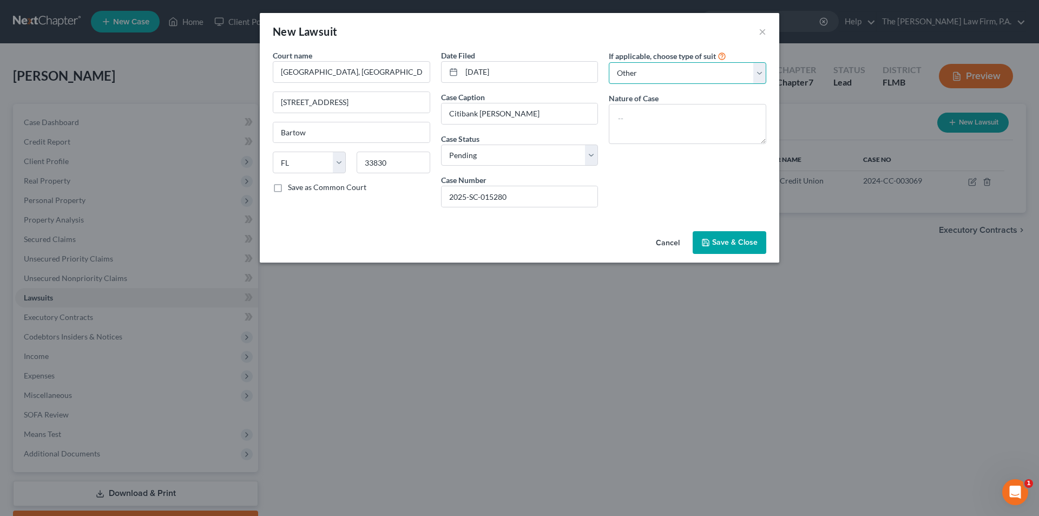
click at [609, 62] on select "Select Repossession Garnishment Foreclosure Attached, Seized, Or Levied Other" at bounding box center [688, 73] width 158 height 22
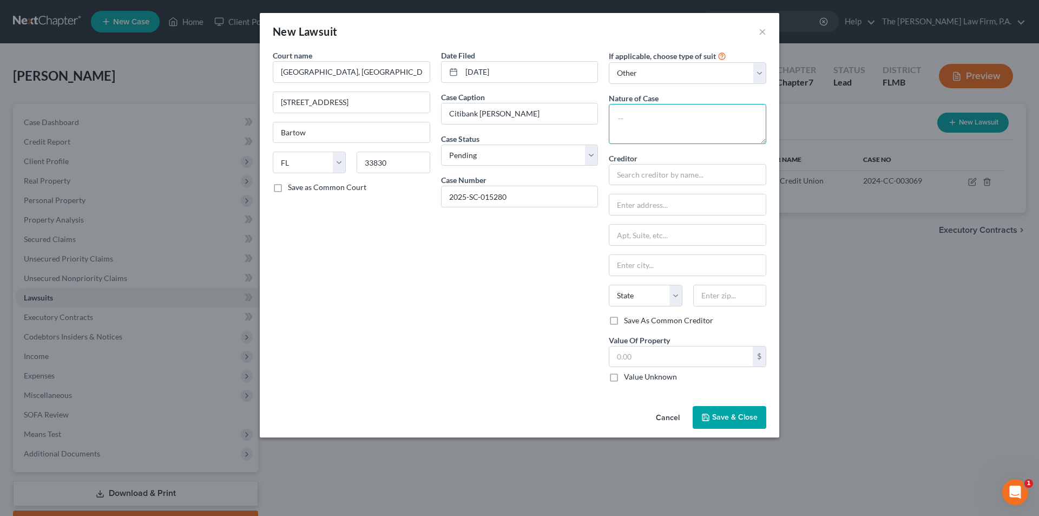
click at [643, 120] on textarea at bounding box center [688, 124] width 158 height 40
click at [635, 182] on input "text" at bounding box center [688, 175] width 158 height 22
paste input "[STREET_ADDRESS]"
drag, startPoint x: 713, startPoint y: 298, endPoint x: 713, endPoint y: 291, distance: 7.0
click at [713, 296] on input "text" at bounding box center [729, 296] width 73 height 22
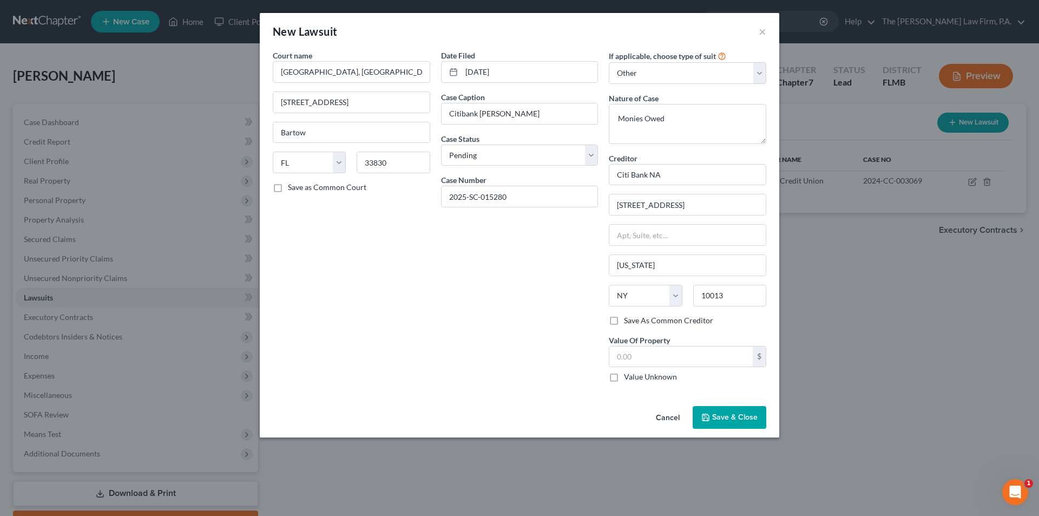
click at [538, 348] on div "Date Filed [DATE] Case Caption Citibank [PERSON_NAME] Case Status * Select Pend…" at bounding box center [520, 220] width 168 height 341
click at [735, 422] on span "Save & Close" at bounding box center [734, 416] width 45 height 9
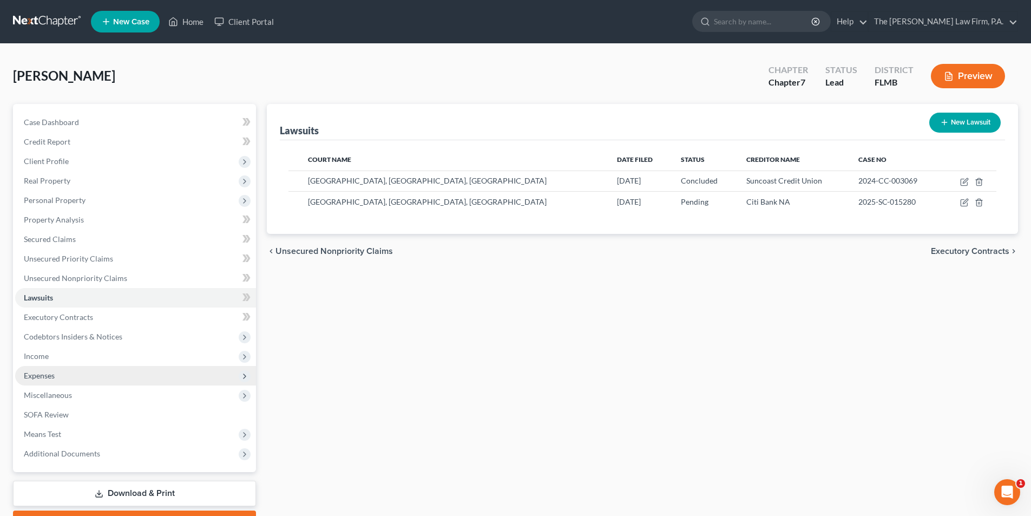
click at [42, 376] on span "Expenses" at bounding box center [39, 375] width 31 height 9
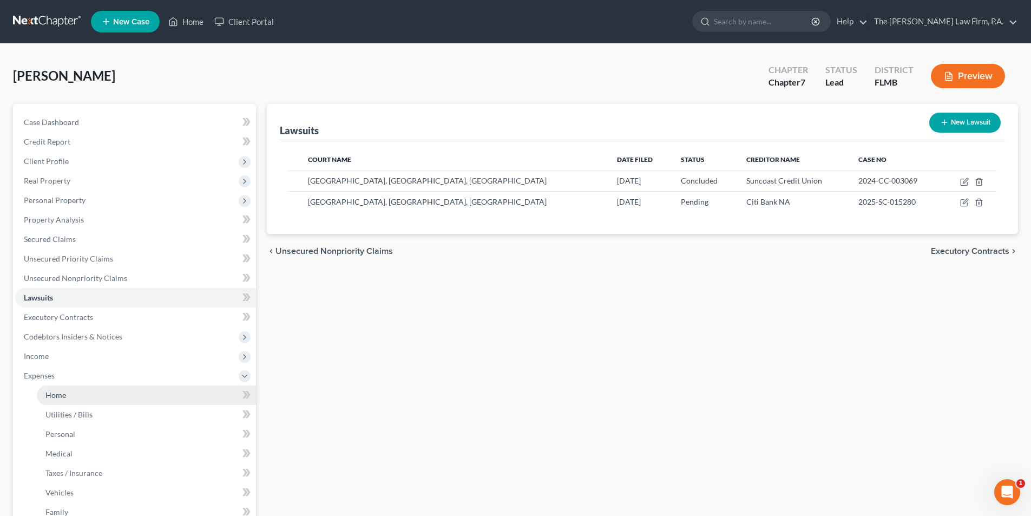
click at [65, 393] on span "Home" at bounding box center [55, 394] width 21 height 9
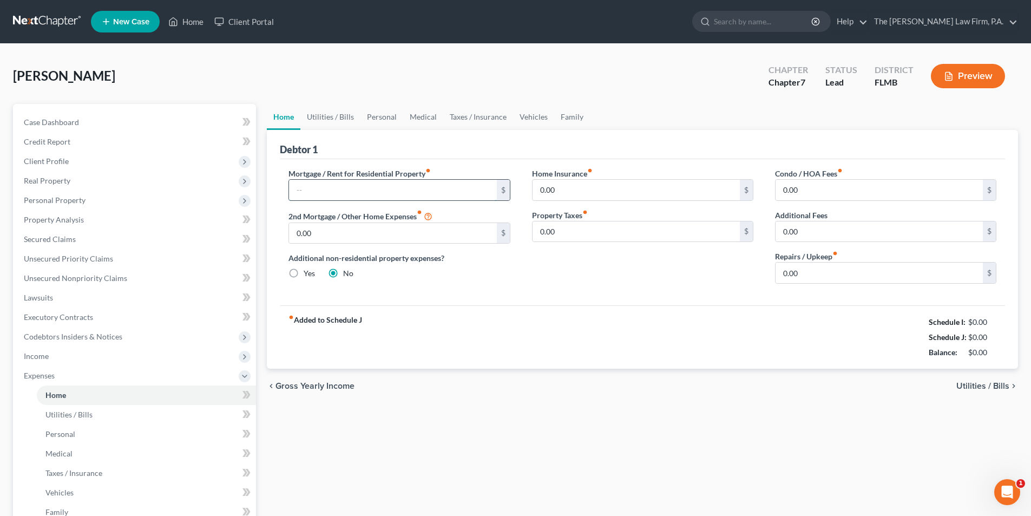
click at [330, 188] on input "text" at bounding box center [392, 190] width 207 height 21
click at [471, 305] on div "Mortgage / Rent for Residential Property fiber_manual_record 2,014.94 $ 2nd Mor…" at bounding box center [642, 232] width 725 height 146
click at [382, 120] on link "Personal" at bounding box center [382, 117] width 43 height 26
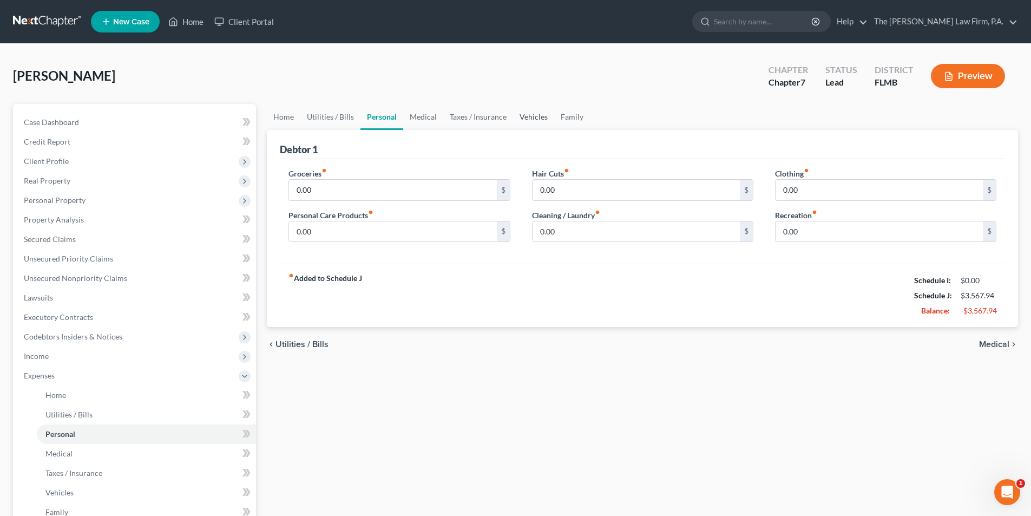
click at [528, 120] on link "Vehicles" at bounding box center [533, 117] width 41 height 26
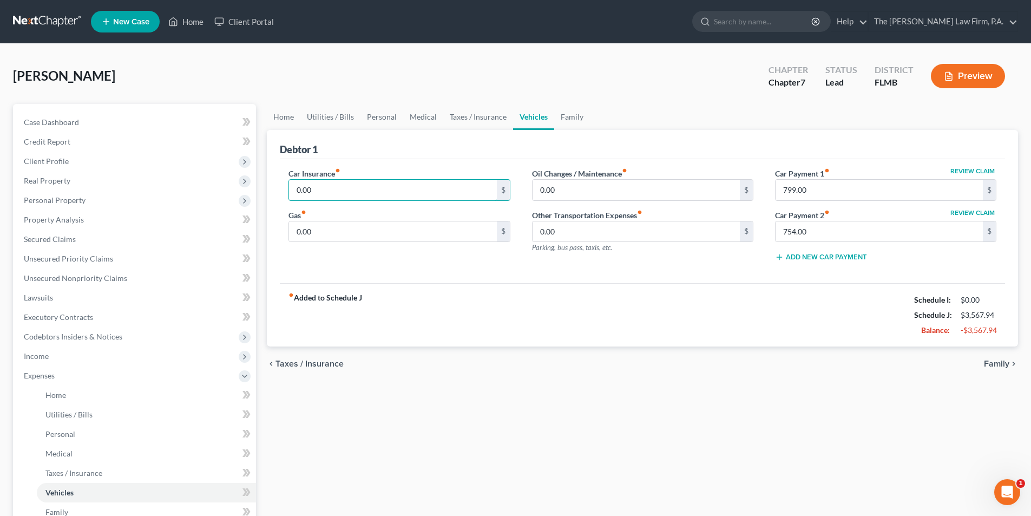
drag, startPoint x: 366, startPoint y: 190, endPoint x: 282, endPoint y: 185, distance: 84.0
drag, startPoint x: 317, startPoint y: 227, endPoint x: 281, endPoint y: 227, distance: 35.7
drag, startPoint x: 324, startPoint y: 226, endPoint x: 269, endPoint y: 226, distance: 55.2
click at [269, 226] on div "Debtor 1 Car Insurance fiber_manual_record 0.00 $ Gas fiber_manual_record 0.00 …" at bounding box center [642, 238] width 751 height 217
drag, startPoint x: 570, startPoint y: 188, endPoint x: 591, endPoint y: 191, distance: 20.7
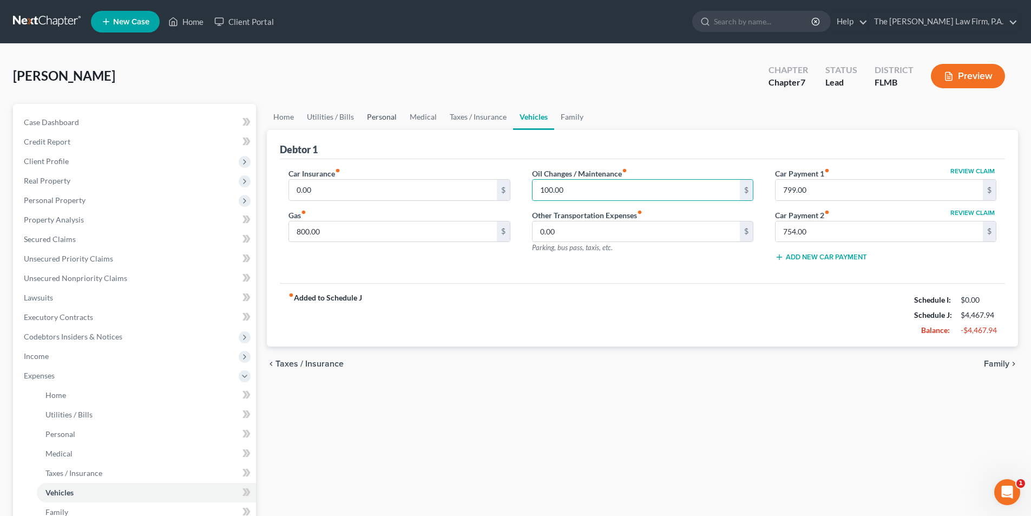
click at [371, 115] on link "Personal" at bounding box center [382, 117] width 43 height 26
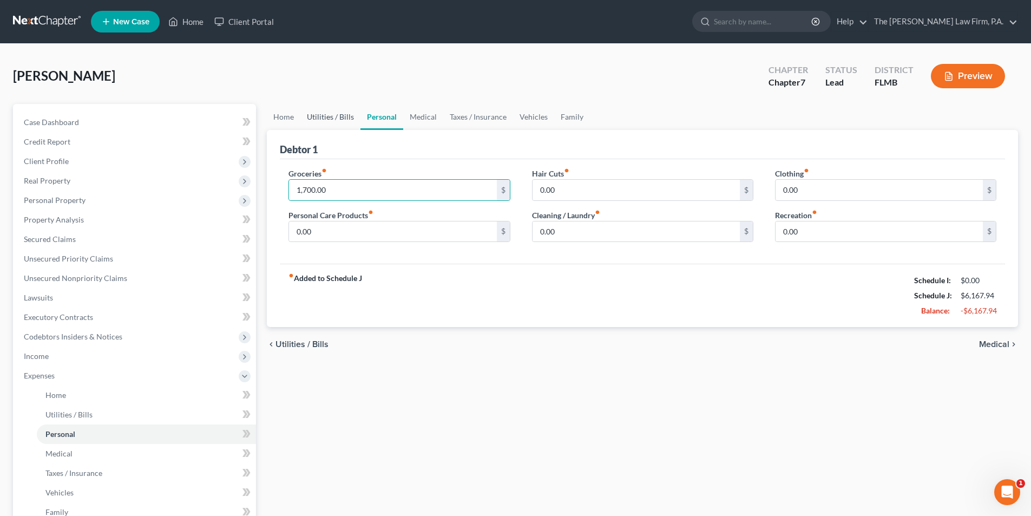
click at [320, 114] on link "Utilities / Bills" at bounding box center [330, 117] width 60 height 26
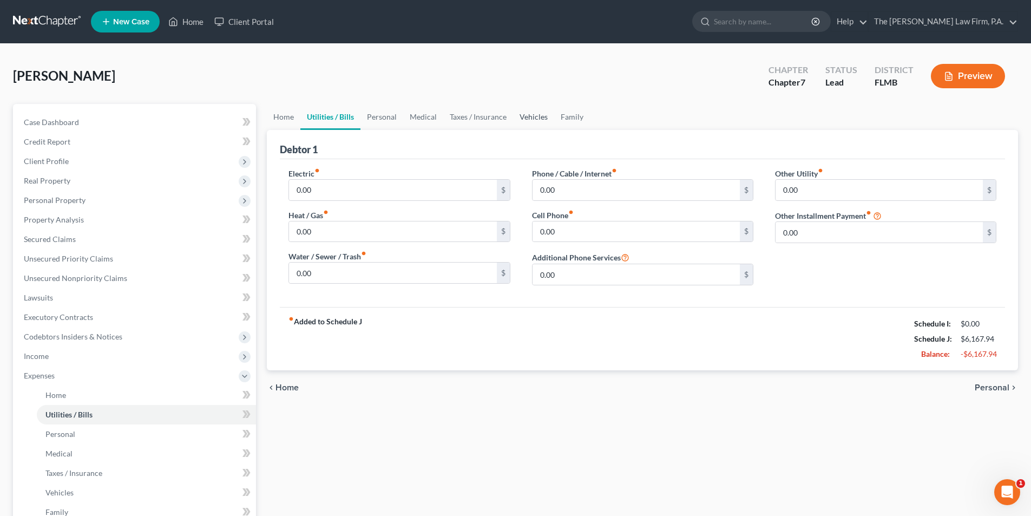
click at [519, 114] on link "Vehicles" at bounding box center [533, 117] width 41 height 26
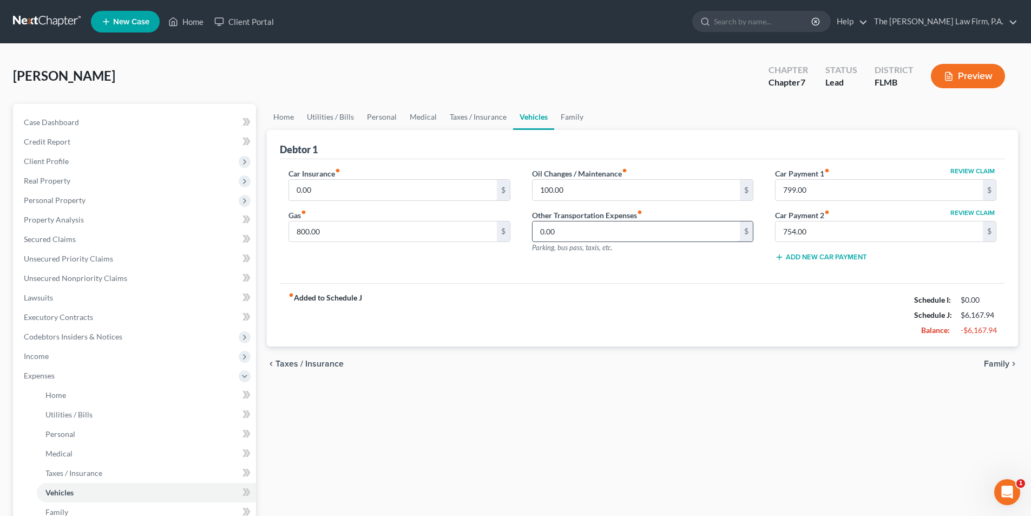
click at [572, 230] on input "0.00" at bounding box center [636, 231] width 207 height 21
click at [561, 272] on div "Car Insurance fiber_manual_record 0.00 $ Gas fiber_manual_record 800.00 $ Oil C…" at bounding box center [642, 221] width 725 height 125
click at [339, 114] on link "Utilities / Bills" at bounding box center [330, 117] width 60 height 26
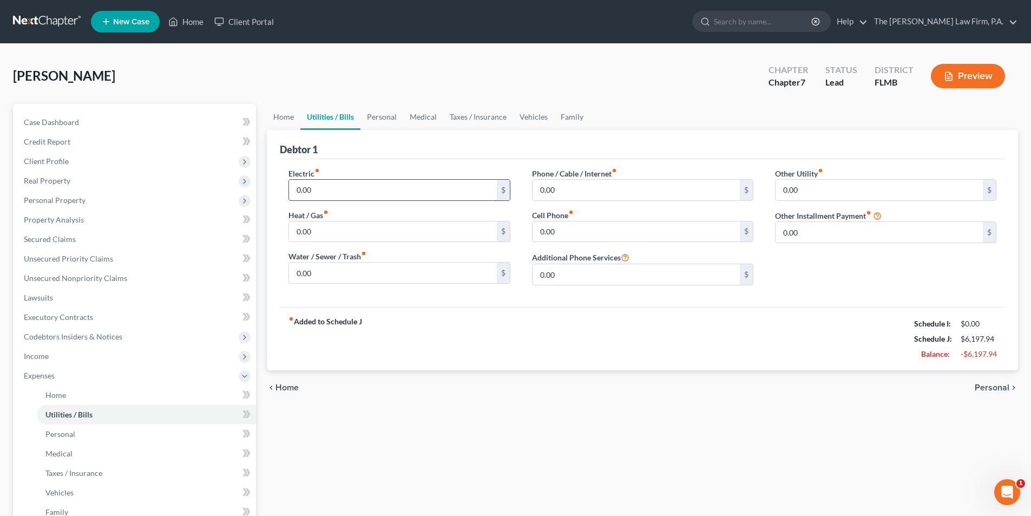
click at [398, 195] on input "0.00" at bounding box center [392, 190] width 207 height 21
drag, startPoint x: 582, startPoint y: 233, endPoint x: 576, endPoint y: 235, distance: 7.0
click at [580, 193] on input "0.00" at bounding box center [636, 190] width 207 height 21
click at [562, 322] on div "fiber_manual_record Added to Schedule J Schedule I: $0.00 Schedule J: $6,792.10…" at bounding box center [642, 338] width 725 height 63
click at [806, 237] on input "0.00" at bounding box center [879, 232] width 207 height 21
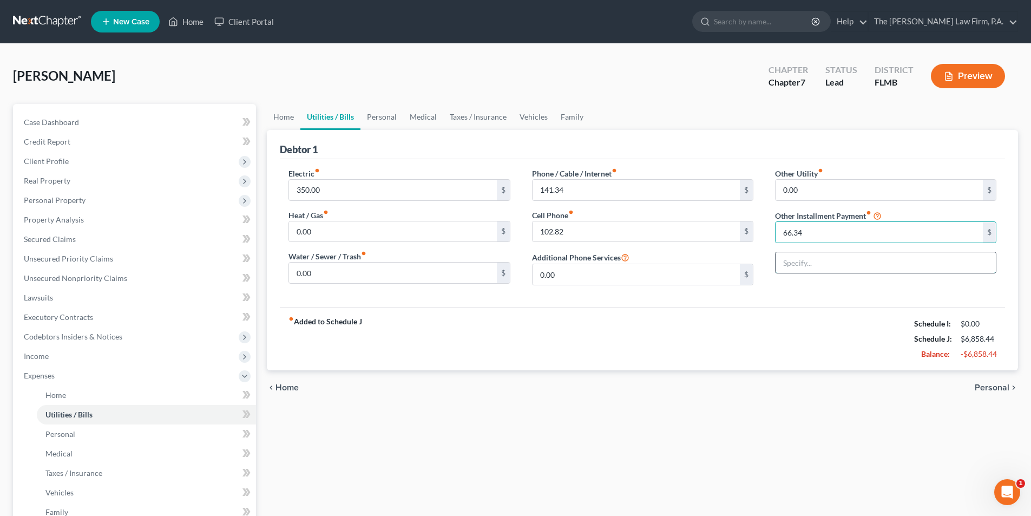
click at [798, 256] on input "text" at bounding box center [886, 262] width 220 height 21
click at [817, 263] on input "Water Sofner" at bounding box center [886, 262] width 220 height 21
click at [840, 310] on div "fiber_manual_record Added to Schedule J Schedule I: $0.00 Schedule J: $6,858.44…" at bounding box center [642, 338] width 725 height 63
click at [543, 120] on link "Vehicles" at bounding box center [533, 117] width 41 height 26
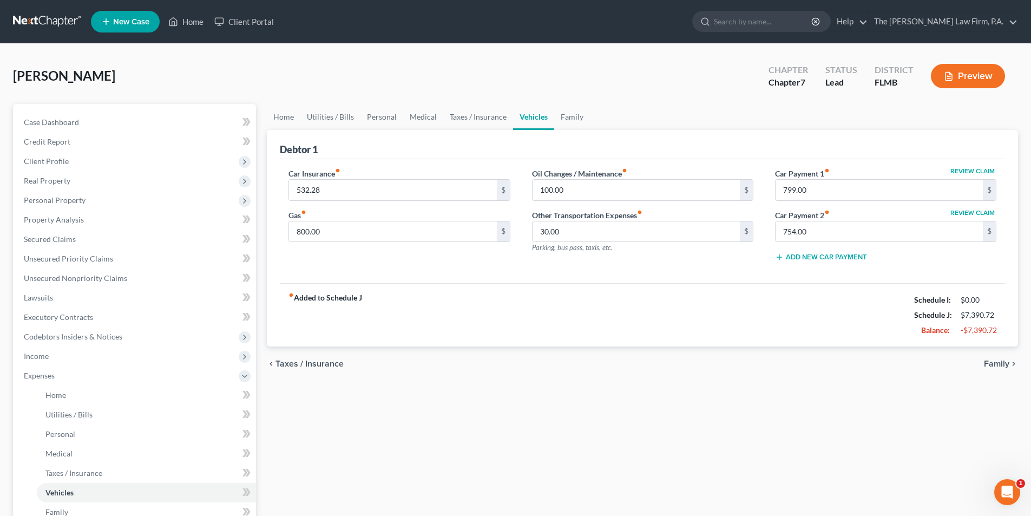
click at [340, 270] on div "Car Insurance fiber_manual_record 532.28 $ Gas fiber_manual_record 800.00 $" at bounding box center [399, 219] width 243 height 103
click at [436, 117] on link "Medical" at bounding box center [423, 117] width 40 height 26
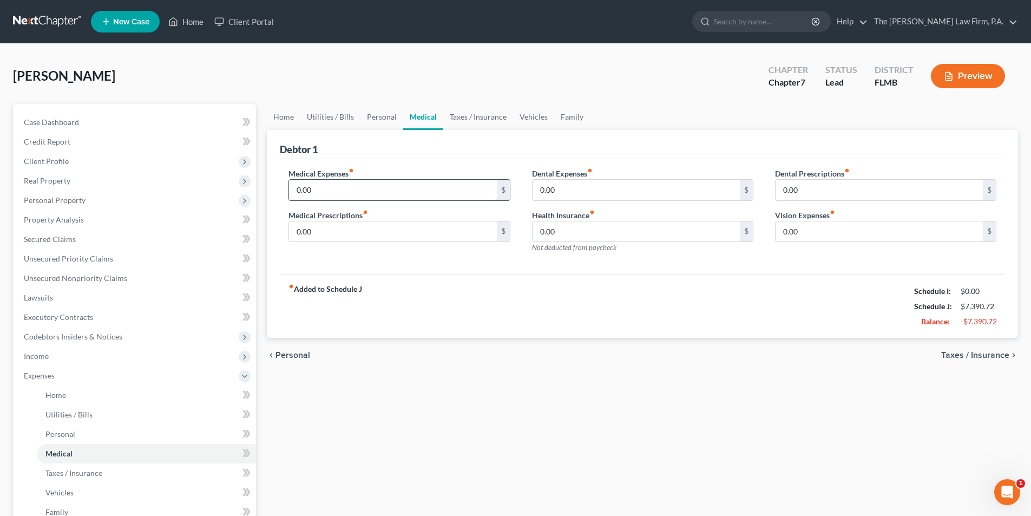
click at [343, 191] on input "0.00" at bounding box center [392, 190] width 207 height 21
drag, startPoint x: 573, startPoint y: 192, endPoint x: 583, endPoint y: 195, distance: 10.1
click at [573, 119] on link "Family" at bounding box center [572, 117] width 36 height 26
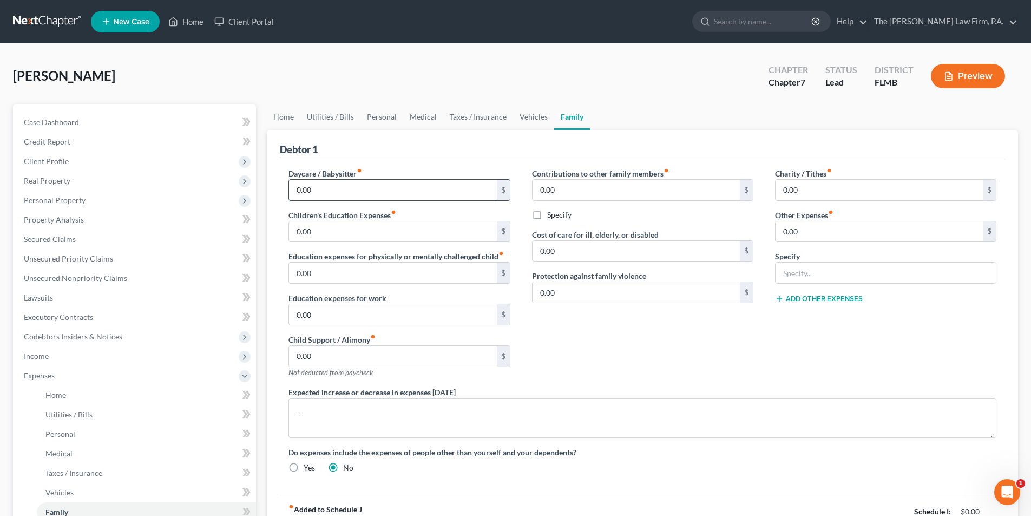
click at [340, 195] on input "0.00" at bounding box center [392, 190] width 207 height 21
click at [361, 116] on link "Personal" at bounding box center [382, 117] width 43 height 26
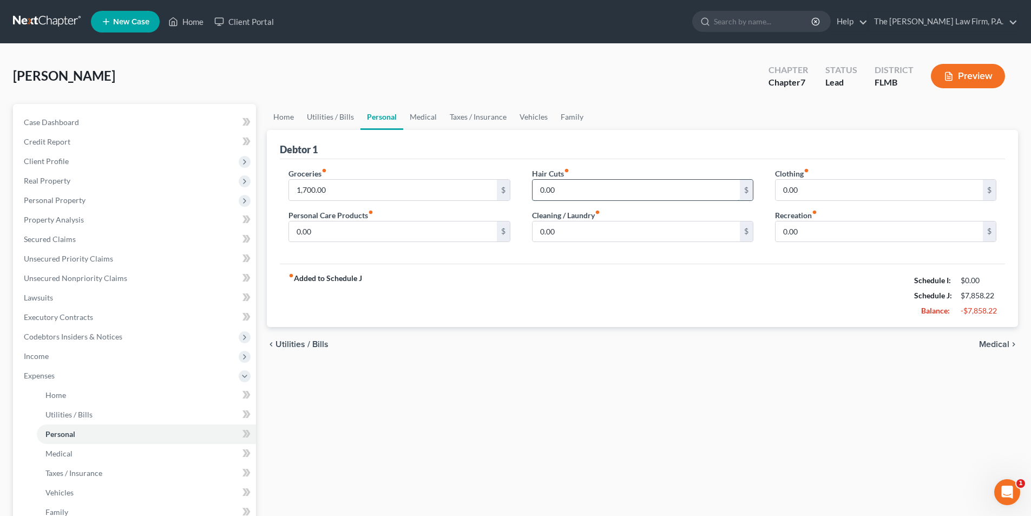
click at [561, 193] on input "0.00" at bounding box center [636, 190] width 207 height 21
click at [639, 305] on div "fiber_manual_record Added to Schedule J Schedule I: $0.00 Schedule J: $7,938.22…" at bounding box center [642, 295] width 725 height 63
click at [808, 235] on input "0.00" at bounding box center [879, 231] width 207 height 21
click at [808, 193] on input "0.00" at bounding box center [879, 190] width 207 height 21
click at [624, 238] on input "0.00" at bounding box center [636, 231] width 207 height 21
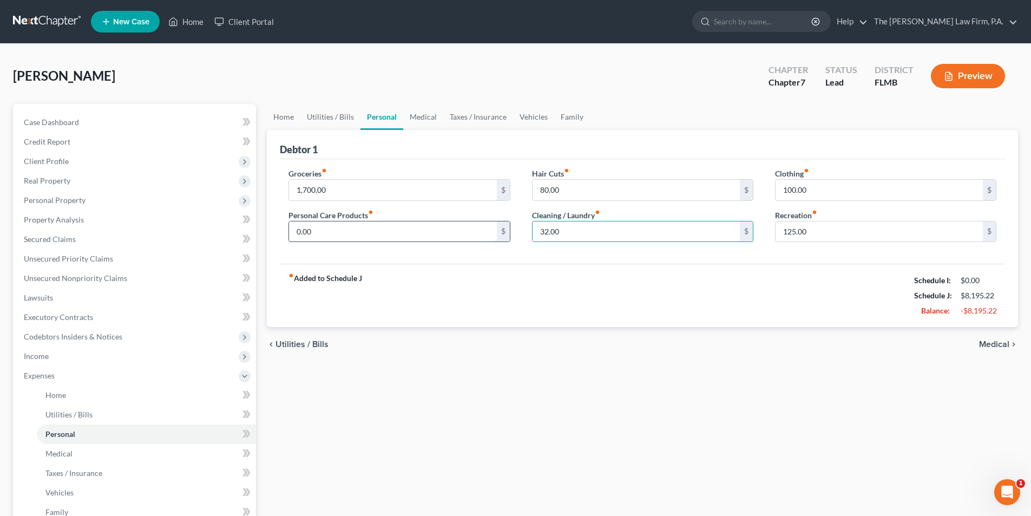
click at [348, 232] on input "0.00" at bounding box center [392, 231] width 207 height 21
click at [401, 309] on div "fiber_manual_record Added to Schedule J Schedule I: $0.00 Schedule J: $8,231.22…" at bounding box center [642, 295] width 725 height 63
click at [431, 115] on link "Medical" at bounding box center [423, 117] width 40 height 26
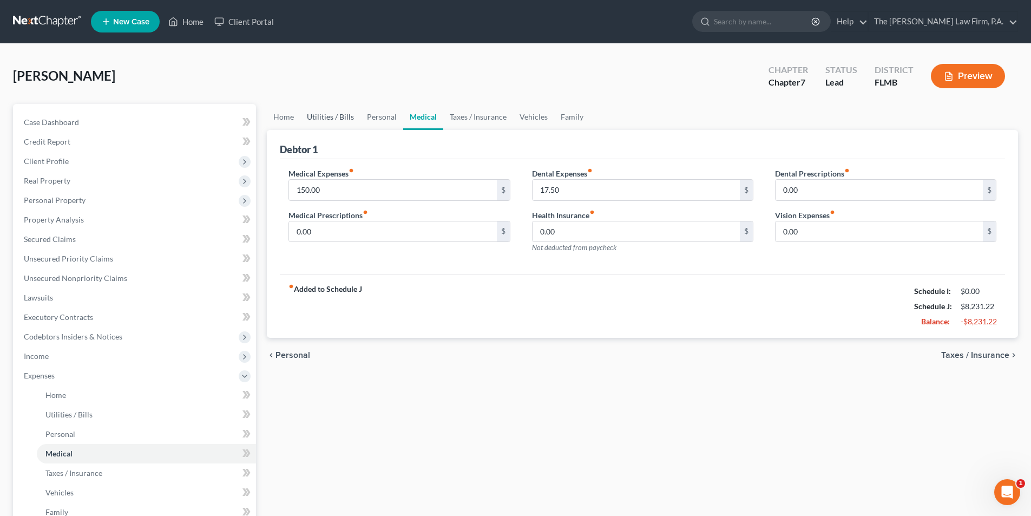
click at [316, 115] on link "Utilities / Bills" at bounding box center [330, 117] width 60 height 26
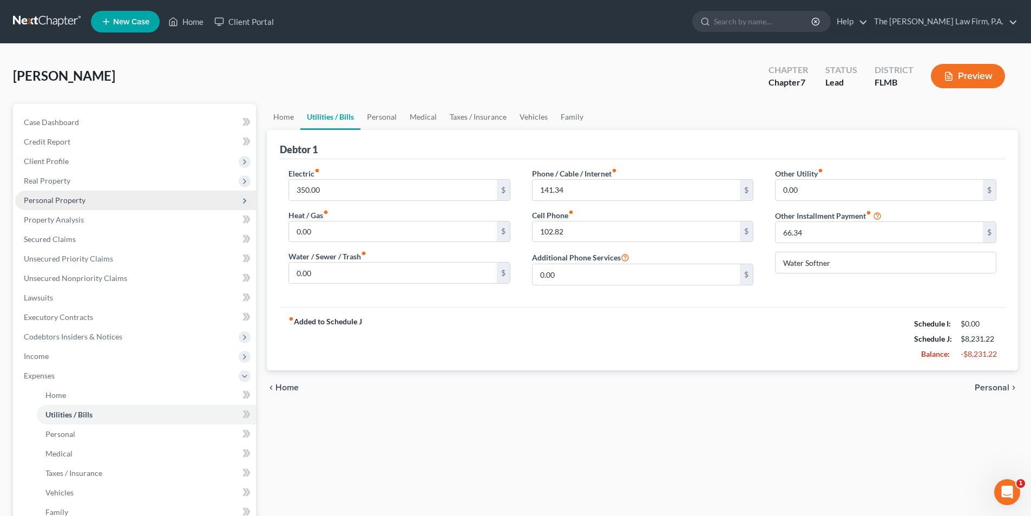
click at [48, 200] on span "Personal Property" at bounding box center [55, 199] width 62 height 9
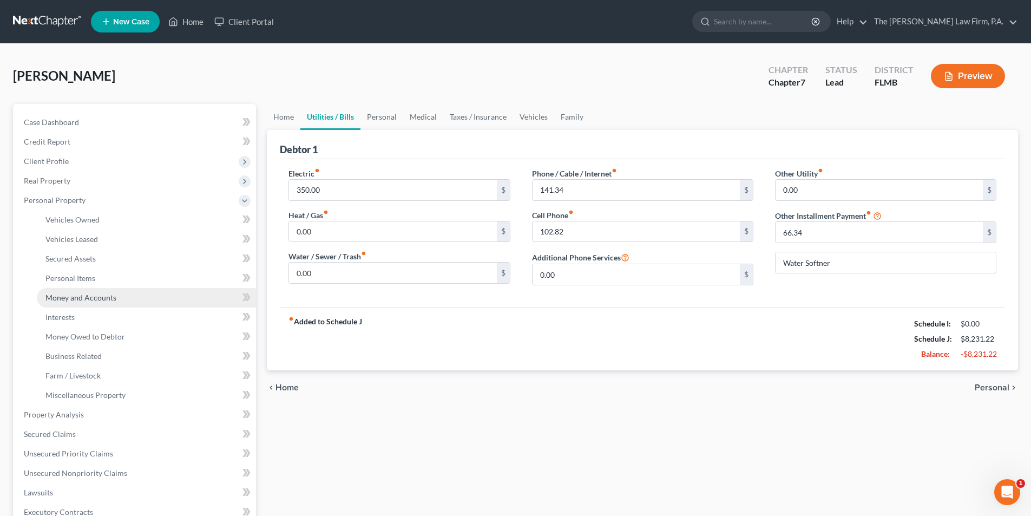
click at [63, 300] on span "Money and Accounts" at bounding box center [80, 297] width 71 height 9
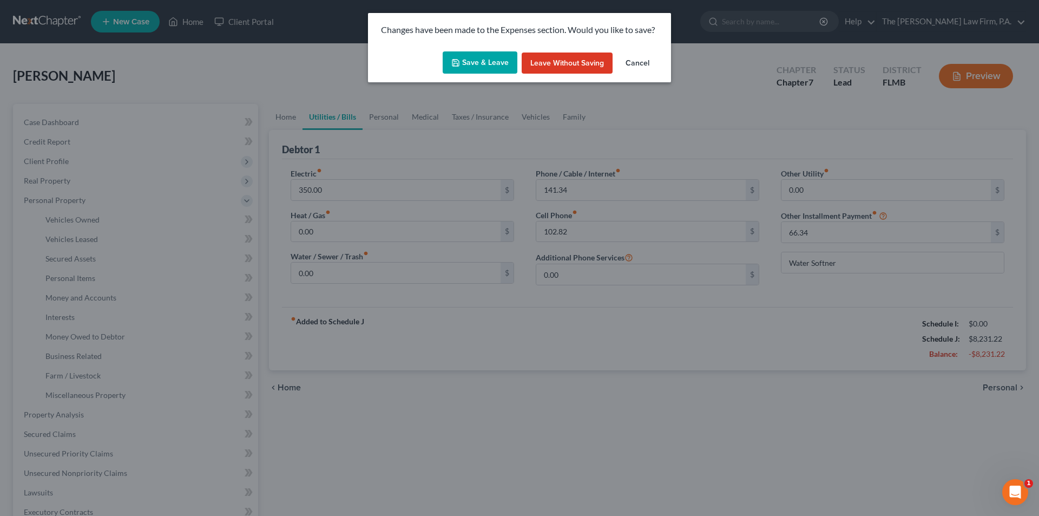
click at [477, 63] on button "Save & Leave" at bounding box center [480, 62] width 75 height 23
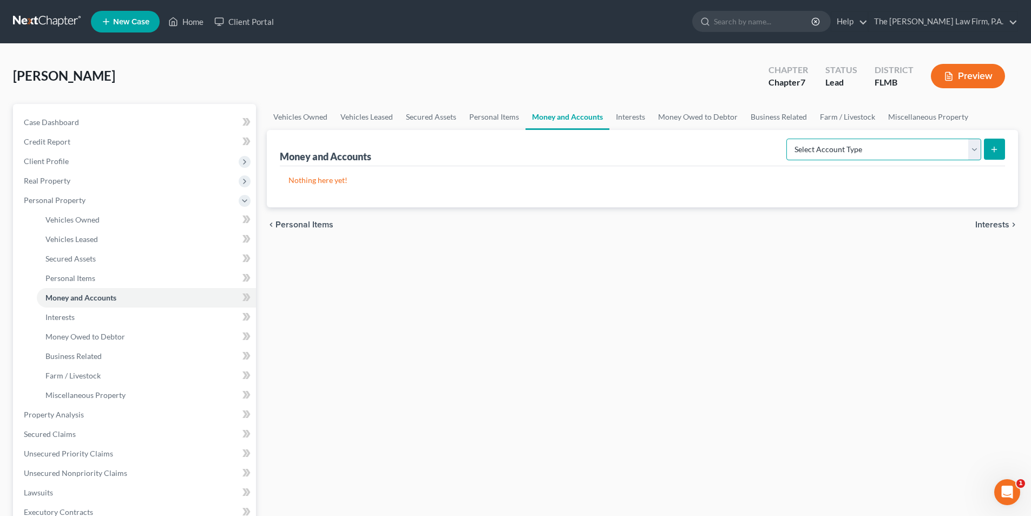
click at [836, 149] on select "Select Account Type Brokerage Cash on Hand Certificates of Deposit Checking Acc…" at bounding box center [884, 150] width 195 height 22
click at [789, 139] on select "Select Account Type Brokerage Cash on Hand Certificates of Deposit Checking Acc…" at bounding box center [884, 150] width 195 height 22
click at [992, 147] on icon "submit" at bounding box center [994, 149] width 9 height 9
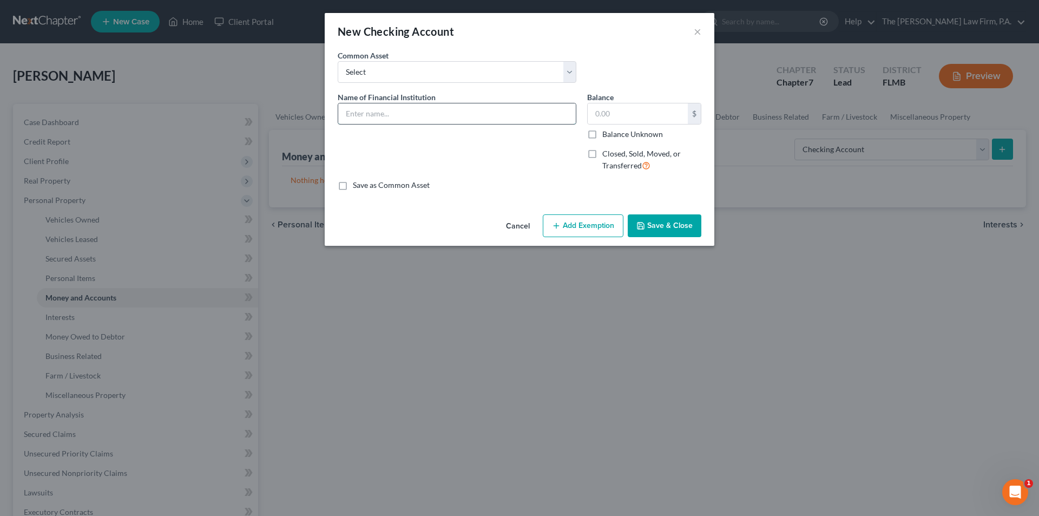
click at [392, 111] on input "text" at bounding box center [457, 113] width 238 height 21
click at [669, 226] on button "Save & Close" at bounding box center [665, 225] width 74 height 23
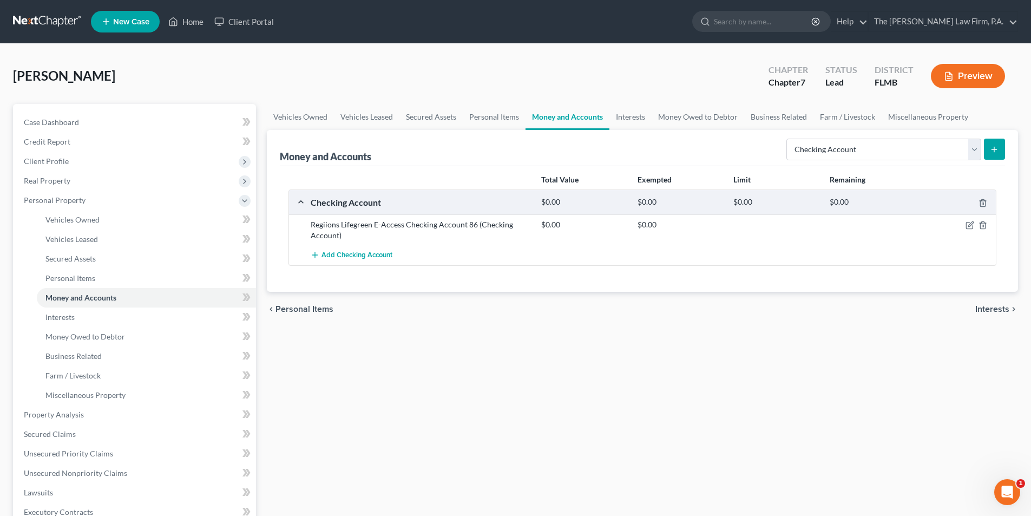
click at [1000, 151] on button "submit" at bounding box center [994, 149] width 21 height 21
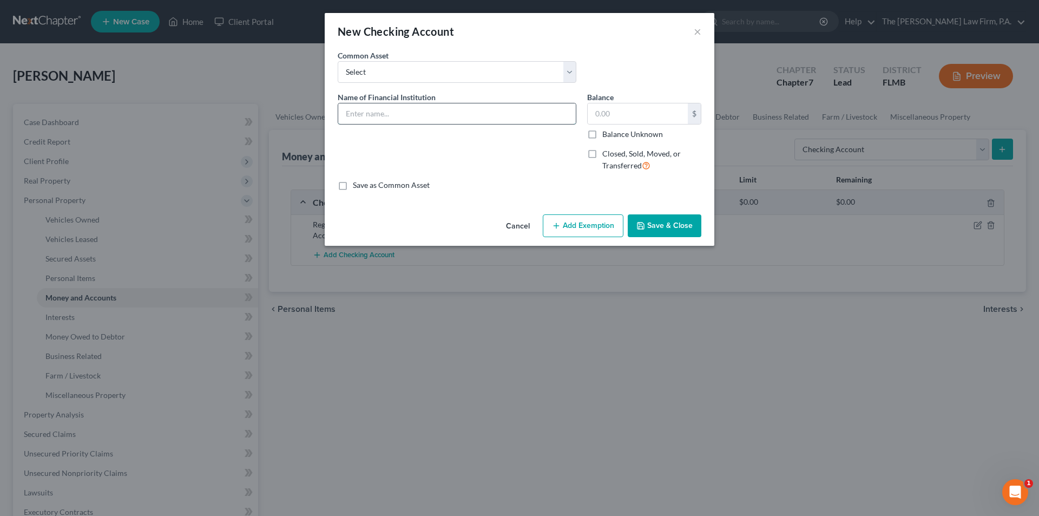
click at [398, 117] on input "text" at bounding box center [457, 113] width 238 height 21
click at [657, 219] on button "Save & Close" at bounding box center [665, 225] width 74 height 23
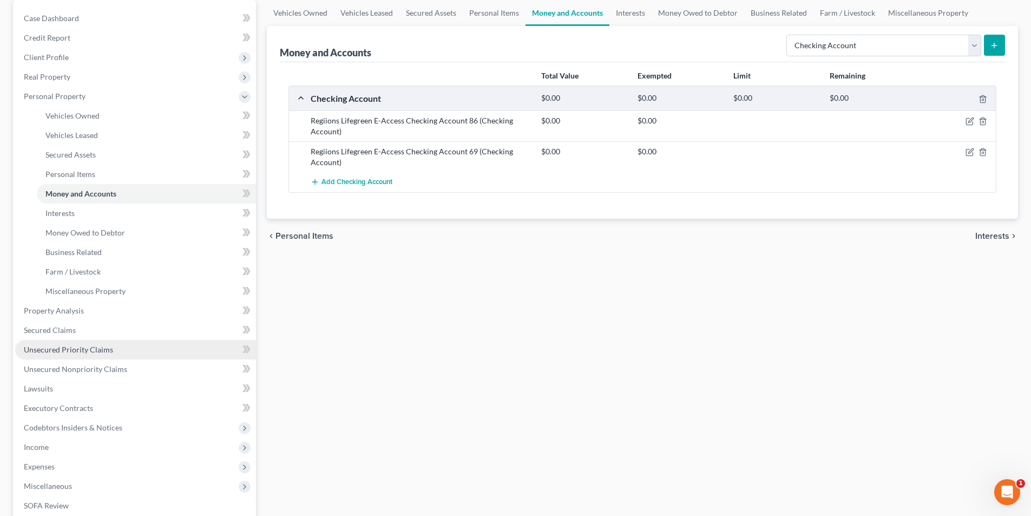
scroll to position [108, 0]
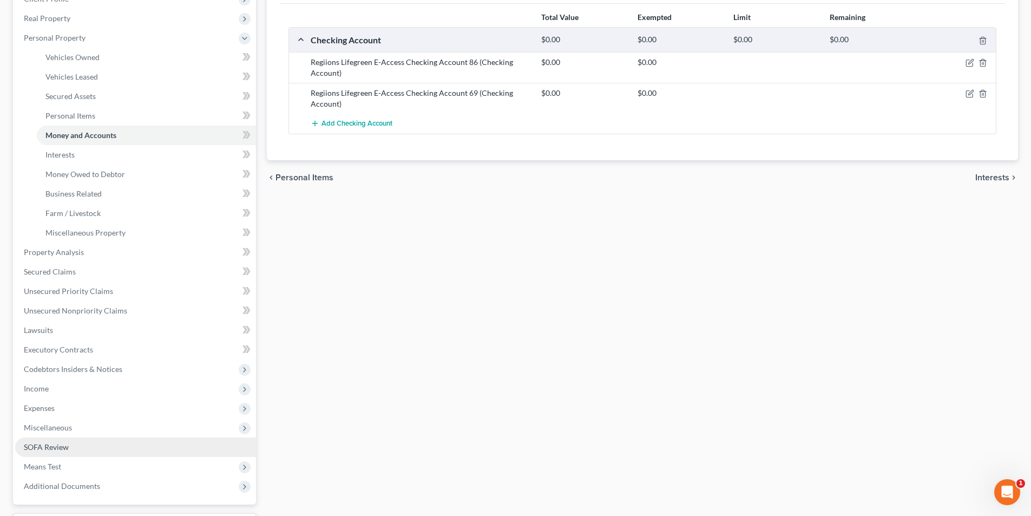
click at [50, 445] on span "SOFA Review" at bounding box center [46, 446] width 45 height 9
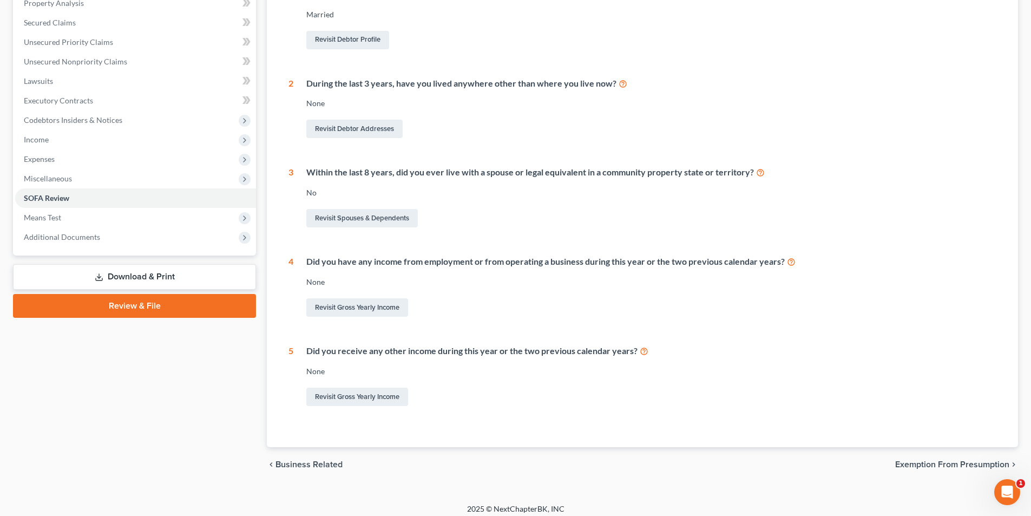
scroll to position [224, 0]
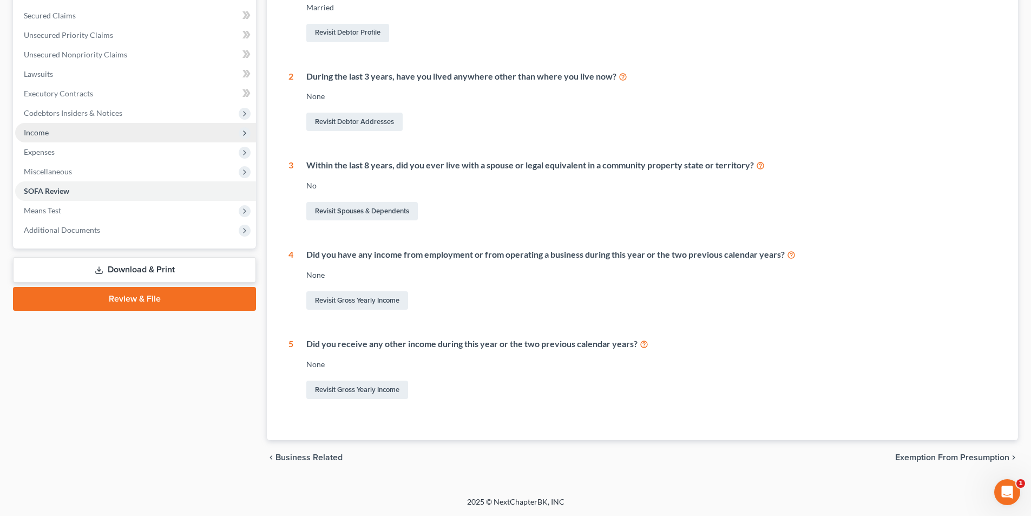
click at [34, 134] on span "Income" at bounding box center [36, 132] width 25 height 9
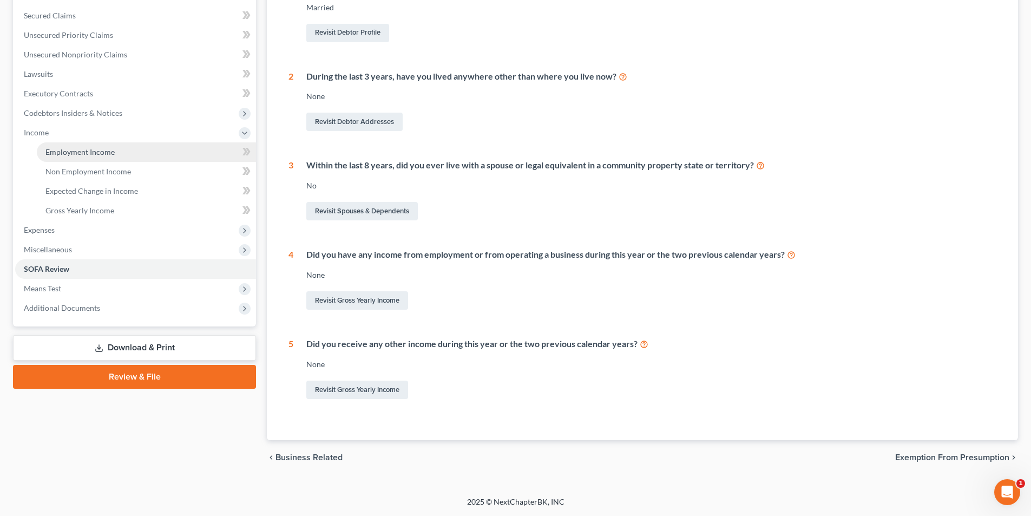
click at [83, 158] on link "Employment Income" at bounding box center [146, 151] width 219 height 19
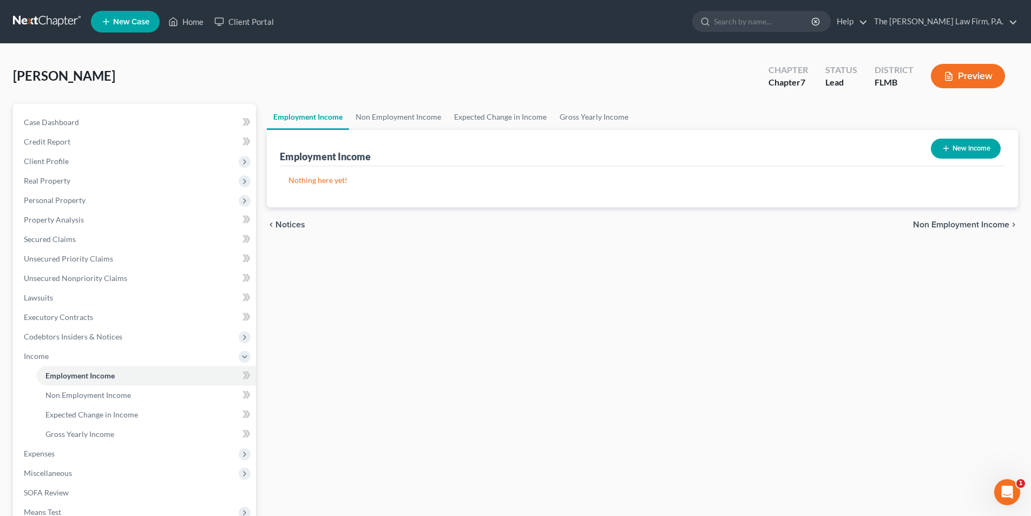
click at [948, 147] on icon "button" at bounding box center [946, 148] width 9 height 9
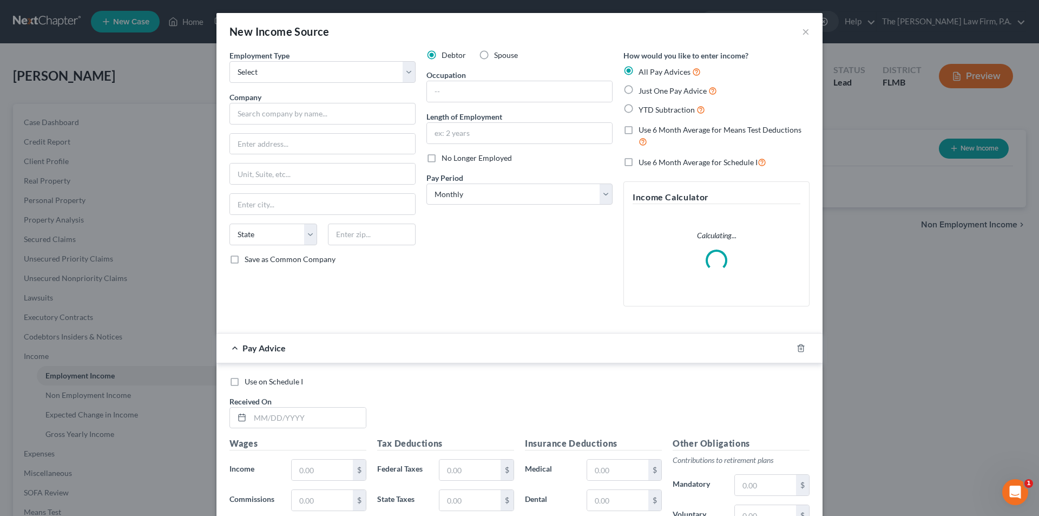
click at [501, 57] on span "Spouse" at bounding box center [506, 54] width 24 height 9
click at [501, 57] on input "Spouse" at bounding box center [502, 53] width 7 height 7
click at [346, 76] on select "Select Full or [DEMOGRAPHIC_DATA] Employment Self Employment" at bounding box center [323, 72] width 186 height 22
click at [230, 61] on select "Select Full or [DEMOGRAPHIC_DATA] Employment Self Employment" at bounding box center [323, 72] width 186 height 22
click at [265, 114] on input "text" at bounding box center [323, 114] width 186 height 22
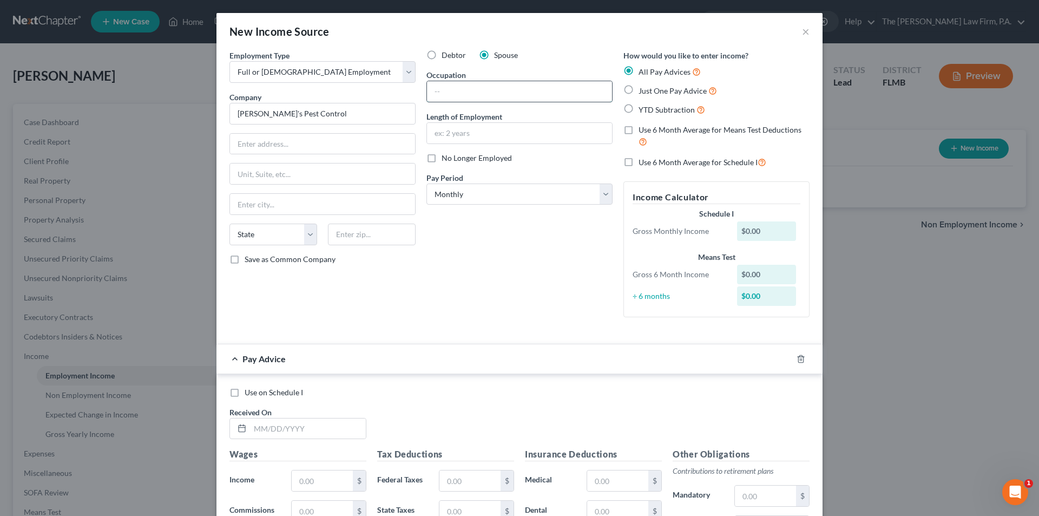
click at [473, 96] on input "text" at bounding box center [519, 91] width 185 height 21
click at [492, 278] on div "Debtor Spouse Occupation Length of Employment No Longer Employed Pay Period * S…" at bounding box center [519, 188] width 197 height 276
click at [447, 188] on select "Select Monthly Twice Monthly Every Other Week Weekly" at bounding box center [520, 195] width 186 height 22
click at [427, 184] on select "Select Monthly Twice Monthly Every Other Week Weekly" at bounding box center [520, 195] width 186 height 22
click at [639, 94] on span "Just One Pay Advice" at bounding box center [673, 90] width 68 height 9
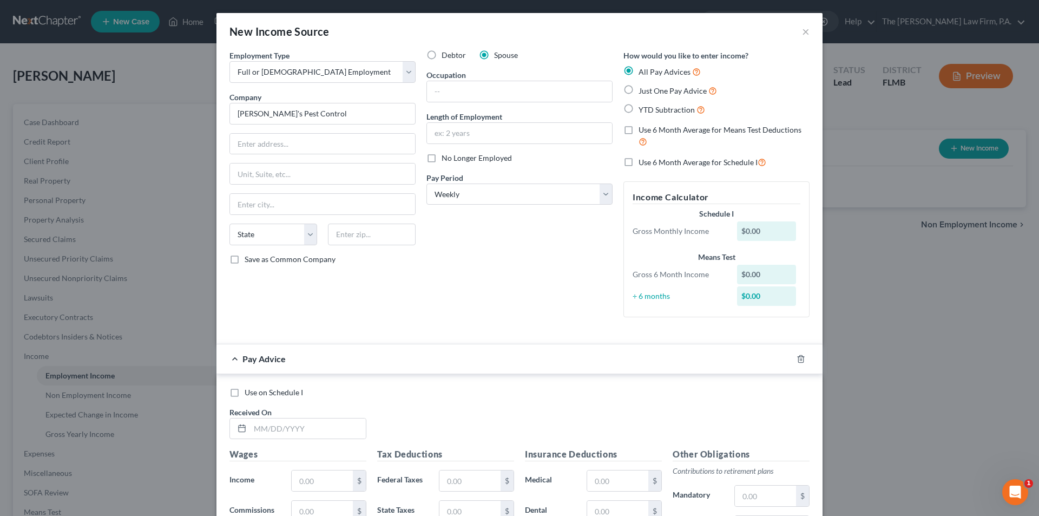
click at [643, 91] on input "Just One Pay Advice" at bounding box center [646, 87] width 7 height 7
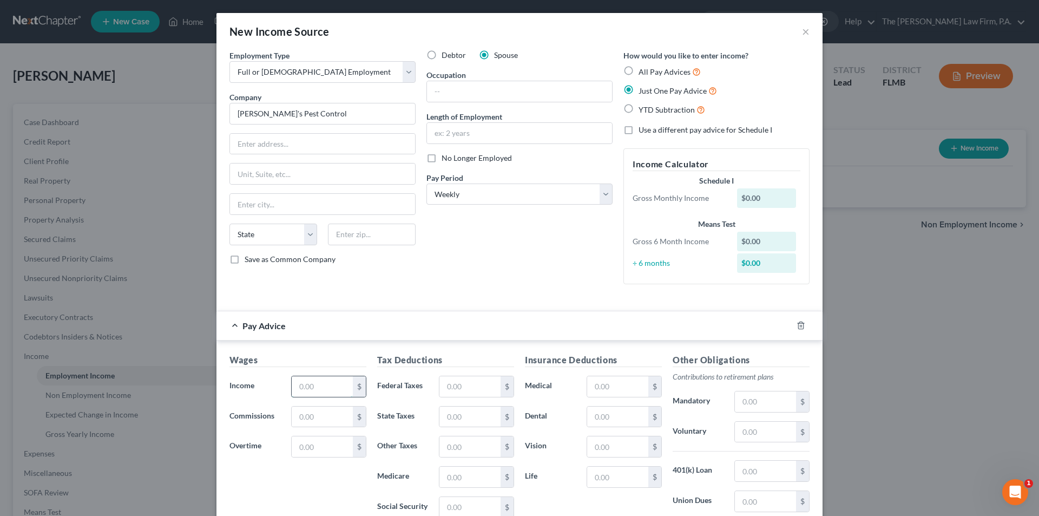
click at [326, 391] on input "text" at bounding box center [322, 386] width 61 height 21
click at [466, 251] on div "Debtor Spouse Occupation Length of Employment No Longer Employed Pay Period * S…" at bounding box center [519, 171] width 197 height 243
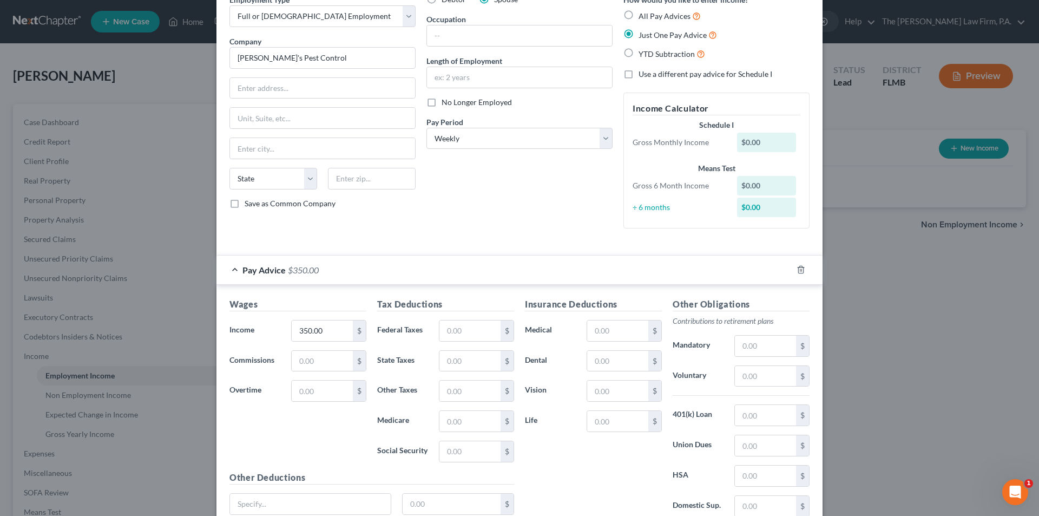
scroll to position [148, 0]
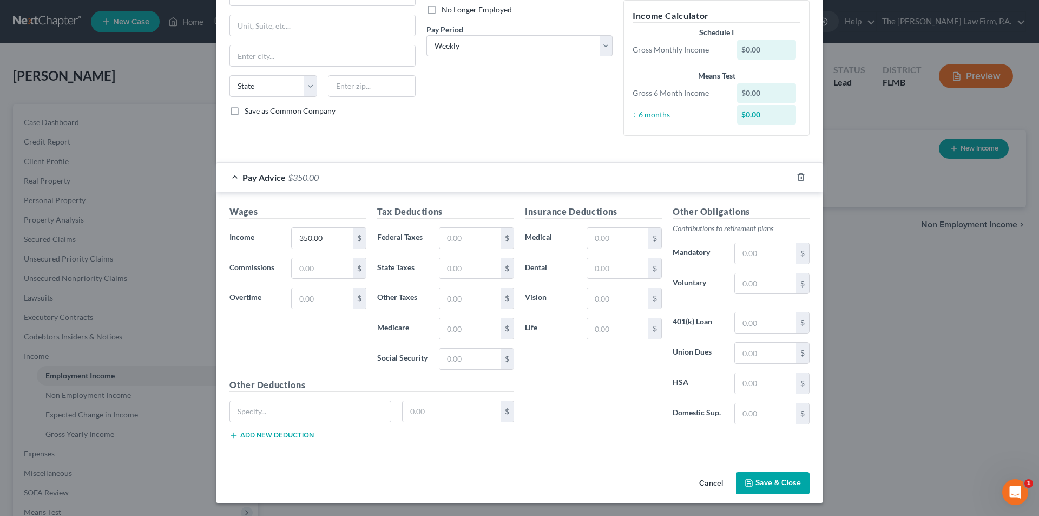
click at [756, 490] on button "Save & Close" at bounding box center [773, 483] width 74 height 23
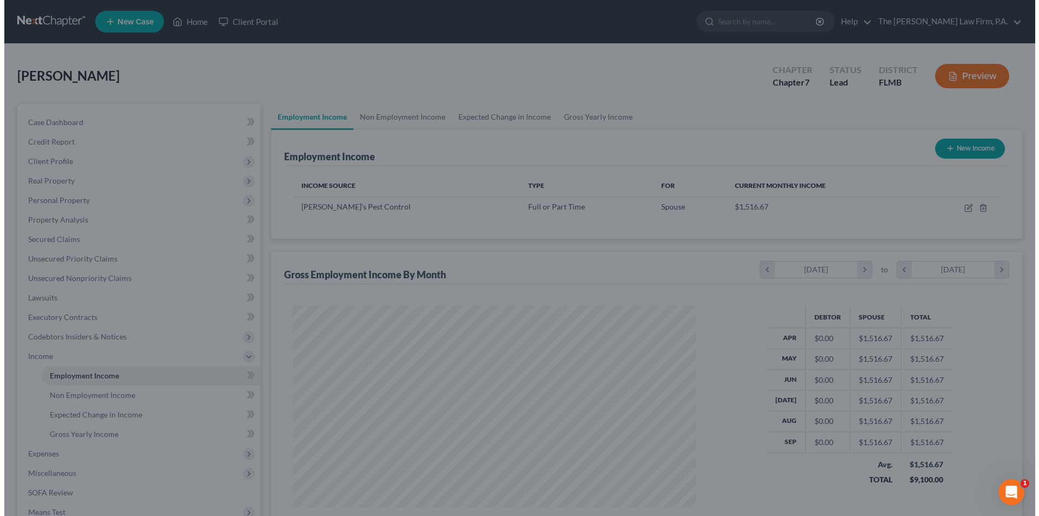
scroll to position [541118, 540895]
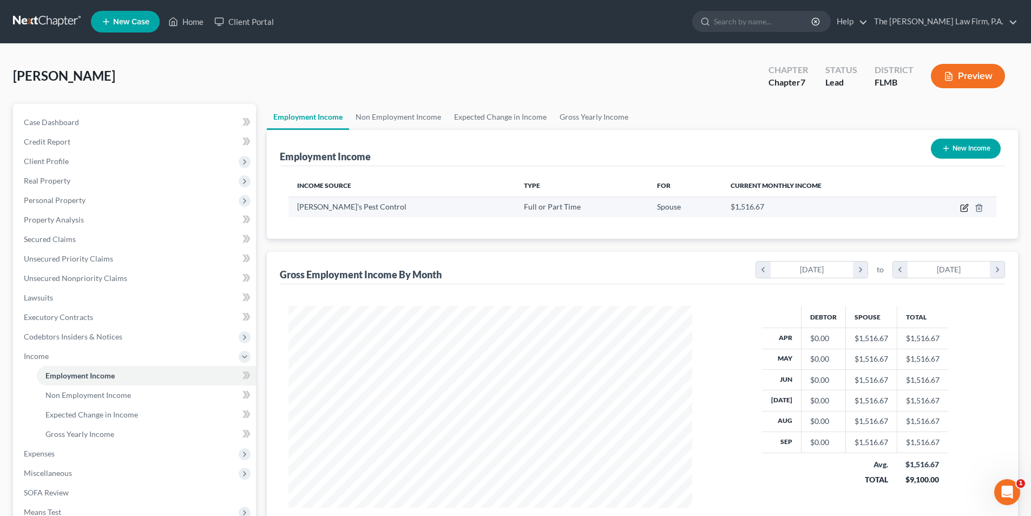
click at [964, 207] on icon "button" at bounding box center [964, 208] width 9 height 9
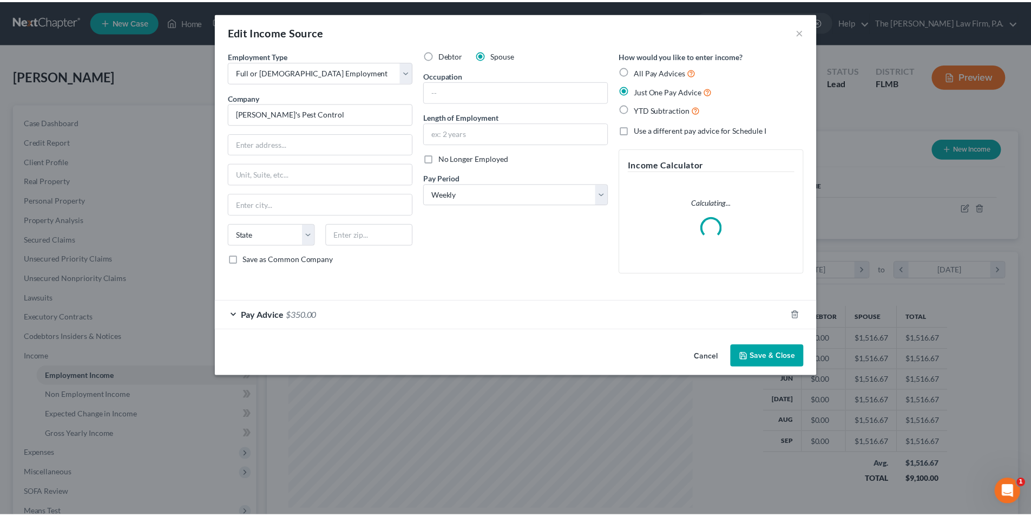
scroll to position [204, 429]
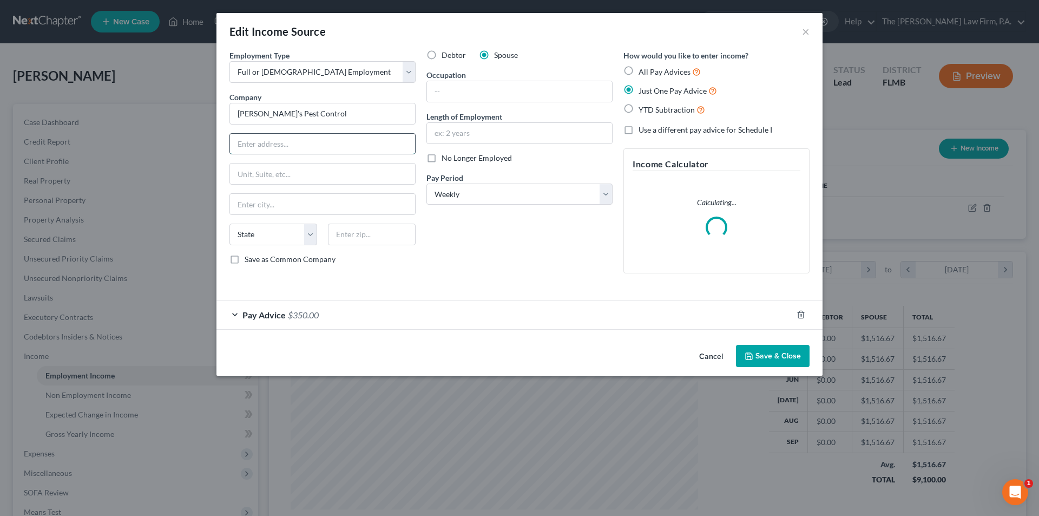
click at [270, 140] on input "text" at bounding box center [322, 144] width 185 height 21
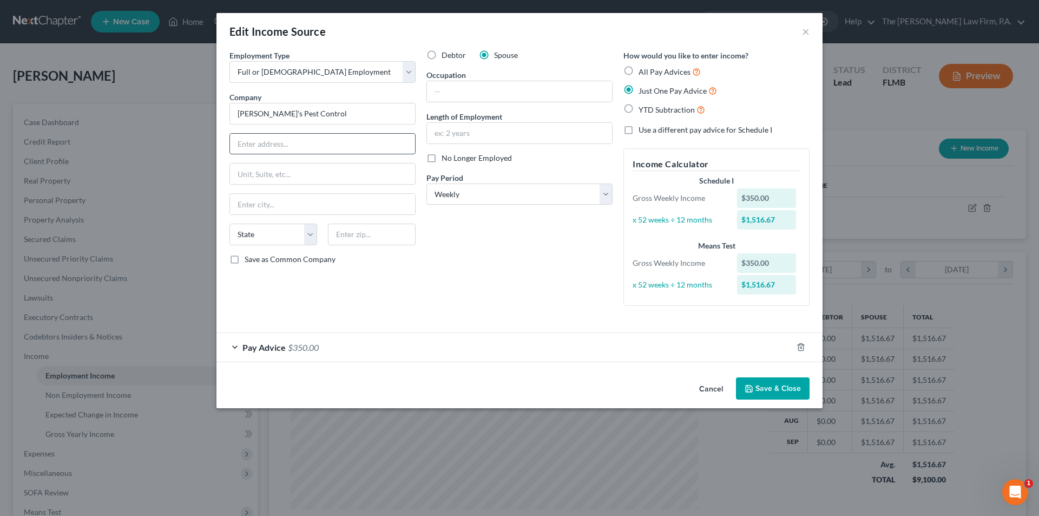
paste input "[STREET_ADDRESS]"
click at [247, 113] on input "[PERSON_NAME]'s Pest Control" at bounding box center [323, 114] width 186 height 22
click at [266, 209] on input "text" at bounding box center [322, 204] width 185 height 21
click at [463, 256] on div "Debtor Spouse Occupation Length of Employment No Longer Employed Pay Period * S…" at bounding box center [519, 182] width 197 height 265
click at [767, 388] on button "Save & Close" at bounding box center [773, 388] width 74 height 23
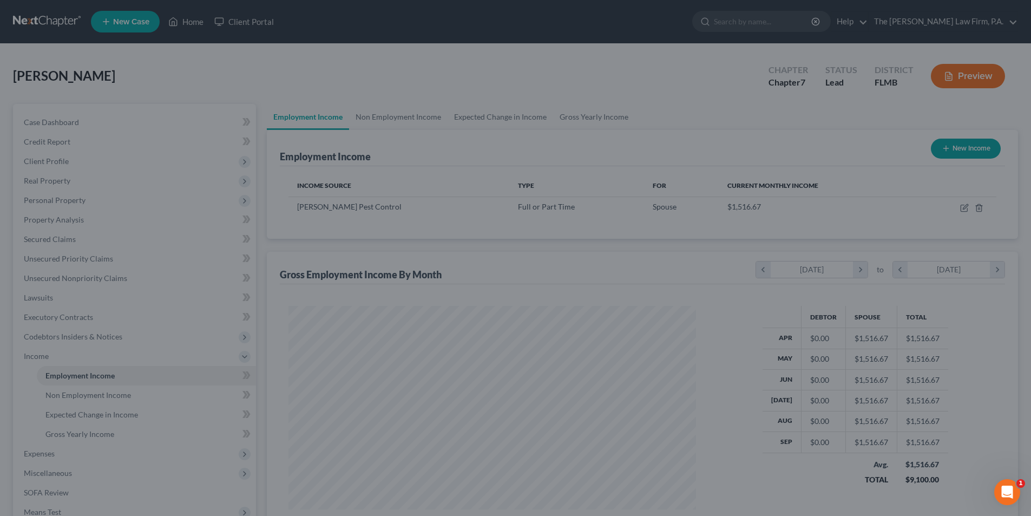
scroll to position [541118, 540895]
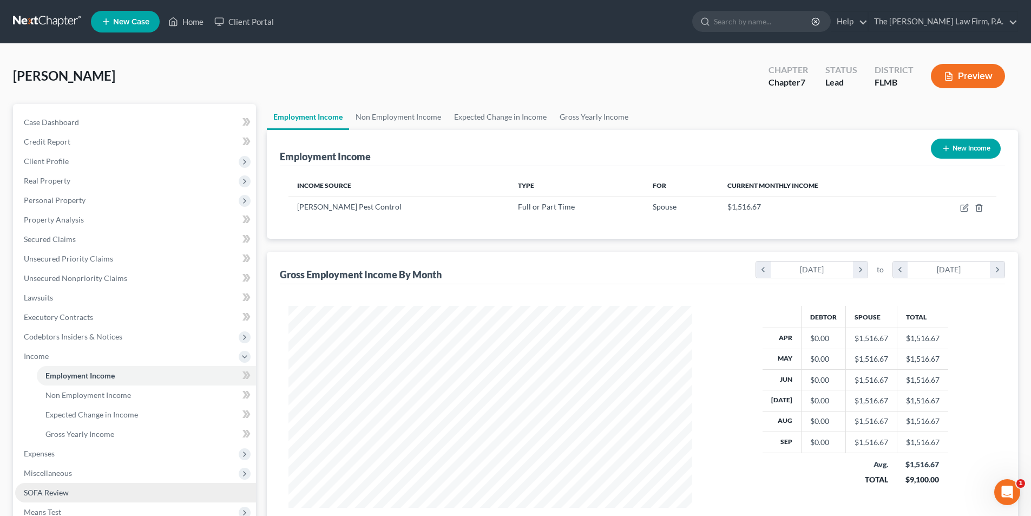
click at [37, 496] on span "SOFA Review" at bounding box center [46, 492] width 45 height 9
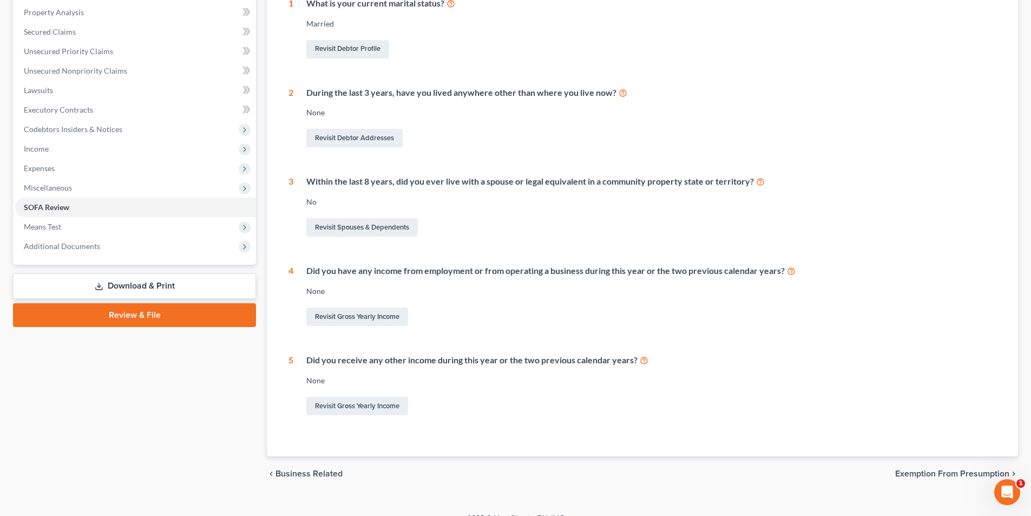
scroll to position [224, 0]
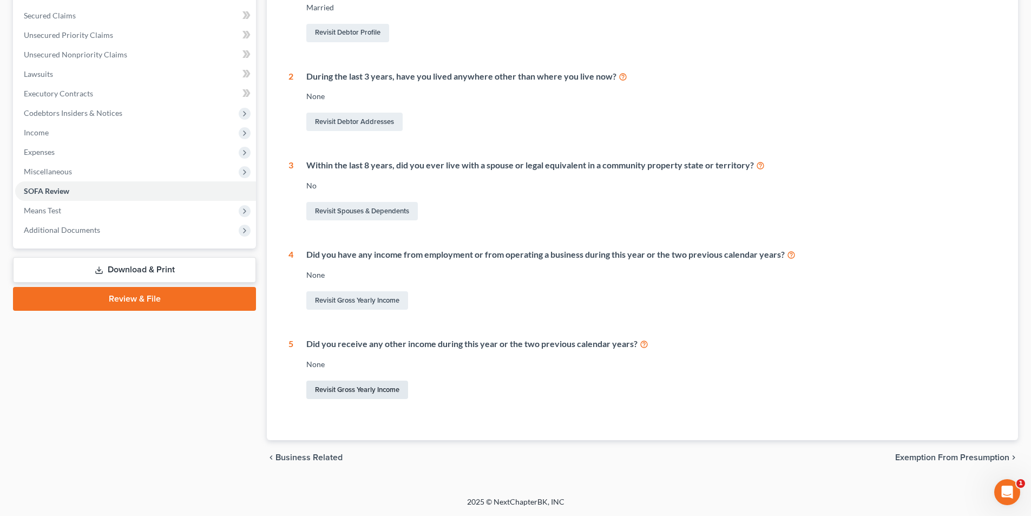
click at [384, 392] on link "Revisit Gross Yearly Income" at bounding box center [357, 390] width 102 height 18
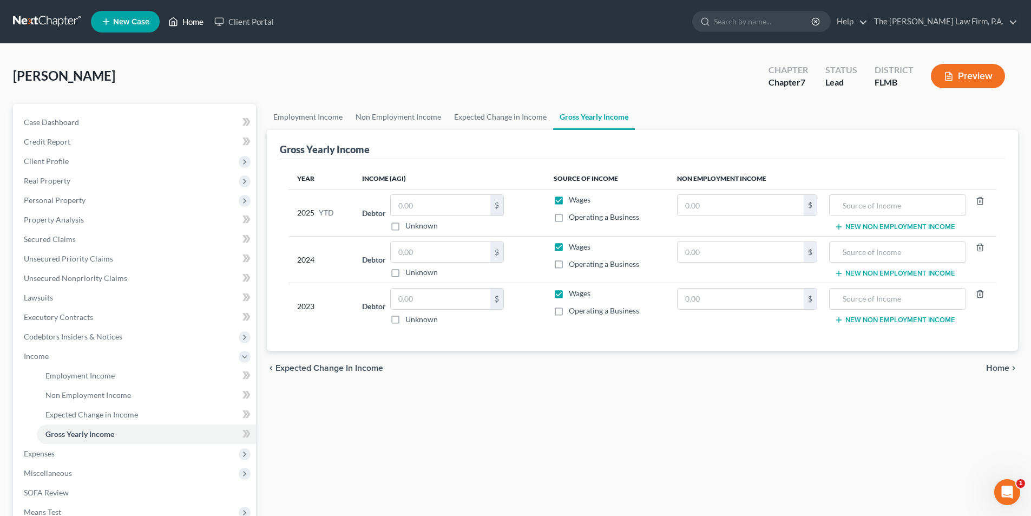
click at [174, 22] on icon at bounding box center [173, 21] width 10 height 13
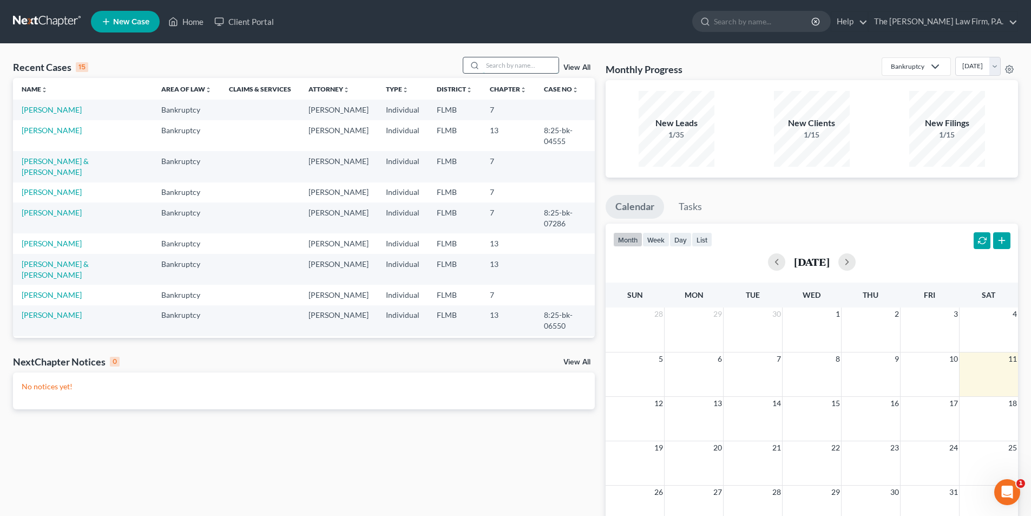
click at [497, 67] on input "search" at bounding box center [521, 65] width 76 height 16
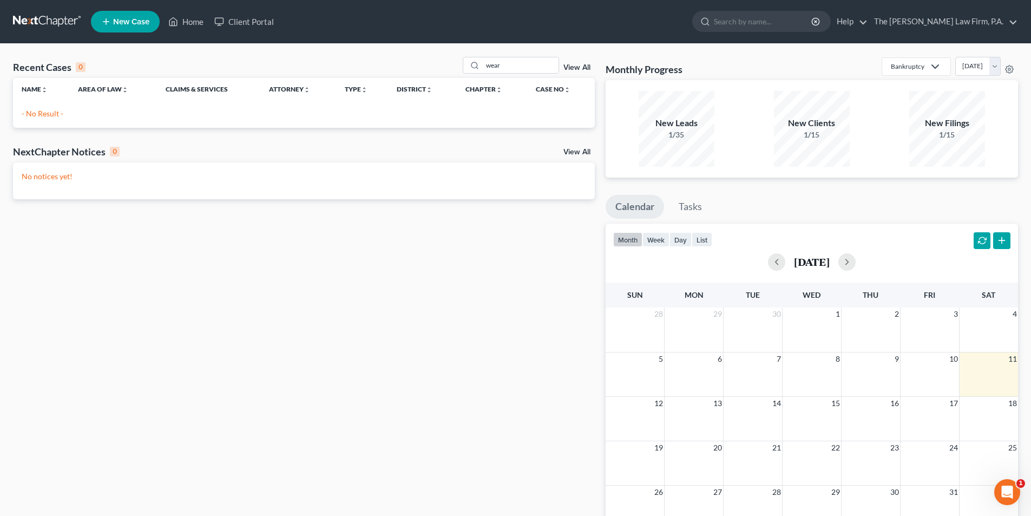
click at [139, 25] on span "New Case" at bounding box center [131, 22] width 36 height 8
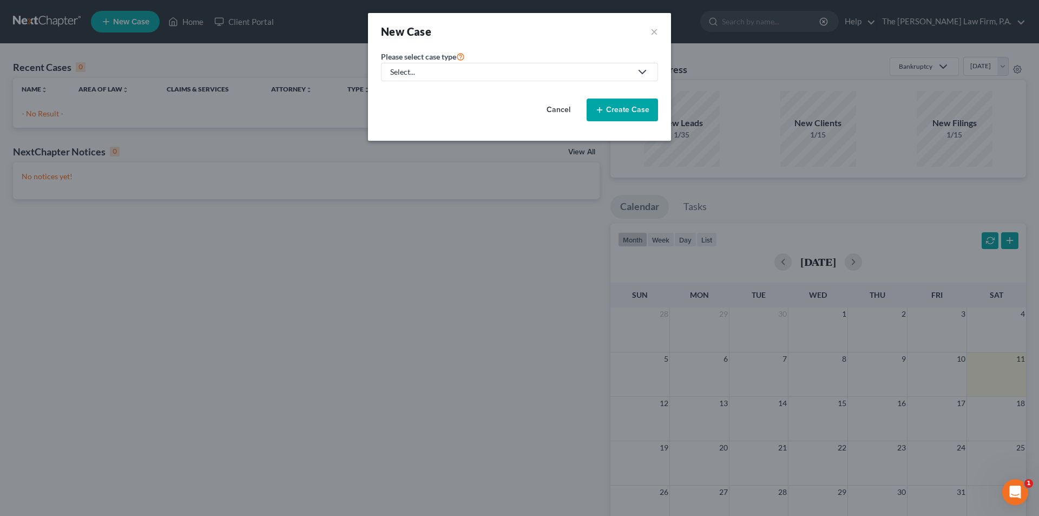
click at [411, 67] on div "Select..." at bounding box center [510, 72] width 241 height 11
click at [415, 88] on div "Bankruptcy" at bounding box center [410, 93] width 39 height 11
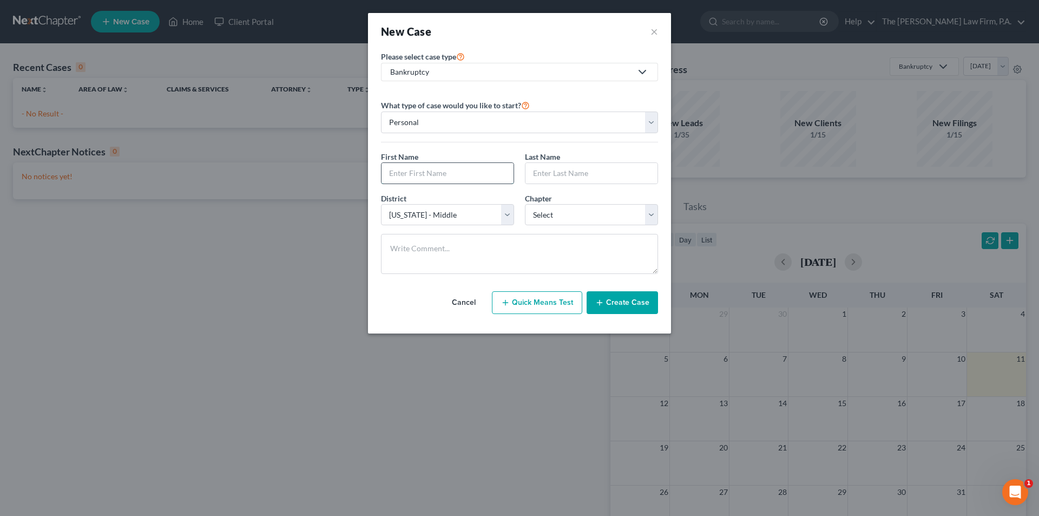
click at [464, 171] on input "text" at bounding box center [448, 173] width 132 height 21
click at [556, 218] on select "Select 7 11 12 13" at bounding box center [591, 215] width 133 height 22
click at [525, 204] on select "Select 7 11 12 13" at bounding box center [591, 215] width 133 height 22
click at [604, 306] on icon "button" at bounding box center [599, 302] width 9 height 9
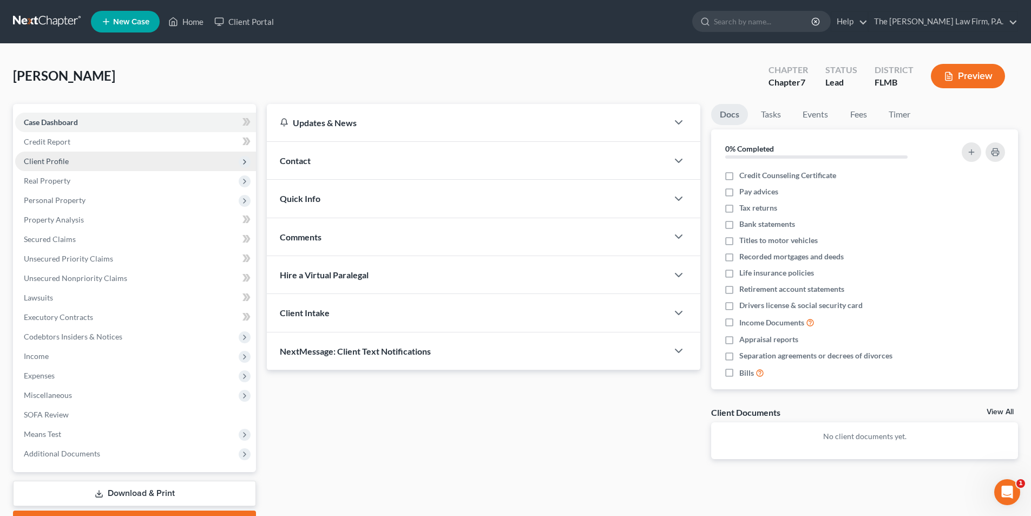
click at [45, 160] on span "Client Profile" at bounding box center [46, 160] width 45 height 9
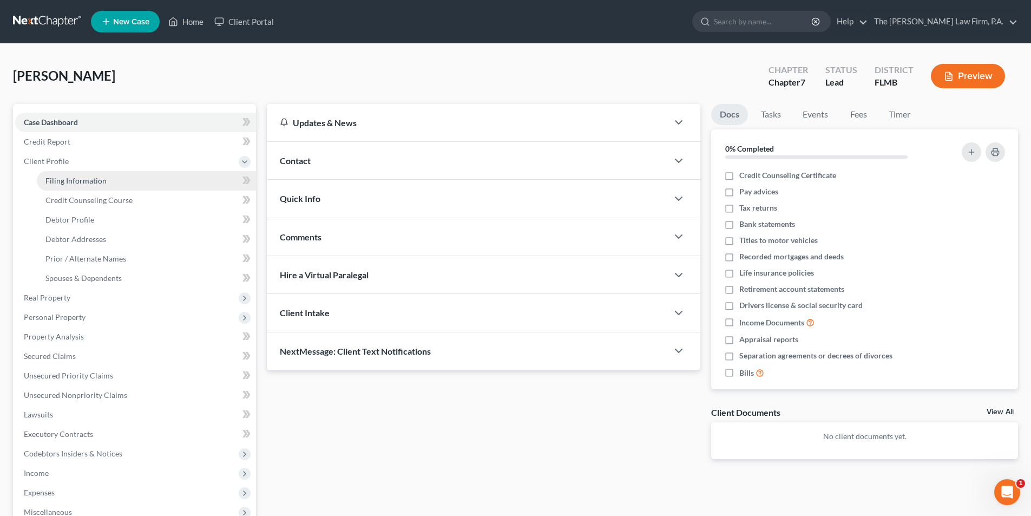
click at [101, 185] on link "Filing Information" at bounding box center [146, 180] width 219 height 19
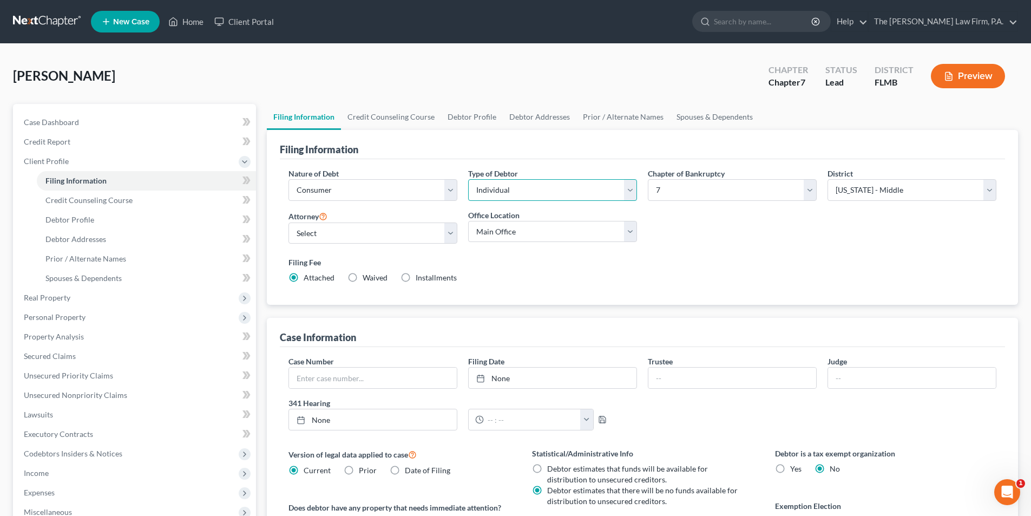
click at [503, 197] on select "Select Individual Joint" at bounding box center [552, 190] width 169 height 22
click at [468, 179] on select "Select Individual Joint" at bounding box center [552, 190] width 169 height 22
click at [414, 239] on select "Select [PERSON_NAME] - FLMB [PERSON_NAME] - FLMB" at bounding box center [373, 233] width 169 height 22
click at [289, 222] on select "Select [PERSON_NAME] - FLMB [PERSON_NAME] - FLMB" at bounding box center [373, 233] width 169 height 22
click at [496, 235] on select "Main Office [PERSON_NAME], Esq." at bounding box center [552, 232] width 169 height 22
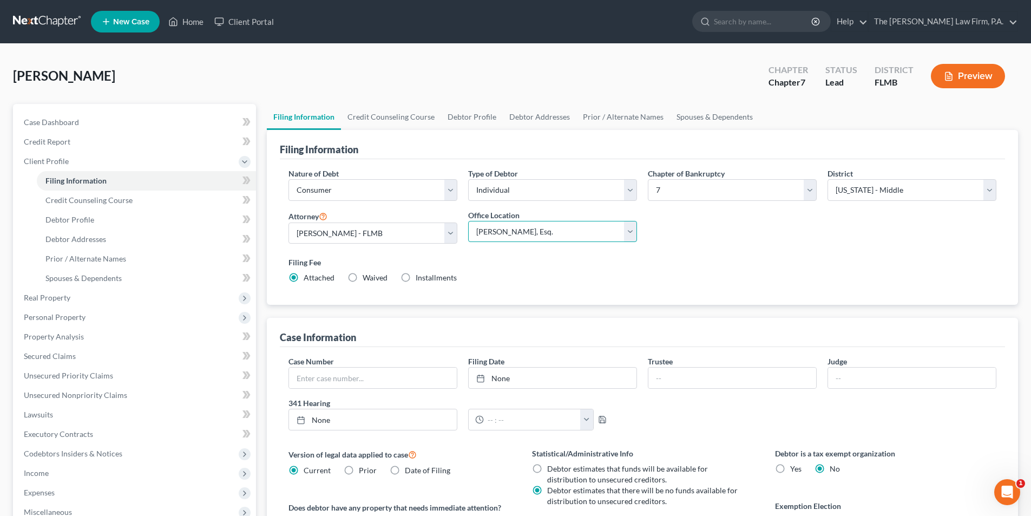
click at [468, 221] on select "Main Office [PERSON_NAME], Esq." at bounding box center [552, 232] width 169 height 22
click at [679, 264] on label "Filing Fee" at bounding box center [643, 262] width 708 height 11
click at [385, 116] on link "Credit Counseling Course" at bounding box center [391, 117] width 100 height 26
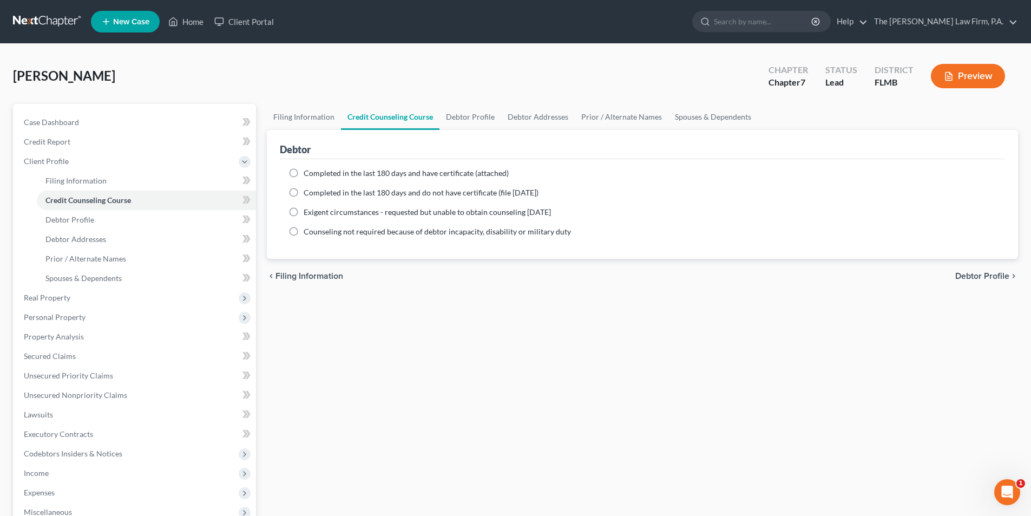
click at [307, 191] on span "Completed in the last 180 days and do not have certificate (file [DATE])" at bounding box center [421, 192] width 235 height 9
click at [308, 191] on input "Completed in the last 180 days and do not have certificate (file [DATE])" at bounding box center [311, 190] width 7 height 7
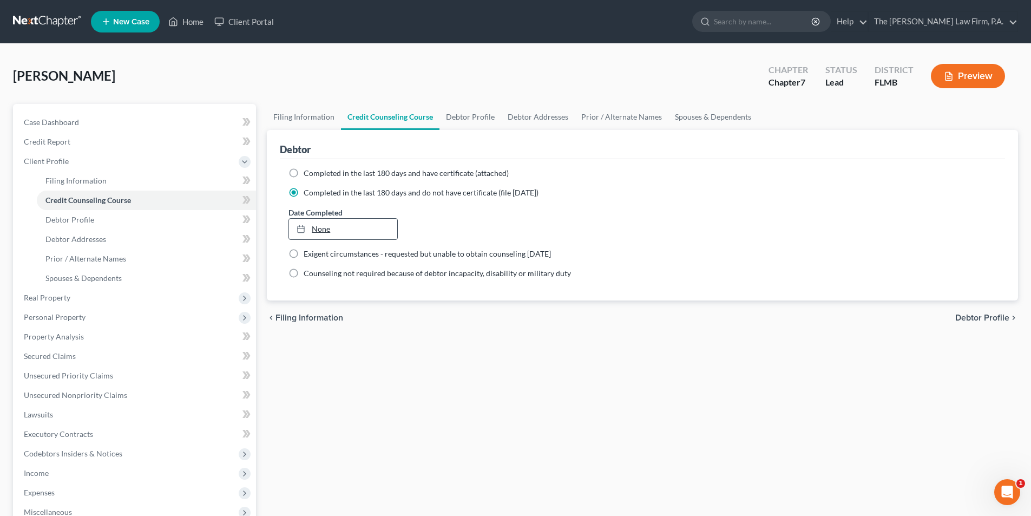
click at [322, 227] on link "None" at bounding box center [343, 229] width 108 height 21
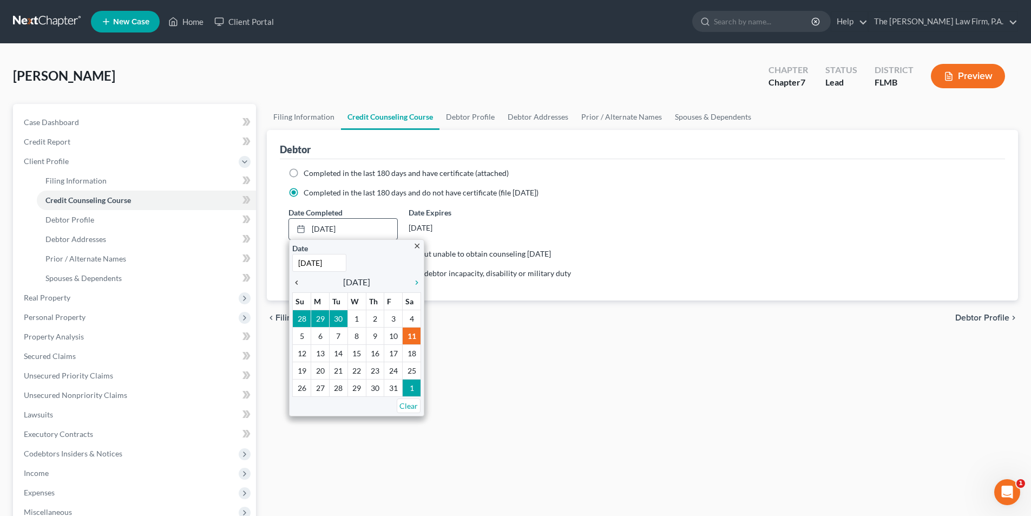
click at [299, 281] on icon "chevron_left" at bounding box center [299, 282] width 14 height 9
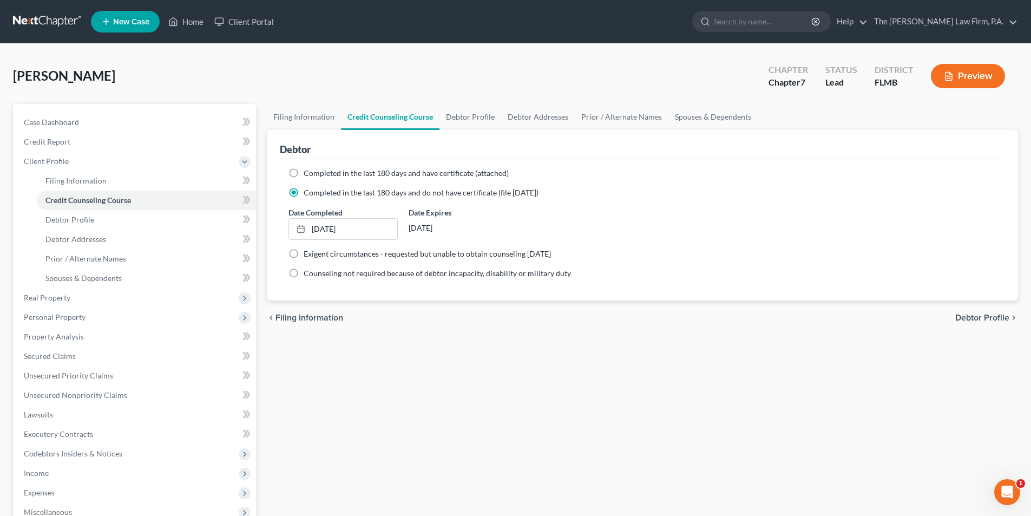
click at [486, 389] on div "Filing Information Credit Counseling Course Debtor Profile Debtor Addresses Pri…" at bounding box center [642, 377] width 762 height 547
click at [482, 122] on link "Debtor Profile" at bounding box center [471, 117] width 62 height 26
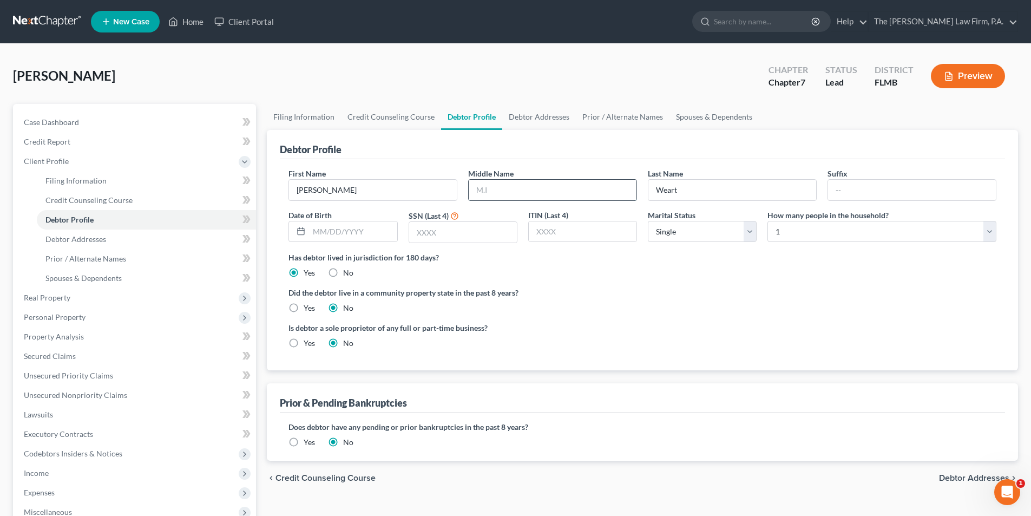
click at [493, 195] on input "text" at bounding box center [553, 190] width 168 height 21
click at [377, 234] on input "text" at bounding box center [353, 231] width 88 height 21
click at [455, 239] on input "text" at bounding box center [463, 232] width 108 height 21
click at [663, 281] on ng-include "First Name [PERSON_NAME] Middle Name M. Last Name [PERSON_NAME] Suffix Date of …" at bounding box center [643, 262] width 708 height 189
click at [532, 115] on link "Debtor Addresses" at bounding box center [539, 117] width 74 height 26
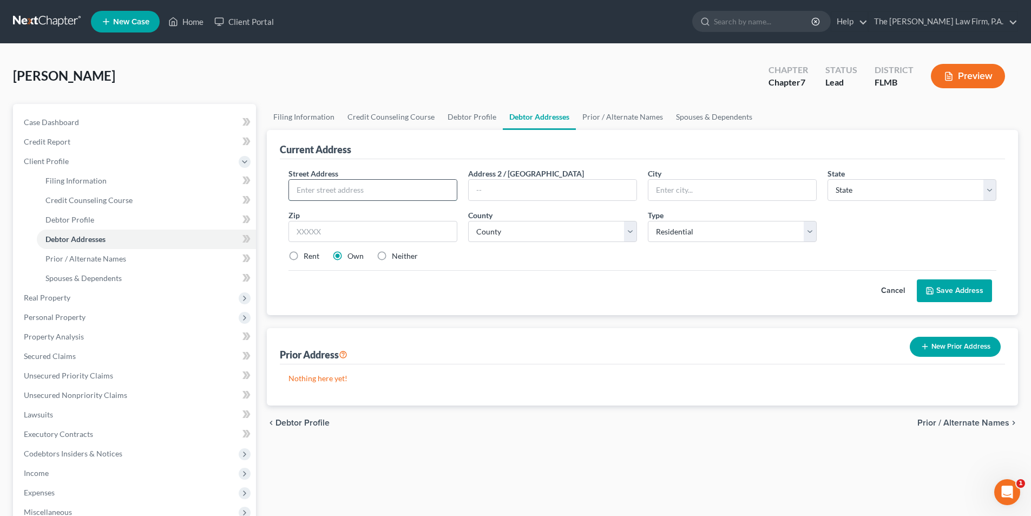
click at [362, 196] on input "text" at bounding box center [373, 190] width 168 height 21
click at [521, 228] on select "County [GEOGRAPHIC_DATA] [GEOGRAPHIC_DATA] [GEOGRAPHIC_DATA] [GEOGRAPHIC_DATA] …" at bounding box center [552, 232] width 169 height 22
click at [468, 221] on select "County [GEOGRAPHIC_DATA] [GEOGRAPHIC_DATA] [GEOGRAPHIC_DATA] [GEOGRAPHIC_DATA] …" at bounding box center [552, 232] width 169 height 22
click at [957, 292] on button "Save Address" at bounding box center [954, 290] width 75 height 23
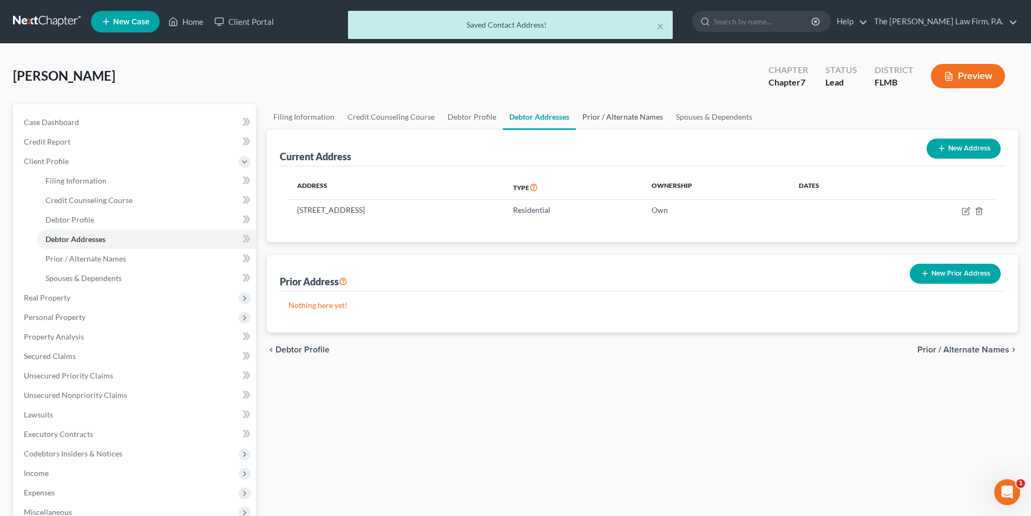
click at [606, 121] on link "Prior / Alternate Names" at bounding box center [623, 117] width 94 height 26
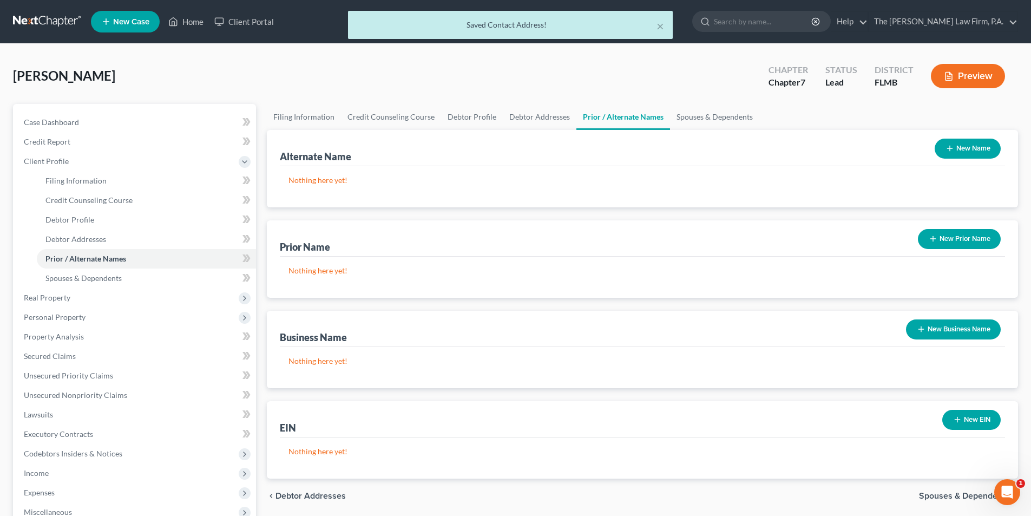
click at [964, 146] on button "New Name" at bounding box center [968, 149] width 66 height 20
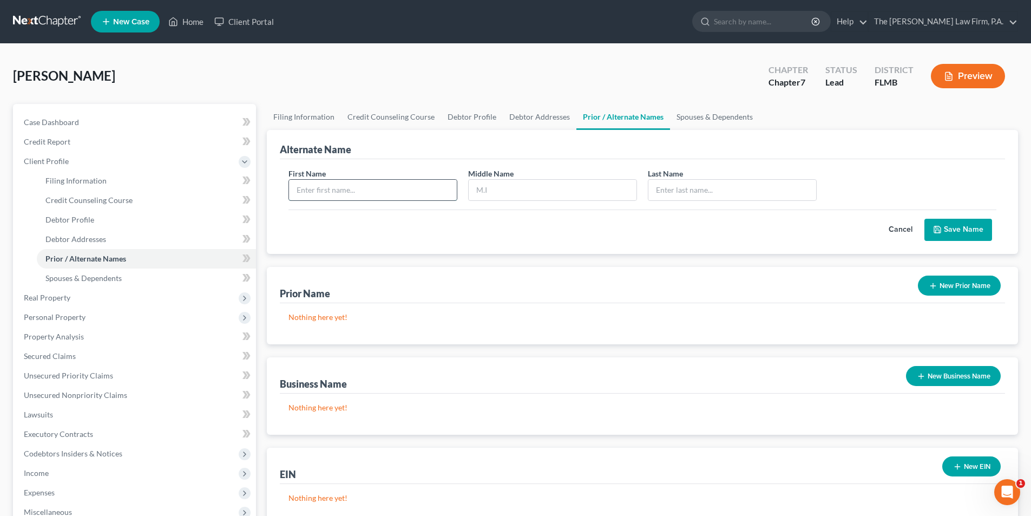
click at [345, 190] on input "text" at bounding box center [373, 190] width 168 height 21
click at [954, 226] on button "Save Name" at bounding box center [959, 230] width 68 height 23
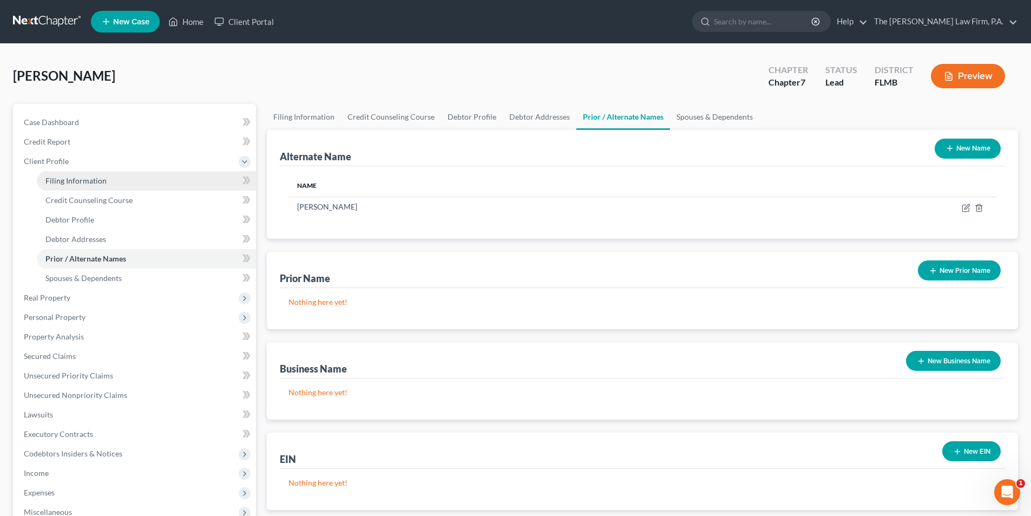
click at [67, 185] on link "Filing Information" at bounding box center [146, 180] width 219 height 19
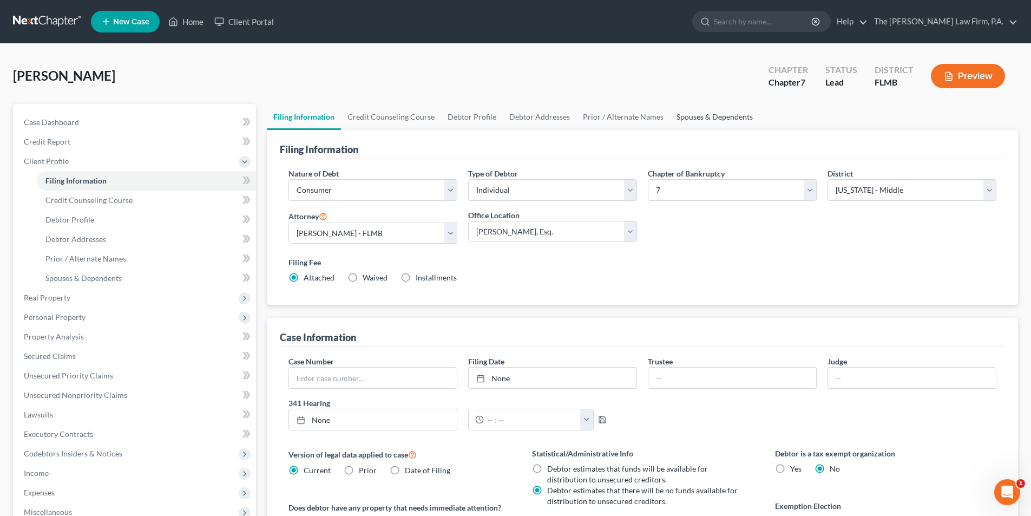
click at [703, 120] on link "Spouses & Dependents" at bounding box center [714, 117] width 89 height 26
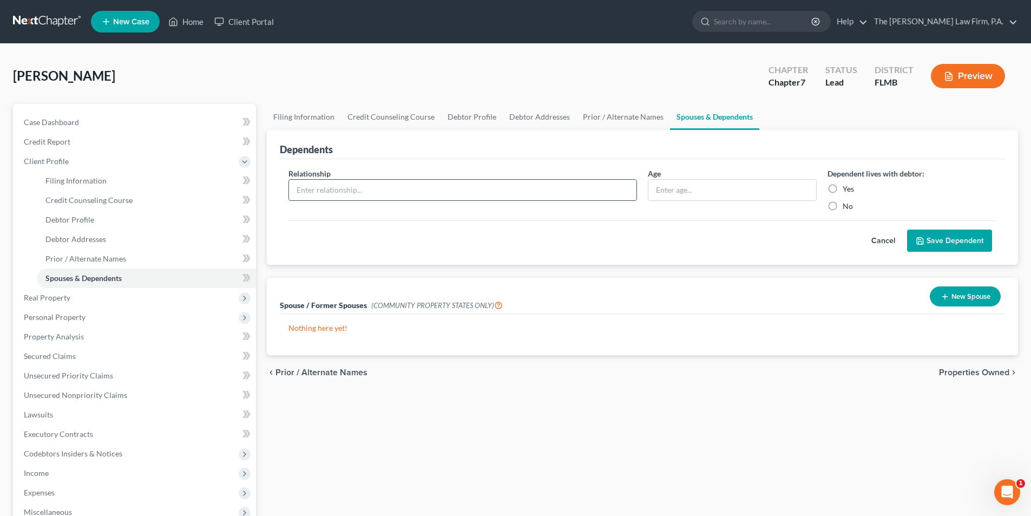
click at [392, 193] on input "text" at bounding box center [463, 190] width 348 height 21
click at [843, 189] on label "Yes" at bounding box center [848, 189] width 11 height 11
click at [847, 189] on input "Yes" at bounding box center [850, 187] width 7 height 7
click at [965, 246] on button "Save Dependent" at bounding box center [949, 241] width 85 height 23
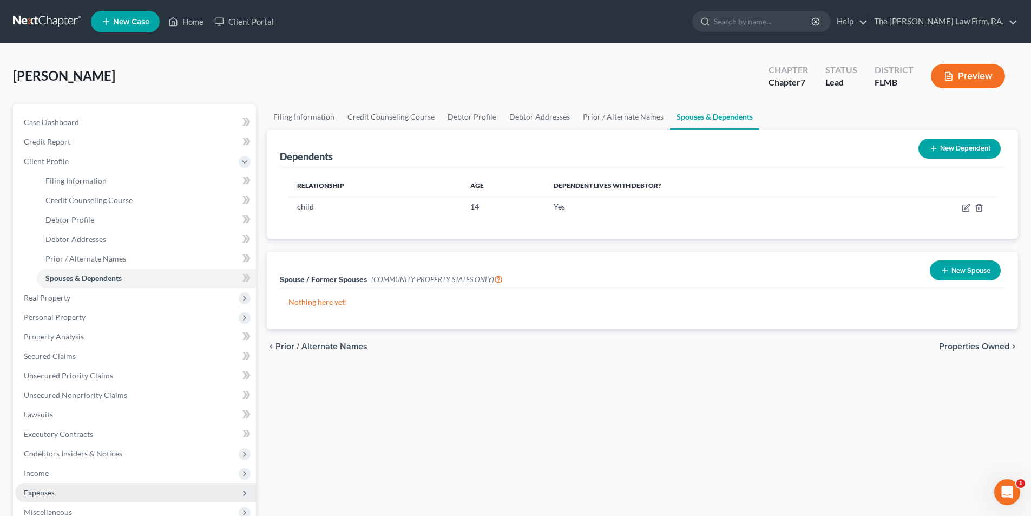
click at [36, 493] on span "Expenses" at bounding box center [39, 492] width 31 height 9
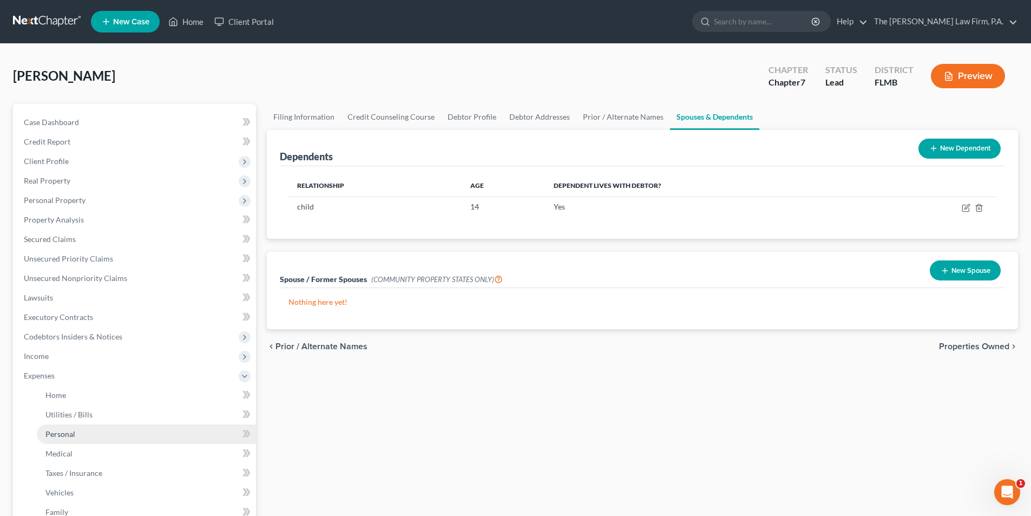
click at [64, 434] on span "Personal" at bounding box center [60, 433] width 30 height 9
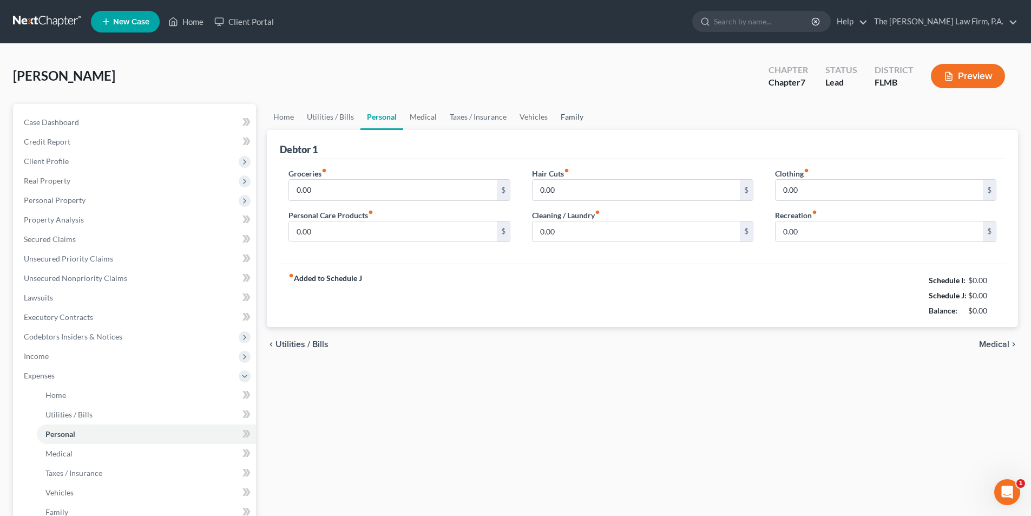
click at [571, 116] on link "Family" at bounding box center [572, 117] width 36 height 26
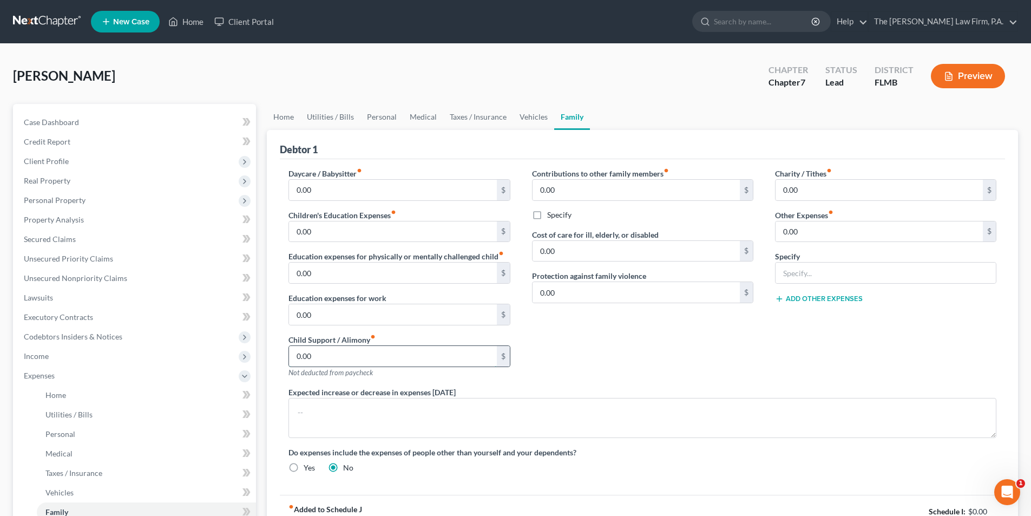
click at [325, 350] on input "0.00" at bounding box center [392, 356] width 207 height 21
click at [608, 354] on div "Contributions to other family members fiber_manual_record 0.00 $ Specify Cost o…" at bounding box center [642, 277] width 243 height 219
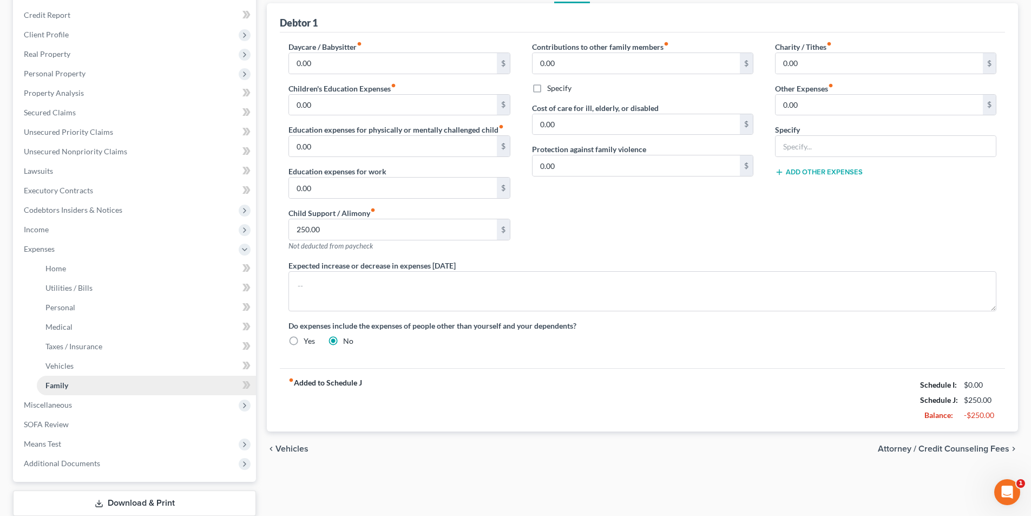
scroll to position [162, 0]
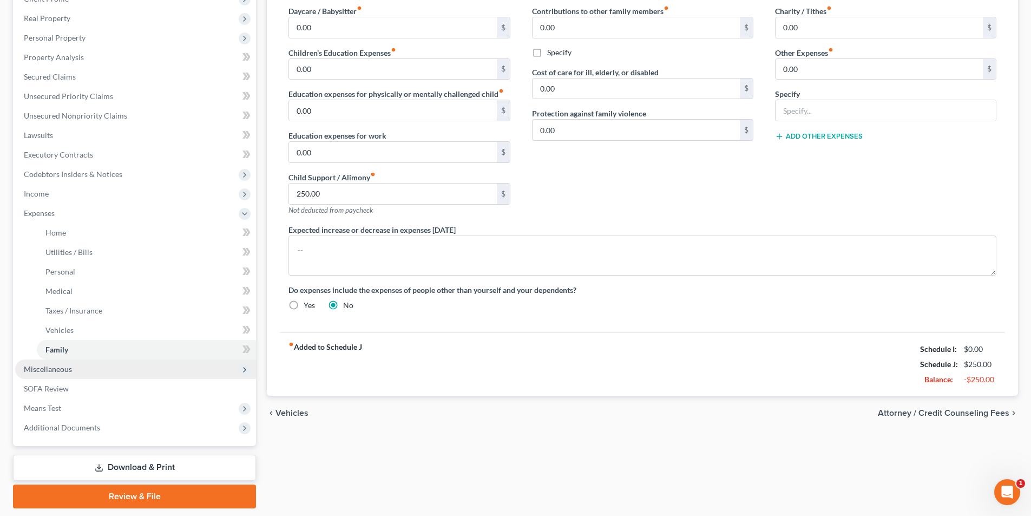
click at [45, 370] on span "Miscellaneous" at bounding box center [48, 368] width 48 height 9
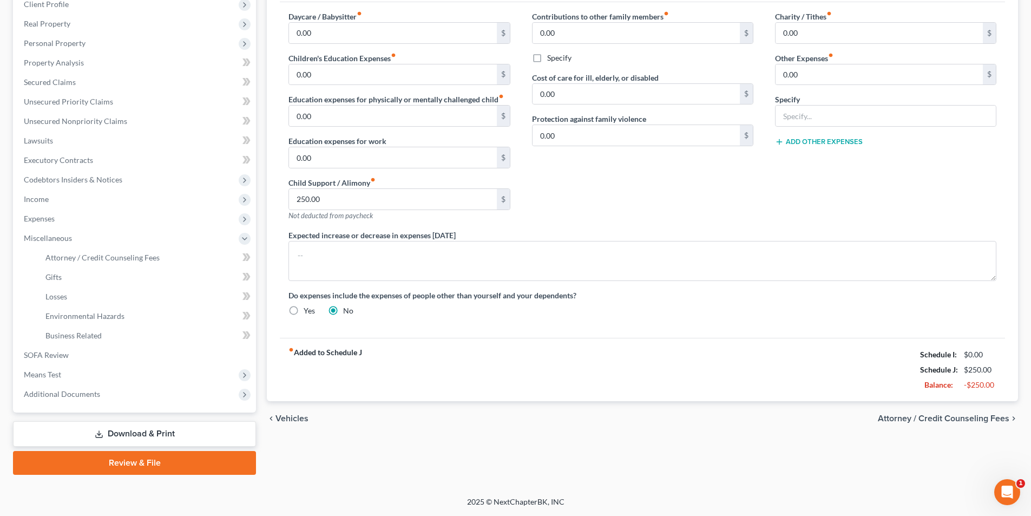
scroll to position [157, 0]
click at [41, 146] on link "Lawsuits" at bounding box center [135, 140] width 241 height 19
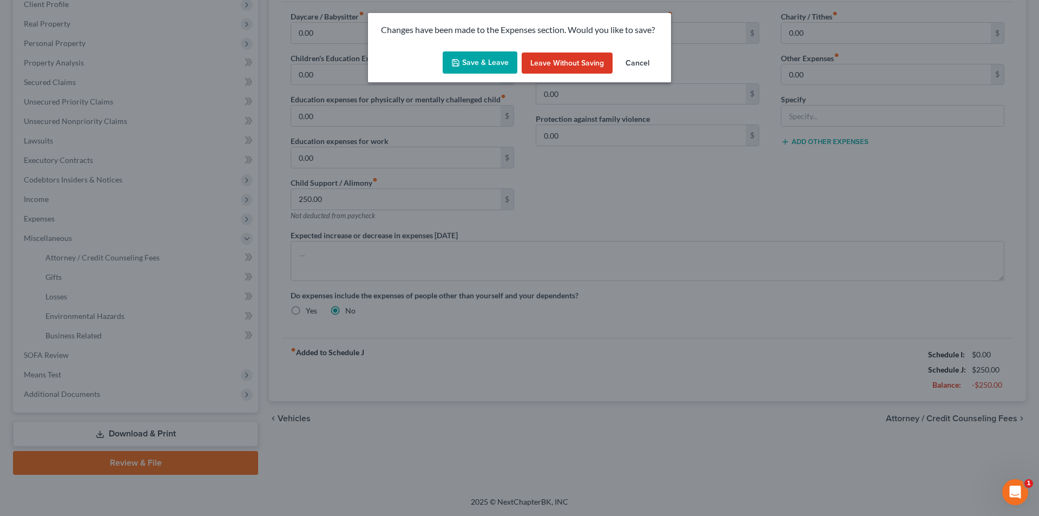
click at [465, 64] on button "Save & Leave" at bounding box center [480, 62] width 75 height 23
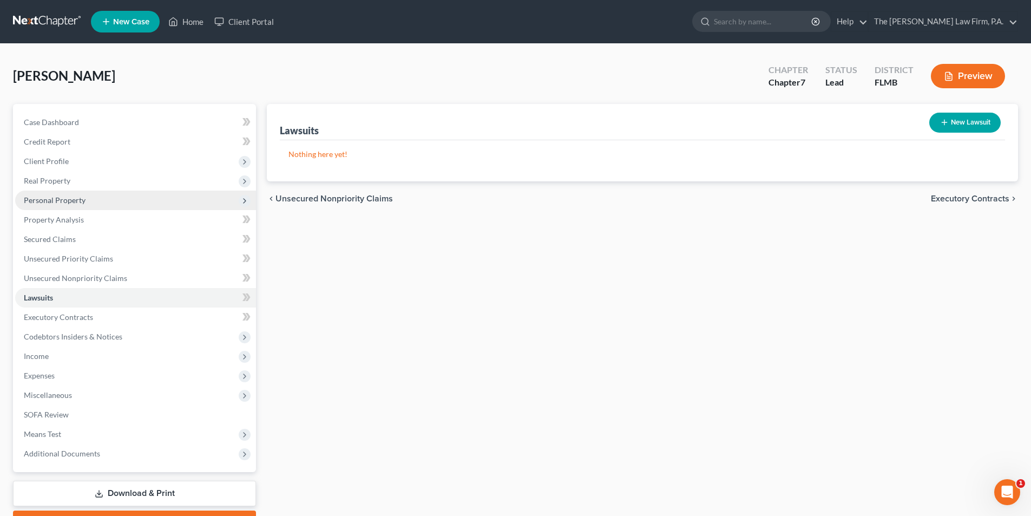
click at [60, 203] on span "Personal Property" at bounding box center [55, 199] width 62 height 9
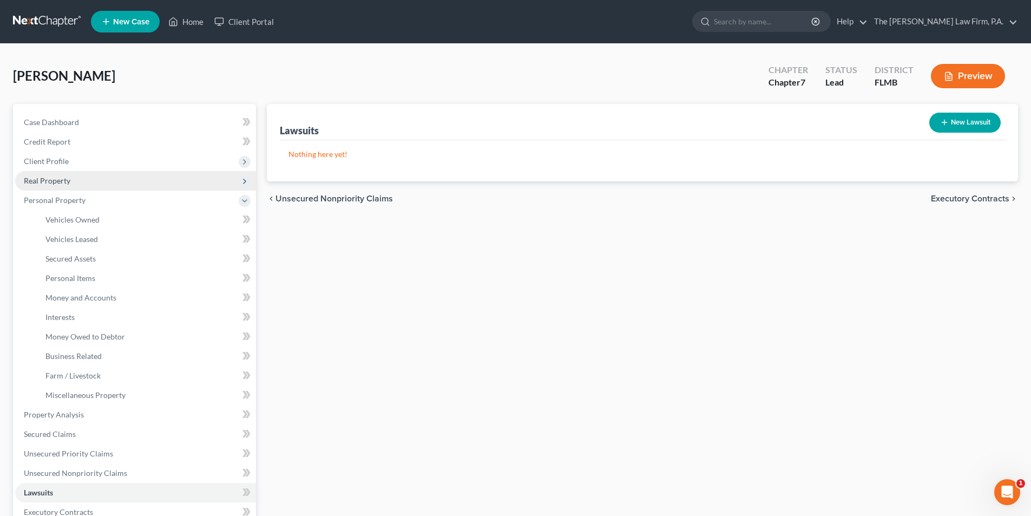
click at [47, 177] on span "Real Property" at bounding box center [47, 180] width 47 height 9
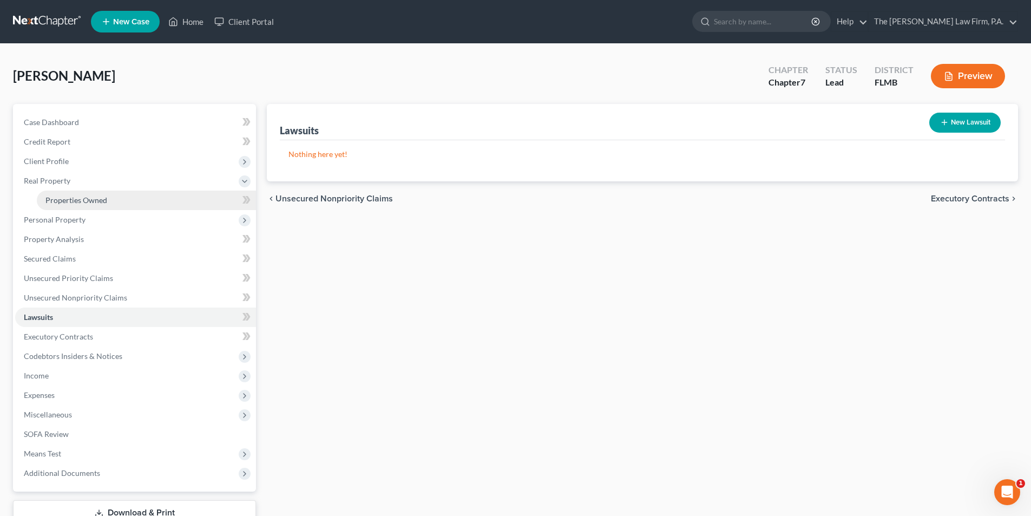
click at [58, 202] on span "Properties Owned" at bounding box center [76, 199] width 62 height 9
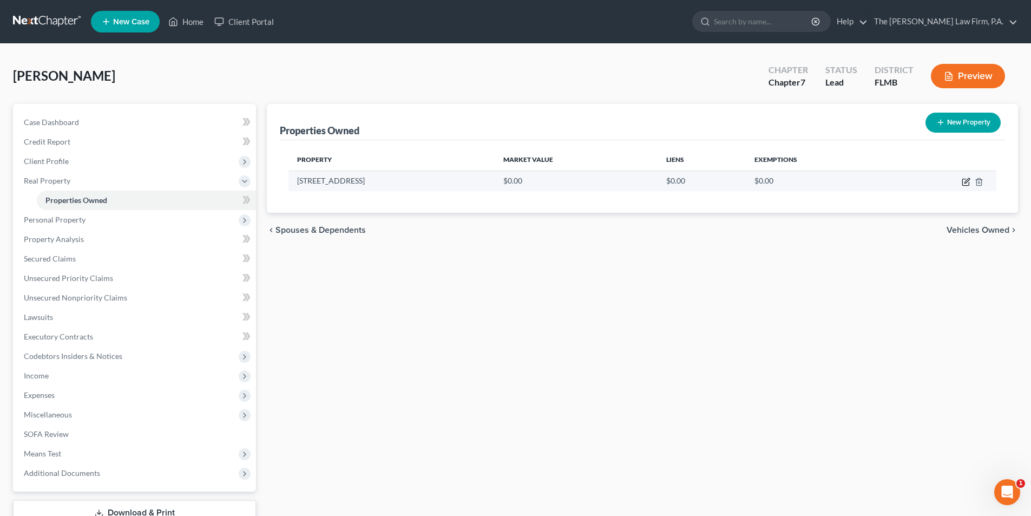
click at [970, 182] on icon "button" at bounding box center [966, 182] width 9 height 9
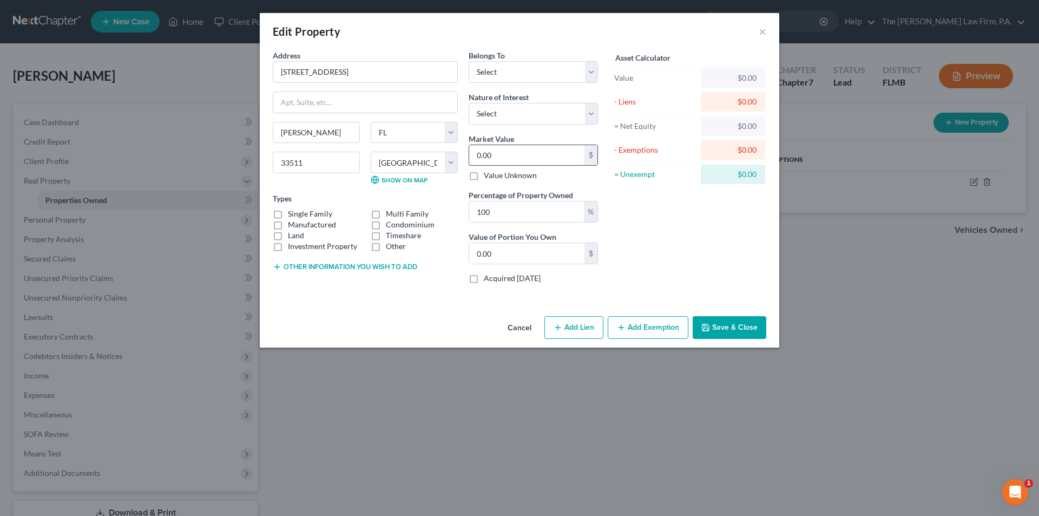
click at [518, 155] on input "0.00" at bounding box center [526, 155] width 115 height 21
click at [288, 215] on label "Single Family" at bounding box center [310, 213] width 44 height 11
click at [292, 215] on input "Single Family" at bounding box center [295, 211] width 7 height 7
click at [500, 60] on label "Belongs To *" at bounding box center [487, 55] width 36 height 11
click at [501, 70] on select "Select Debtor 1 Only Debtor 2 Only Debtor 1 And Debtor 2 Only At Least One Of T…" at bounding box center [533, 72] width 129 height 22
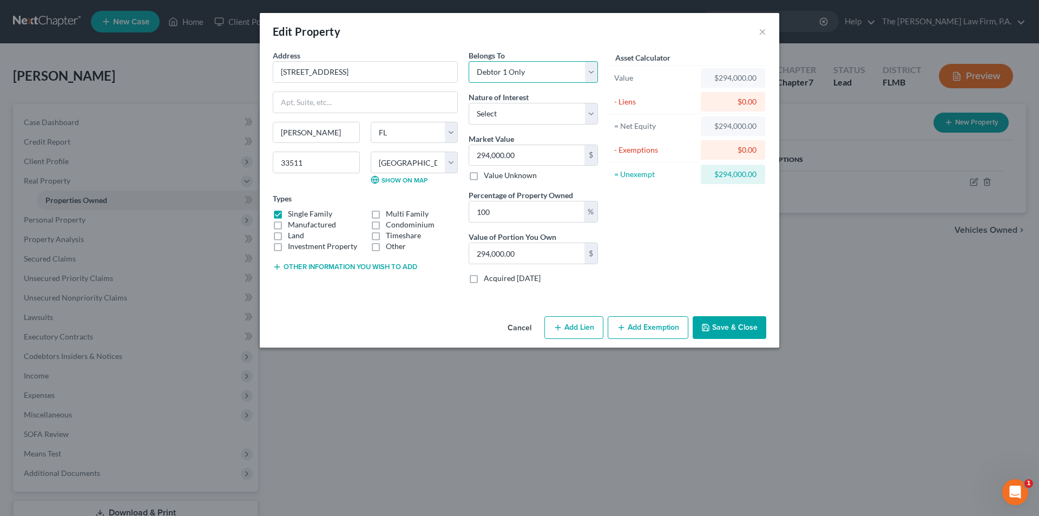
click at [469, 61] on select "Select Debtor 1 Only Debtor 2 Only Debtor 1 And Debtor 2 Only At Least One Of T…" at bounding box center [533, 72] width 129 height 22
click at [517, 109] on select "Select Fee Simple Joint Tenant Life Estate Equitable Interest Future Interest T…" at bounding box center [533, 114] width 129 height 22
click at [469, 103] on select "Select Fee Simple Joint Tenant Life Estate Equitable Interest Future Interest T…" at bounding box center [533, 114] width 129 height 22
click at [668, 200] on div "Asset Calculator Value $294,000.00 - Liens $0.00 = Net Equity $294,000.00 - Exe…" at bounding box center [688, 171] width 168 height 243
click at [732, 318] on button "Save & Close" at bounding box center [730, 327] width 74 height 23
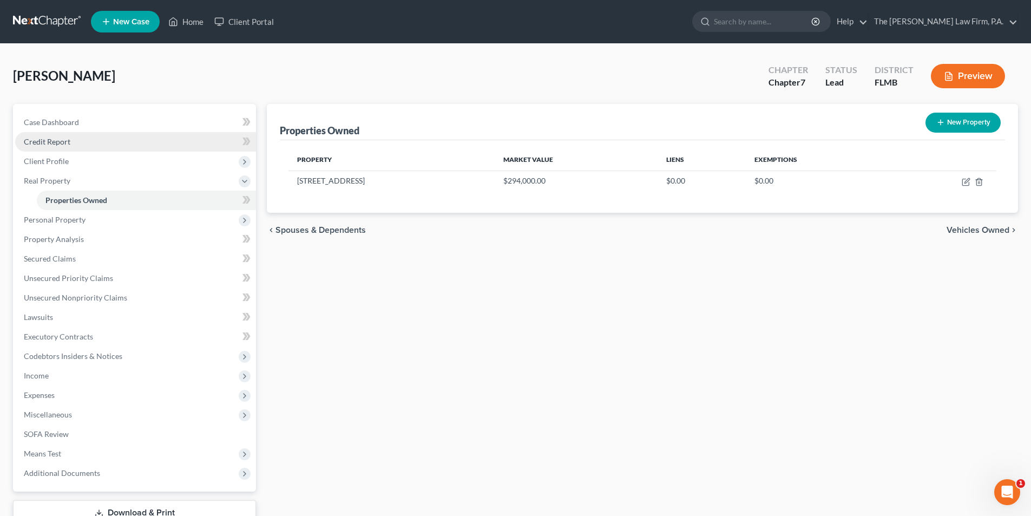
click at [53, 146] on link "Credit Report" at bounding box center [135, 141] width 241 height 19
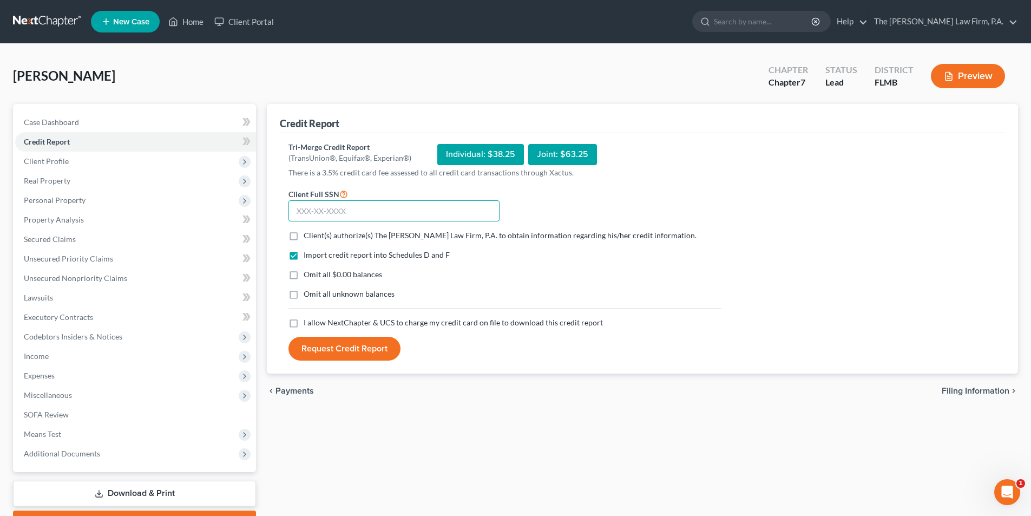
click at [408, 213] on input "text" at bounding box center [394, 211] width 211 height 22
click at [304, 325] on label "I allow NextChapter & UCS to charge my credit card on file to download this cre…" at bounding box center [453, 322] width 299 height 11
click at [308, 324] on input "I allow NextChapter & UCS to charge my credit card on file to download this cre…" at bounding box center [311, 320] width 7 height 7
click at [304, 237] on label "Client(s) authorize(s) The [PERSON_NAME] Law Firm, P.A. to obtain information r…" at bounding box center [500, 235] width 393 height 11
click at [308, 237] on input "Client(s) authorize(s) The [PERSON_NAME] Law Firm, P.A. to obtain information r…" at bounding box center [311, 233] width 7 height 7
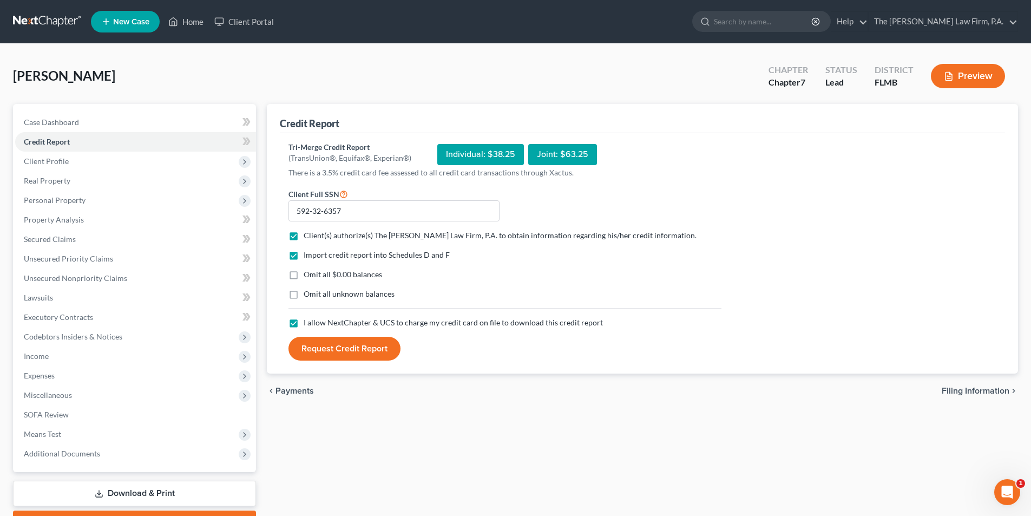
click at [475, 159] on div "Individual: $38.25" at bounding box center [480, 154] width 87 height 21
click at [358, 349] on button "Request Credit Report" at bounding box center [345, 349] width 112 height 24
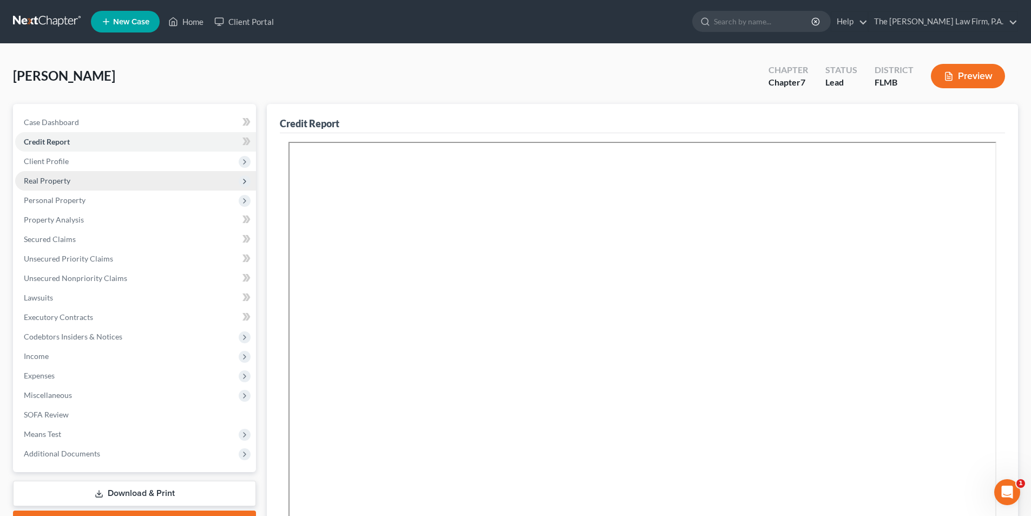
click at [53, 182] on span "Real Property" at bounding box center [47, 180] width 47 height 9
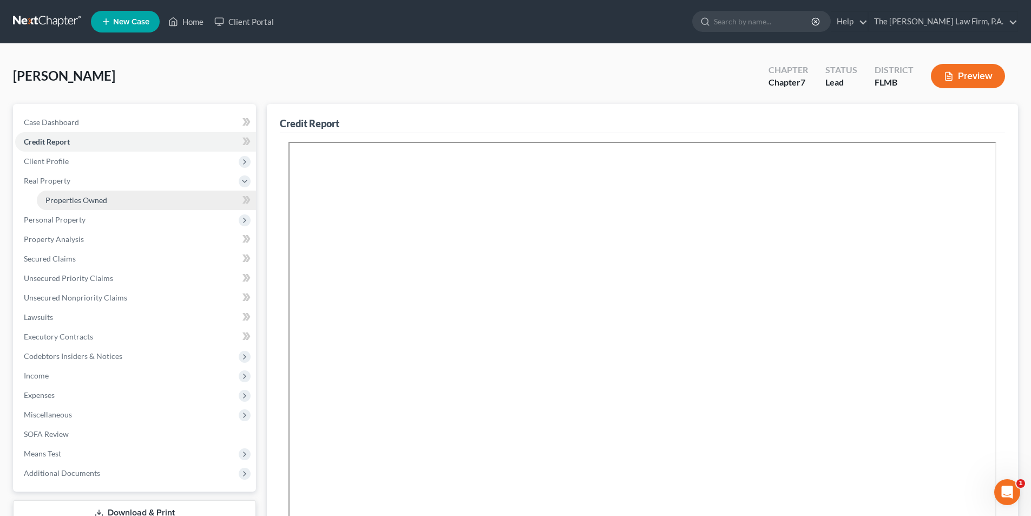
click at [83, 201] on span "Properties Owned" at bounding box center [76, 199] width 62 height 9
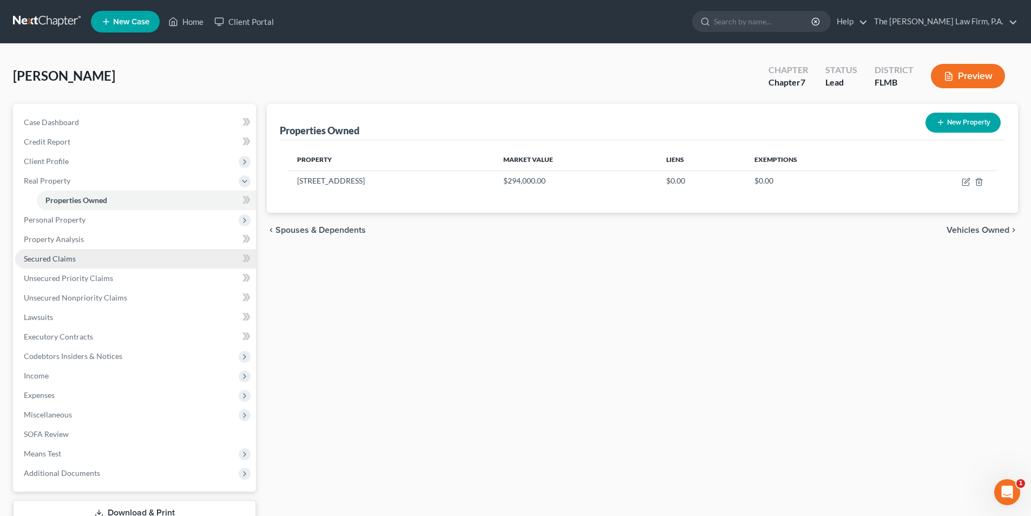
click at [44, 263] on link "Secured Claims" at bounding box center [135, 258] width 241 height 19
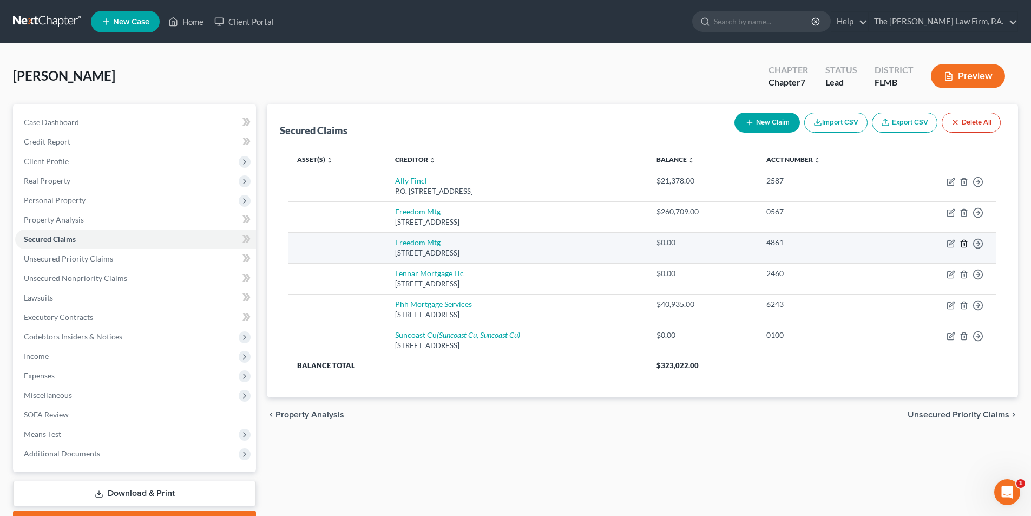
click at [964, 243] on icon "button" at bounding box center [964, 243] width 9 height 9
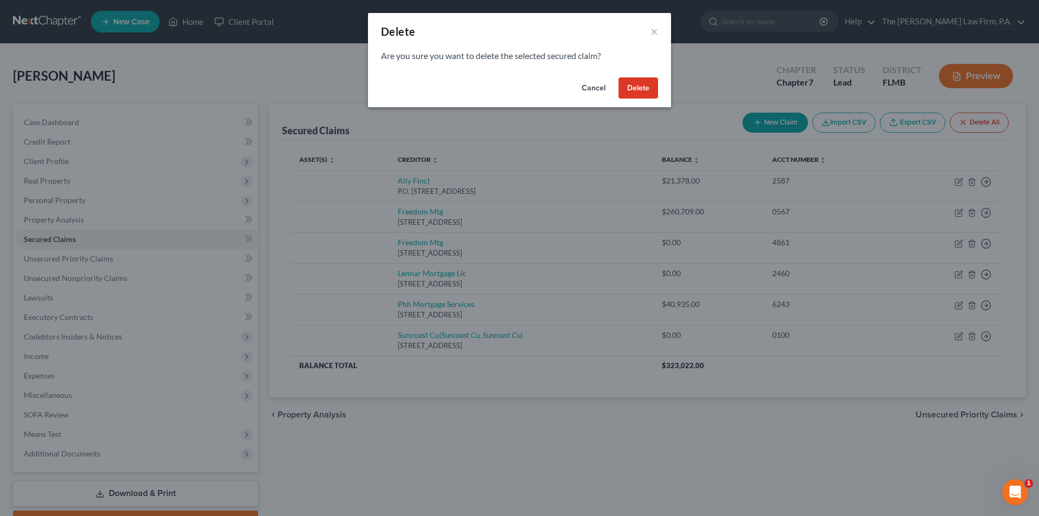
click at [647, 80] on button "Delete" at bounding box center [639, 88] width 40 height 22
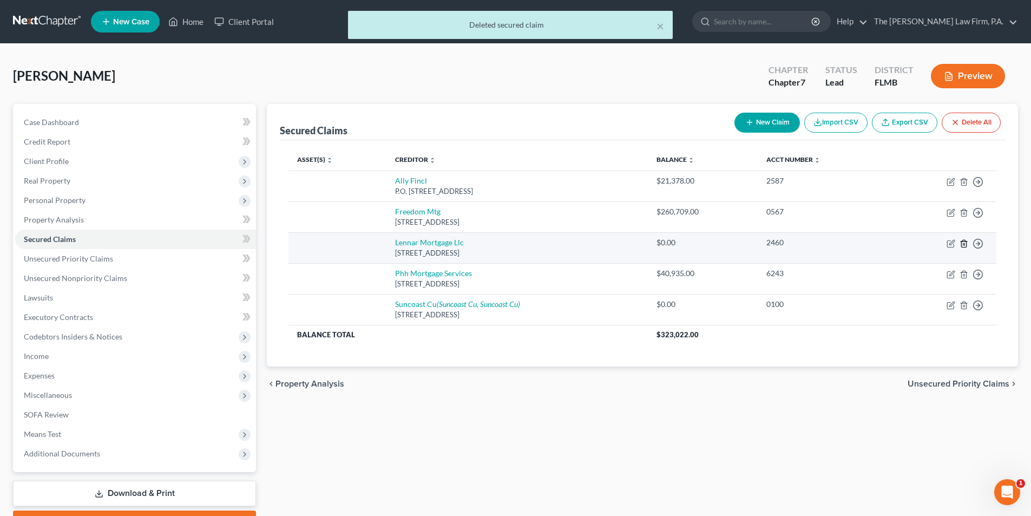
click at [965, 242] on icon "button" at bounding box center [964, 243] width 9 height 9
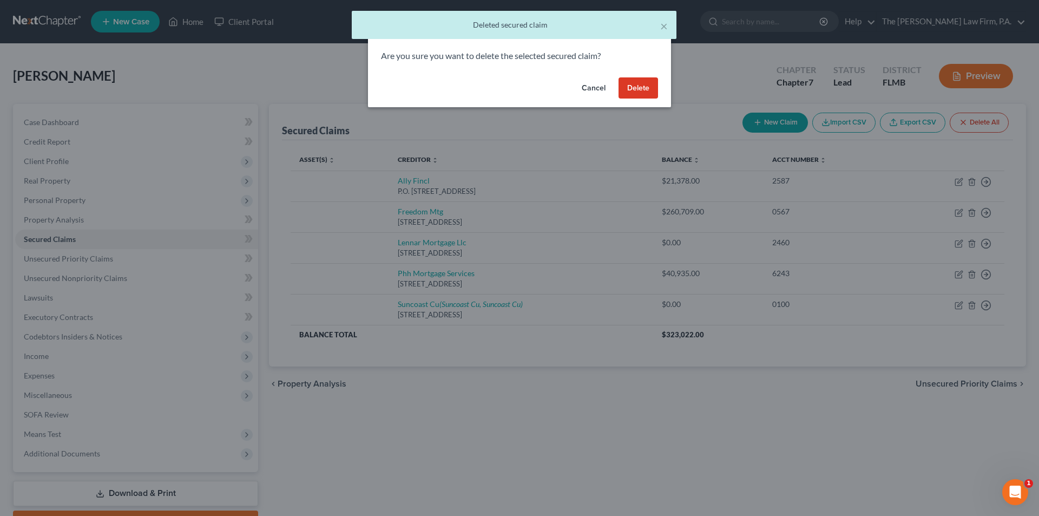
click at [637, 82] on button "Delete" at bounding box center [639, 88] width 40 height 22
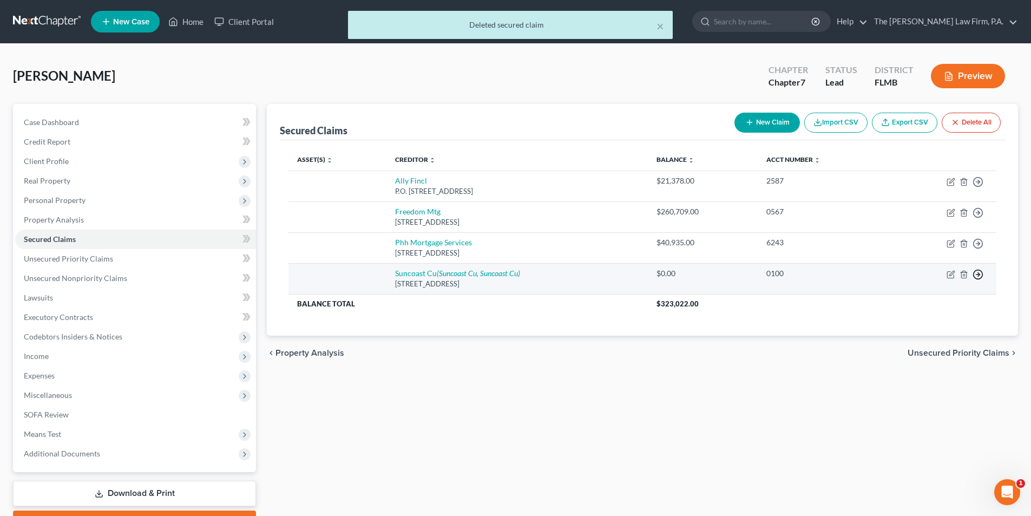
click at [978, 274] on line "button" at bounding box center [979, 274] width 4 height 0
click at [922, 301] on link "Move to F" at bounding box center [928, 300] width 90 height 18
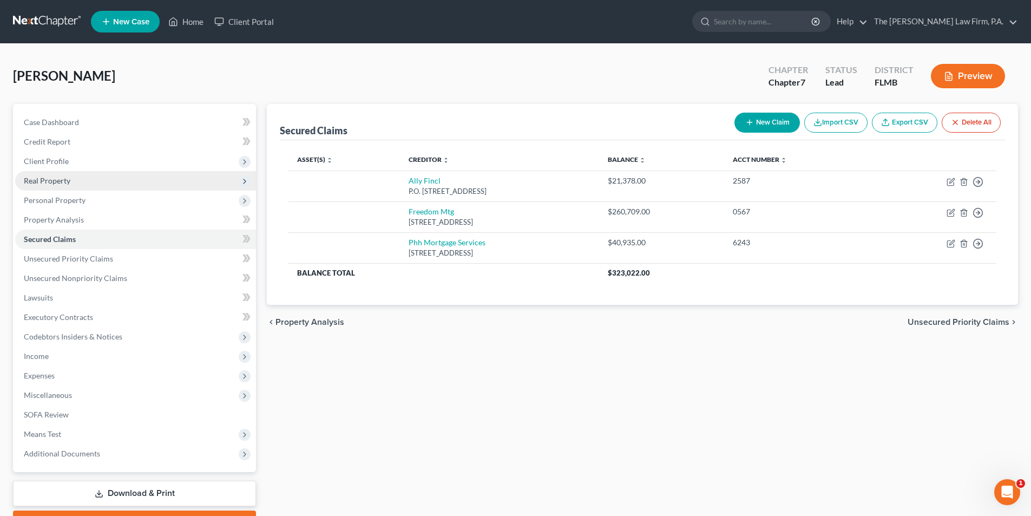
click at [55, 182] on span "Real Property" at bounding box center [47, 180] width 47 height 9
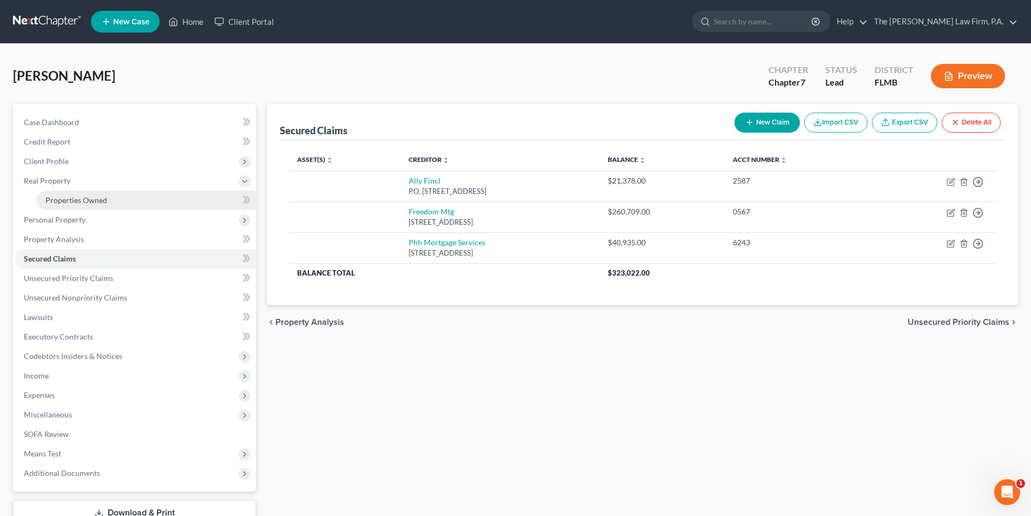
click at [83, 194] on link "Properties Owned" at bounding box center [146, 200] width 219 height 19
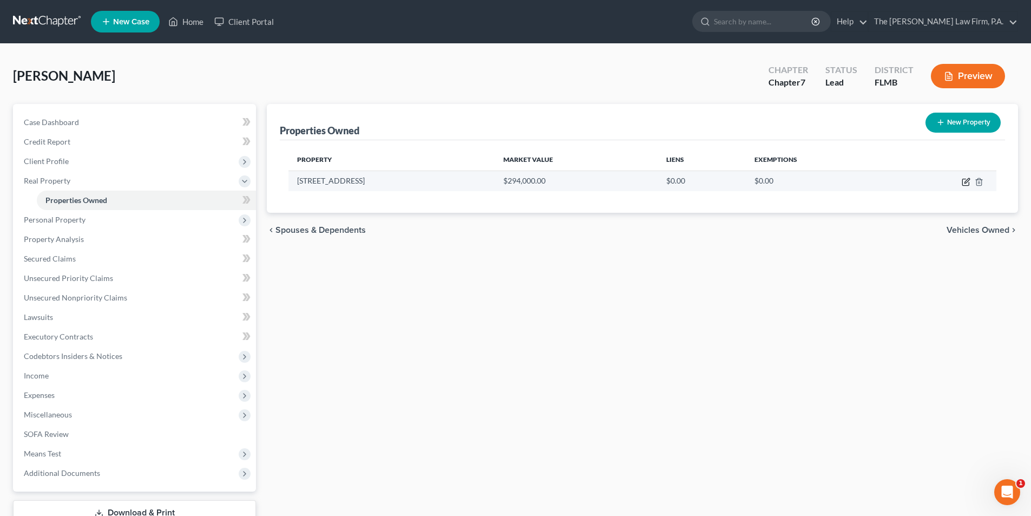
click at [968, 180] on icon "button" at bounding box center [966, 182] width 9 height 9
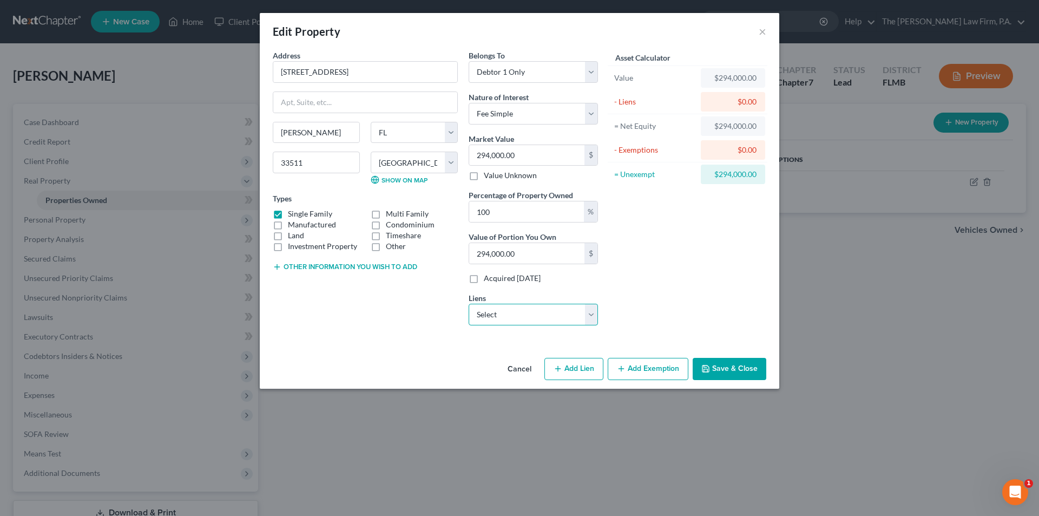
click at [508, 317] on select "Select Freedom Mtg - $260,709.00 Phh Mortgage Services - $40,935.00 Ally Fincl …" at bounding box center [533, 315] width 129 height 22
click at [469, 304] on select "Select Freedom Mtg - $260,709.00 Phh Mortgage Services - $40,935.00 Ally Fincl …" at bounding box center [533, 315] width 129 height 22
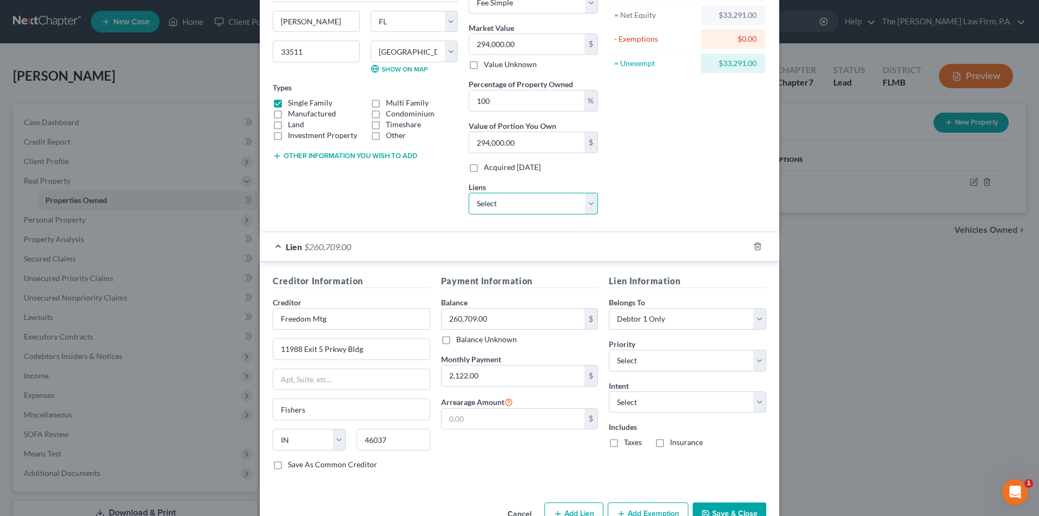
scroll to position [142, 0]
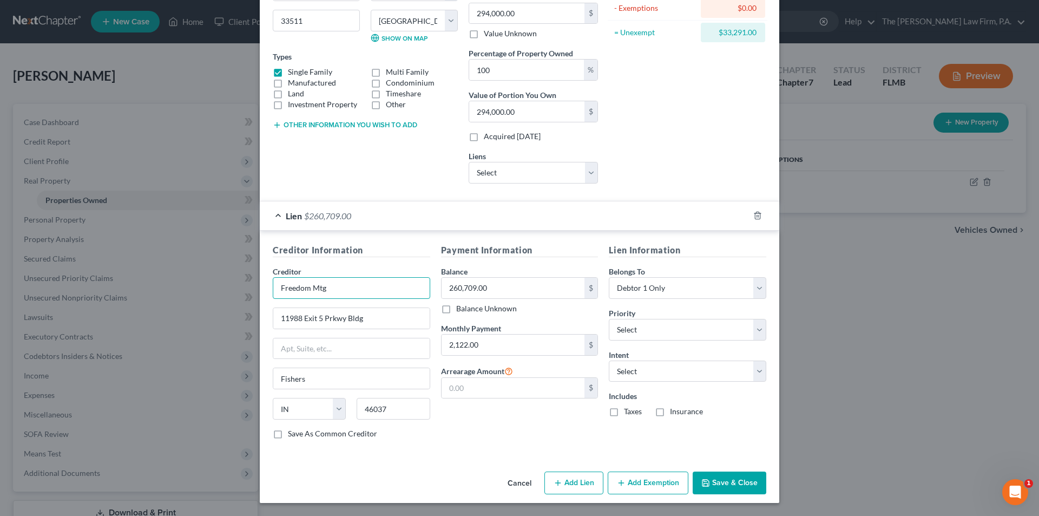
click at [340, 286] on input "Freedom Mtg" at bounding box center [352, 288] width 158 height 22
click at [631, 371] on select "Select Surrender Redeem Reaffirm Avoid Other" at bounding box center [688, 372] width 158 height 22
click at [609, 361] on select "Select Surrender Redeem Reaffirm Avoid Other" at bounding box center [688, 372] width 158 height 22
click at [624, 414] on label "Taxes" at bounding box center [633, 411] width 18 height 11
click at [628, 413] on input "Taxes" at bounding box center [631, 409] width 7 height 7
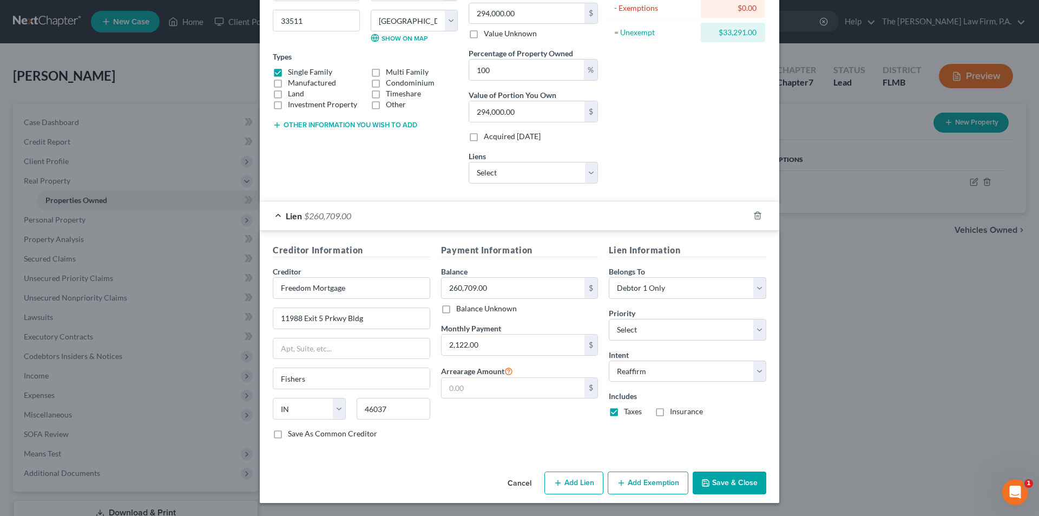
click at [670, 413] on label "Insurance" at bounding box center [686, 411] width 33 height 11
click at [674, 413] on input "Insurance" at bounding box center [677, 409] width 7 height 7
click at [633, 480] on button "Add Exemption" at bounding box center [648, 482] width 81 height 23
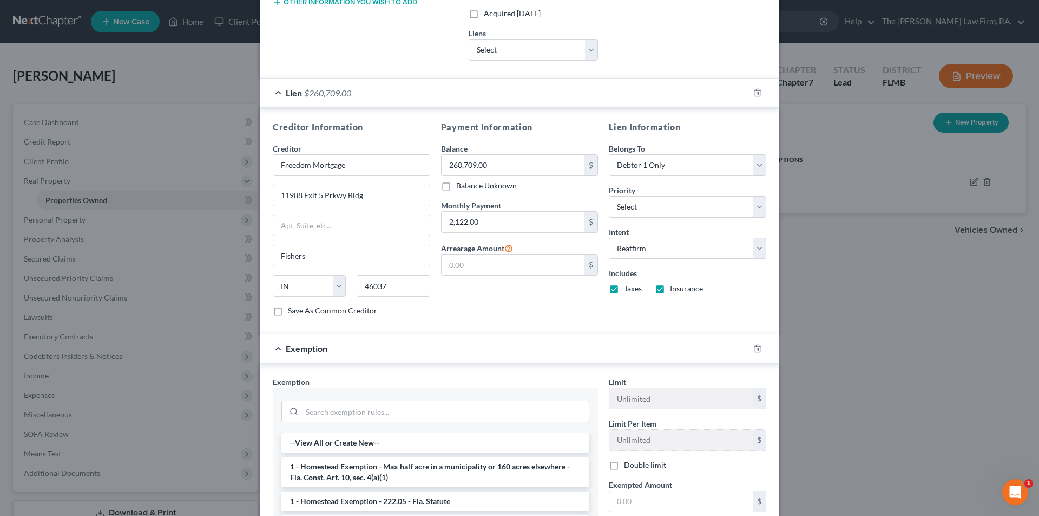
scroll to position [433, 0]
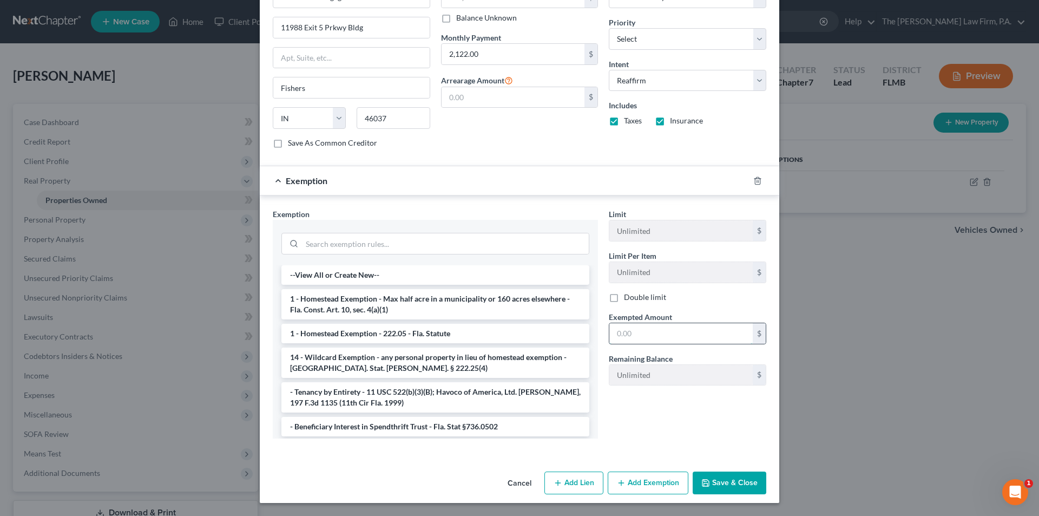
click at [621, 334] on input "text" at bounding box center [681, 333] width 143 height 21
click at [345, 244] on input "search" at bounding box center [445, 243] width 287 height 21
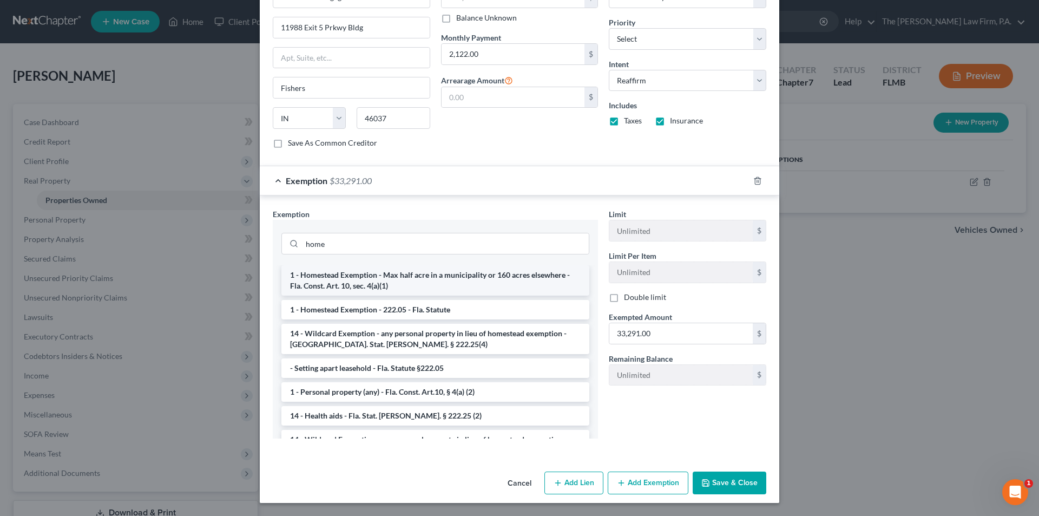
click at [345, 277] on li "1 - Homestead Exemption - Max half acre in a municipality or 160 acres elsewher…" at bounding box center [435, 280] width 308 height 30
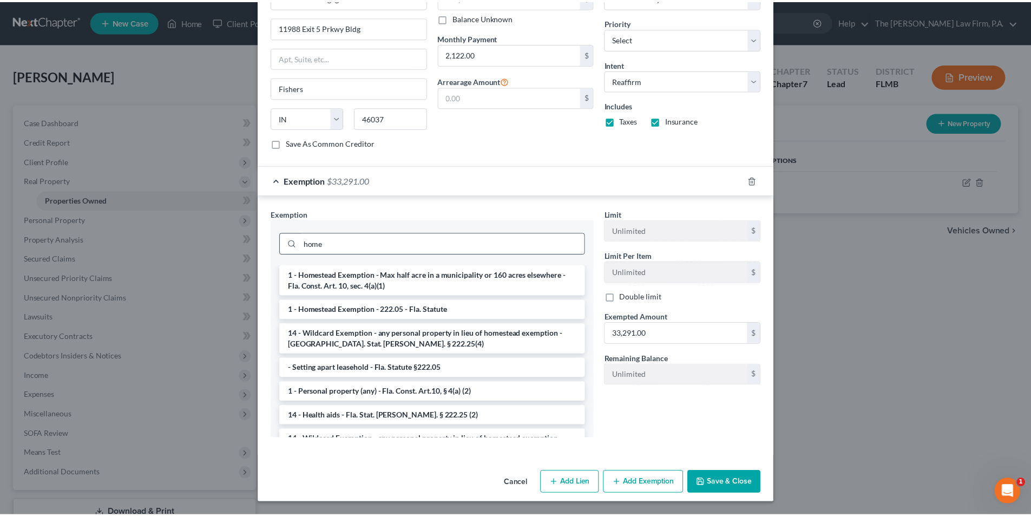
scroll to position [381, 0]
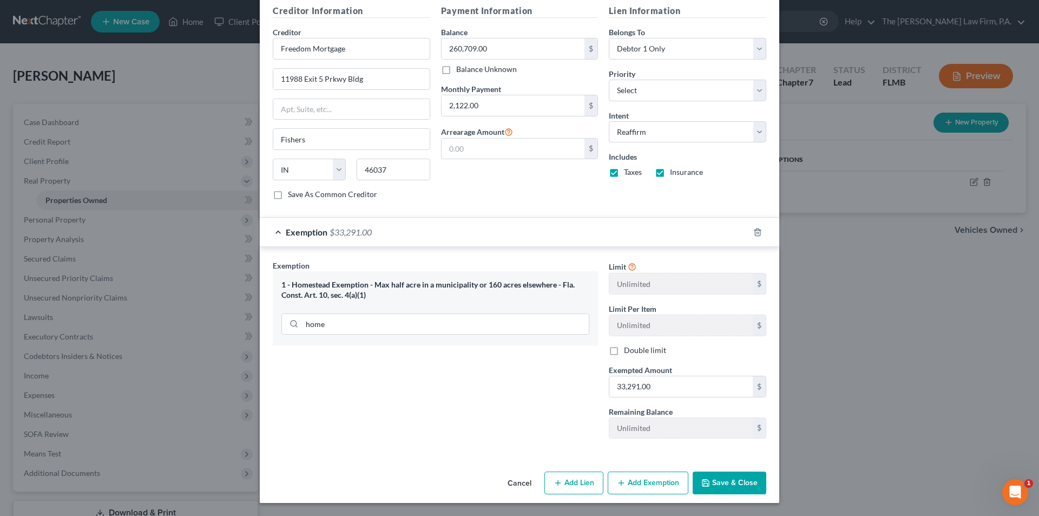
click at [725, 471] on div "Cancel Add Lien Add Lease Add Exemption Save & Close" at bounding box center [520, 485] width 520 height 36
click at [746, 480] on button "Save & Close" at bounding box center [730, 482] width 74 height 23
